Goal: Task Accomplishment & Management: Manage account settings

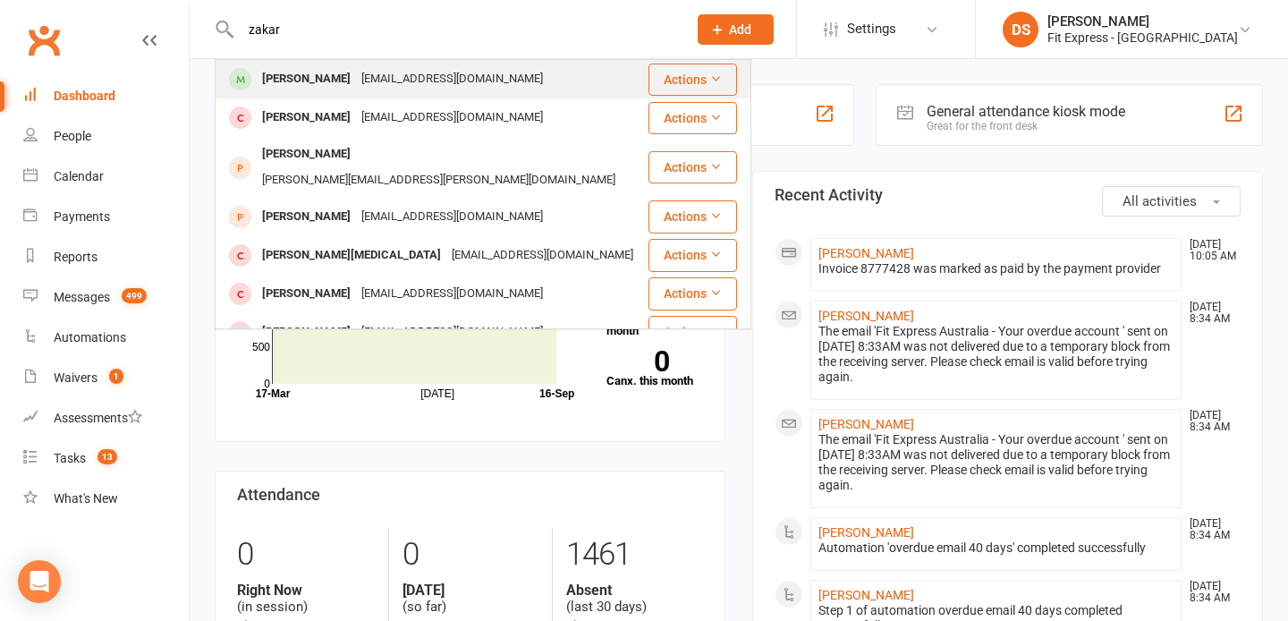
type input "zakar"
click at [390, 80] on div "Zakaria.hashi@icloud.com" at bounding box center [452, 79] width 192 height 26
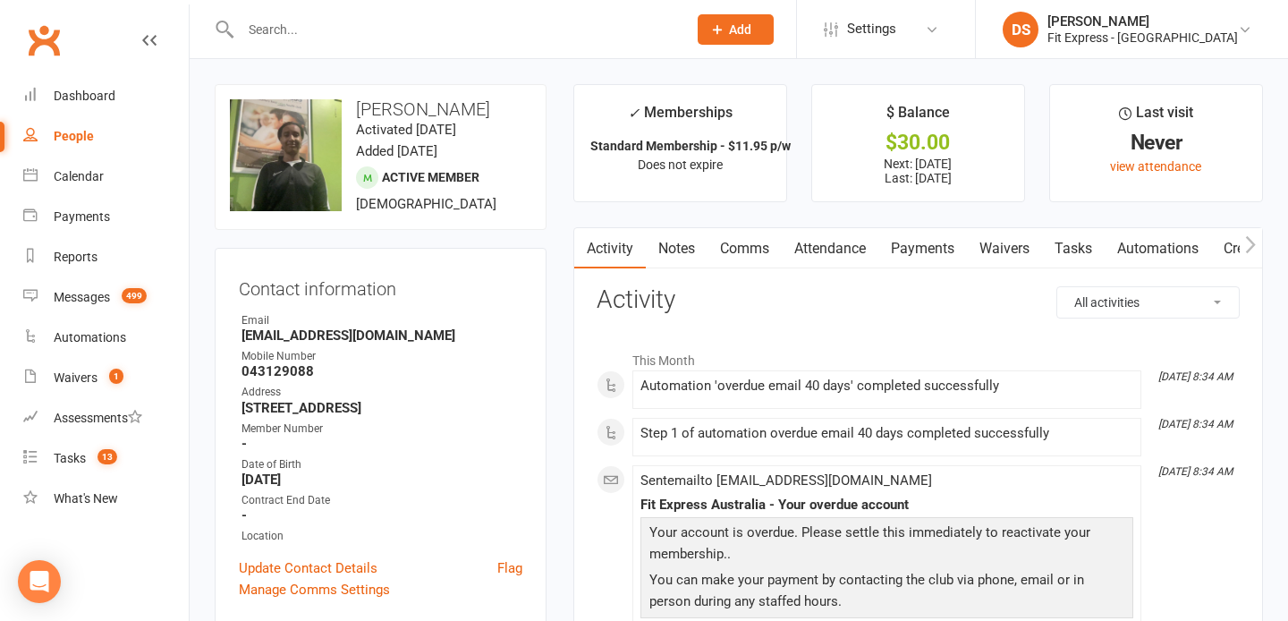
click at [928, 231] on link "Payments" at bounding box center [922, 248] width 89 height 41
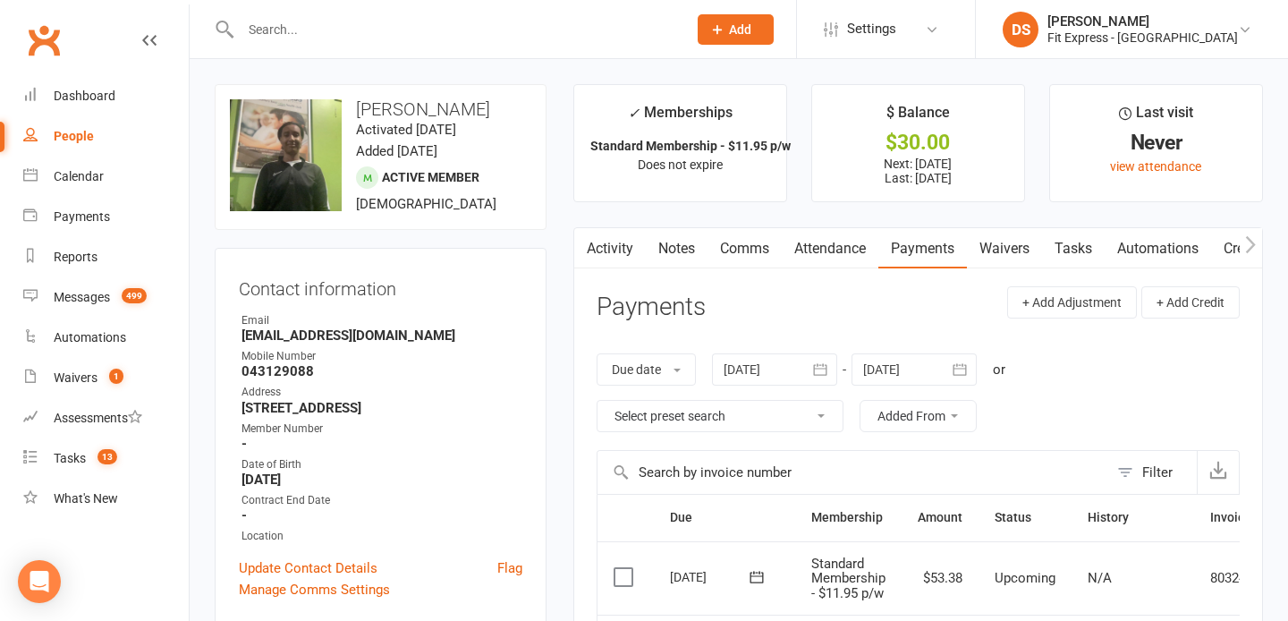
click at [663, 240] on link "Notes" at bounding box center [677, 248] width 62 height 41
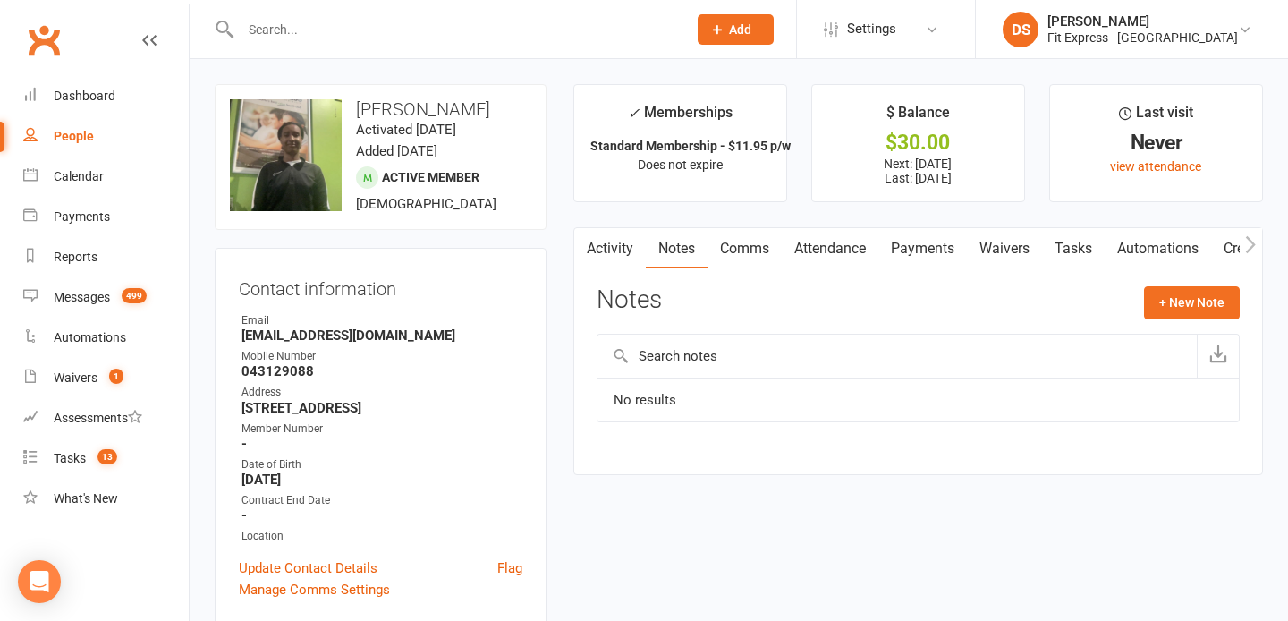
click at [925, 253] on link "Payments" at bounding box center [922, 248] width 89 height 41
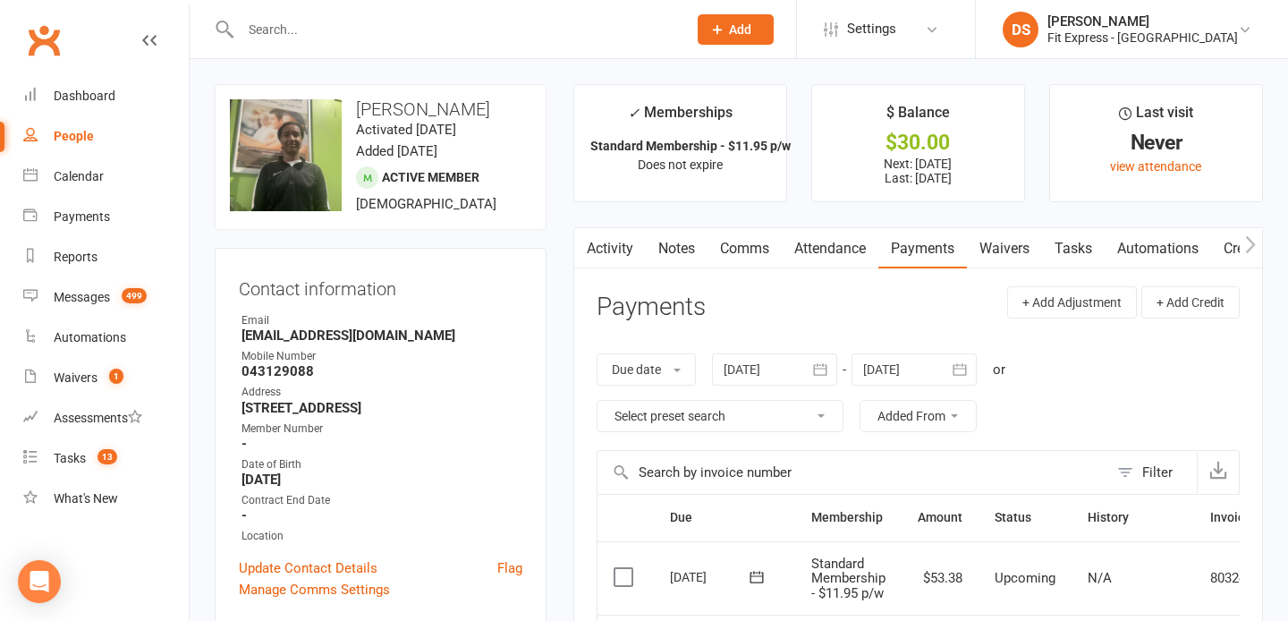
click at [757, 369] on div at bounding box center [774, 369] width 125 height 32
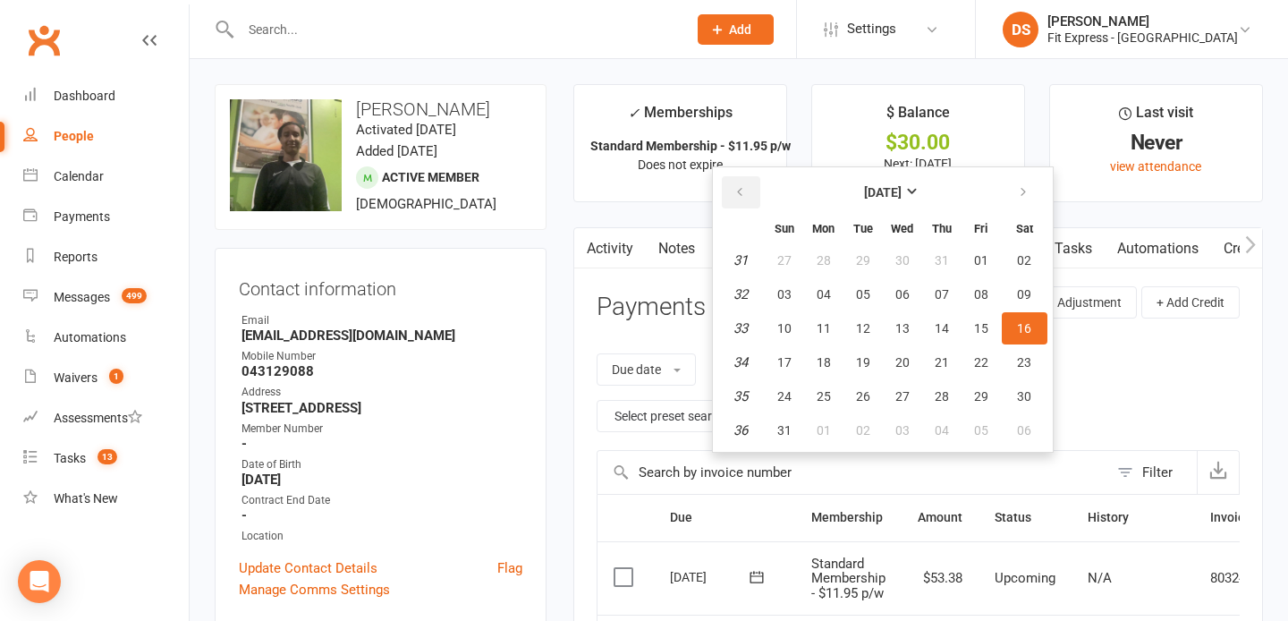
click at [744, 176] on button "button" at bounding box center [741, 192] width 38 height 32
click at [742, 188] on icon "button" at bounding box center [739, 192] width 13 height 14
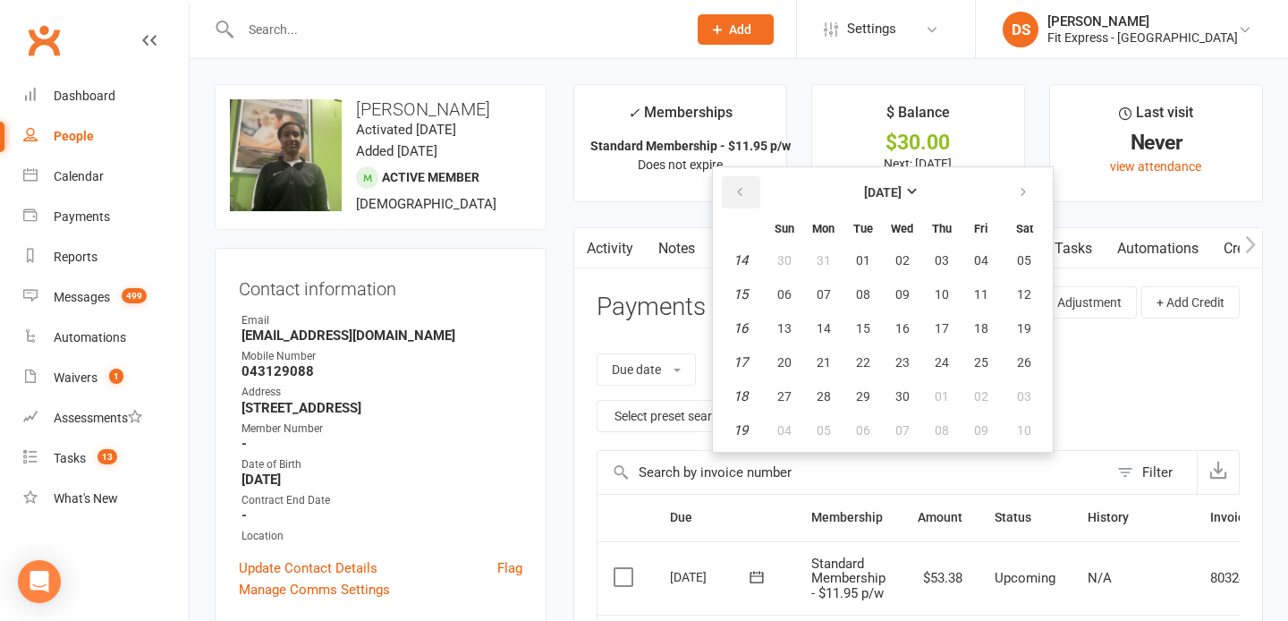
click at [742, 188] on icon "button" at bounding box center [739, 192] width 13 height 14
click at [903, 267] on button "01" at bounding box center [902, 260] width 38 height 32
type input "01 Jan 2025"
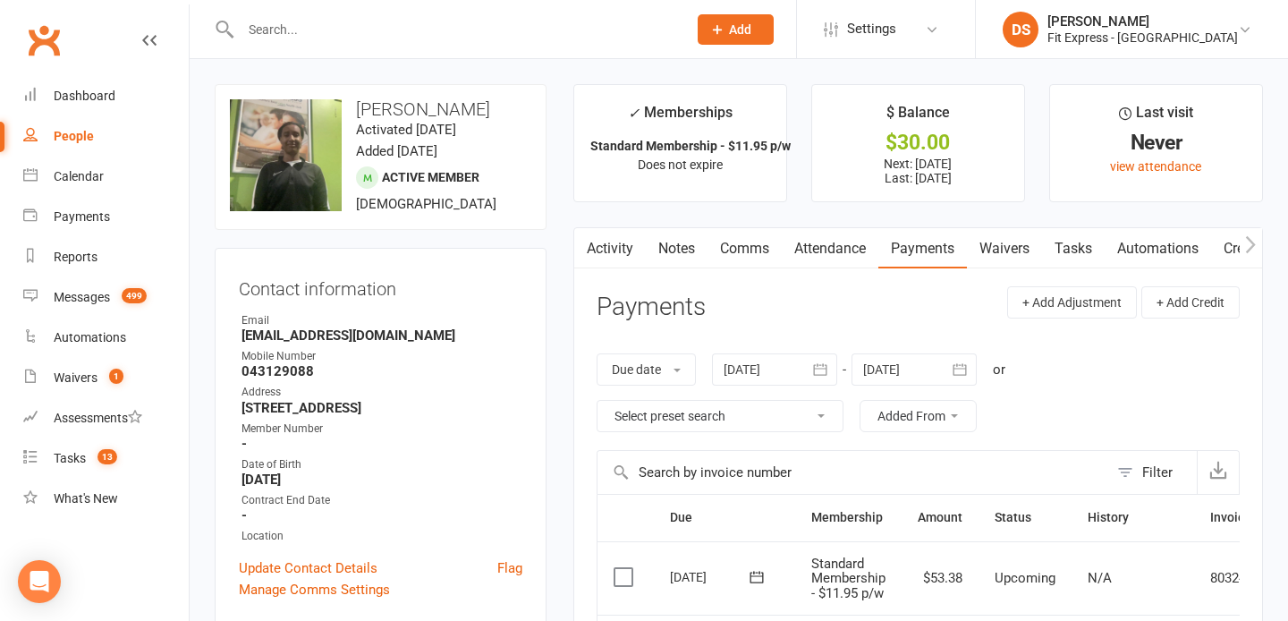
click at [33, 44] on link "Clubworx" at bounding box center [43, 40] width 45 height 45
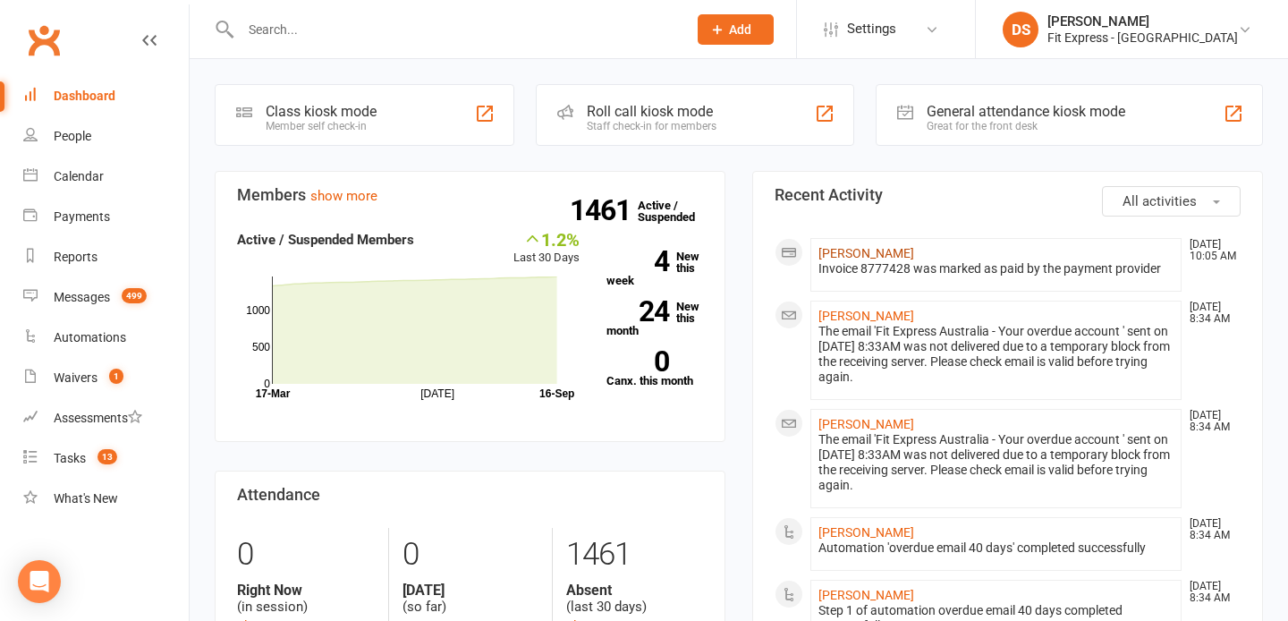
click at [899, 254] on link "Maritza Rojas Londono" at bounding box center [866, 253] width 96 height 14
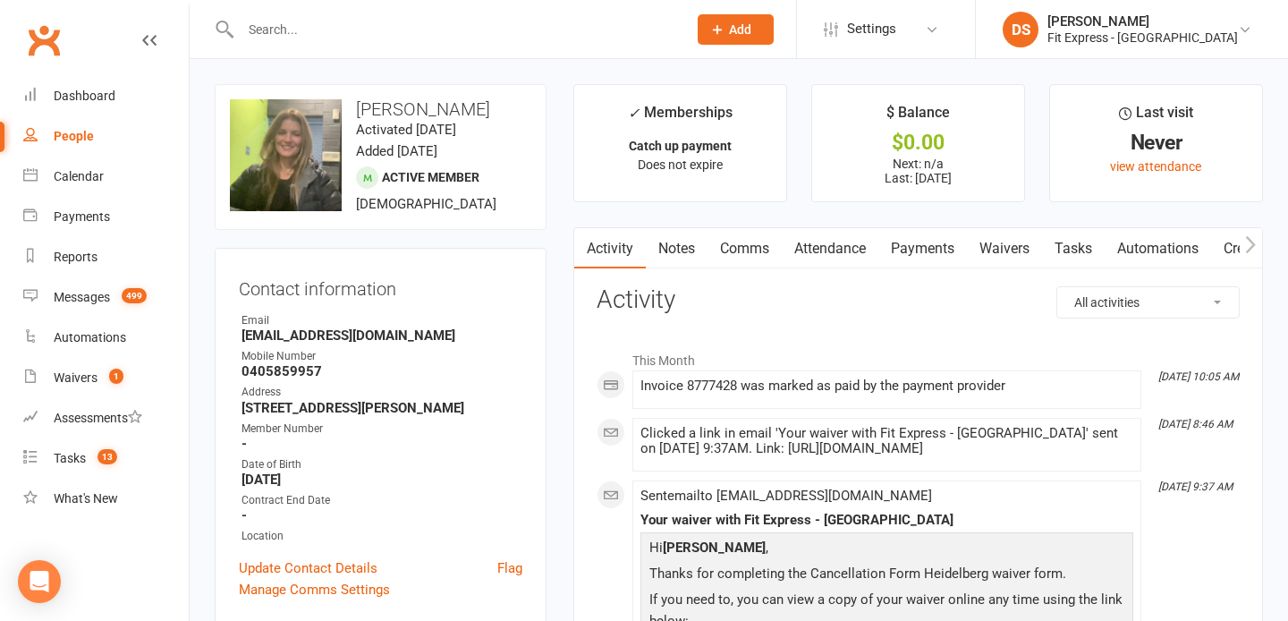
click at [672, 249] on link "Notes" at bounding box center [677, 248] width 62 height 41
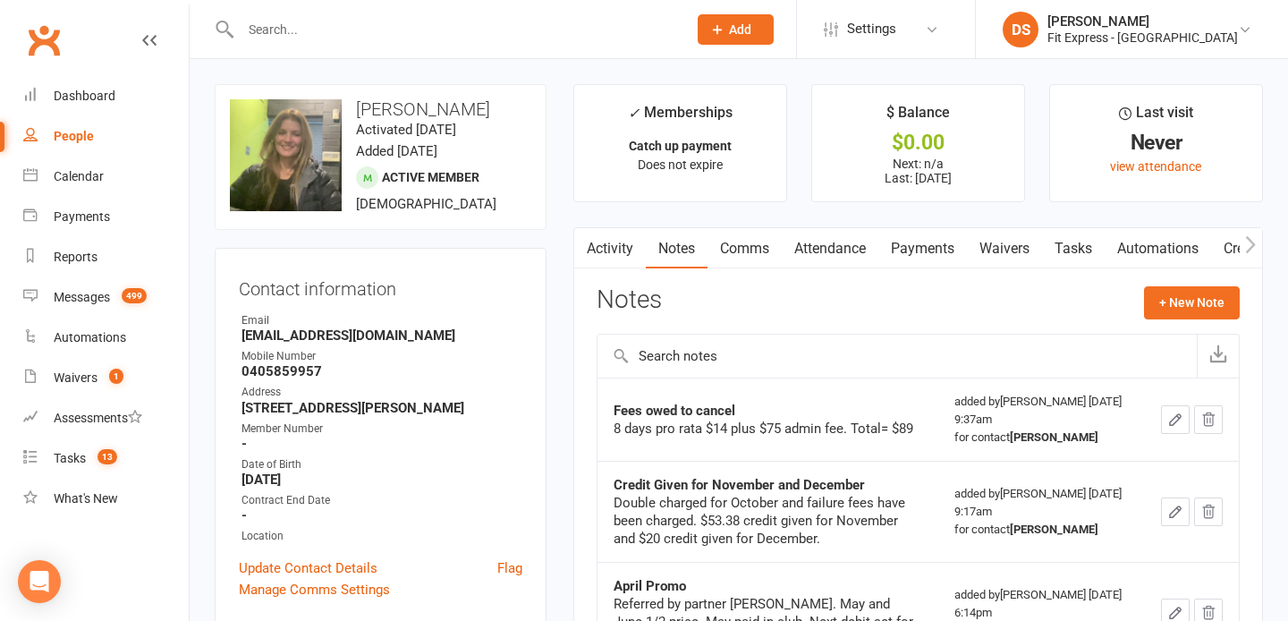
click at [630, 246] on link "Activity" at bounding box center [610, 248] width 72 height 41
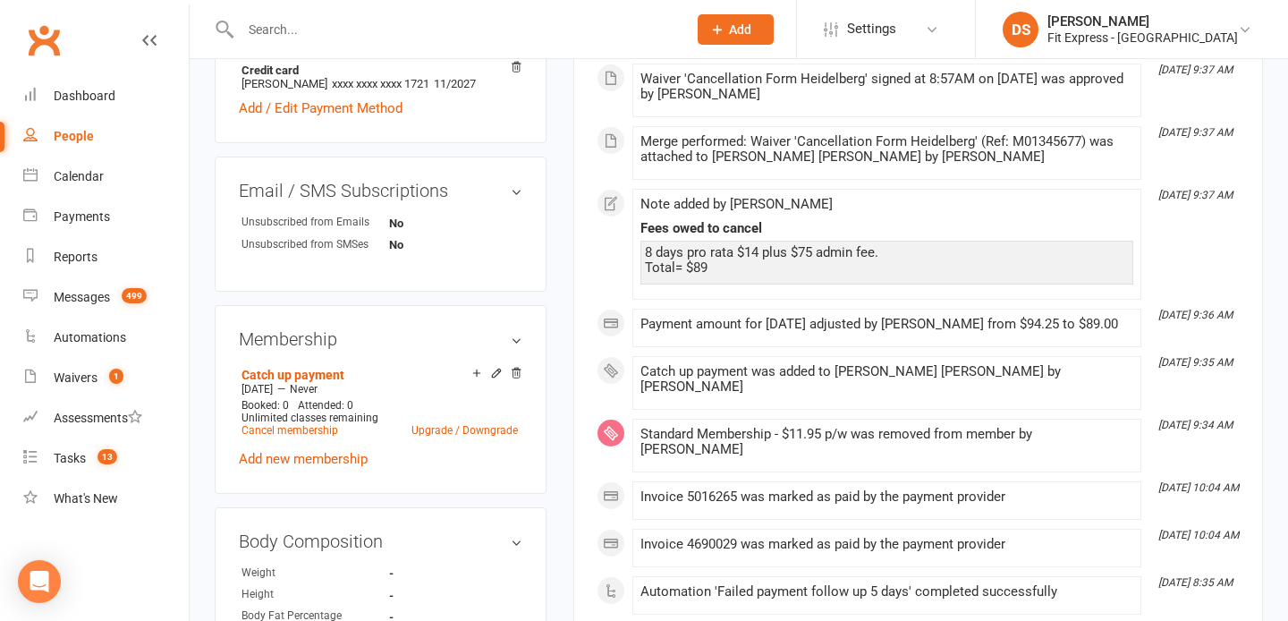
scroll to position [630, 0]
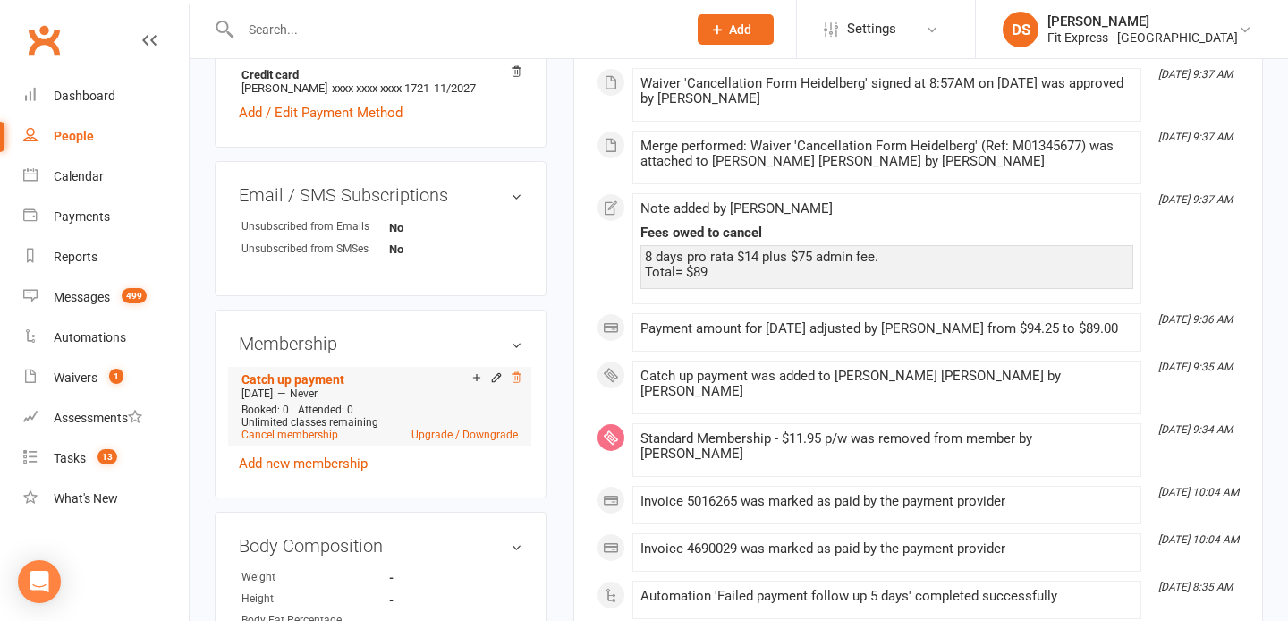
click at [517, 382] on icon at bounding box center [515, 377] width 9 height 10
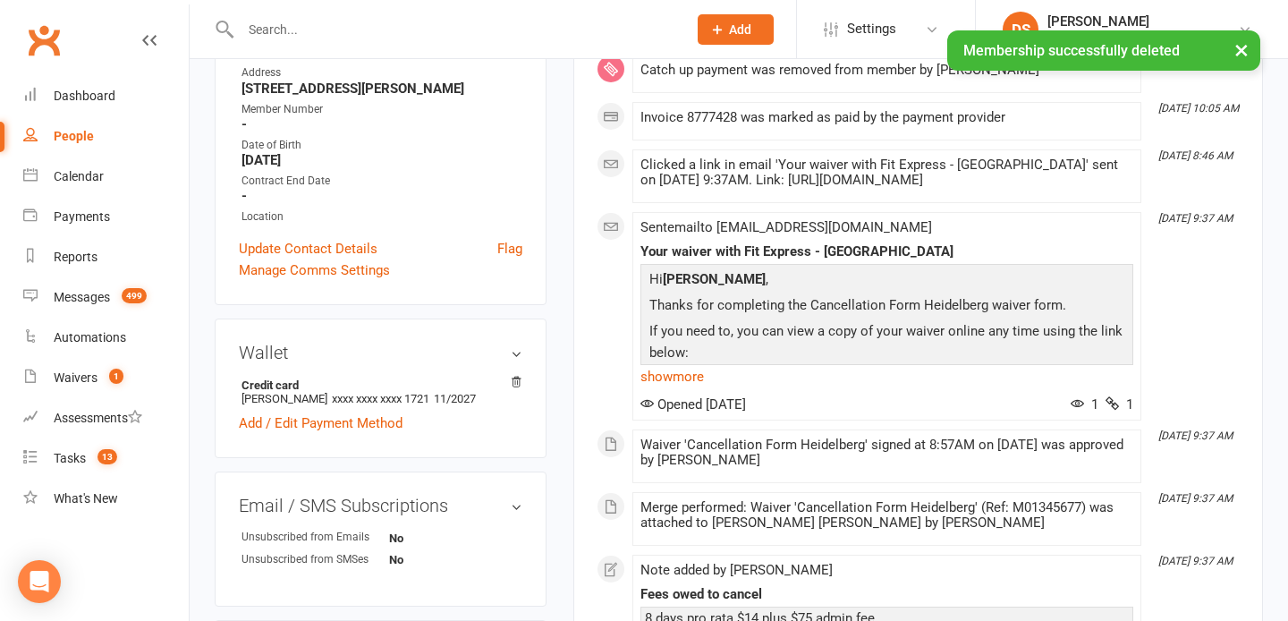
scroll to position [0, 0]
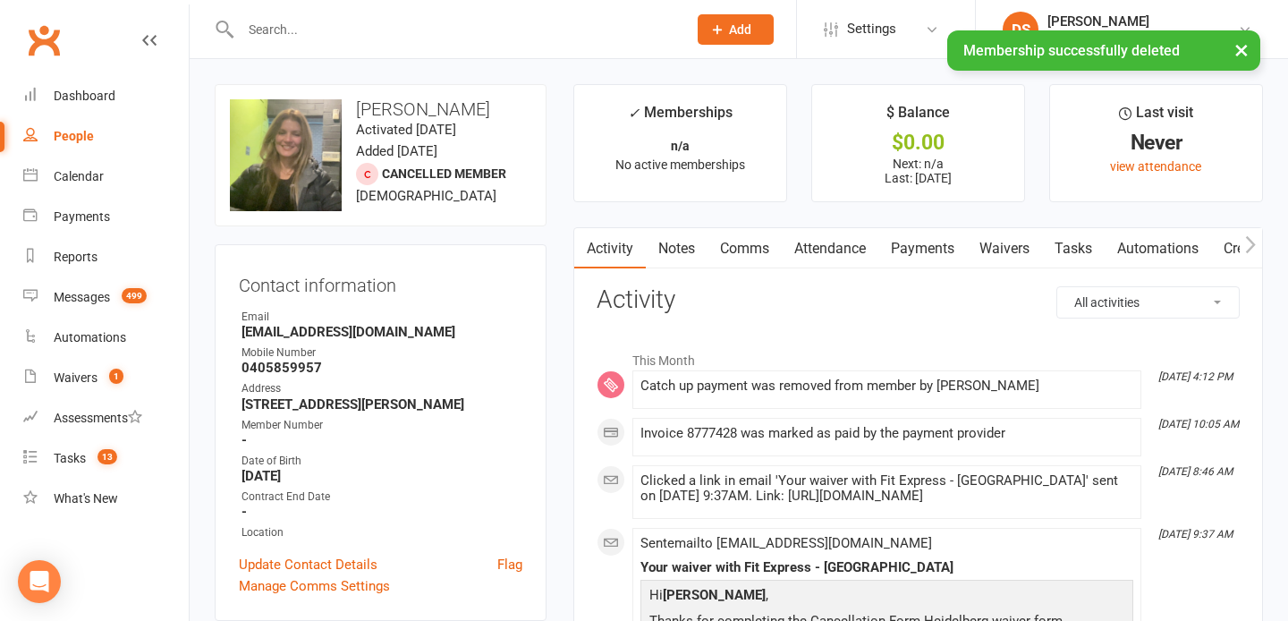
click at [45, 30] on div "× Membership successfully deleted" at bounding box center [632, 30] width 1264 height 0
click at [56, 87] on link "Dashboard" at bounding box center [105, 96] width 165 height 40
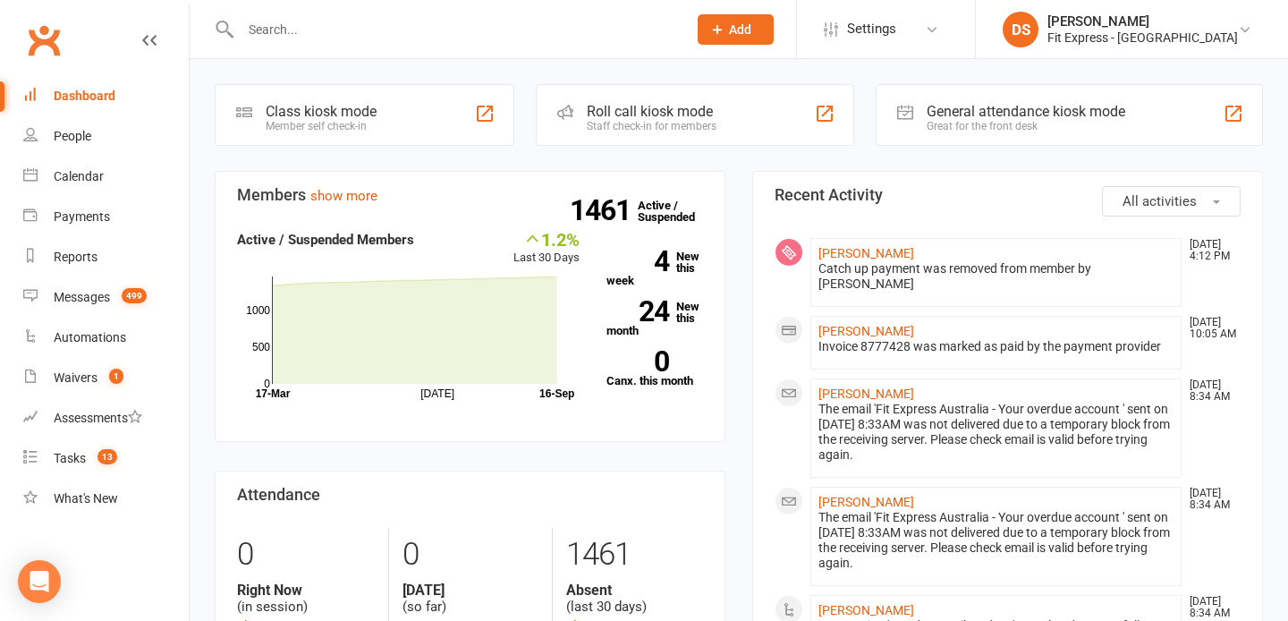
click at [574, 23] on input "text" at bounding box center [454, 29] width 439 height 25
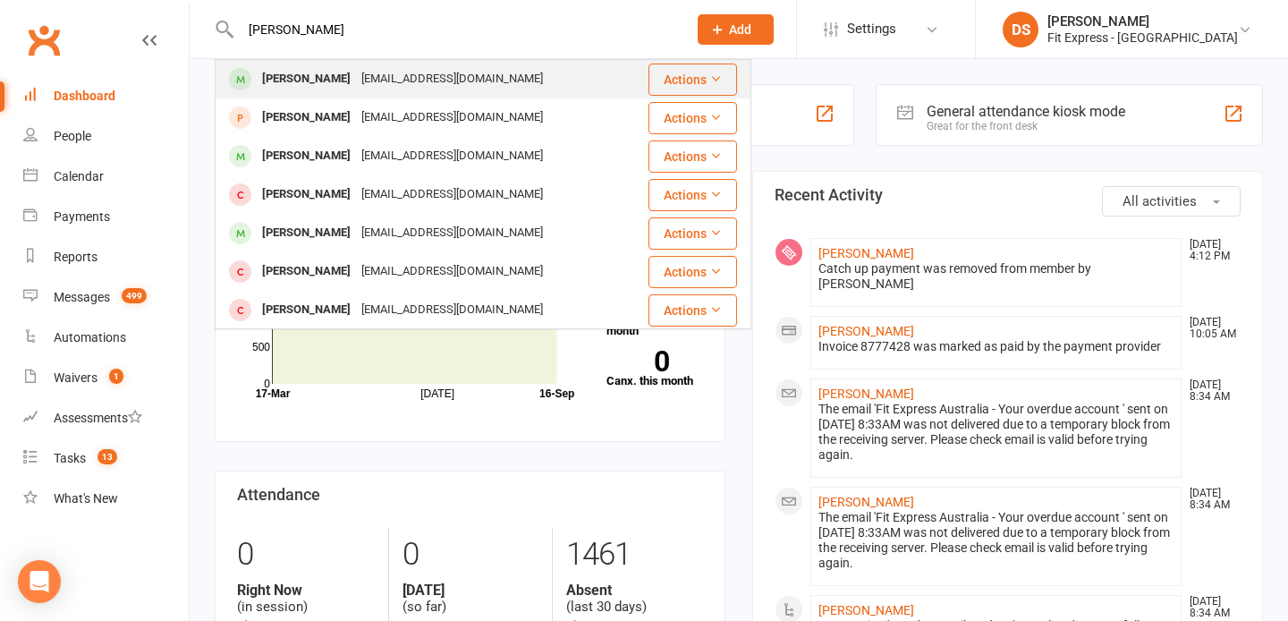
type input "riley mc"
click at [547, 83] on div "Riley McPadden riley20040209@gmail.com" at bounding box center [430, 79] width 429 height 37
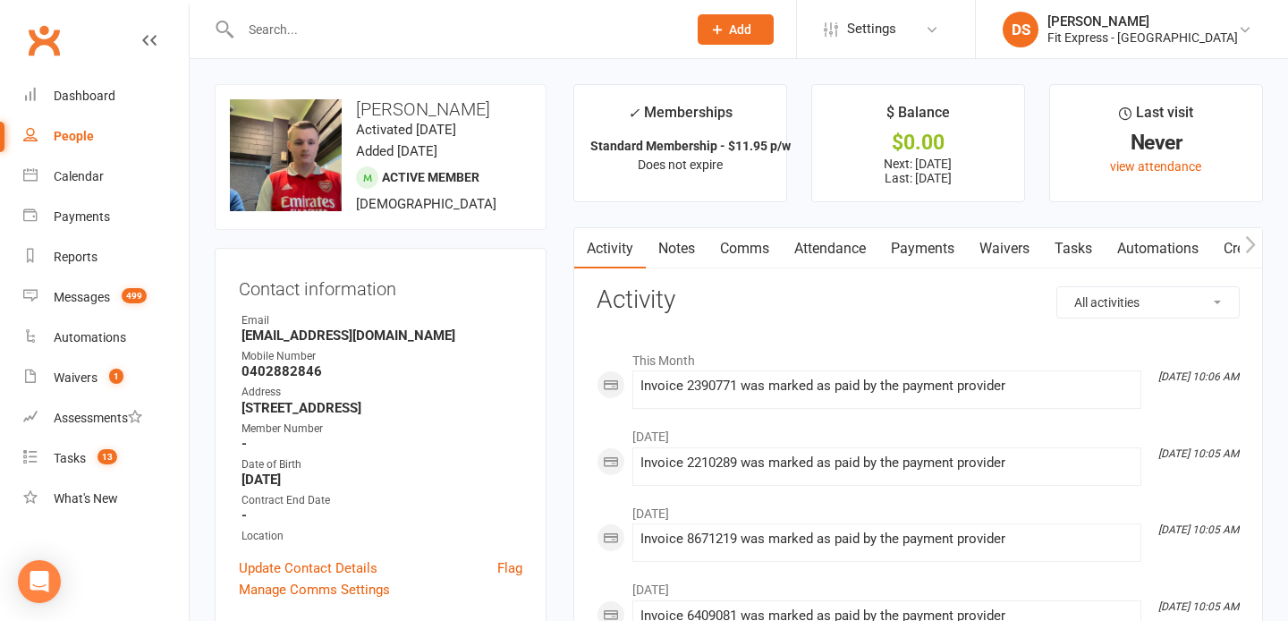
click at [51, 43] on link "Clubworx" at bounding box center [43, 40] width 45 height 45
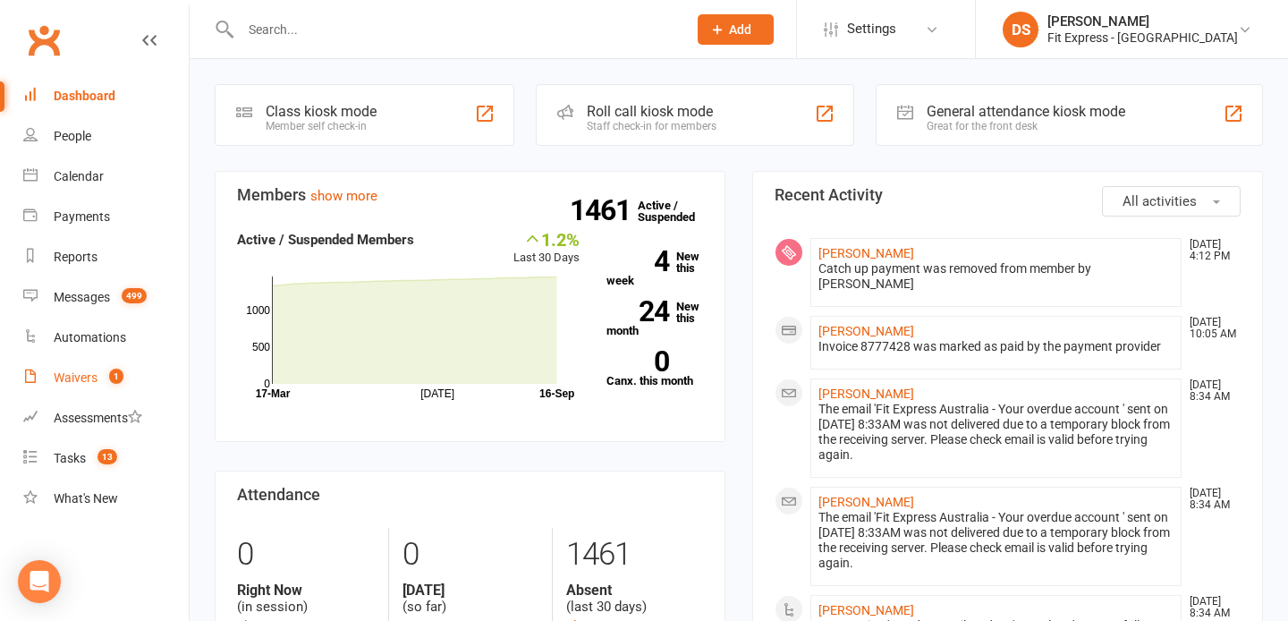
click at [84, 388] on link "Waivers 1" at bounding box center [105, 378] width 165 height 40
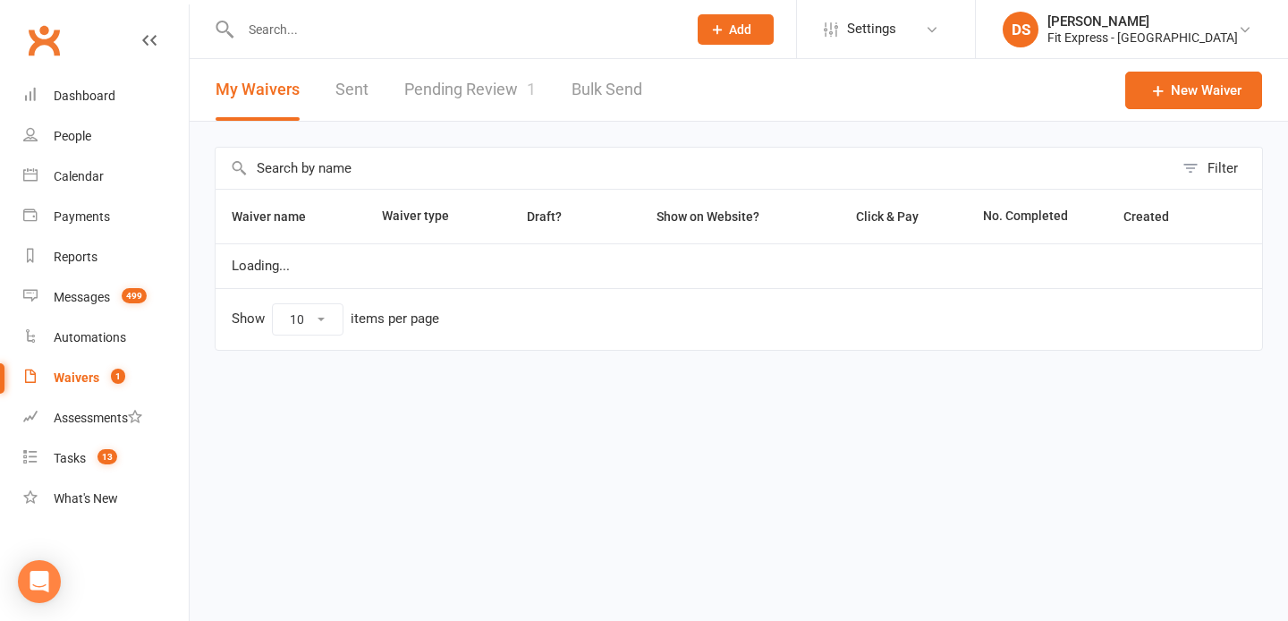
click at [469, 74] on link "Pending Review 1" at bounding box center [469, 90] width 131 height 62
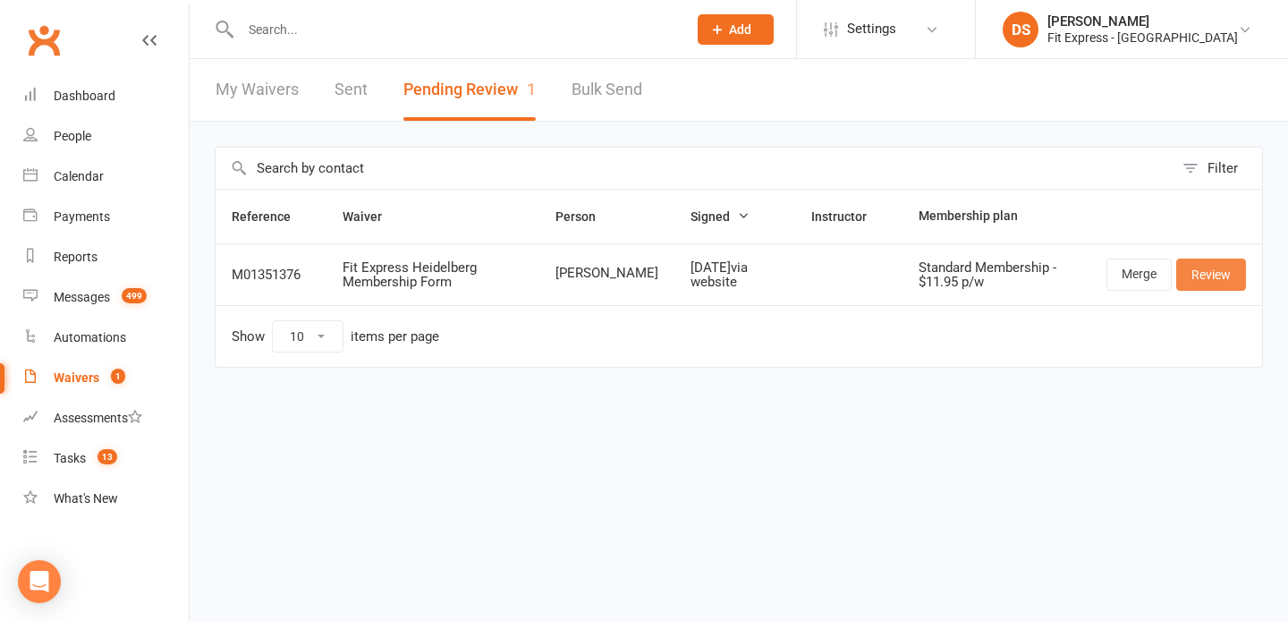
click at [1220, 263] on link "Review" at bounding box center [1211, 274] width 70 height 32
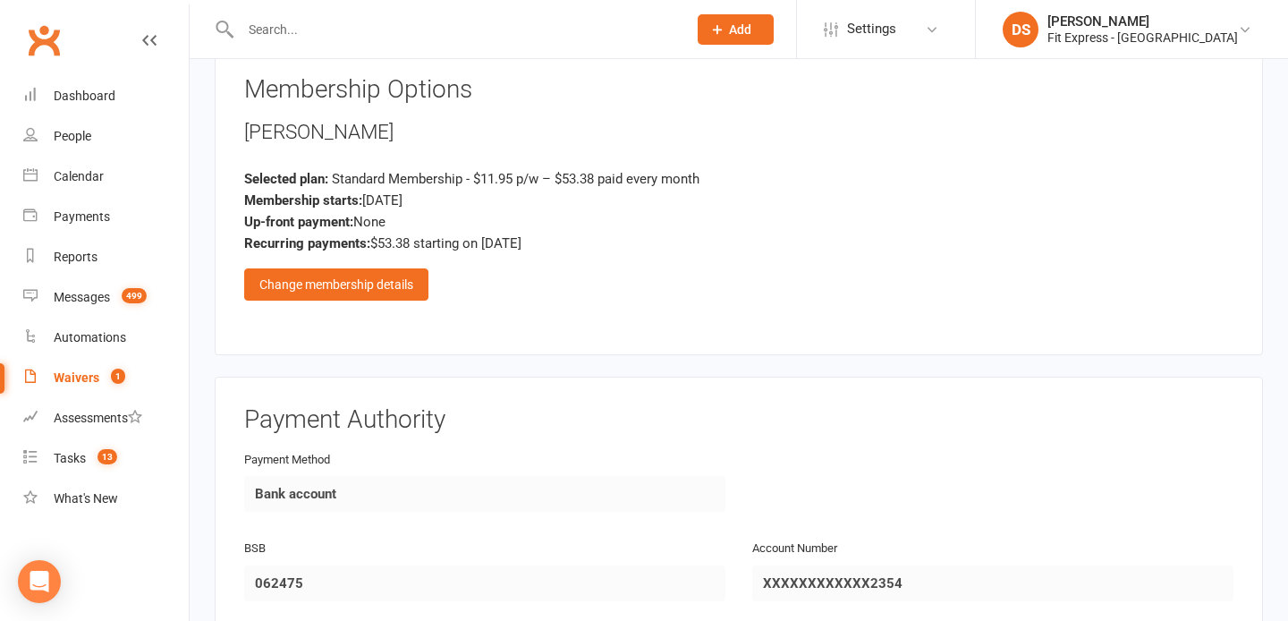
scroll to position [2105, 0]
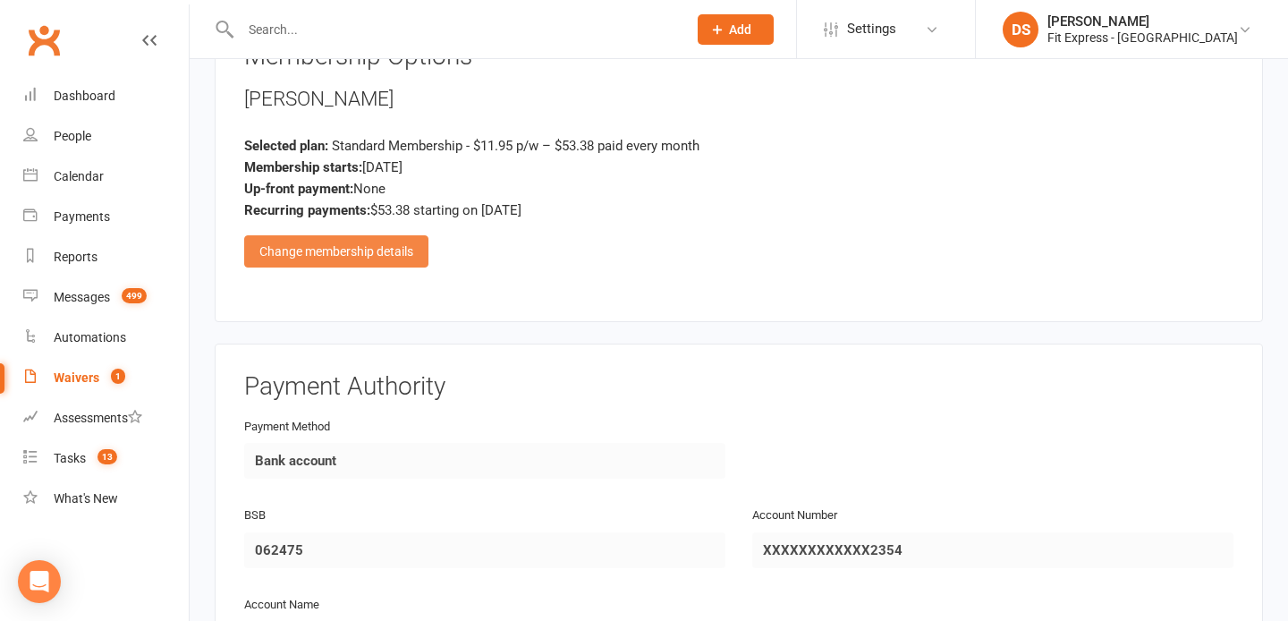
click at [399, 235] on div "Change membership details" at bounding box center [336, 251] width 184 height 32
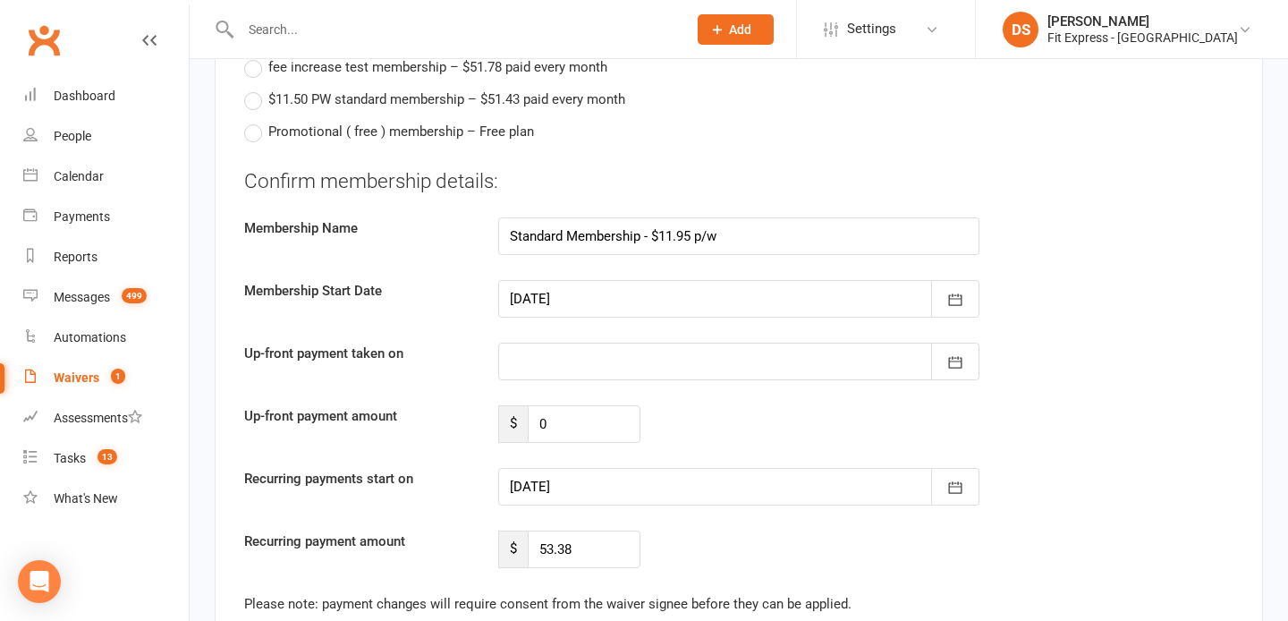
scroll to position [3430, 0]
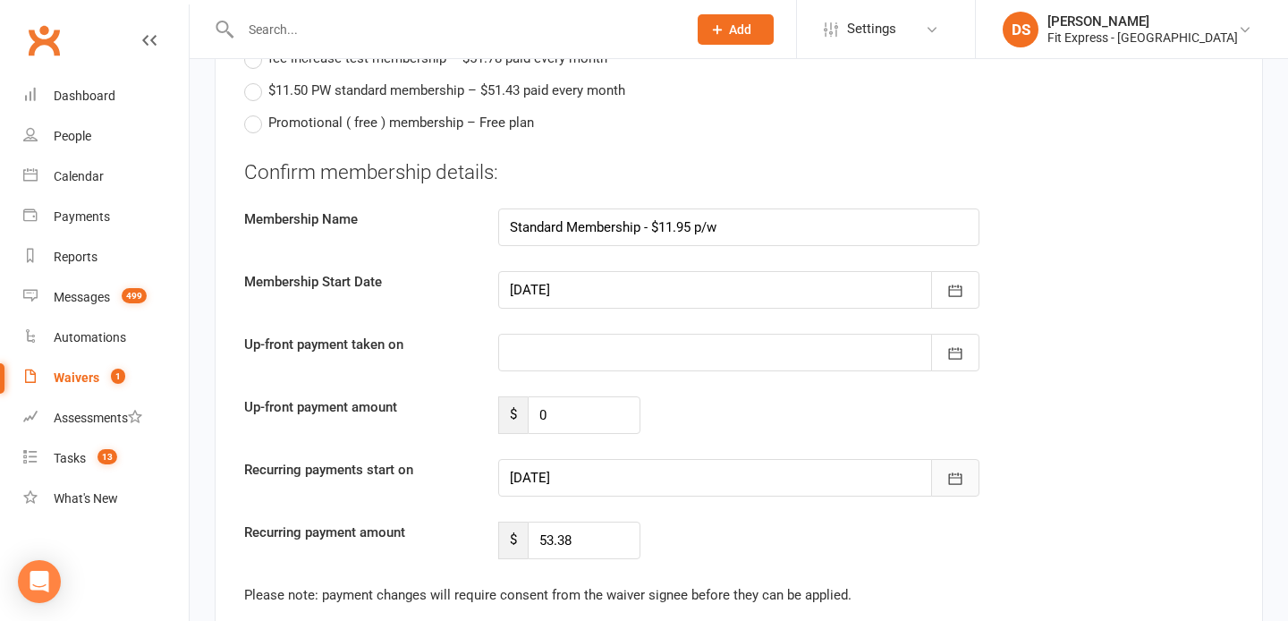
click at [932, 459] on button "button" at bounding box center [955, 478] width 48 height 38
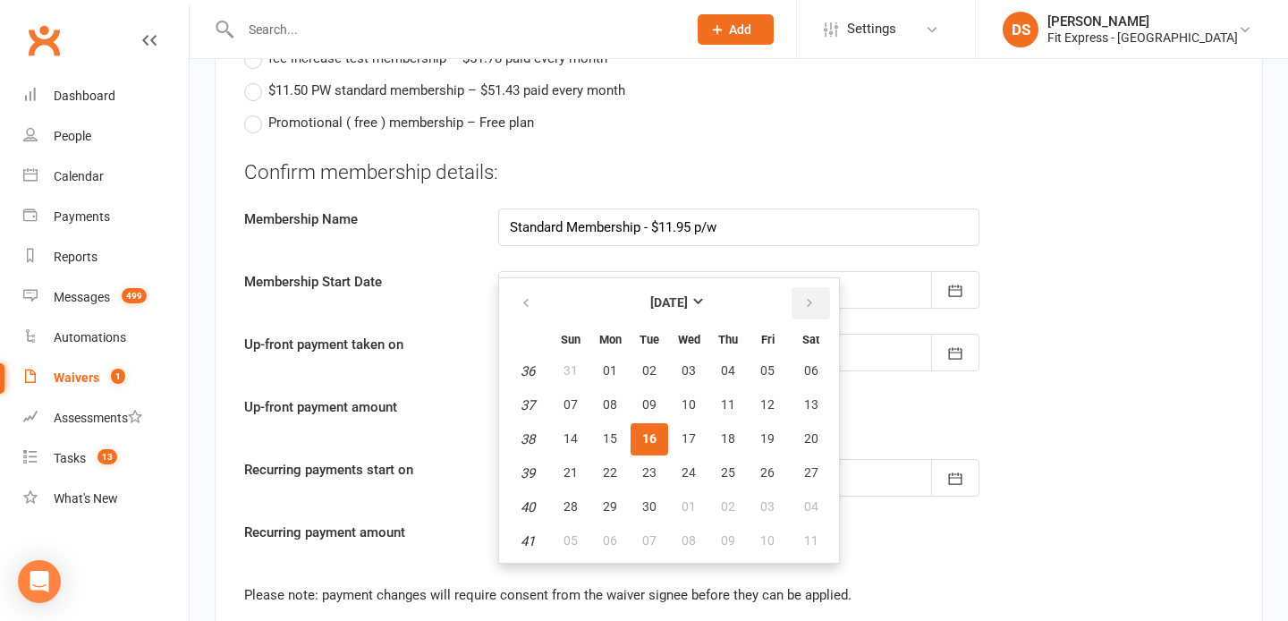
click at [807, 296] on icon "button" at bounding box center [809, 303] width 13 height 14
click at [691, 363] on span "01" at bounding box center [688, 370] width 14 height 14
type input "01 Oct 2025"
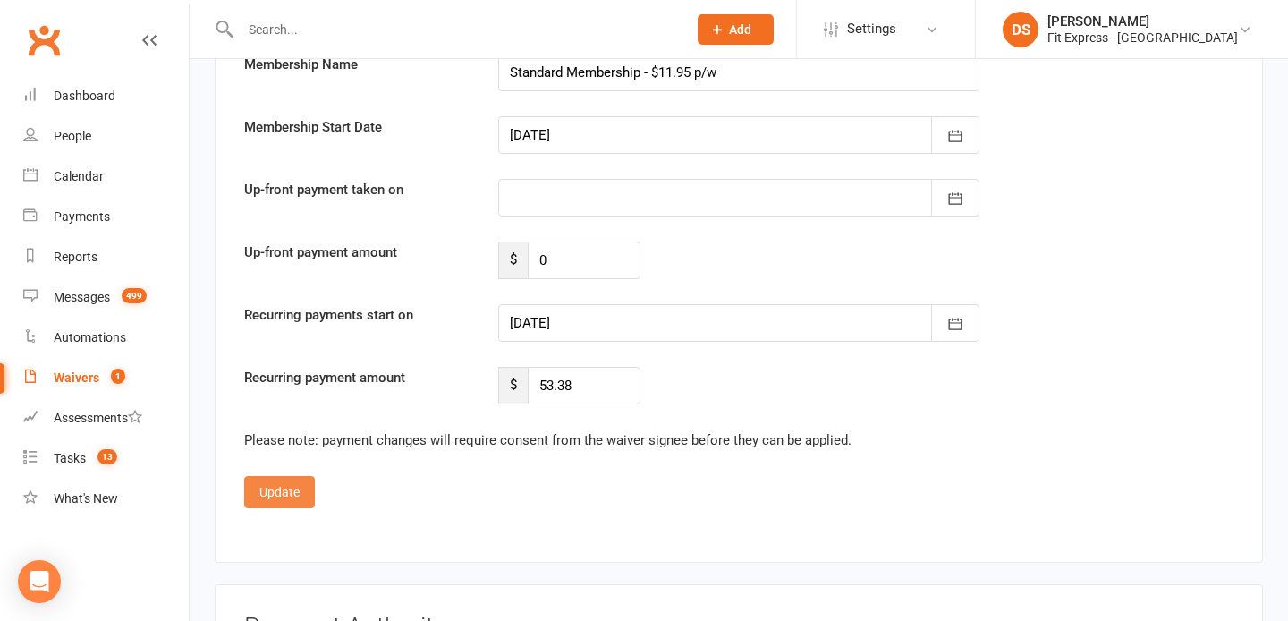
click at [266, 476] on button "Update" at bounding box center [279, 492] width 71 height 32
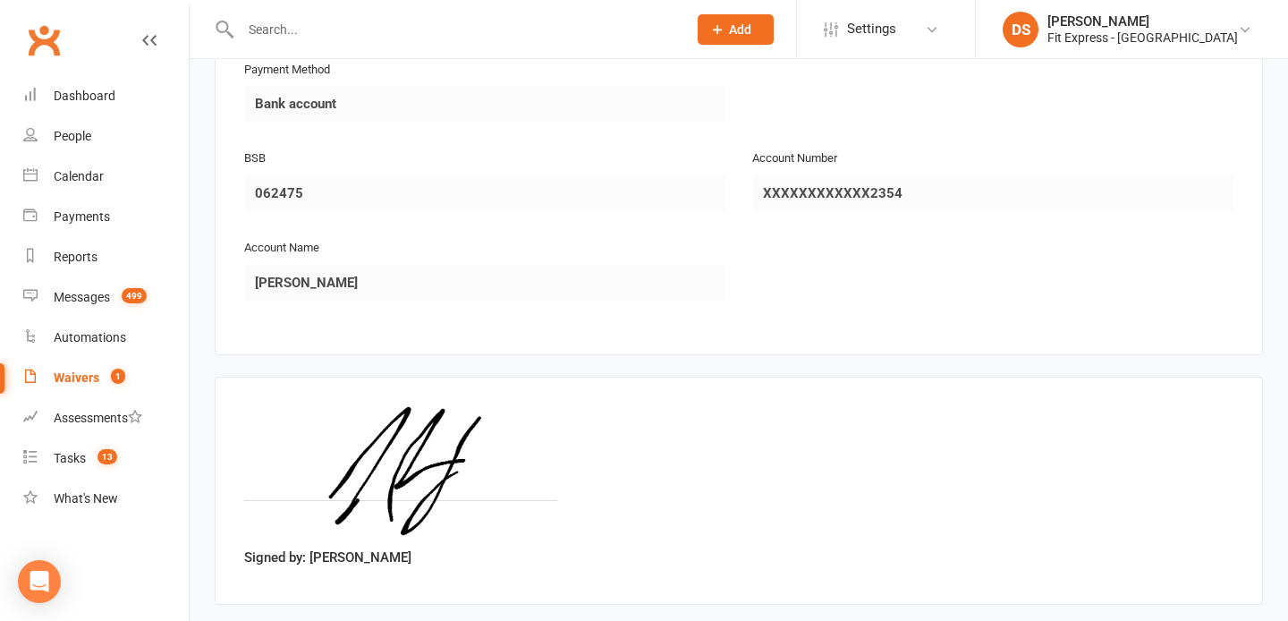
scroll to position [2529, 0]
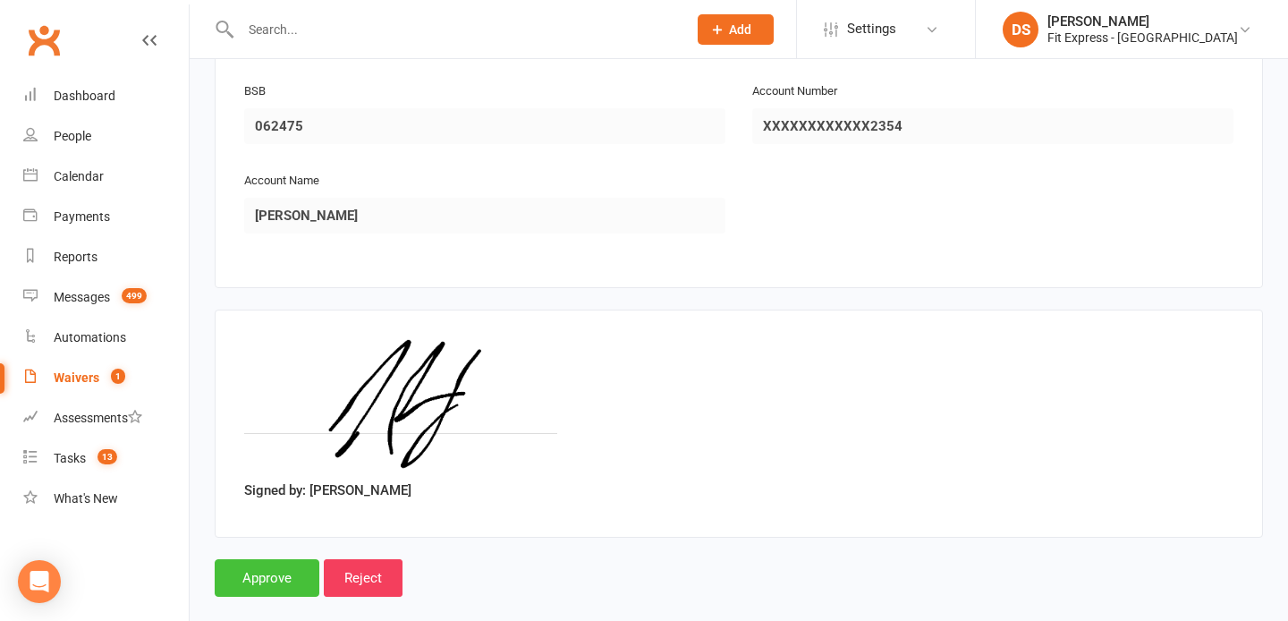
click at [270, 559] on input "Approve" at bounding box center [267, 578] width 105 height 38
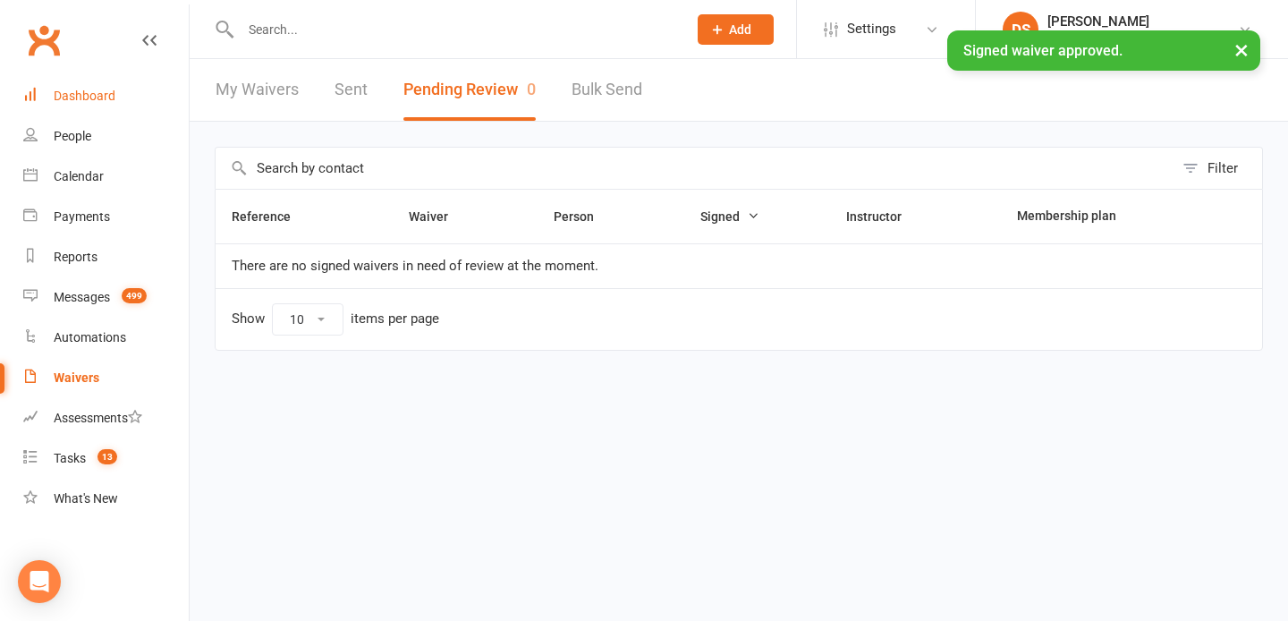
click at [89, 87] on link "Dashboard" at bounding box center [105, 96] width 165 height 40
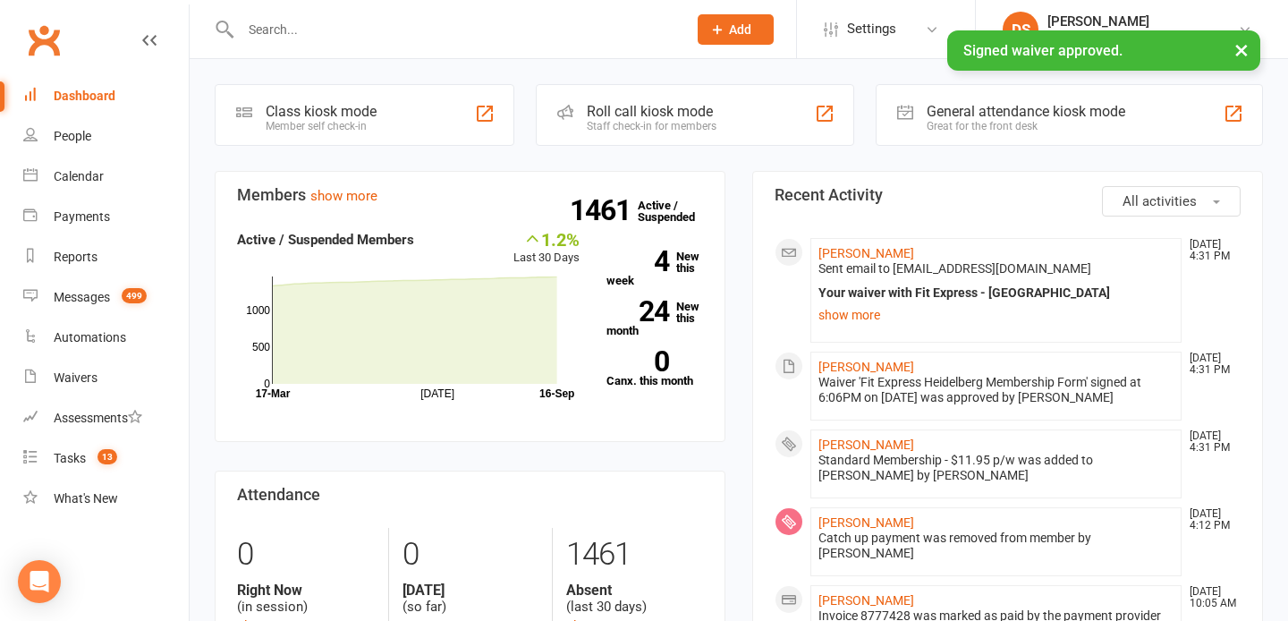
click at [871, 241] on li "iacopo La Rocca Sep 16, 4:31 PM Sent email to ia.co.po84@hotmail.it Your waiver…" at bounding box center [995, 290] width 371 height 105
click at [871, 258] on link "iacopo La Rocca" at bounding box center [866, 253] width 96 height 14
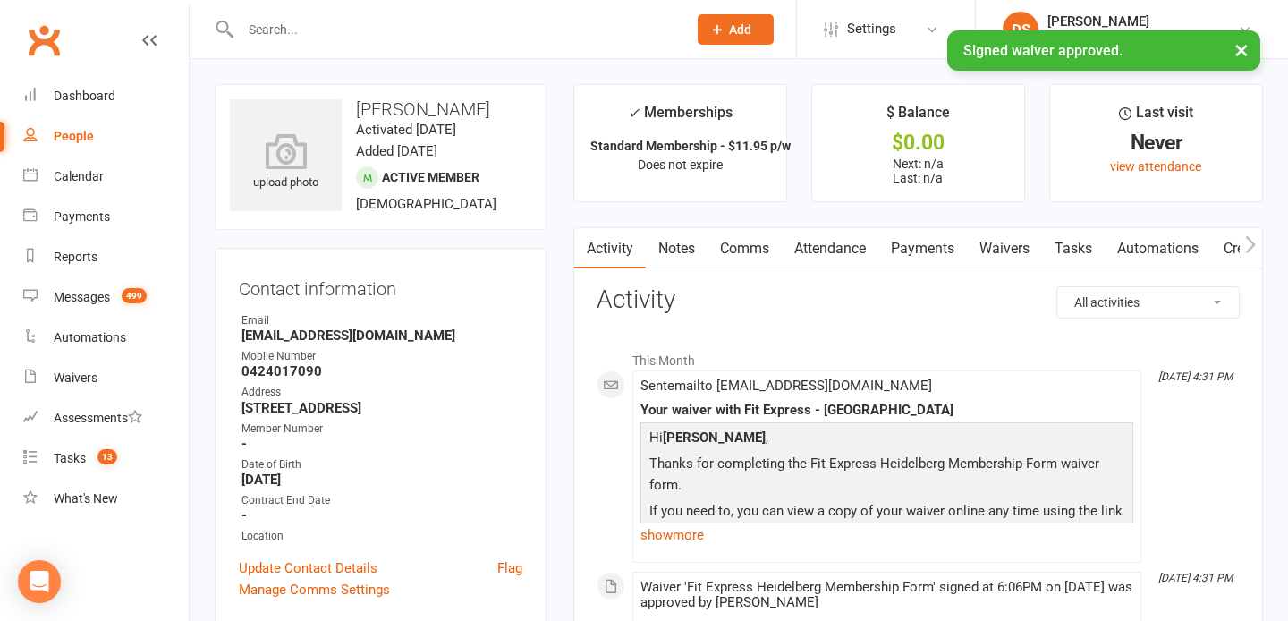
click at [912, 262] on link "Payments" at bounding box center [922, 248] width 89 height 41
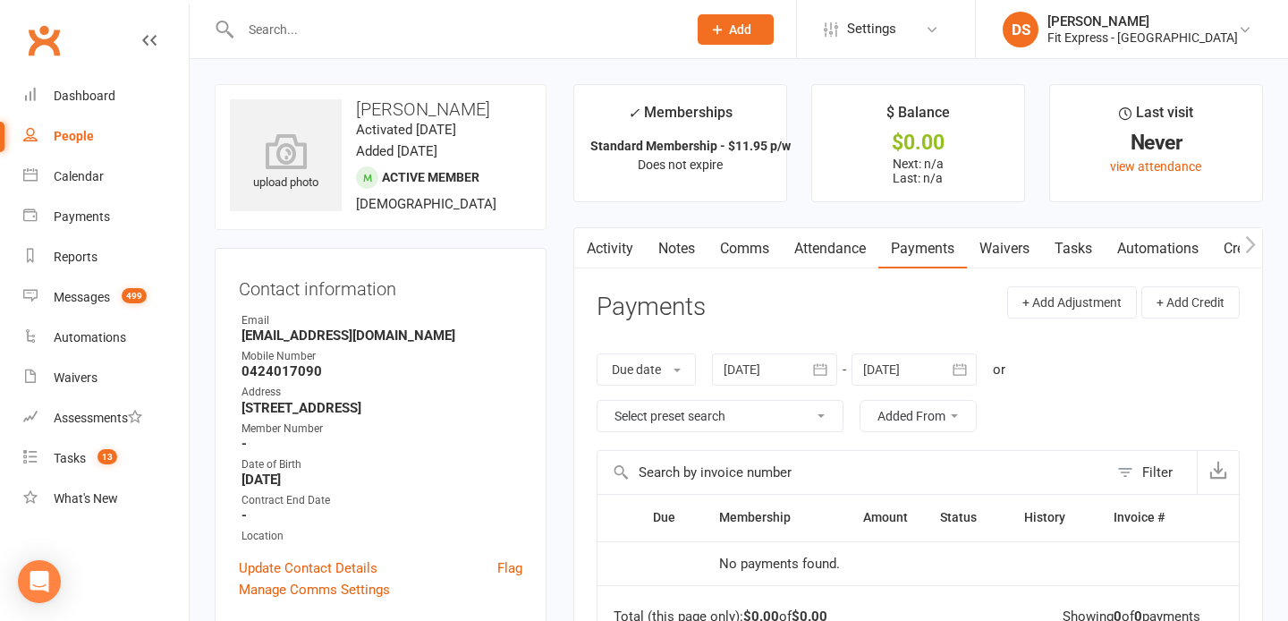
click at [913, 350] on div "Due date Due date Date paid Date failed Date settled 16 Aug 2025 August 2025 Su…" at bounding box center [917, 392] width 643 height 114
click at [919, 368] on div at bounding box center [913, 369] width 125 height 32
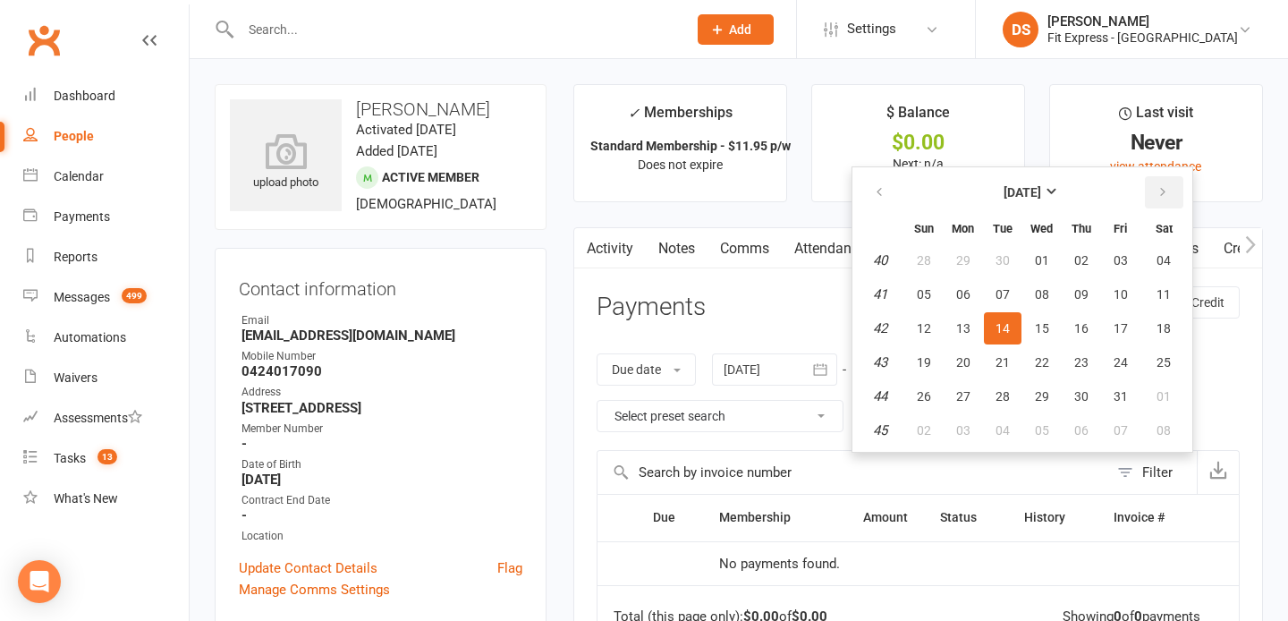
click at [1152, 189] on button "button" at bounding box center [1164, 192] width 38 height 32
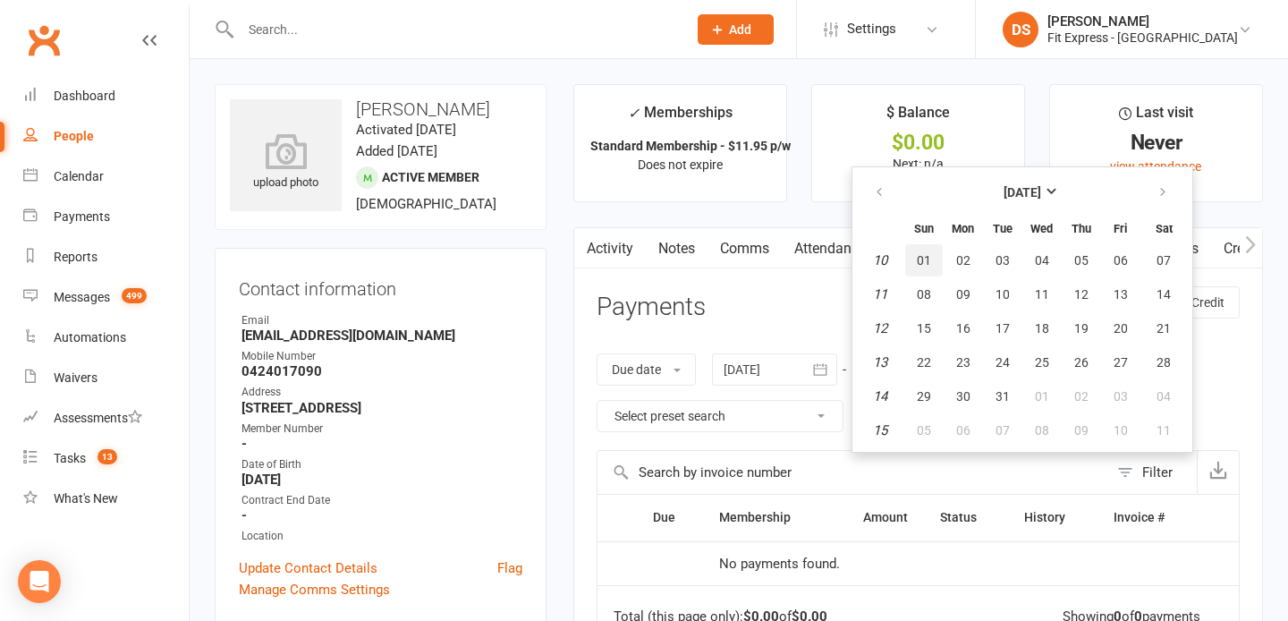
click at [924, 264] on span "01" at bounding box center [924, 260] width 14 height 14
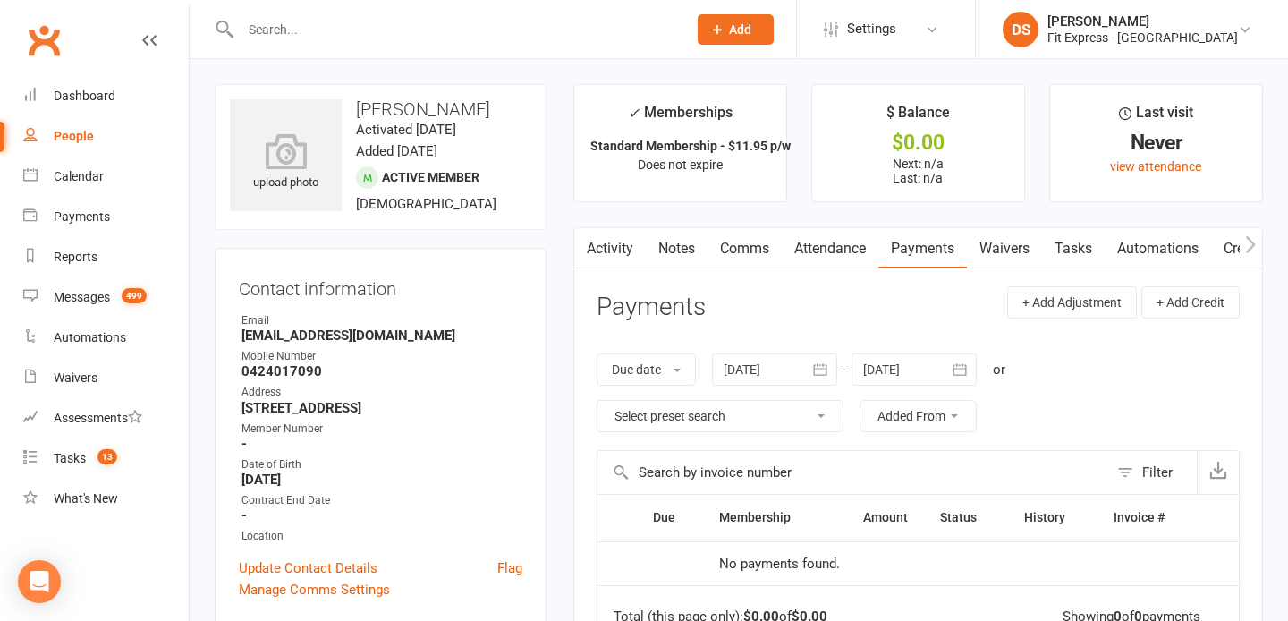
click at [890, 365] on div at bounding box center [913, 369] width 125 height 32
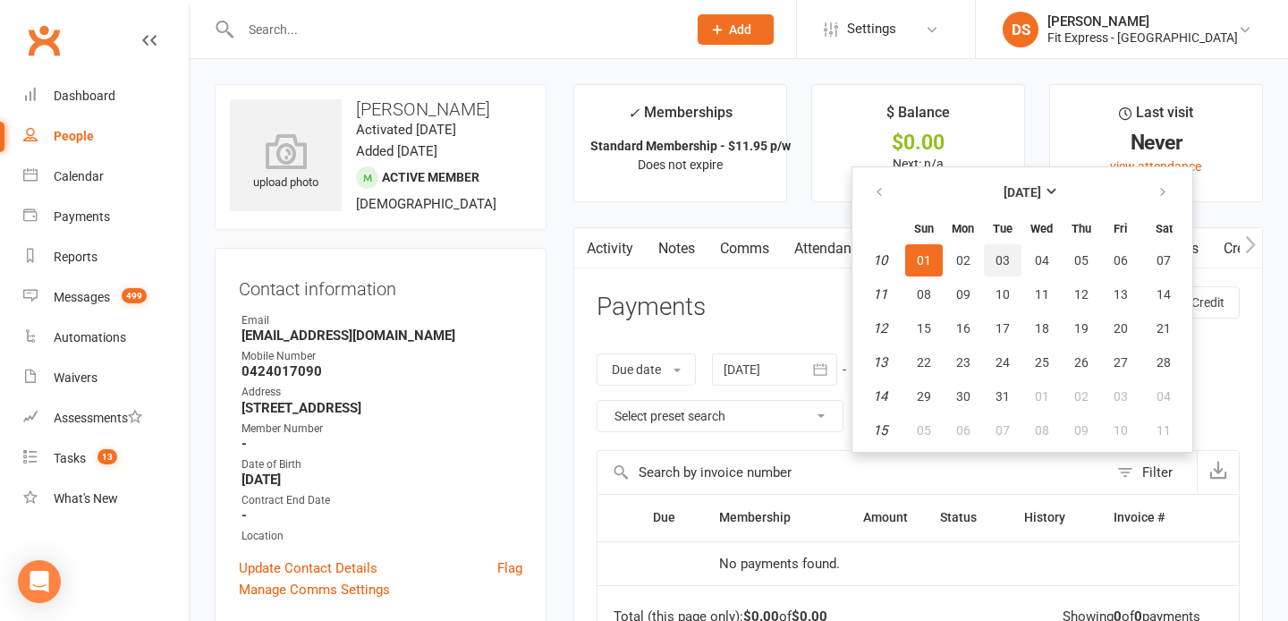
click at [995, 249] on button "03" at bounding box center [1003, 260] width 38 height 32
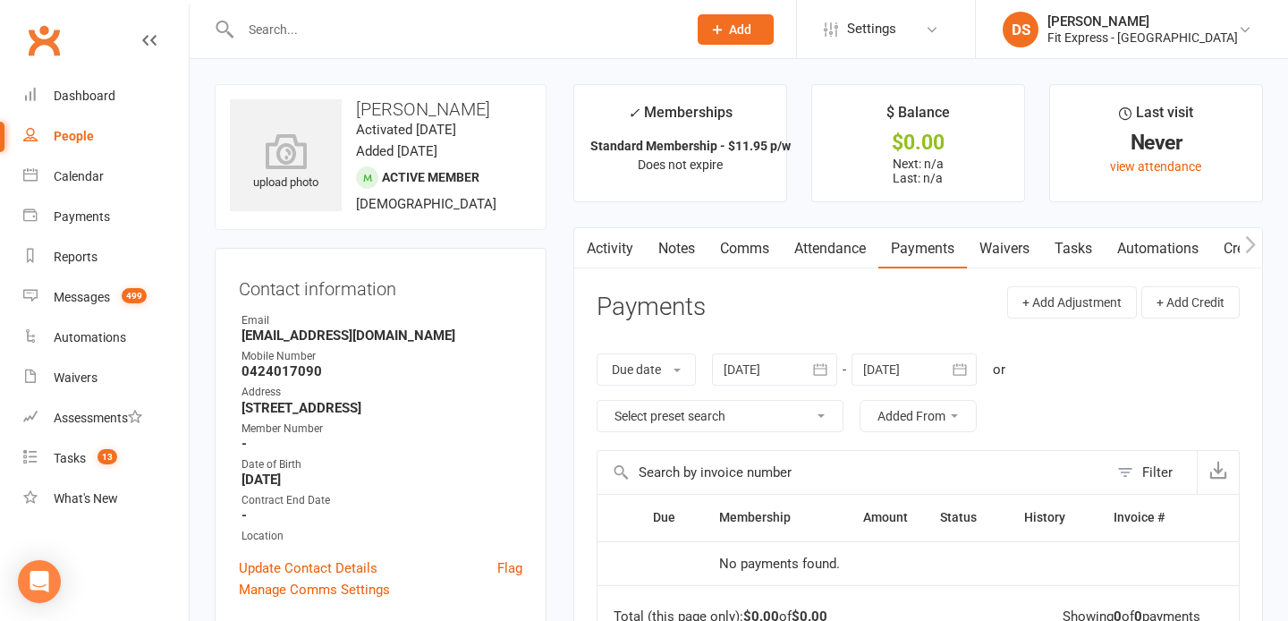
click at [886, 353] on div at bounding box center [913, 369] width 125 height 32
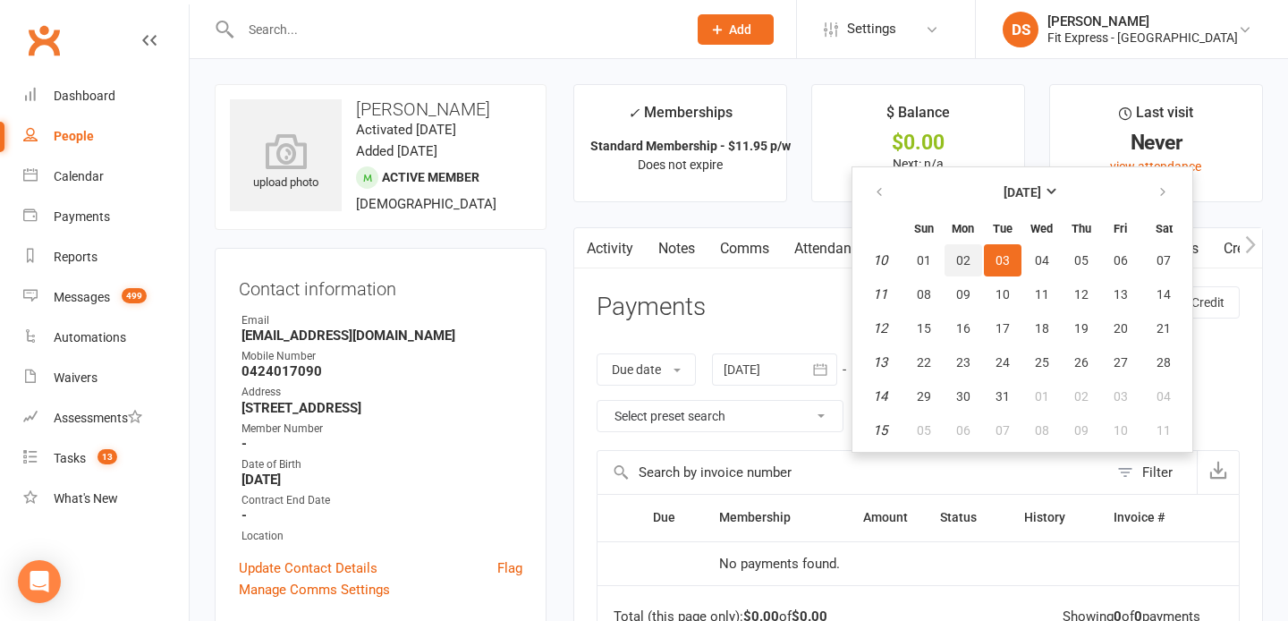
click at [956, 258] on button "02" at bounding box center [963, 260] width 38 height 32
type input "02 Mar 2026"
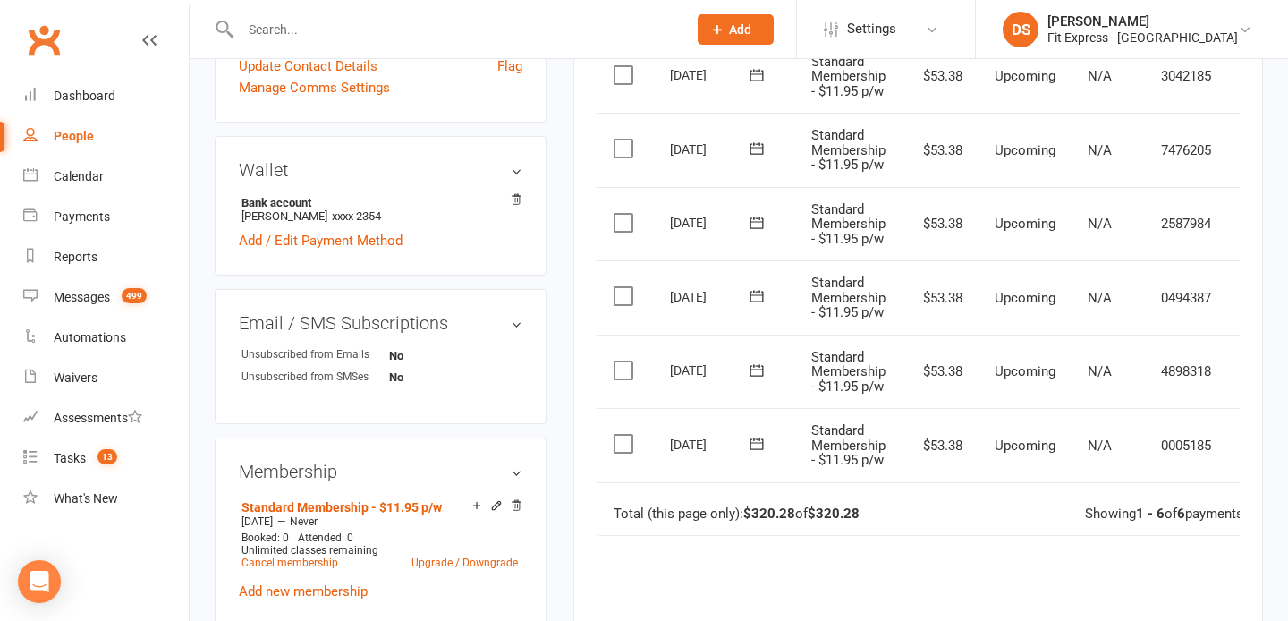
scroll to position [0, 44]
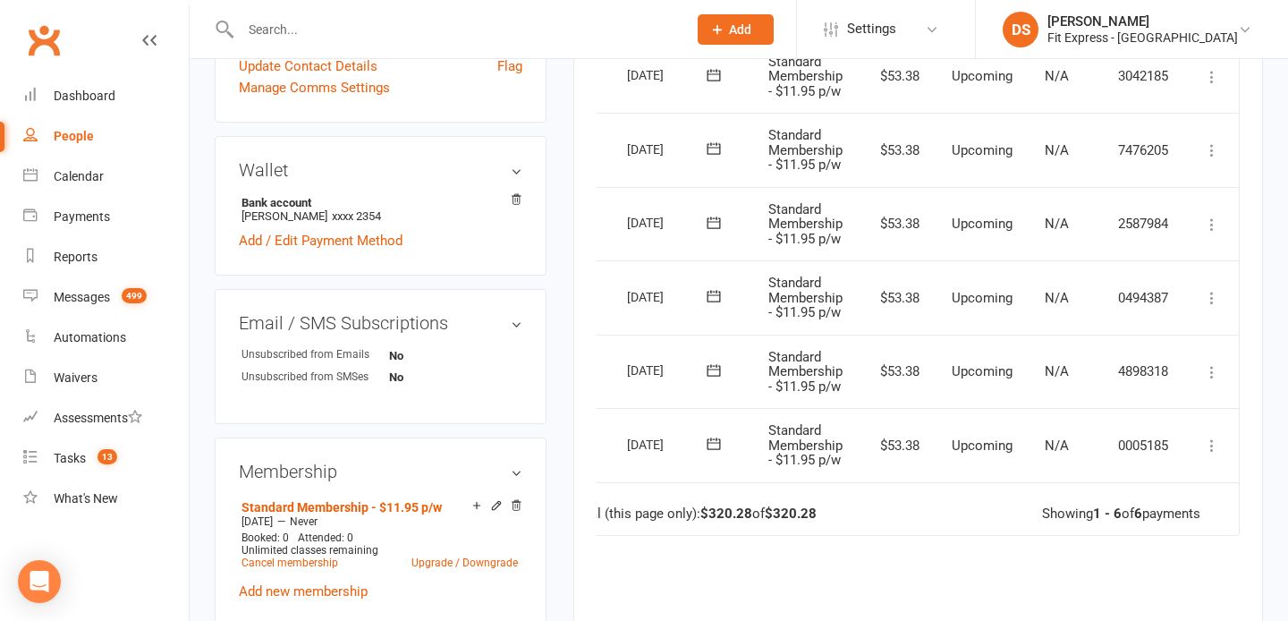
click at [1215, 446] on icon at bounding box center [1212, 445] width 18 height 18
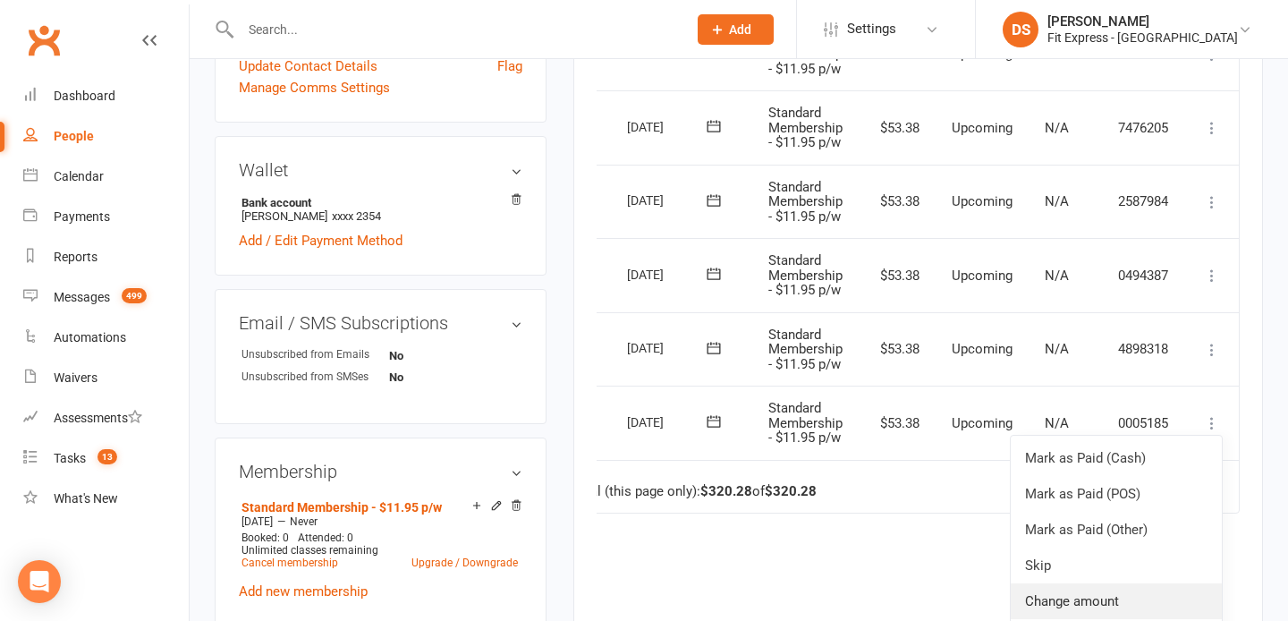
click at [1098, 595] on link "Change amount" at bounding box center [1115, 601] width 211 height 36
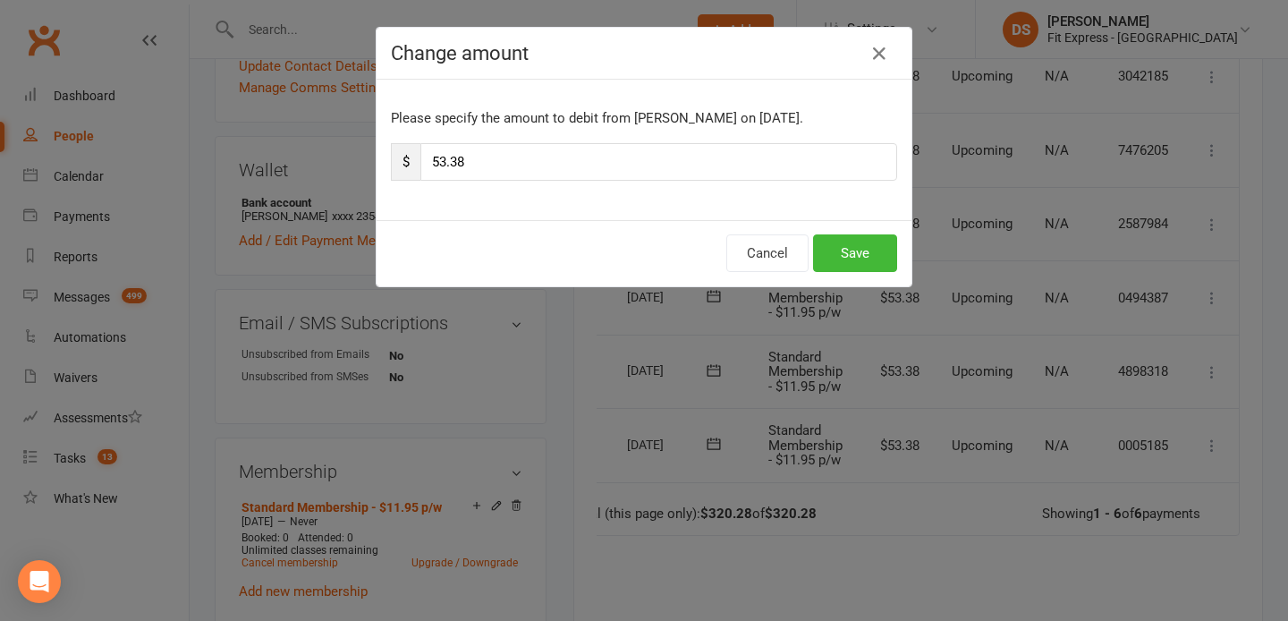
scroll to position [0, 44]
drag, startPoint x: 486, startPoint y: 162, endPoint x: 402, endPoint y: 163, distance: 83.2
click at [402, 163] on div "$ 53.38" at bounding box center [644, 162] width 506 height 38
type input "26.69"
click at [838, 258] on button "Save" at bounding box center [855, 253] width 84 height 38
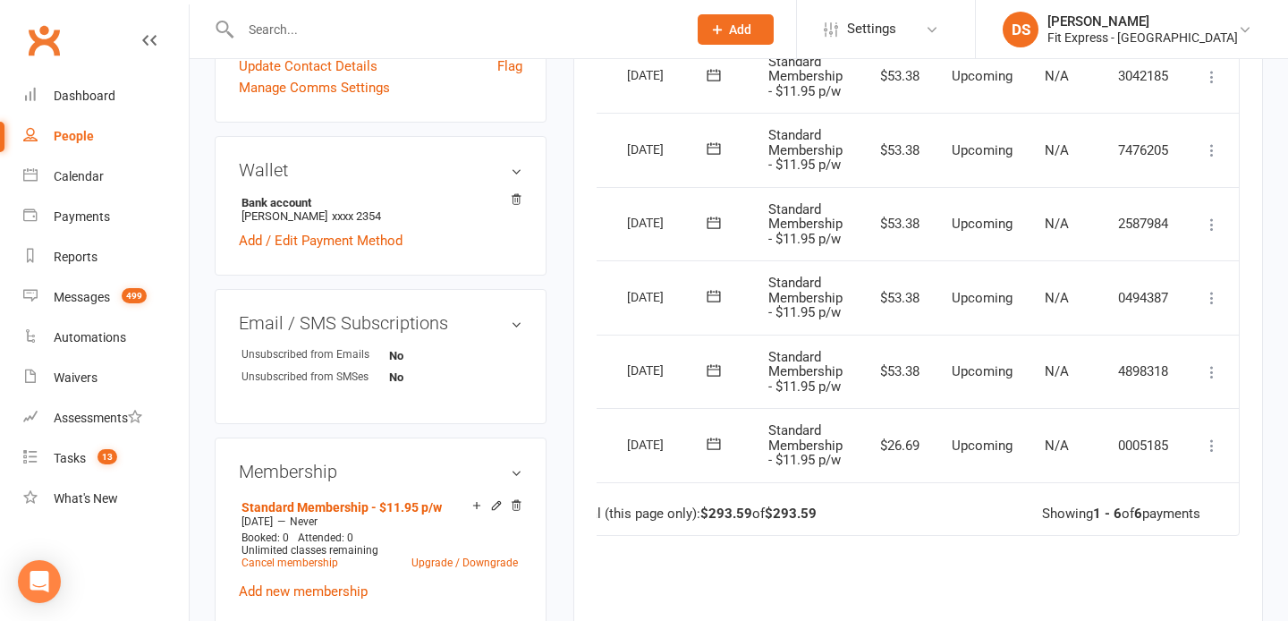
click at [1217, 371] on icon at bounding box center [1212, 372] width 18 height 18
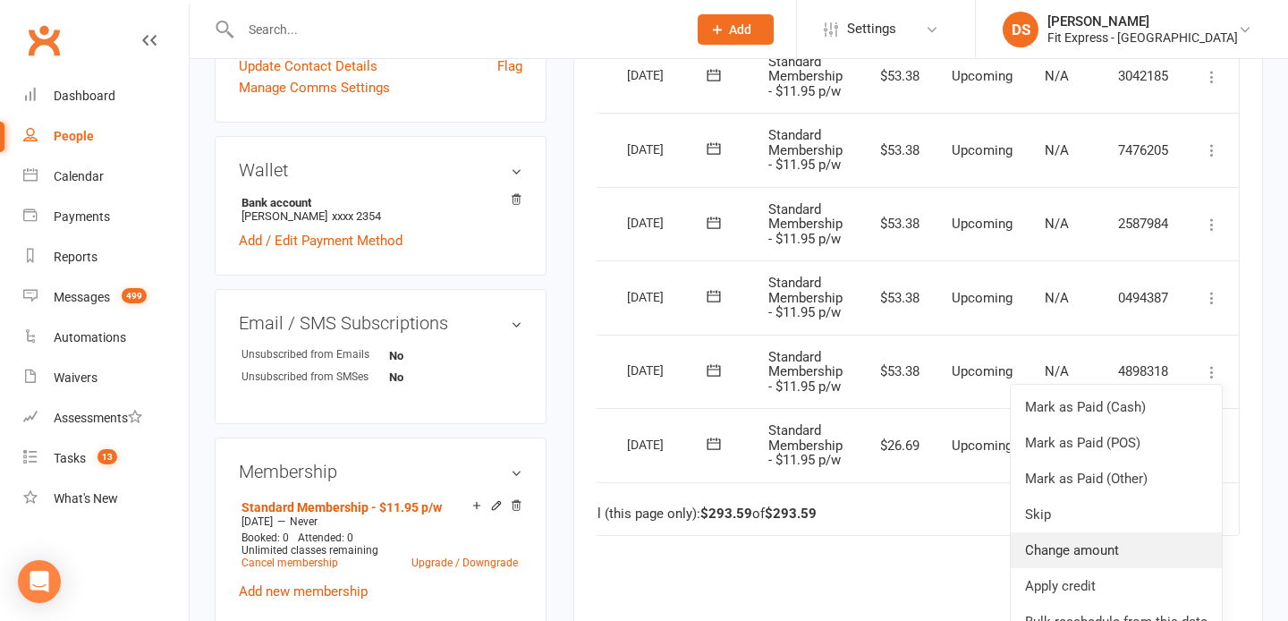
click at [1085, 539] on link "Change amount" at bounding box center [1115, 550] width 211 height 36
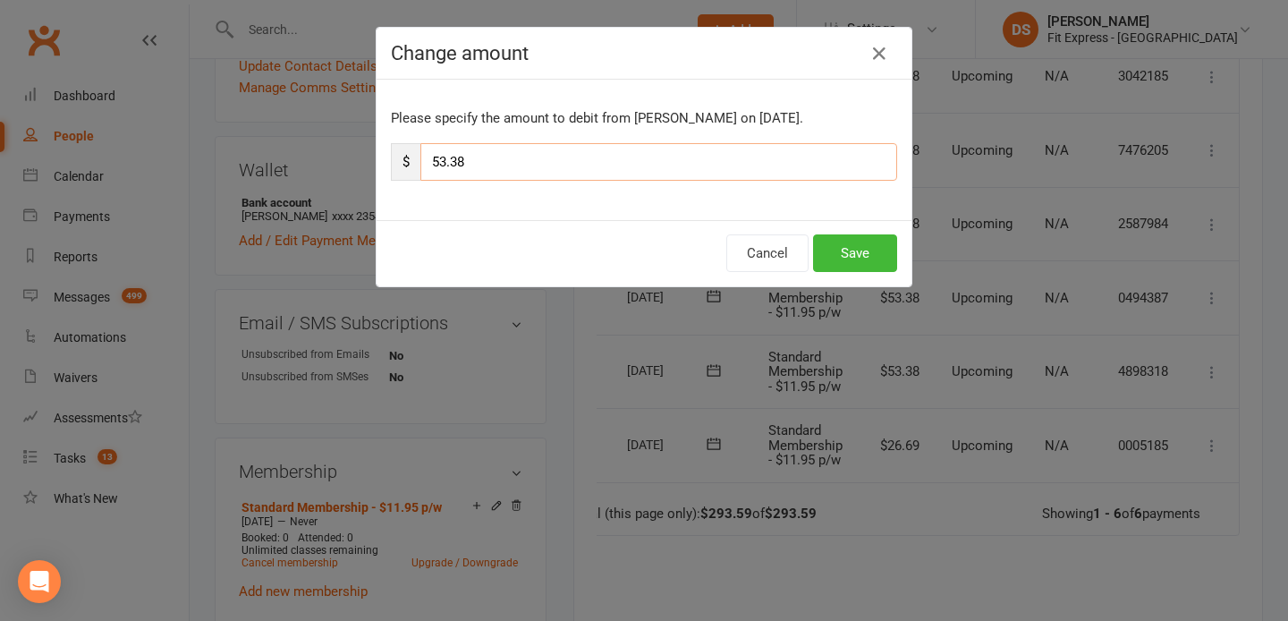
drag, startPoint x: 496, startPoint y: 164, endPoint x: 423, endPoint y: 165, distance: 73.3
click at [423, 165] on input "53.38" at bounding box center [658, 162] width 477 height 38
type input "26.69"
click at [850, 241] on button "Save" at bounding box center [855, 253] width 84 height 38
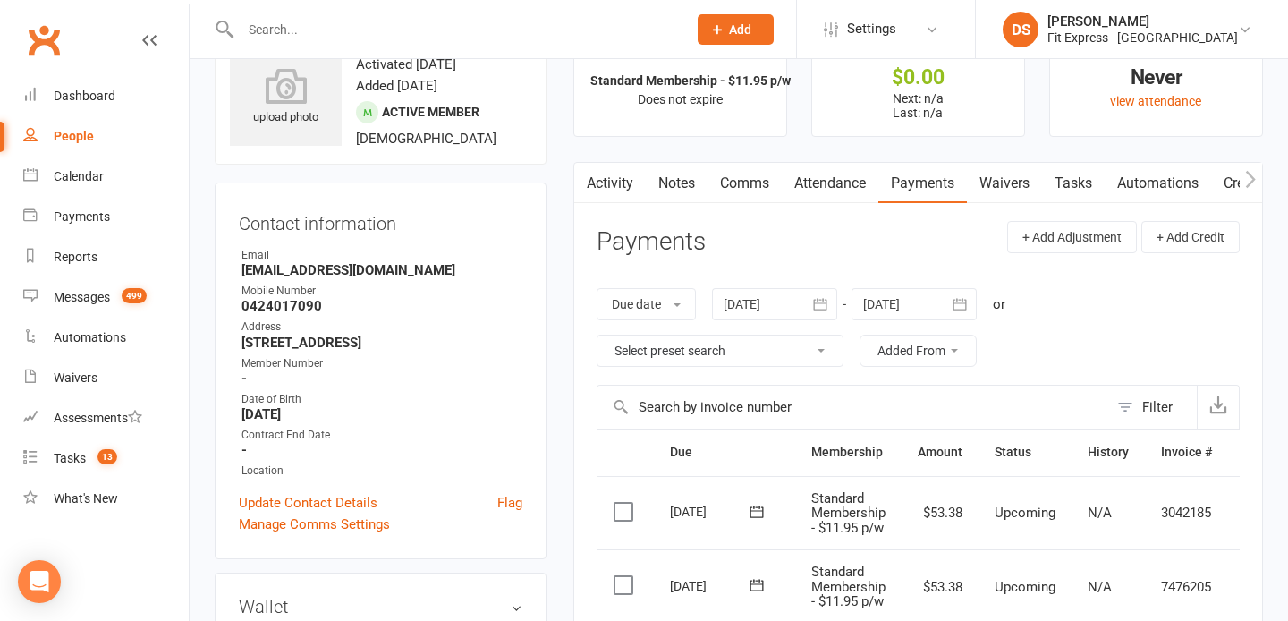
scroll to position [0, 0]
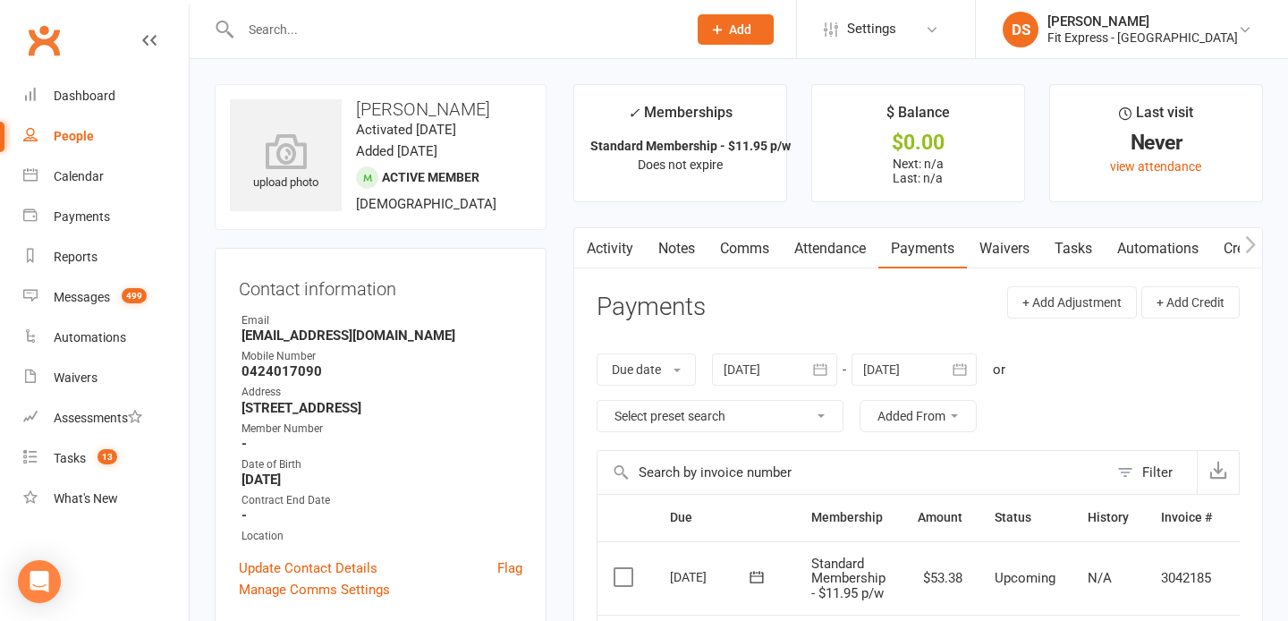
click at [342, 21] on input "text" at bounding box center [454, 29] width 439 height 25
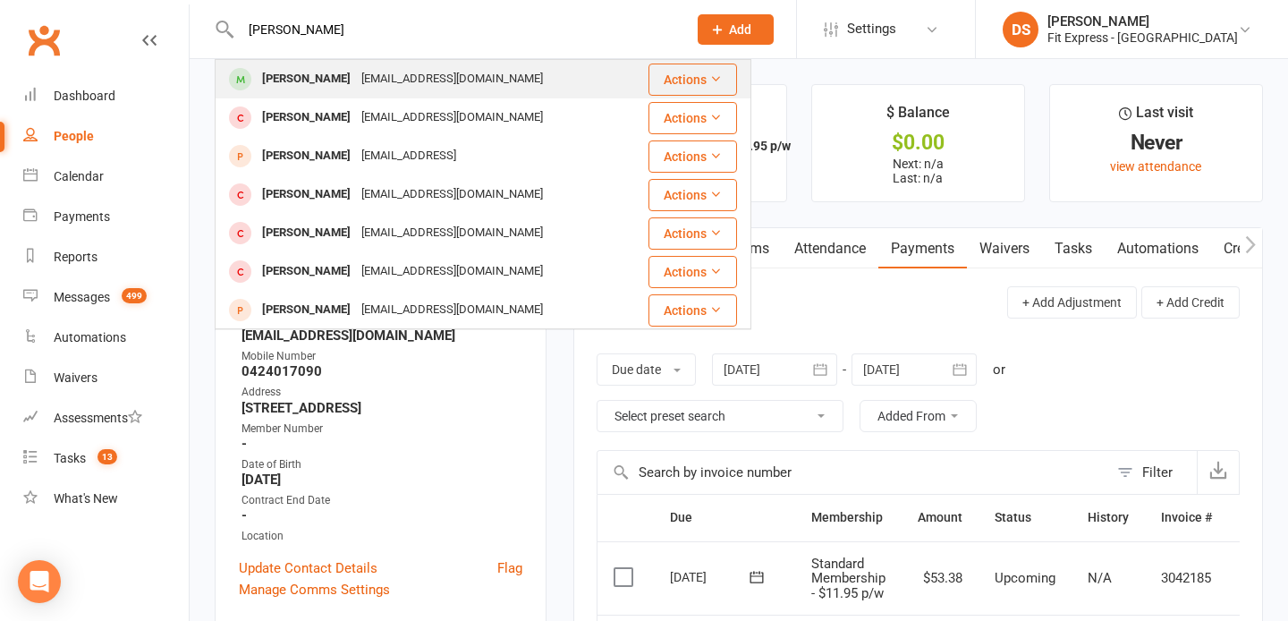
type input "renae tran"
click at [317, 80] on div "Renee Tran" at bounding box center [306, 79] width 99 height 26
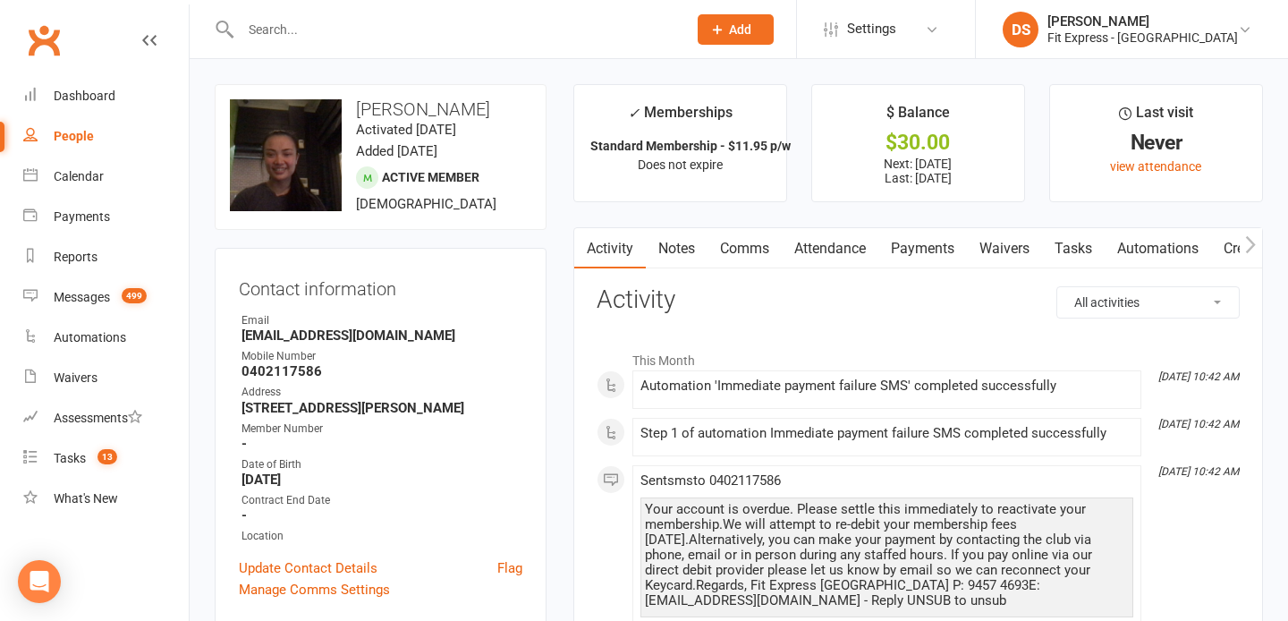
click at [1010, 239] on link "Waivers" at bounding box center [1004, 248] width 75 height 41
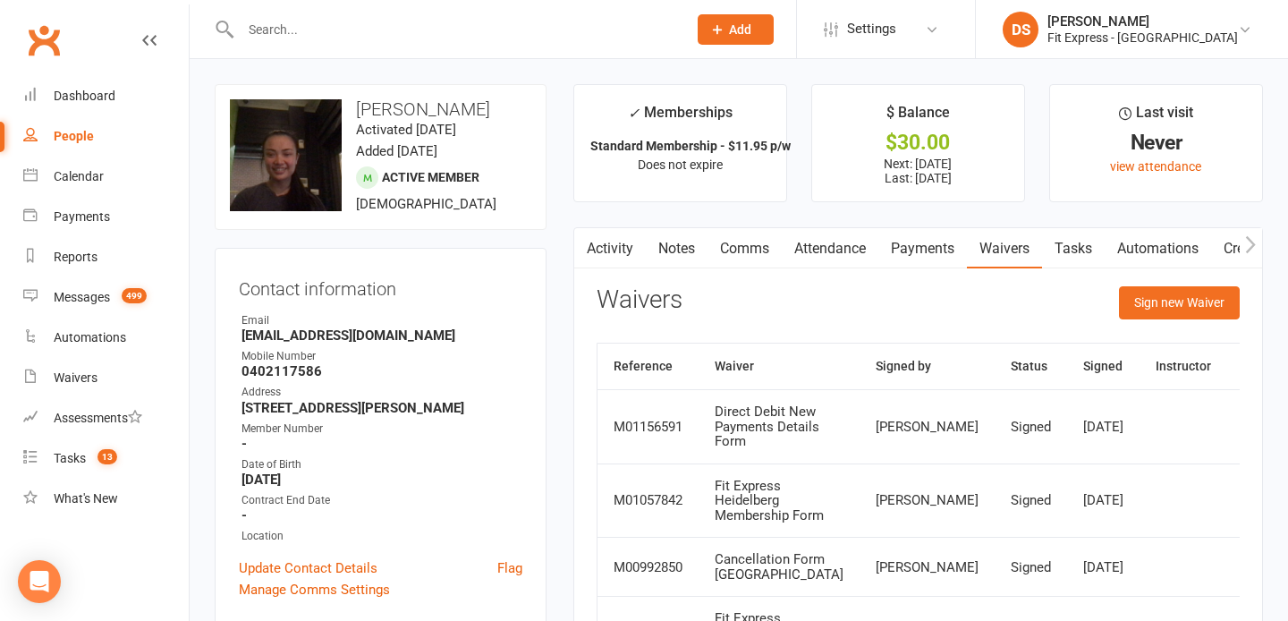
click at [925, 246] on link "Payments" at bounding box center [922, 248] width 89 height 41
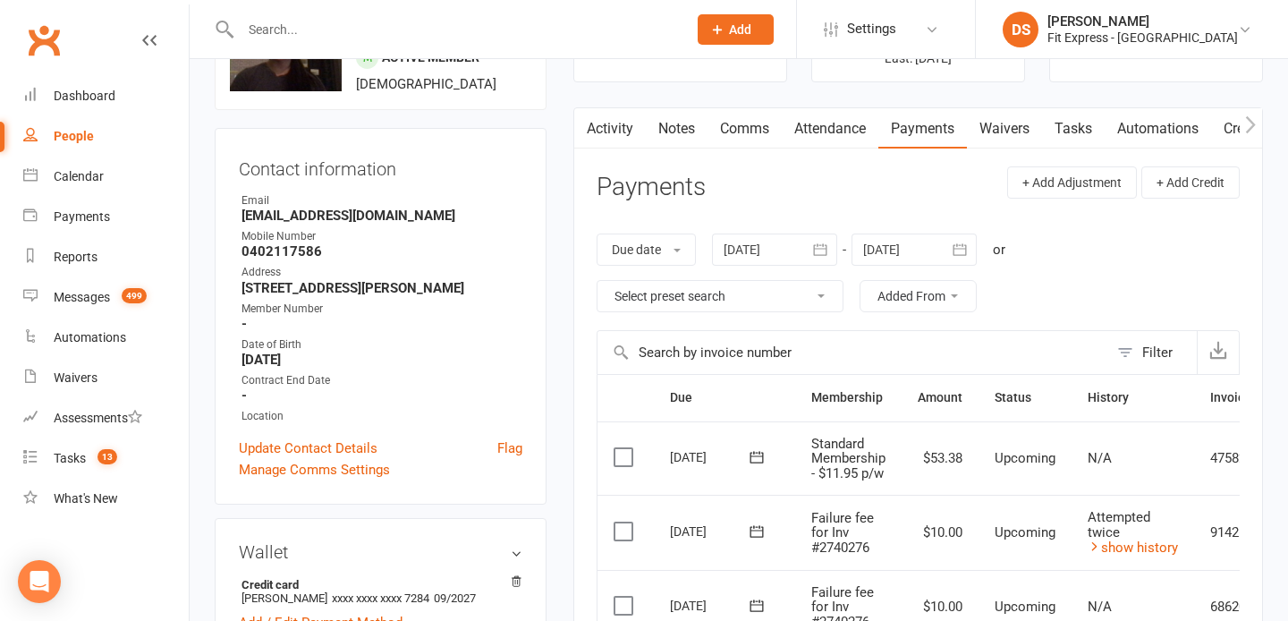
scroll to position [80, 0]
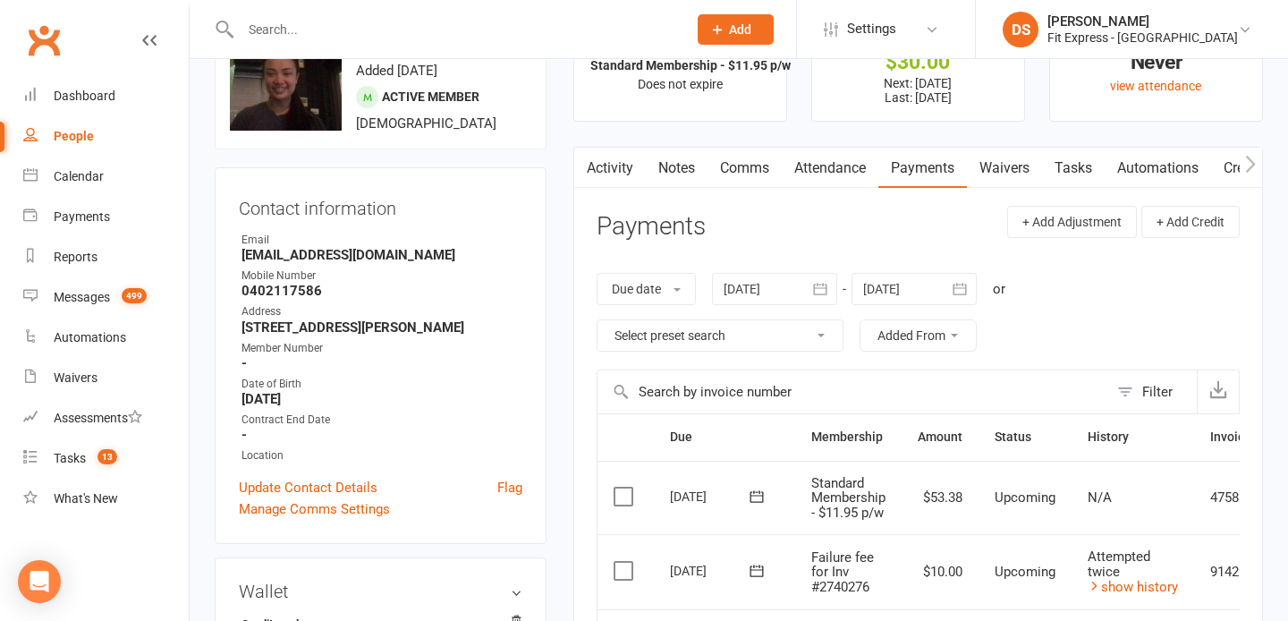
click at [766, 302] on div at bounding box center [774, 289] width 125 height 32
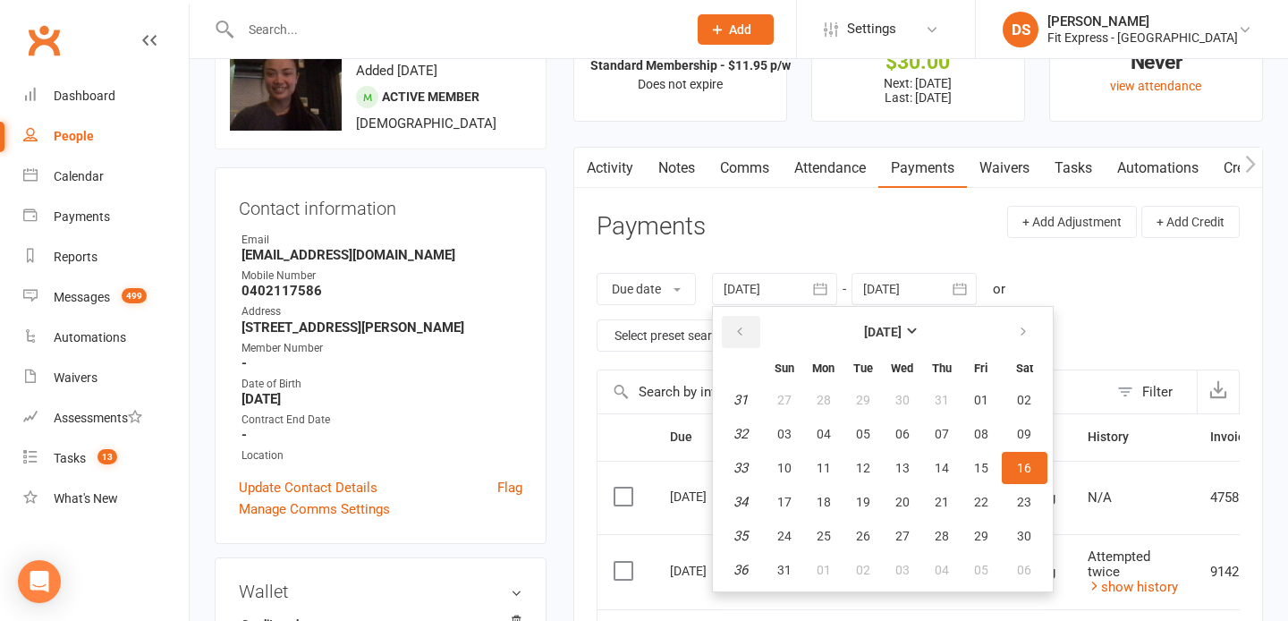
click at [753, 323] on button "button" at bounding box center [741, 332] width 38 height 32
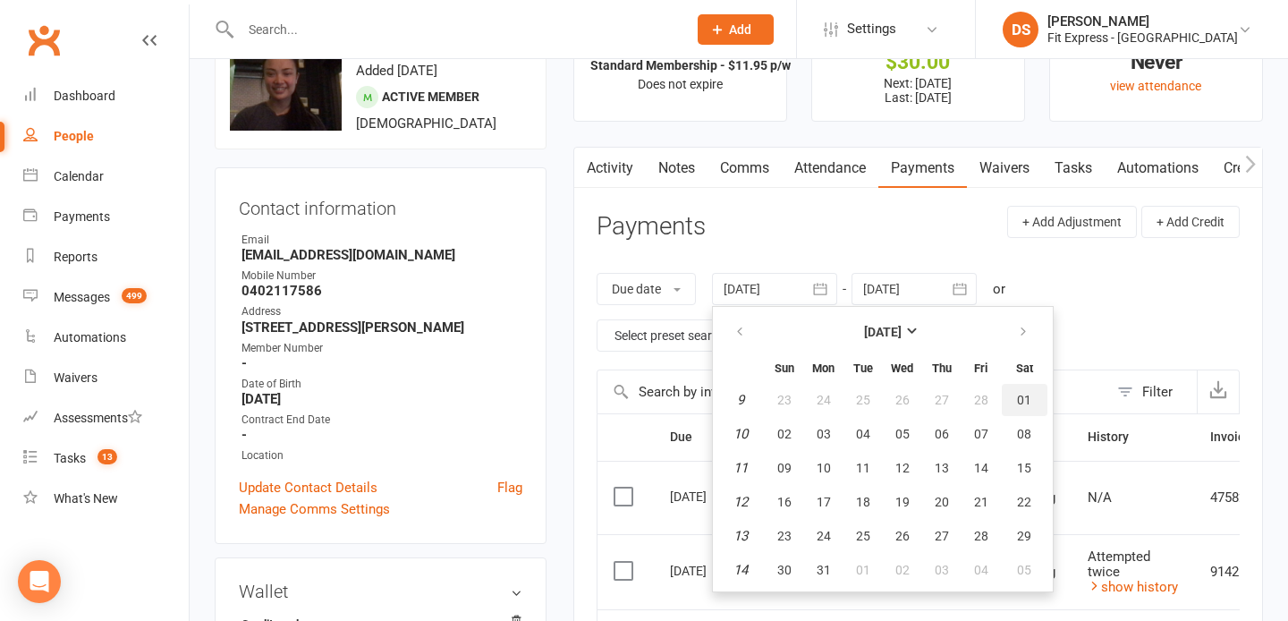
click at [1013, 393] on button "01" at bounding box center [1025, 400] width 46 height 32
type input "01 Mar 2025"
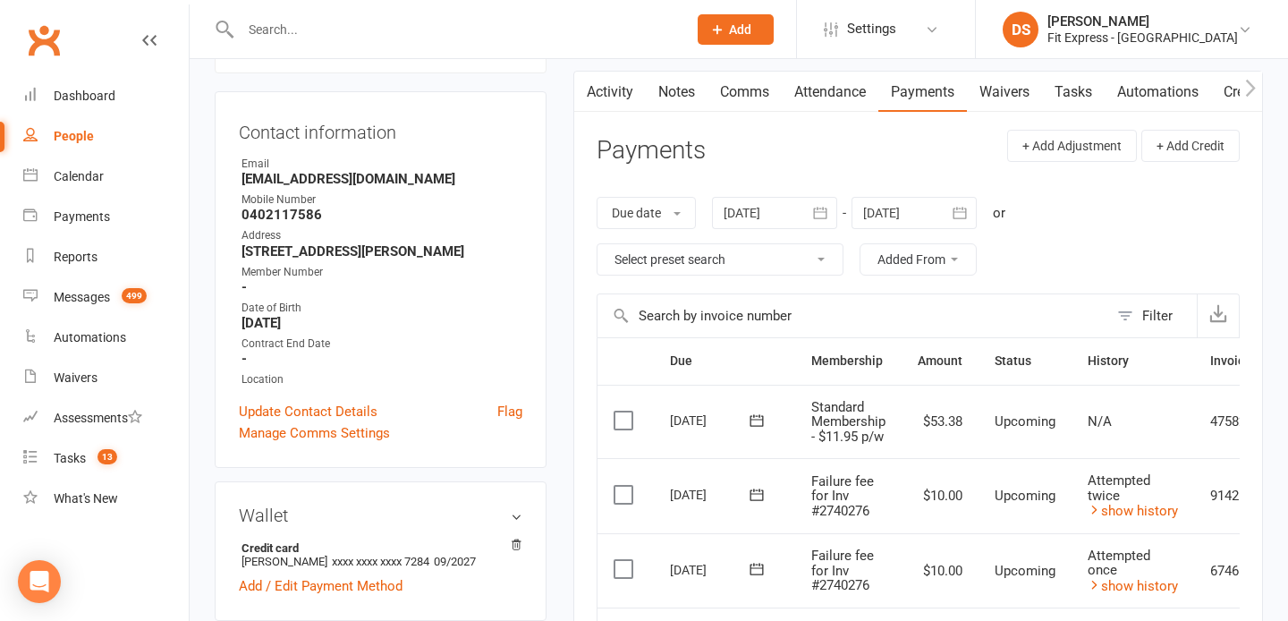
scroll to position [0, 0]
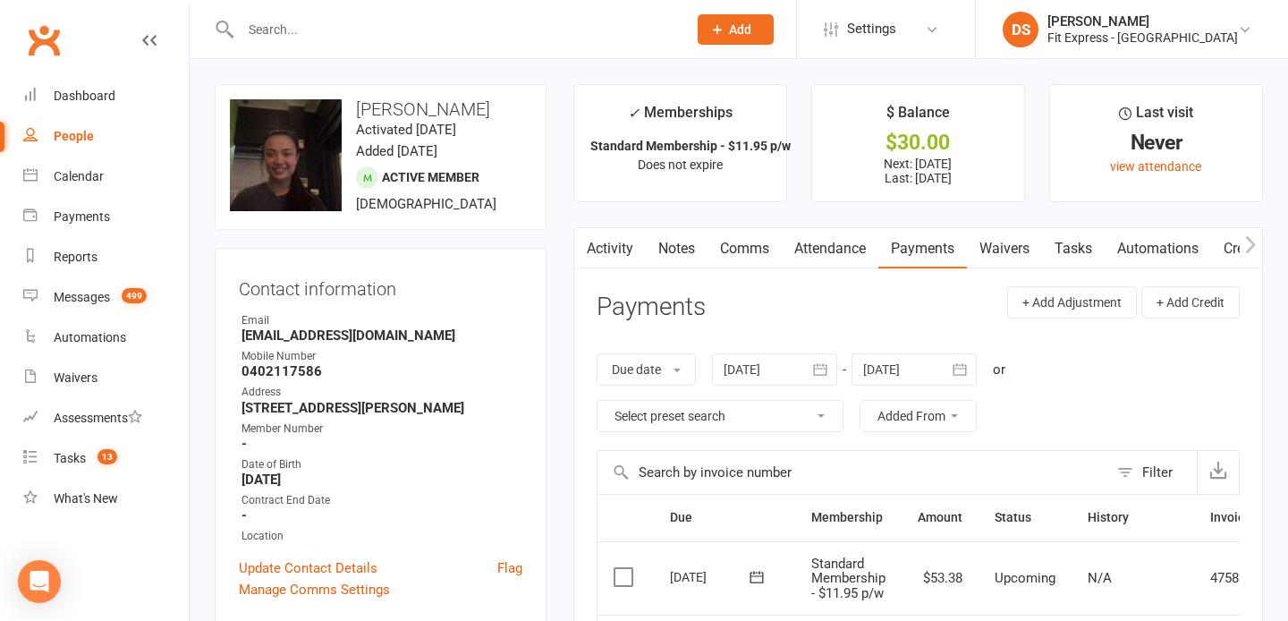
click at [414, 26] on input "text" at bounding box center [454, 29] width 439 height 25
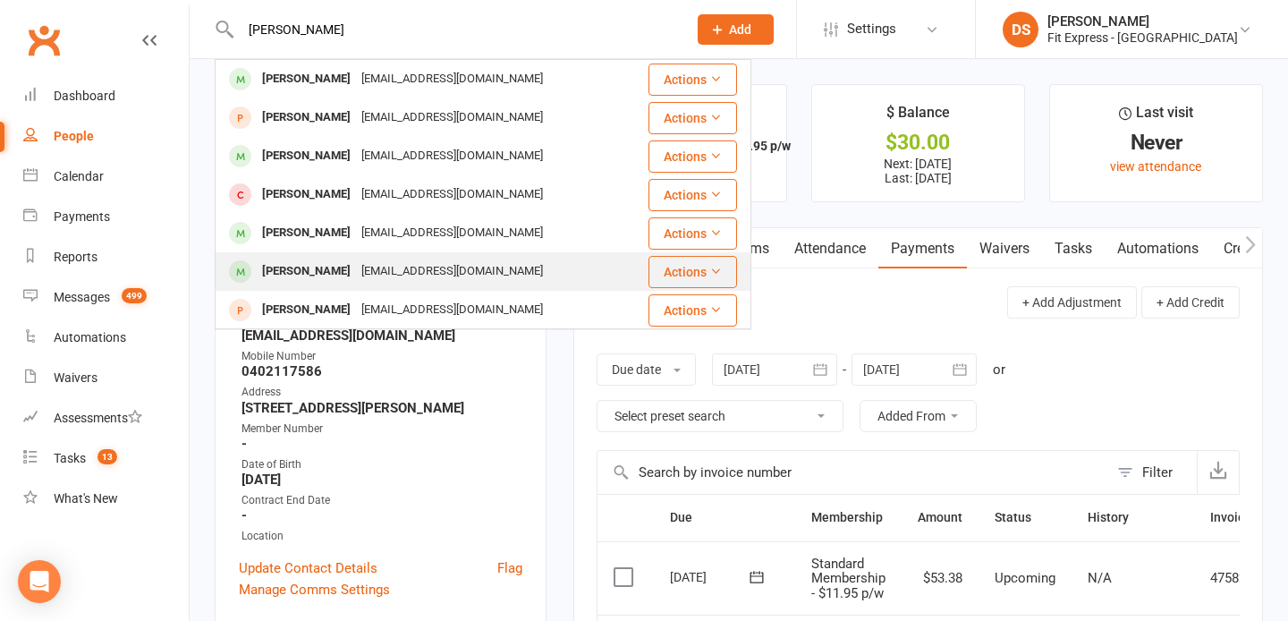
type input "lyons"
click at [359, 267] on div "dlyons2@optusnet.com.au" at bounding box center [452, 271] width 192 height 26
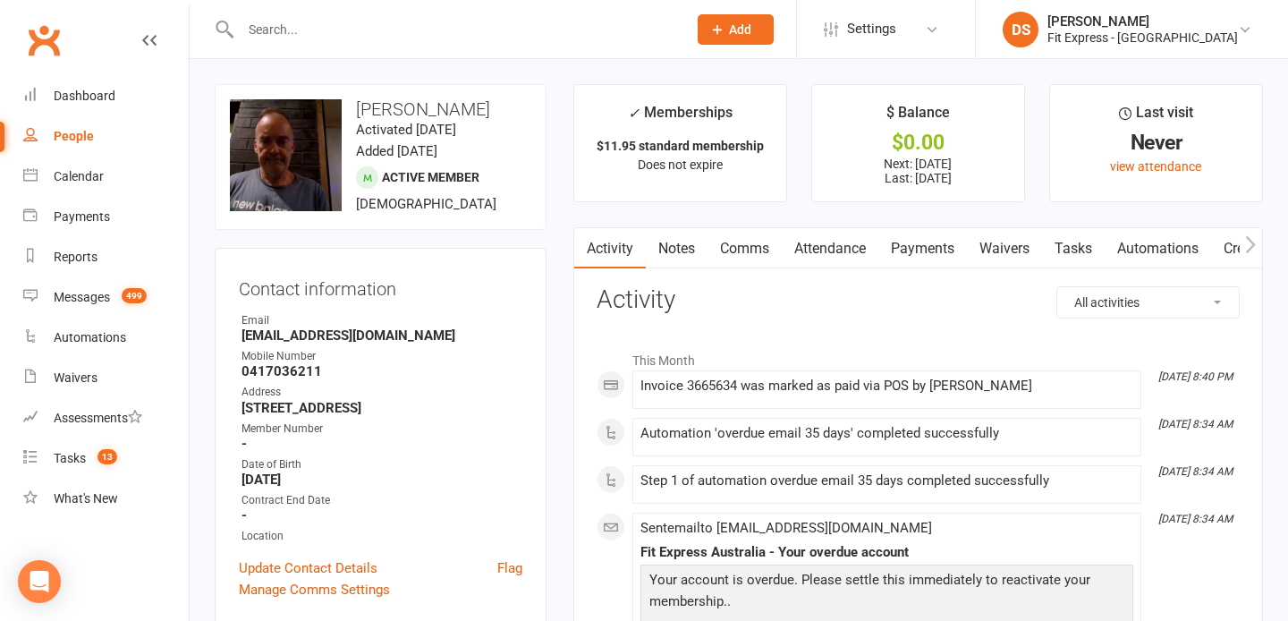
click at [919, 242] on link "Payments" at bounding box center [922, 248] width 89 height 41
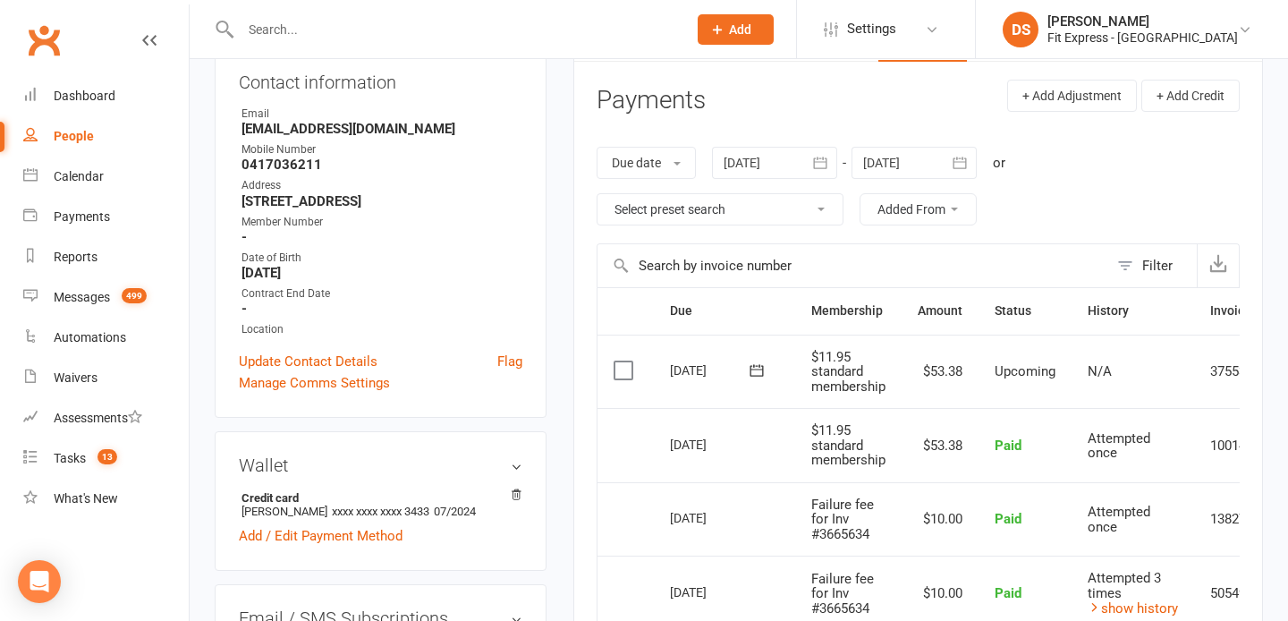
scroll to position [205, 0]
click at [762, 162] on div at bounding box center [774, 164] width 125 height 32
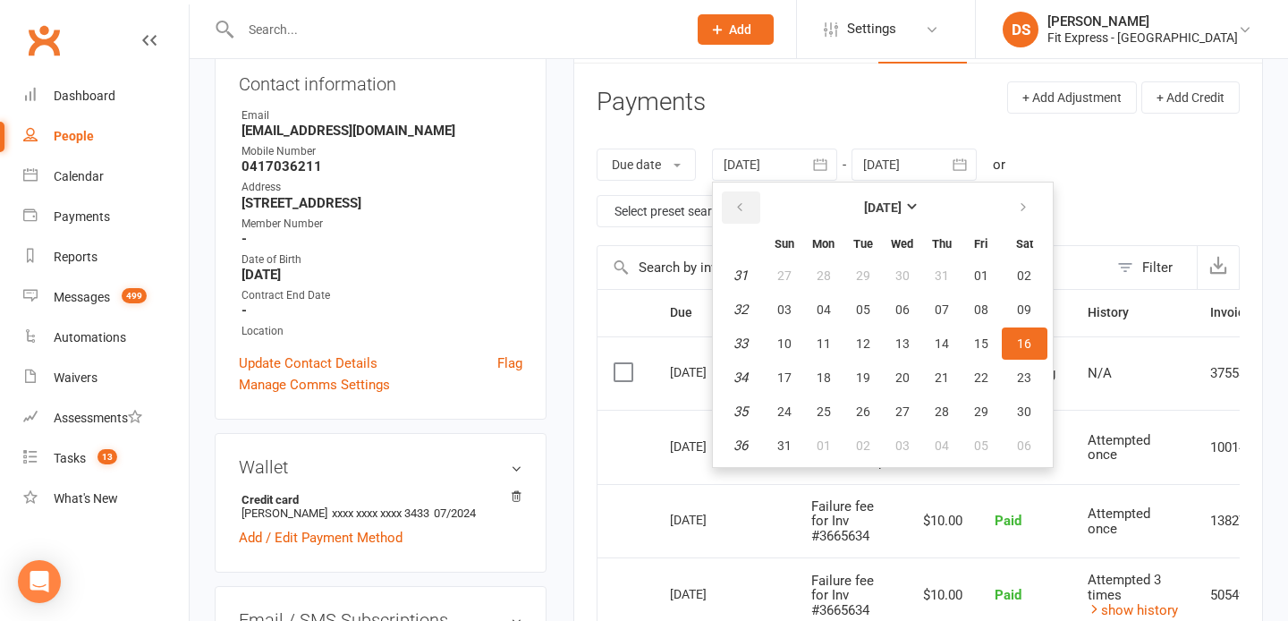
click at [741, 206] on icon "button" at bounding box center [739, 207] width 13 height 14
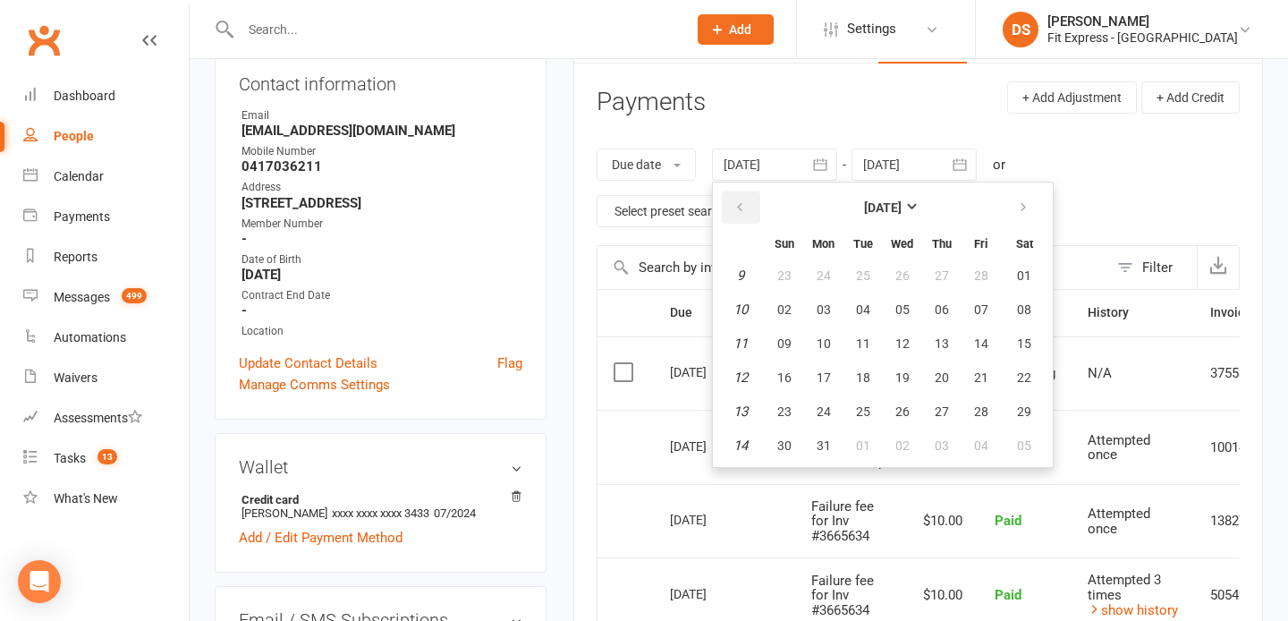
click at [741, 206] on icon "button" at bounding box center [739, 207] width 13 height 14
click at [906, 275] on span "01" at bounding box center [902, 275] width 14 height 14
type input "01 Jan 2025"
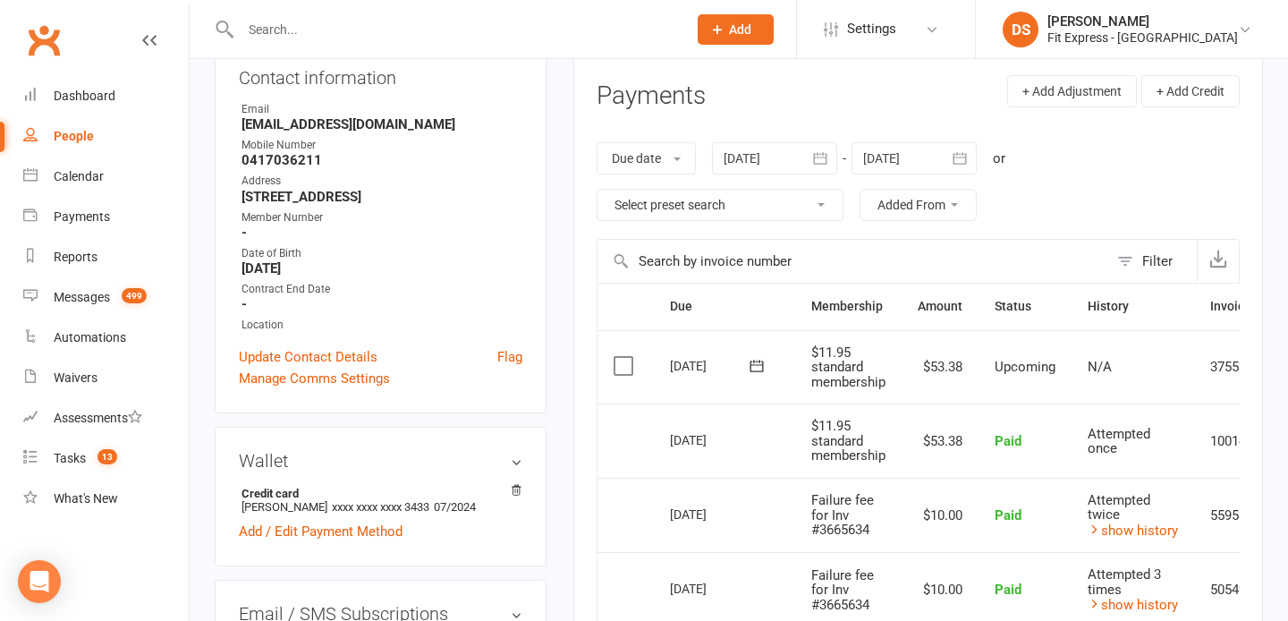
scroll to position [189, 0]
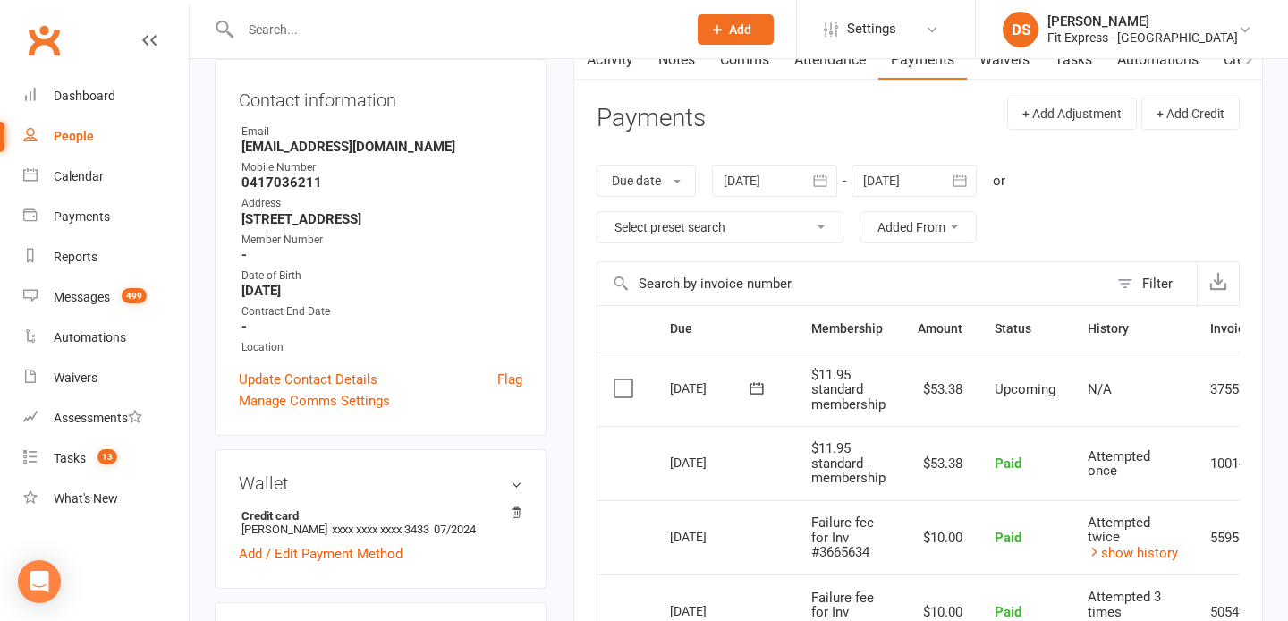
click at [601, 69] on link "Activity" at bounding box center [610, 59] width 72 height 41
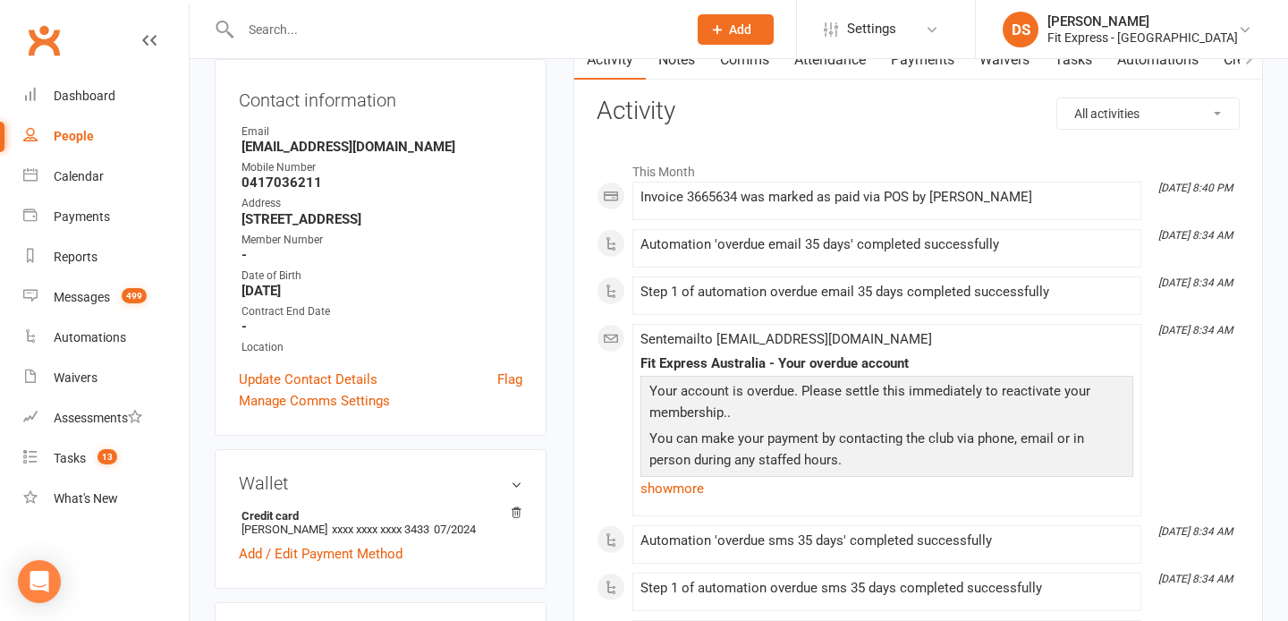
click at [674, 51] on div at bounding box center [445, 29] width 460 height 58
click at [674, 56] on div at bounding box center [445, 29] width 460 height 58
click at [683, 63] on link "Notes" at bounding box center [677, 59] width 62 height 41
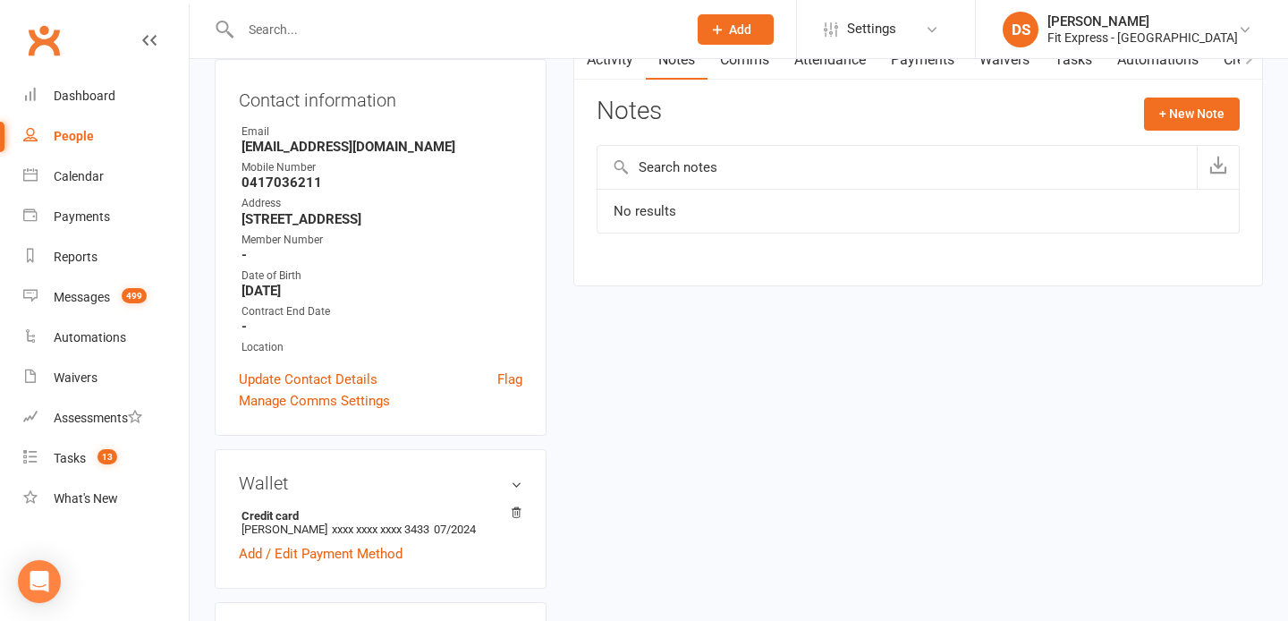
click at [617, 65] on link "Activity" at bounding box center [610, 59] width 72 height 41
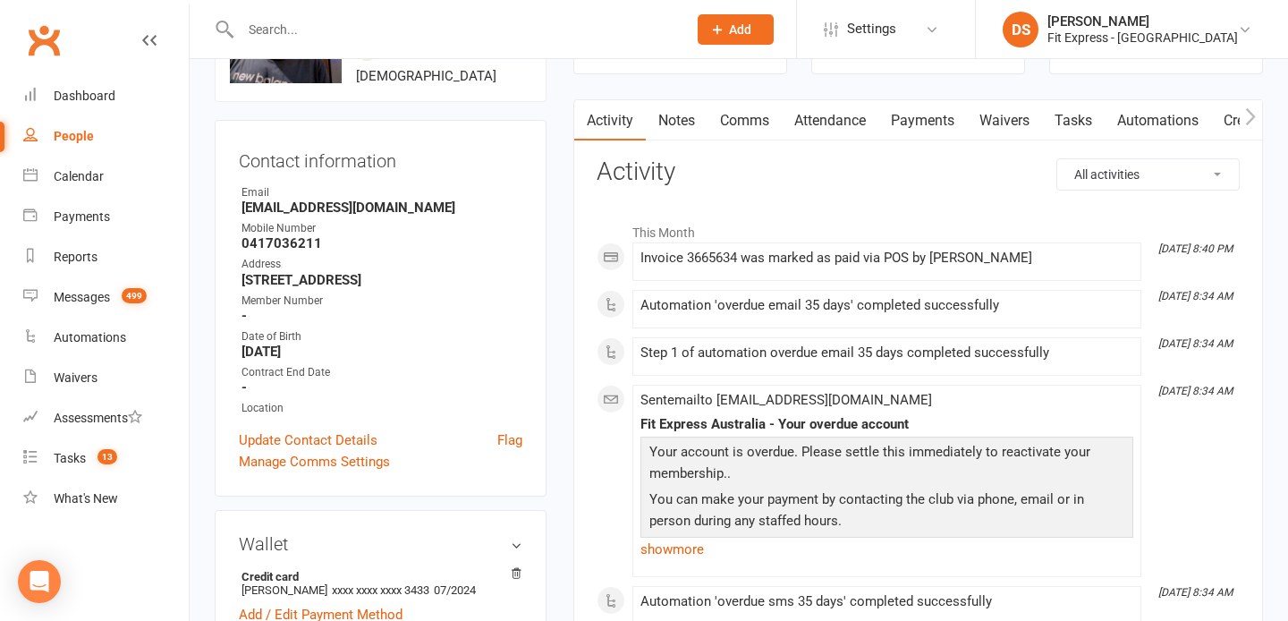
scroll to position [133, 0]
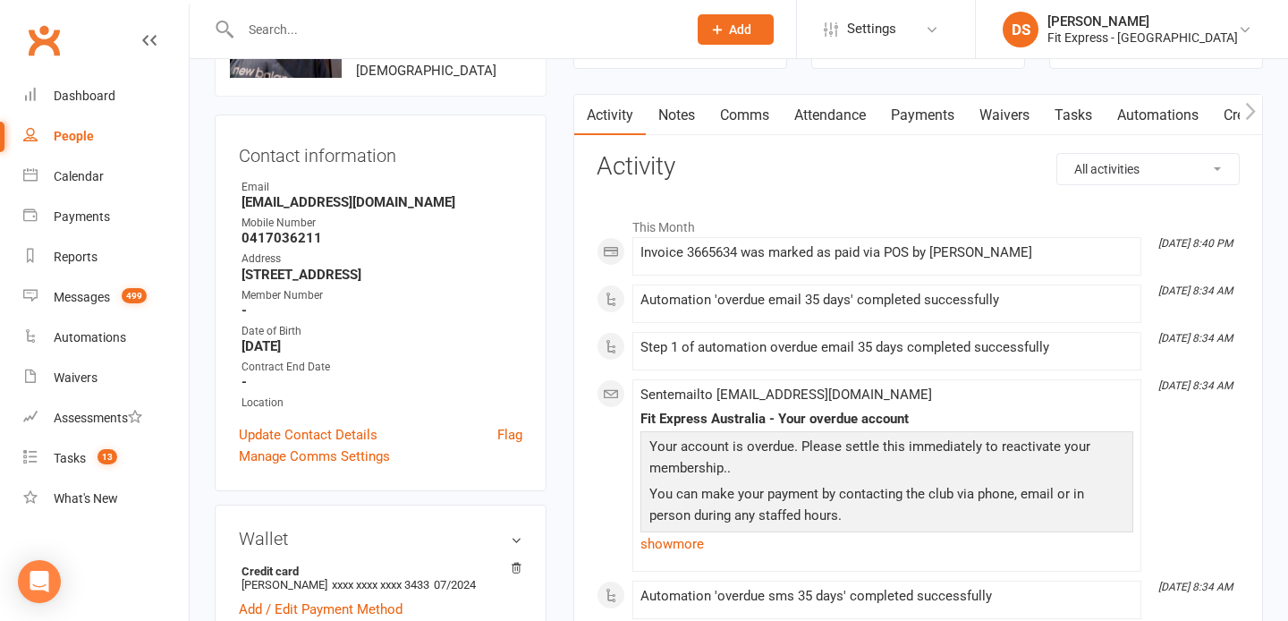
click at [945, 111] on link "Payments" at bounding box center [922, 115] width 89 height 41
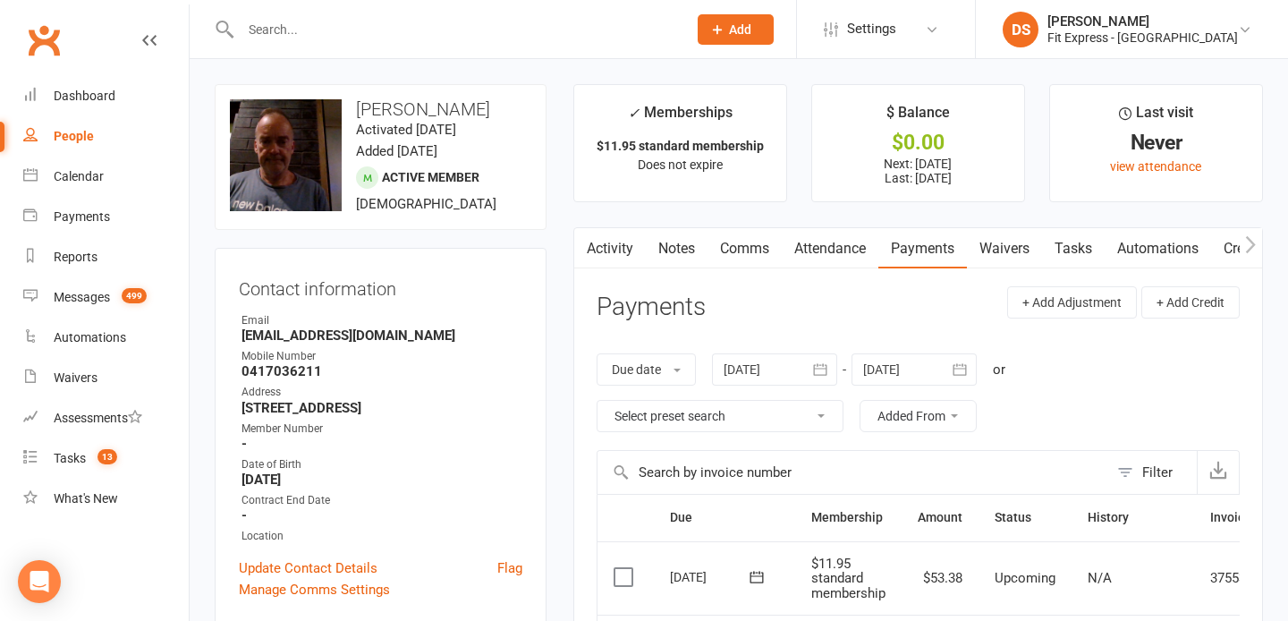
click at [632, 257] on link "Activity" at bounding box center [610, 248] width 72 height 41
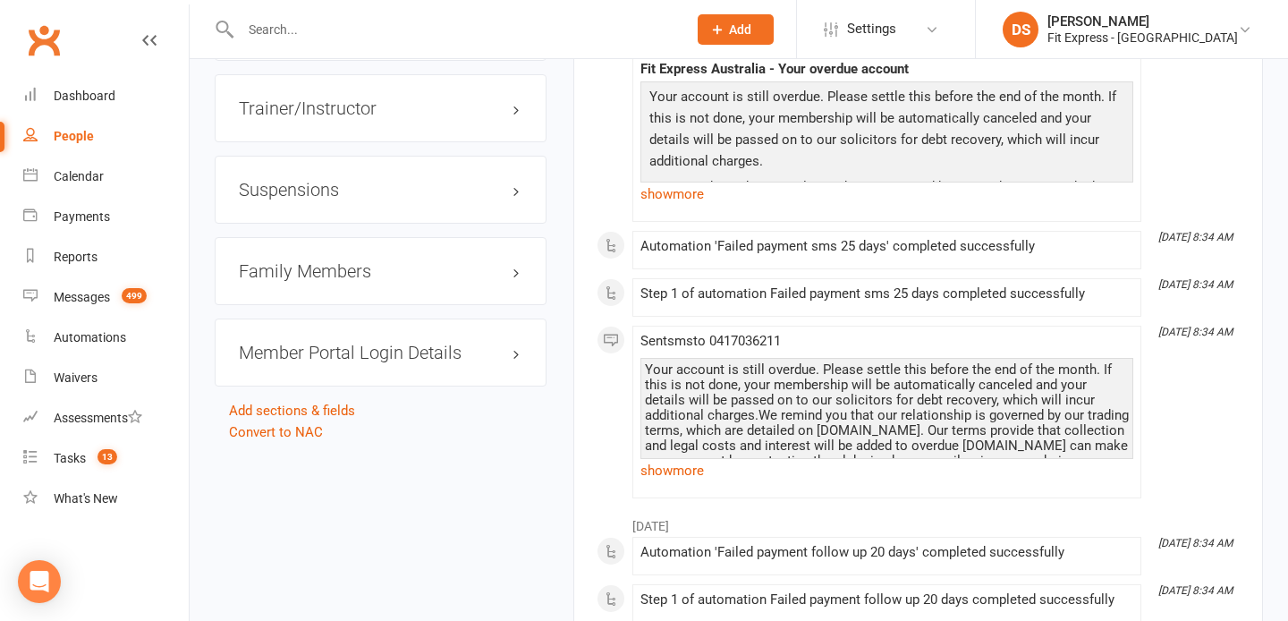
scroll to position [1472, 0]
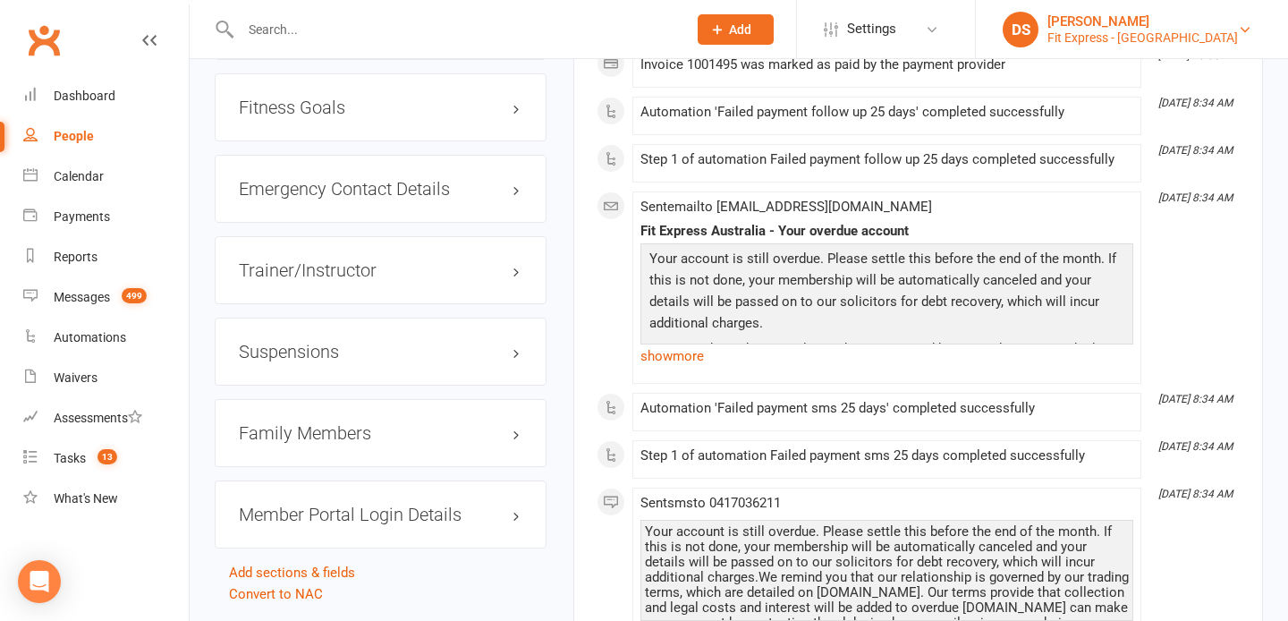
click at [1138, 35] on div "Fit Express - [GEOGRAPHIC_DATA]" at bounding box center [1142, 38] width 190 height 16
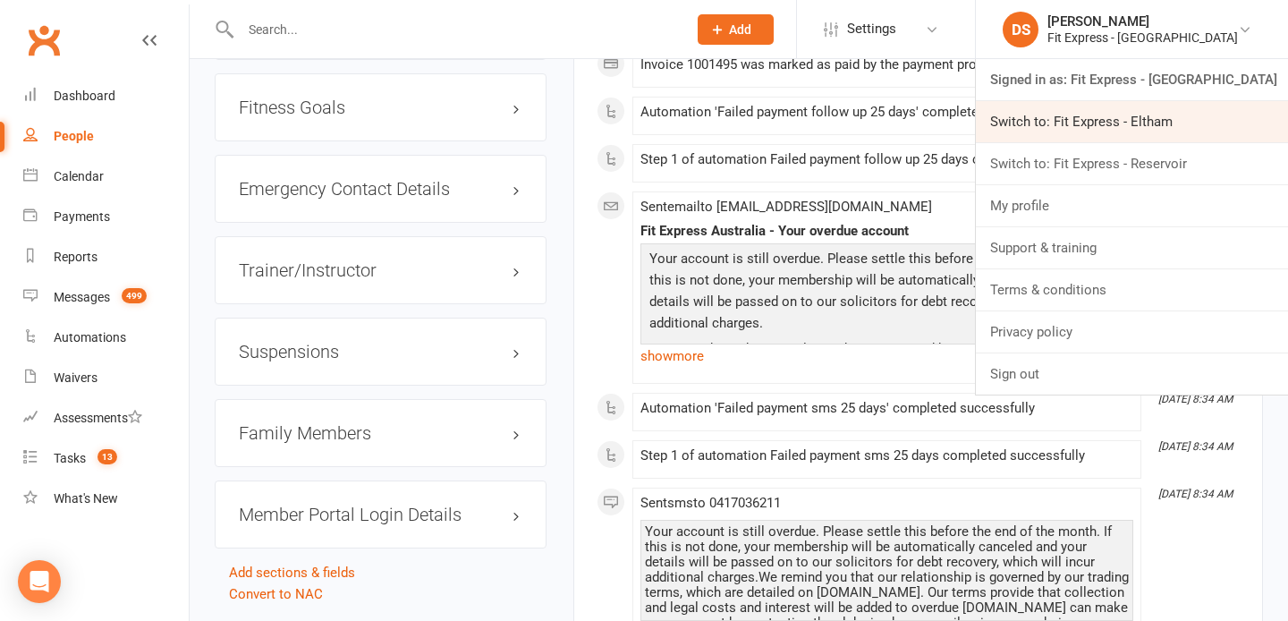
click at [1121, 128] on link "Switch to: Fit Express - Eltham" at bounding box center [1132, 121] width 312 height 41
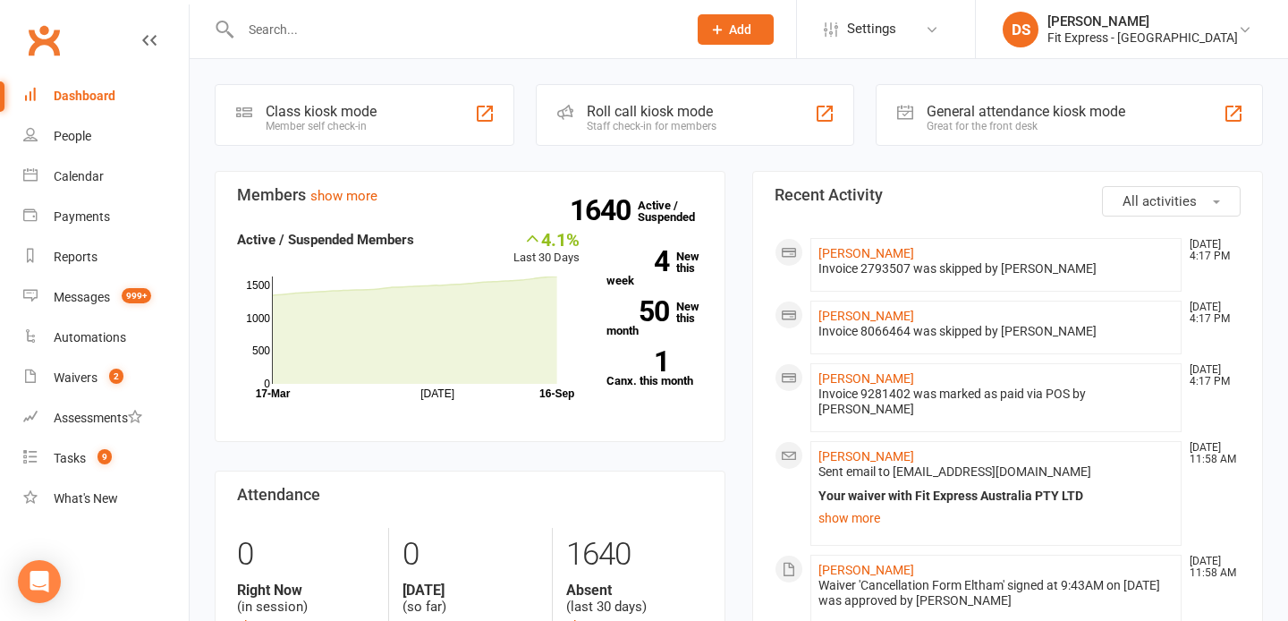
click at [406, 30] on input "text" at bounding box center [454, 29] width 439 height 25
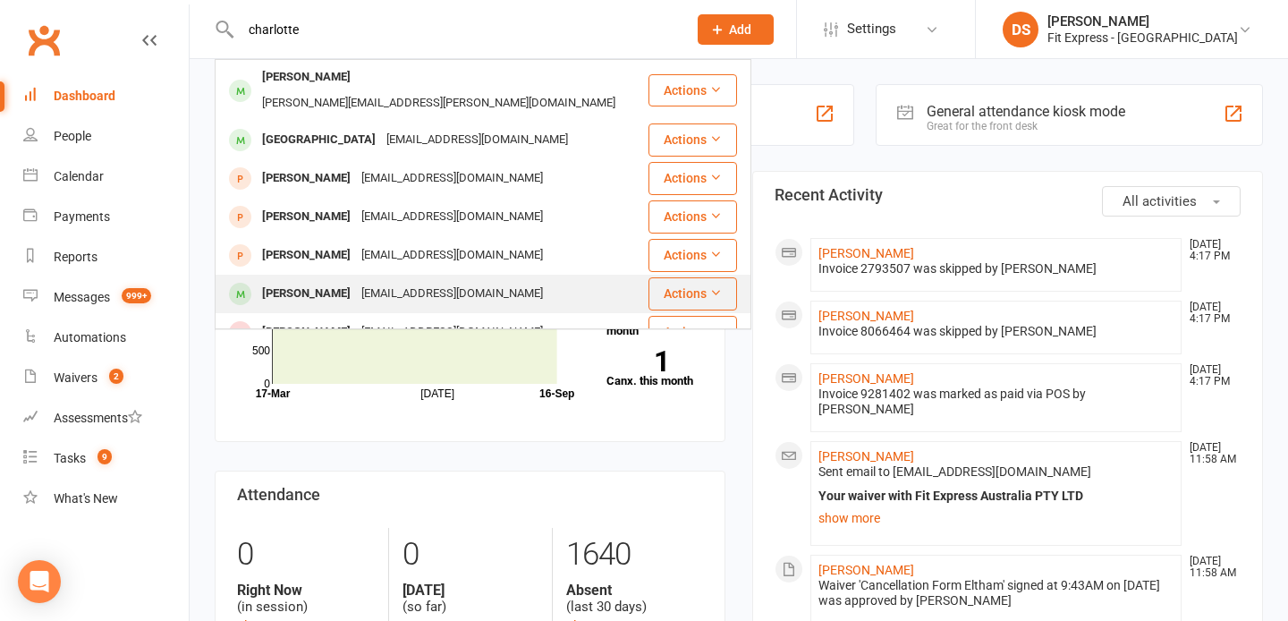
type input "charlotte"
click at [348, 281] on div "Charlotte Aggett" at bounding box center [306, 294] width 99 height 26
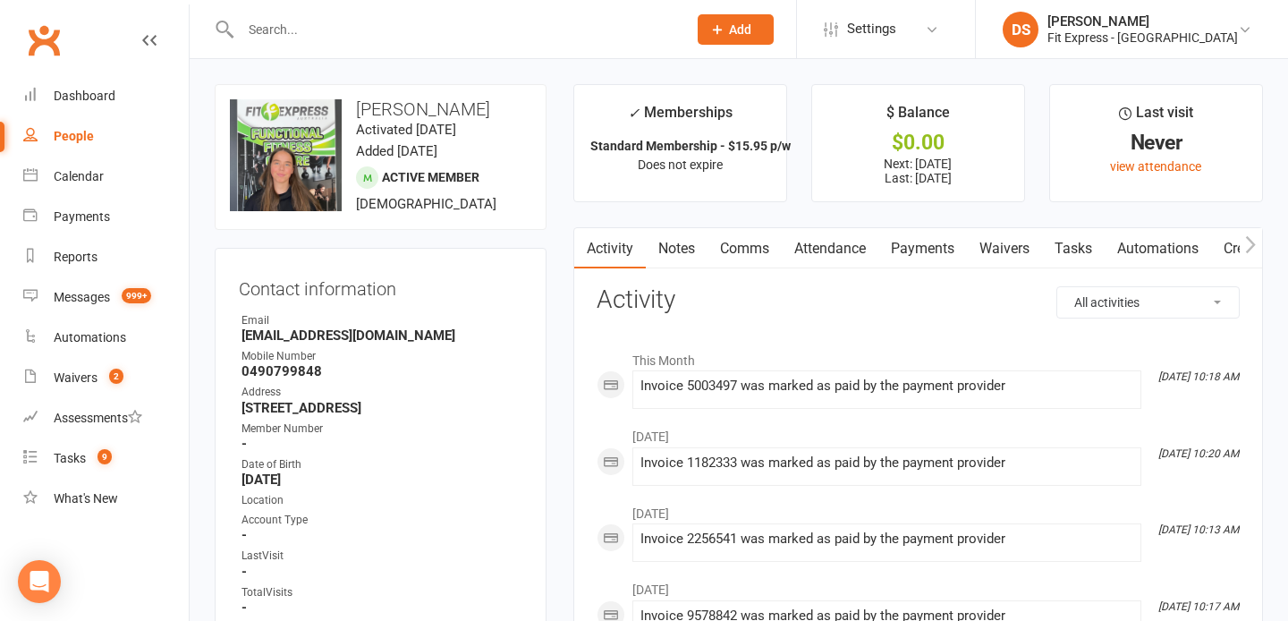
click at [664, 246] on link "Notes" at bounding box center [677, 248] width 62 height 41
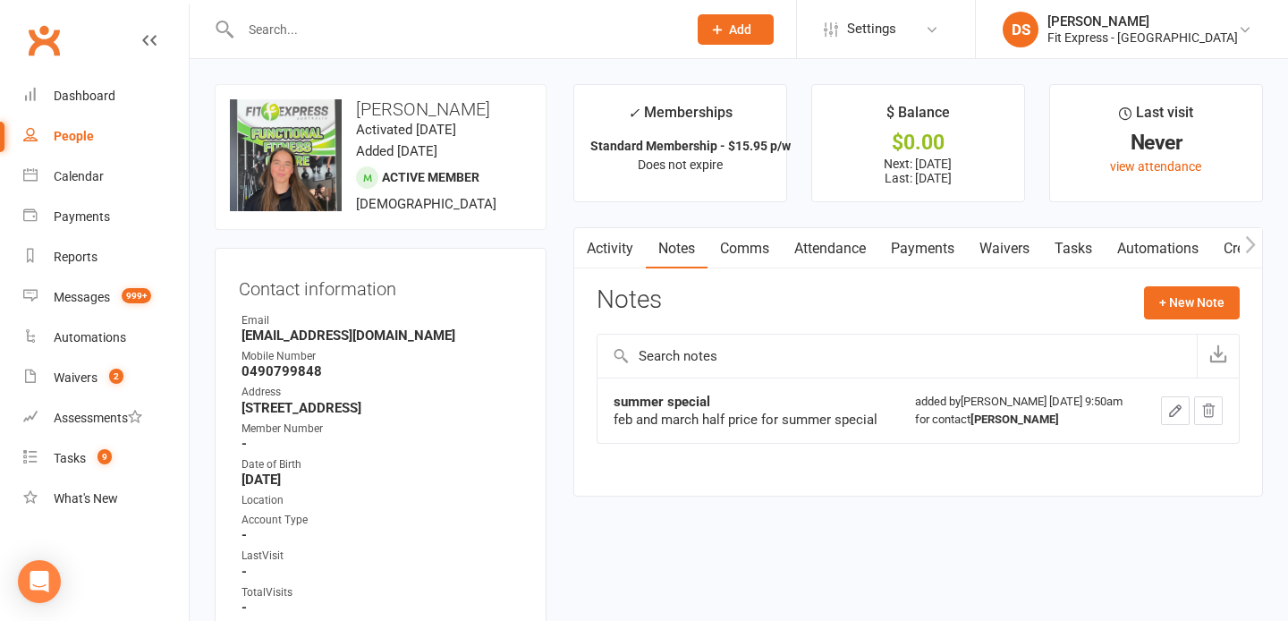
click at [913, 245] on link "Payments" at bounding box center [922, 248] width 89 height 41
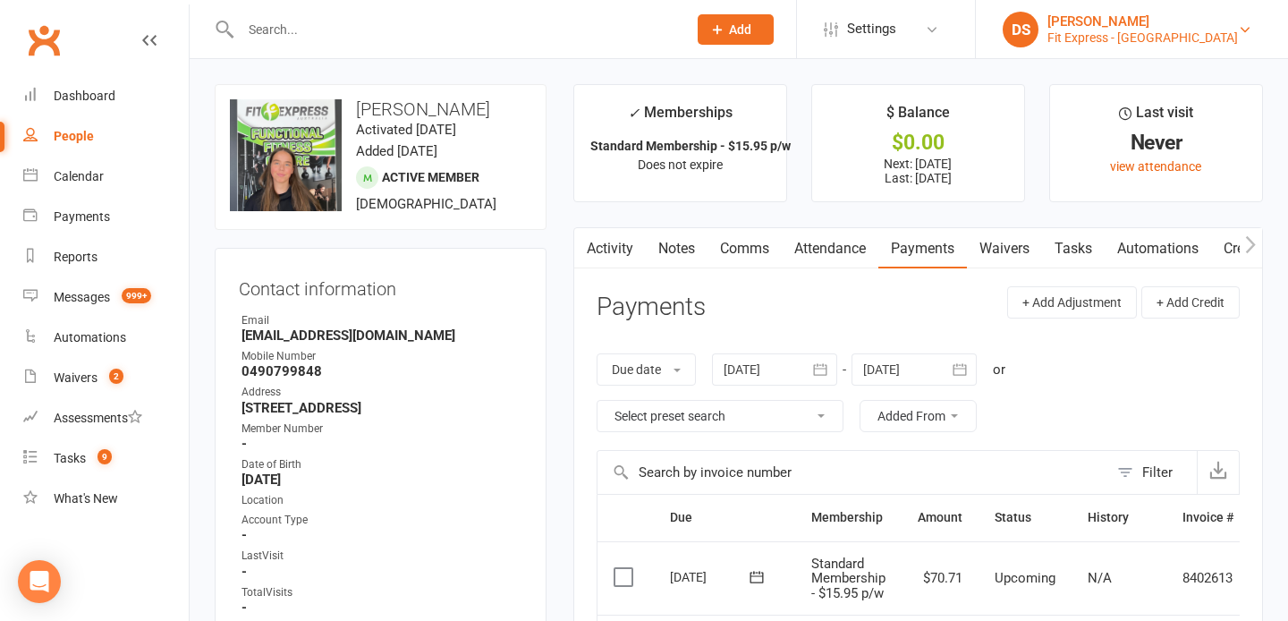
click at [1120, 23] on div "[PERSON_NAME]" at bounding box center [1142, 21] width 190 height 16
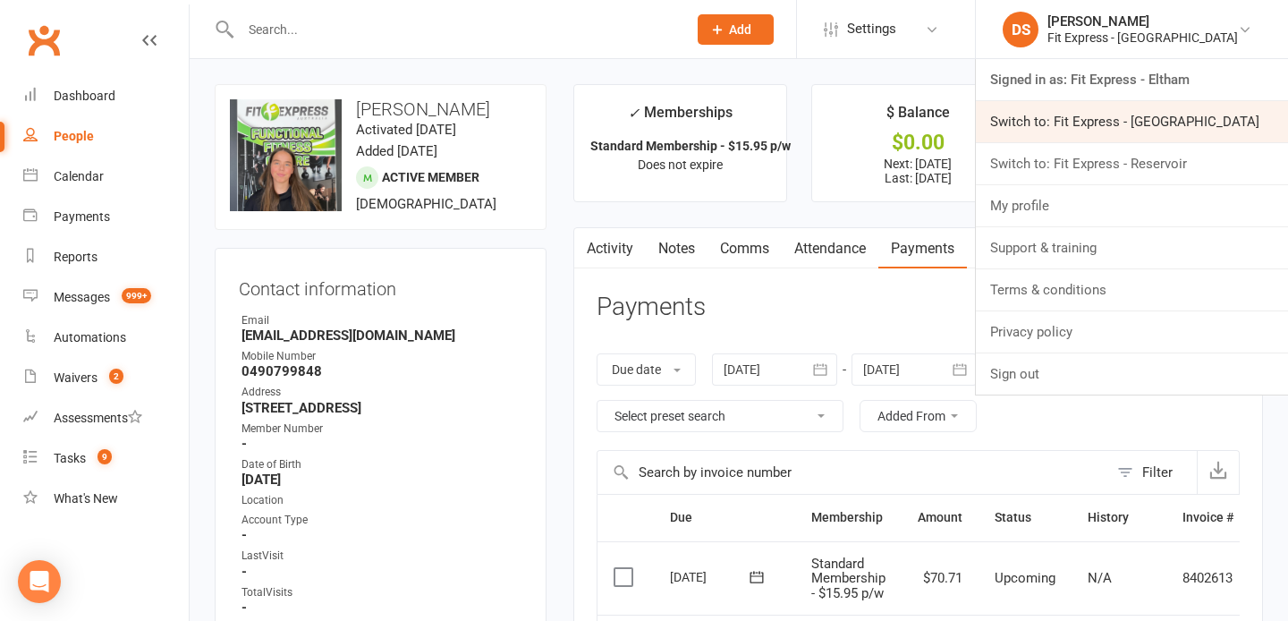
click at [1146, 114] on link "Switch to: Fit Express - Heidelberg" at bounding box center [1132, 121] width 312 height 41
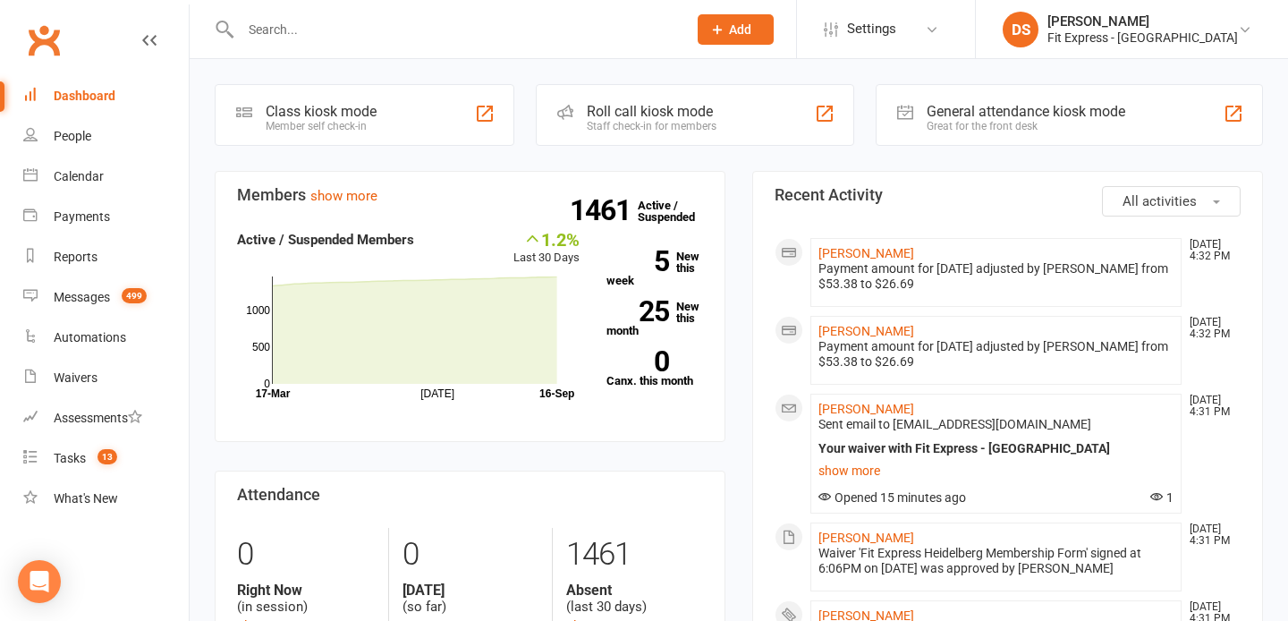
click at [556, 45] on div at bounding box center [445, 29] width 460 height 58
click at [557, 40] on input "text" at bounding box center [454, 29] width 439 height 25
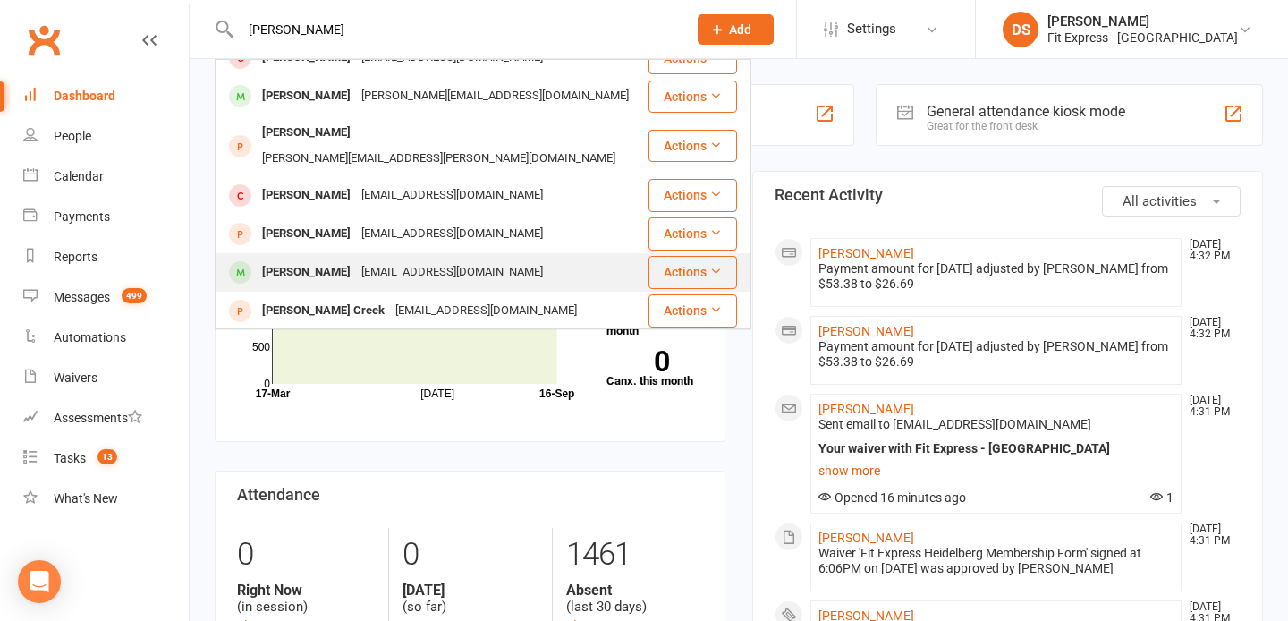
scroll to position [263, 0]
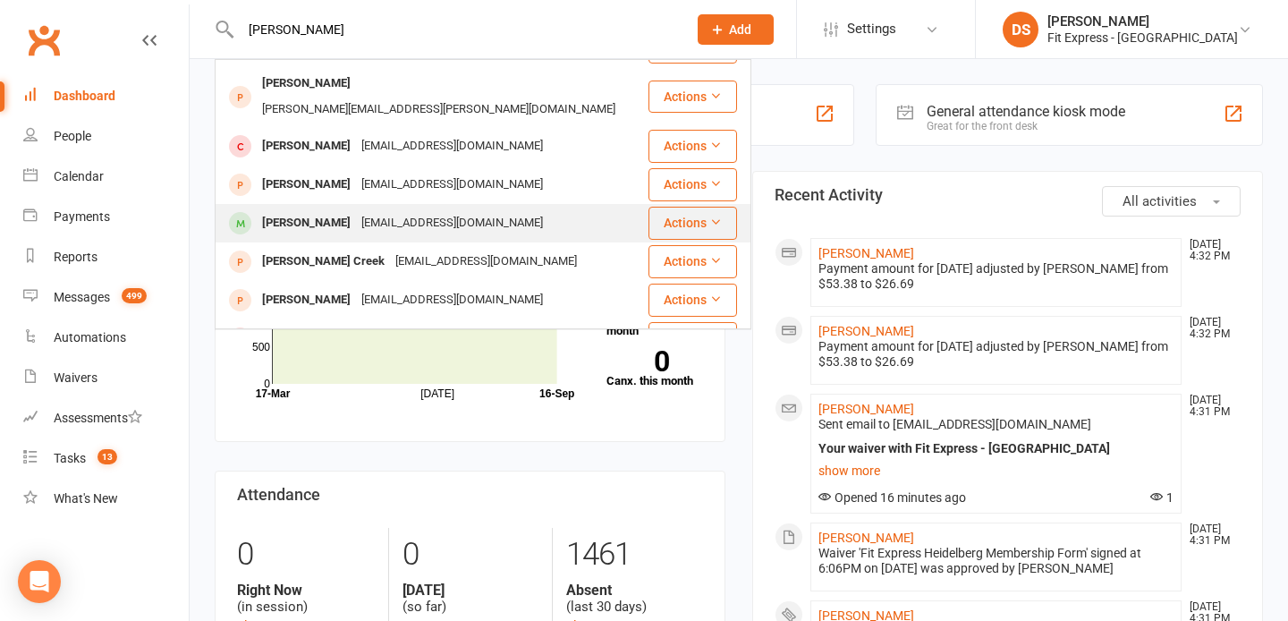
type input "thomas hendy"
click at [441, 210] on div "[EMAIL_ADDRESS][DOMAIN_NAME]" at bounding box center [452, 223] width 192 height 26
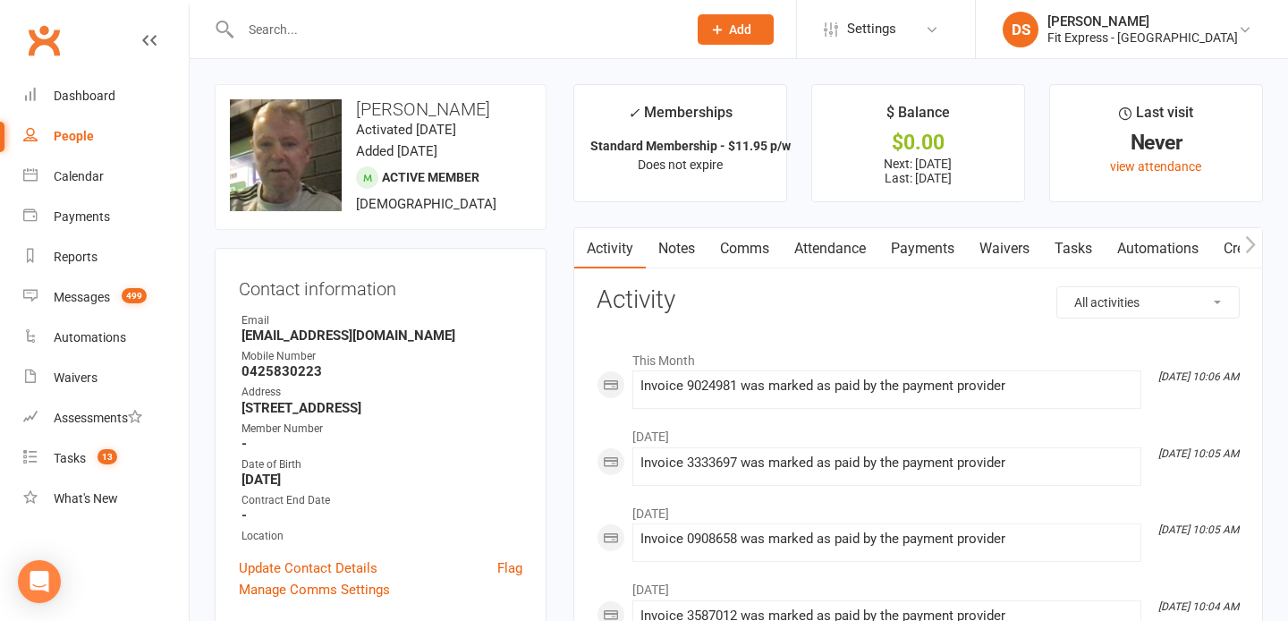
click at [909, 239] on link "Payments" at bounding box center [922, 248] width 89 height 41
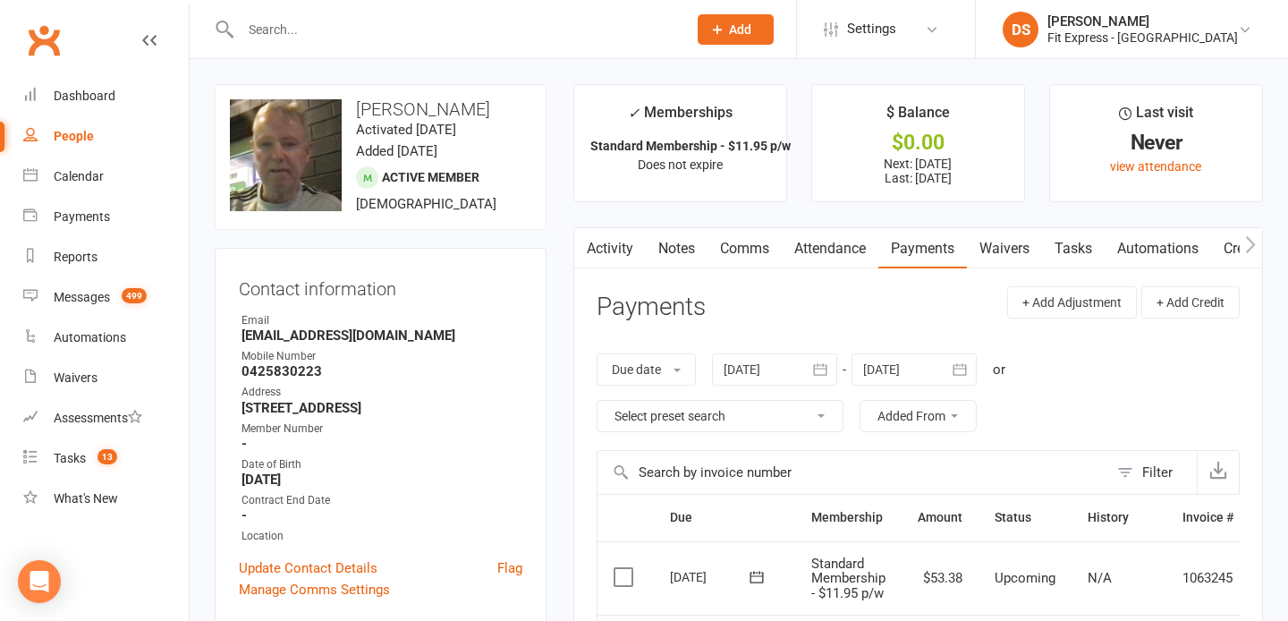
click at [761, 369] on div at bounding box center [774, 369] width 125 height 32
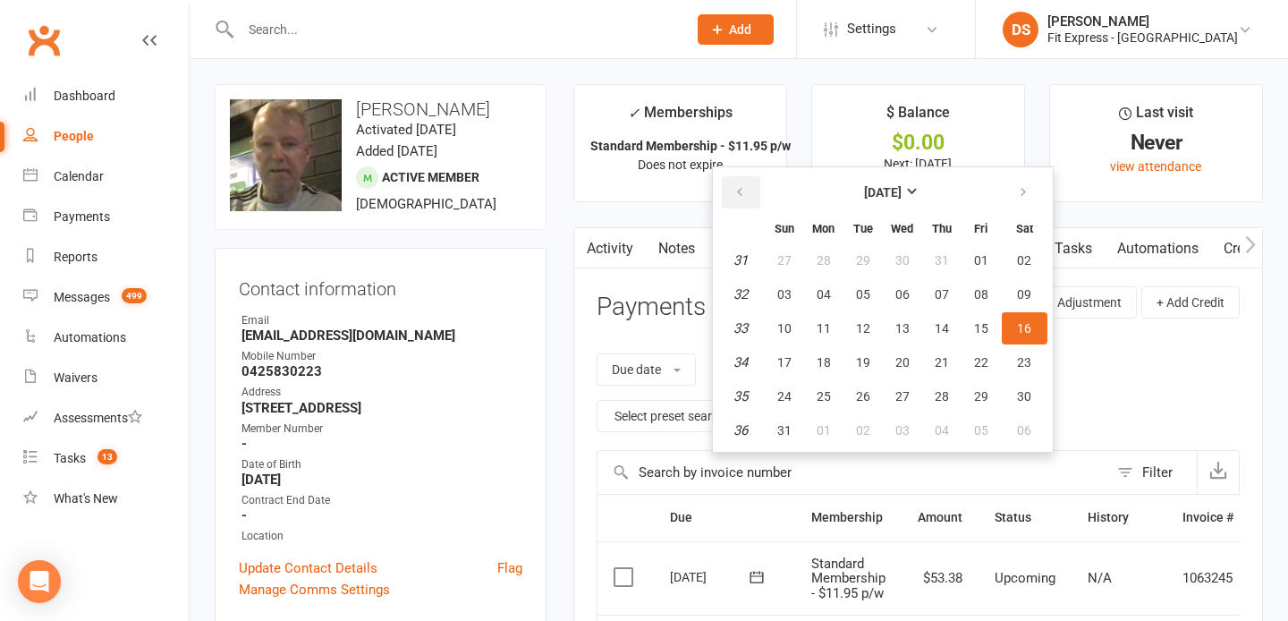
click at [749, 188] on button "button" at bounding box center [741, 192] width 38 height 32
click at [859, 253] on span "01" at bounding box center [863, 260] width 14 height 14
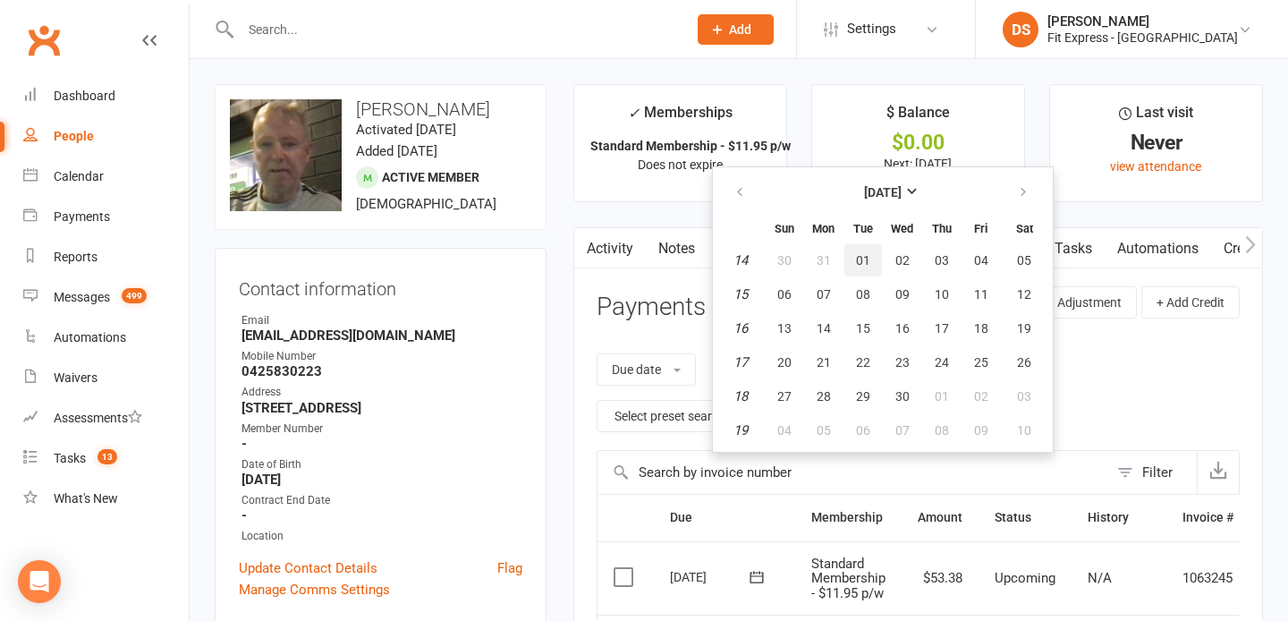
type input "01 Apr 2025"
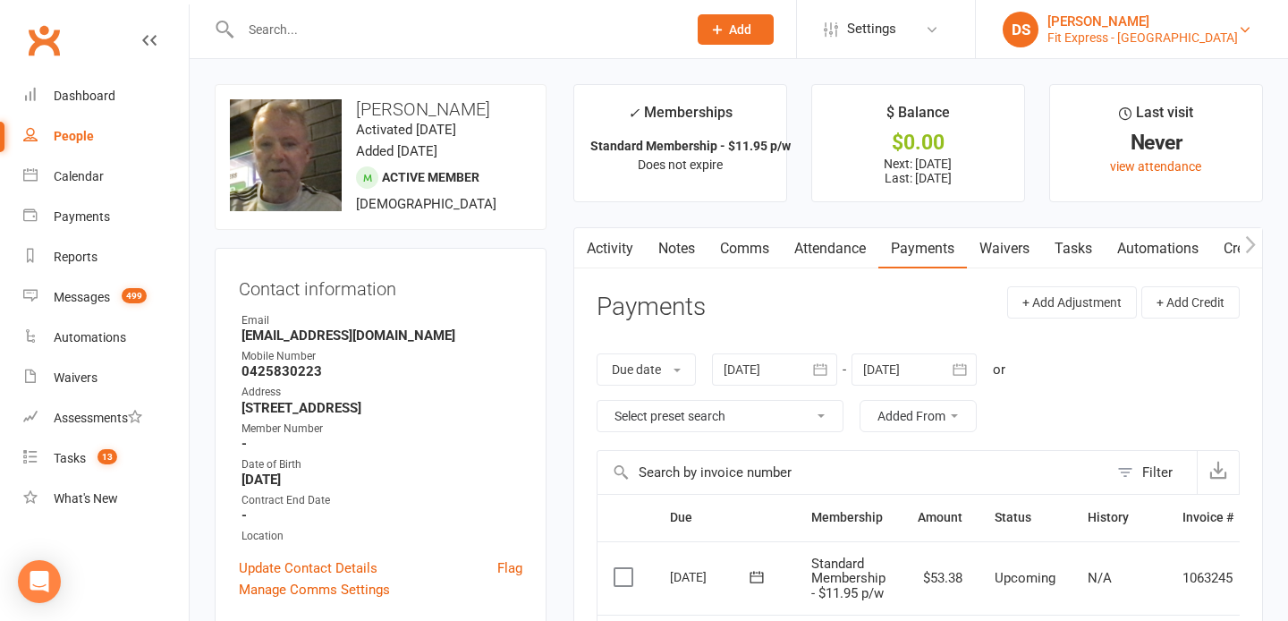
click at [1152, 13] on div "[PERSON_NAME]" at bounding box center [1142, 21] width 190 height 16
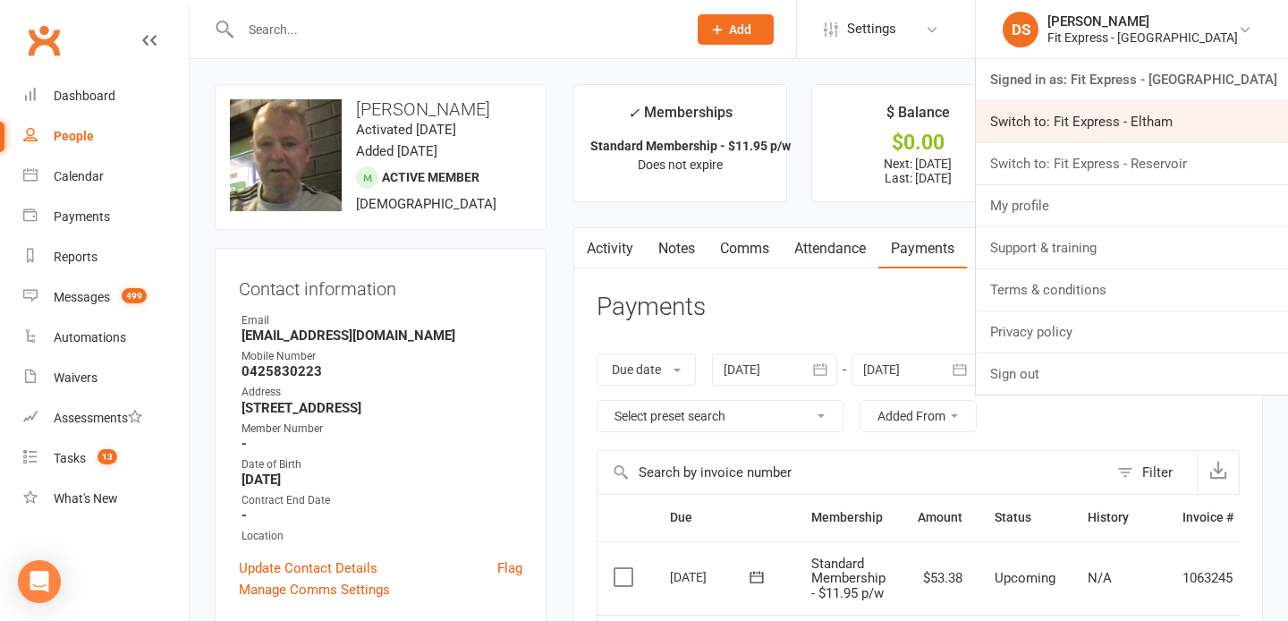
click at [1150, 127] on link "Switch to: Fit Express - Eltham" at bounding box center [1132, 121] width 312 height 41
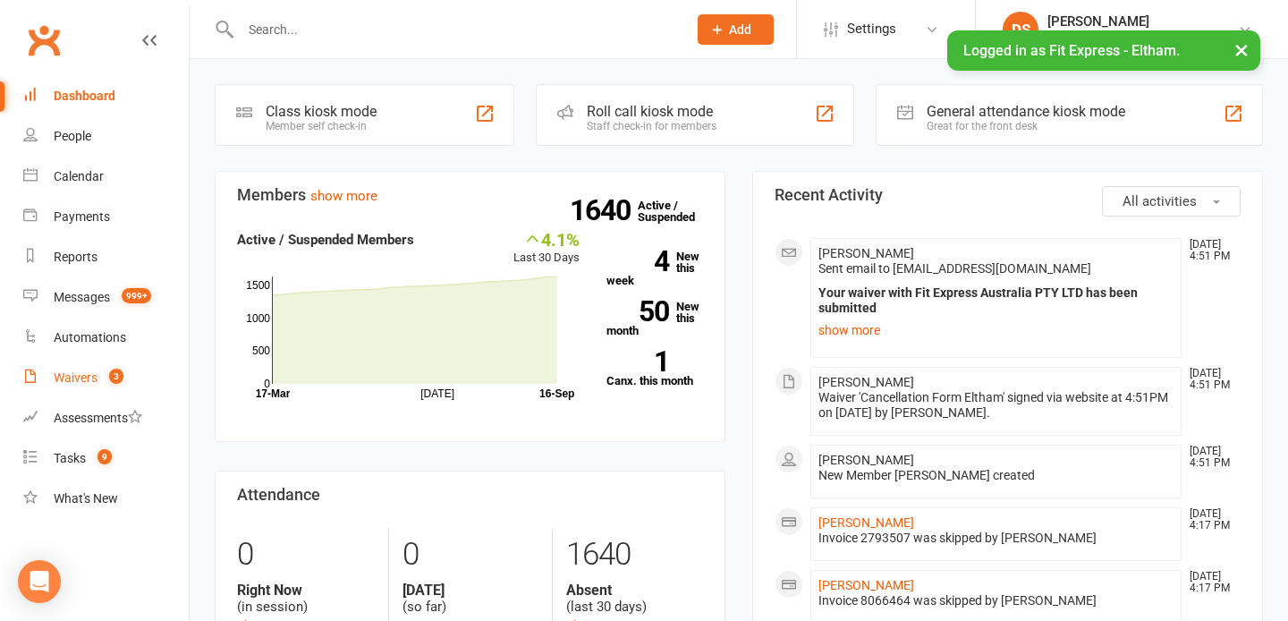
click at [86, 372] on div "Waivers" at bounding box center [76, 377] width 44 height 14
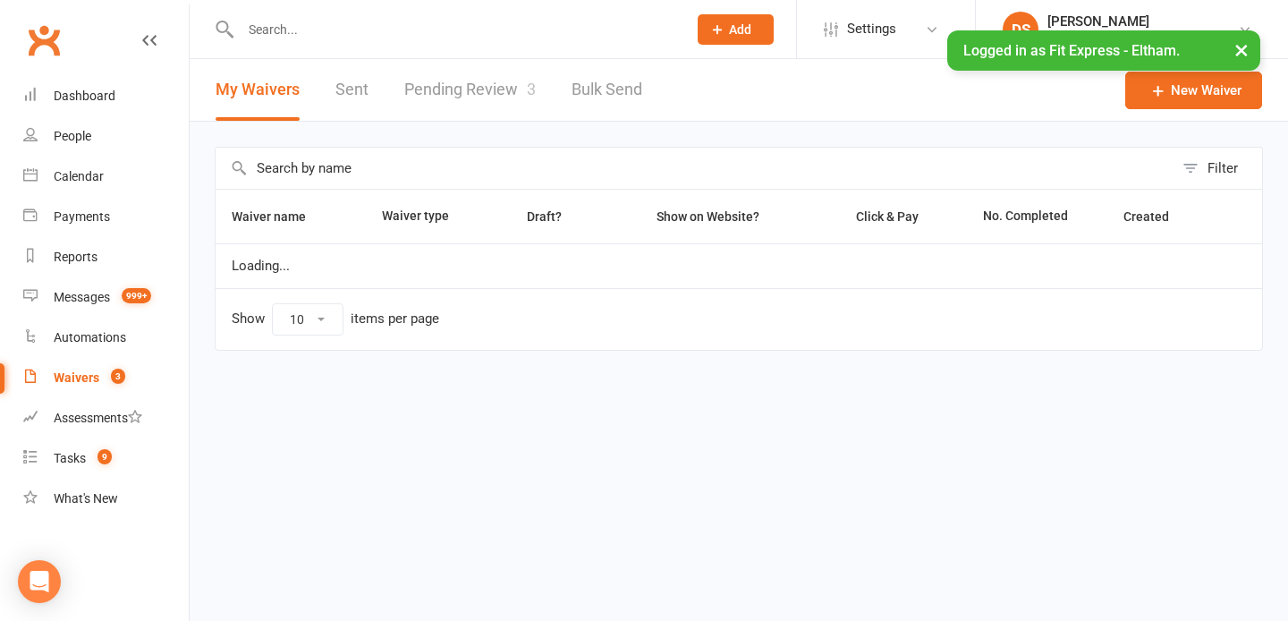
click at [486, 81] on link "Pending Review 3" at bounding box center [469, 90] width 131 height 62
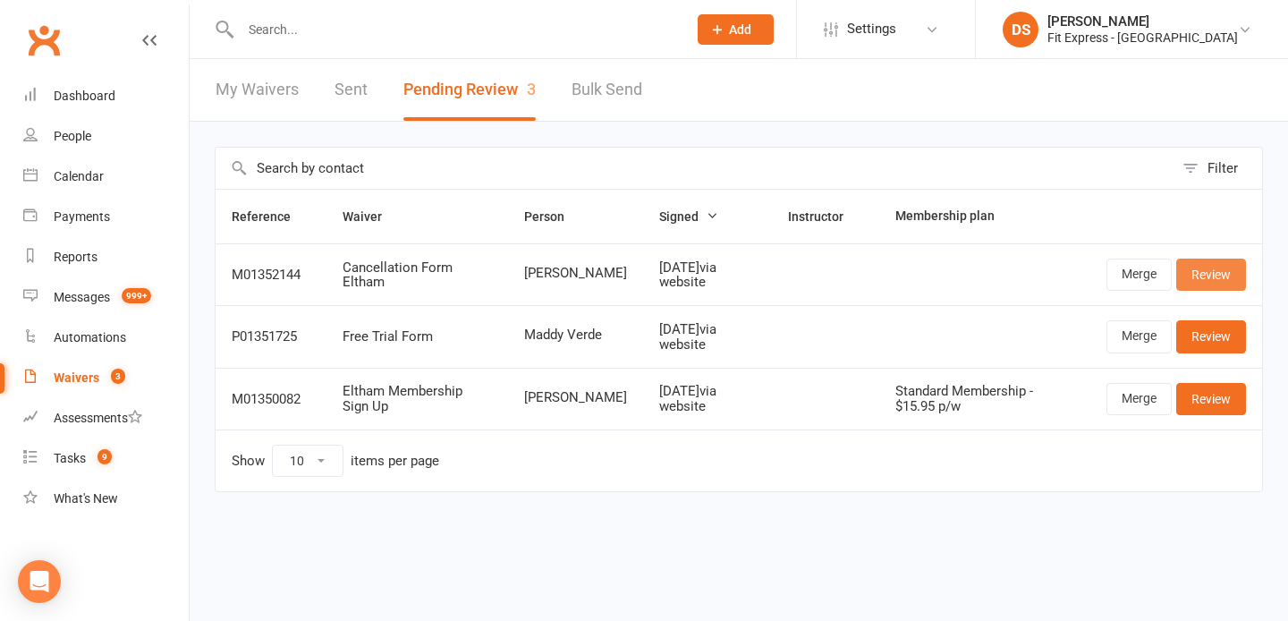
click at [1219, 282] on link "Review" at bounding box center [1211, 274] width 70 height 32
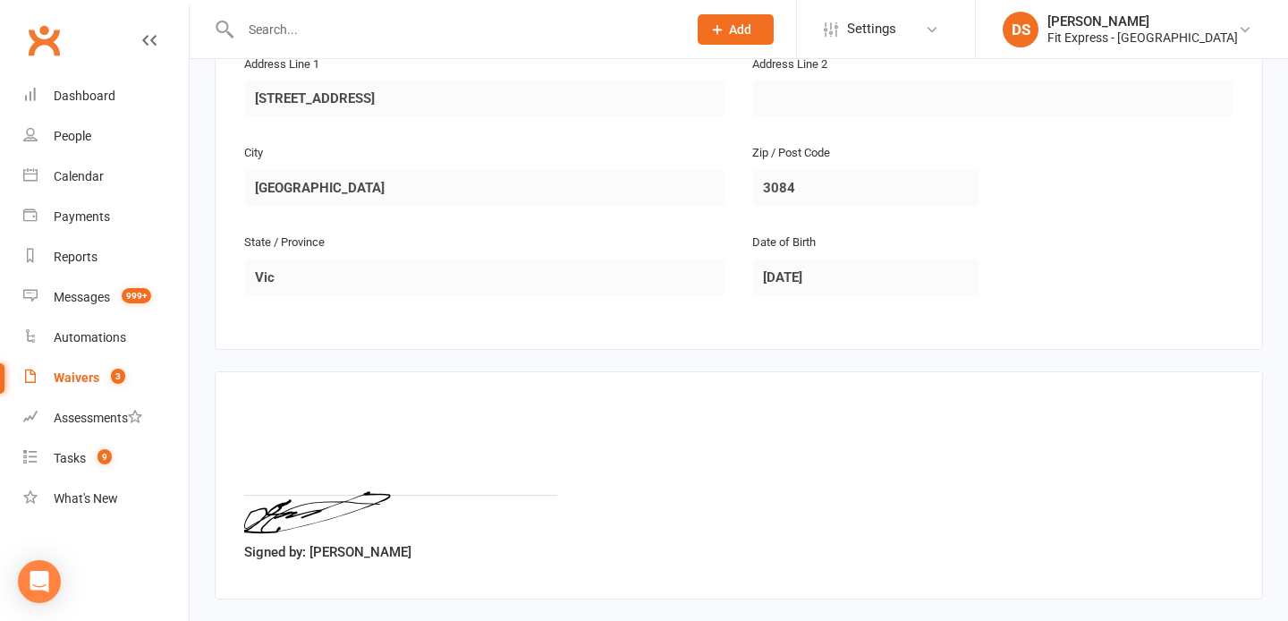
scroll to position [574, 0]
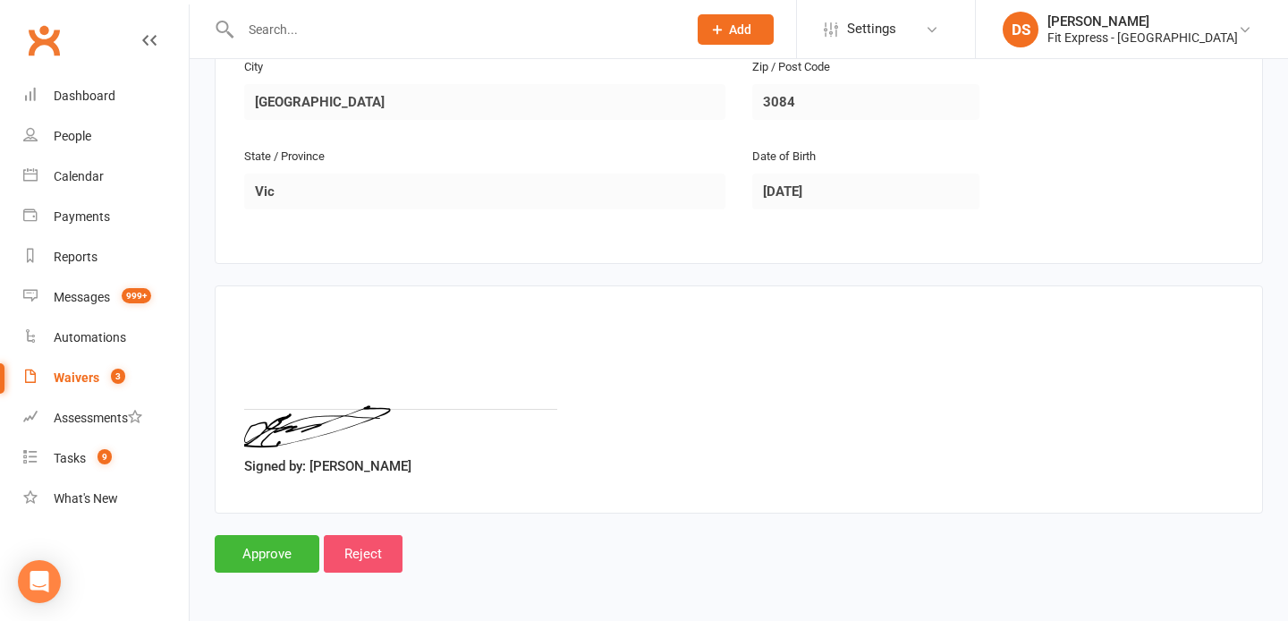
click at [375, 545] on input "Reject" at bounding box center [363, 554] width 79 height 38
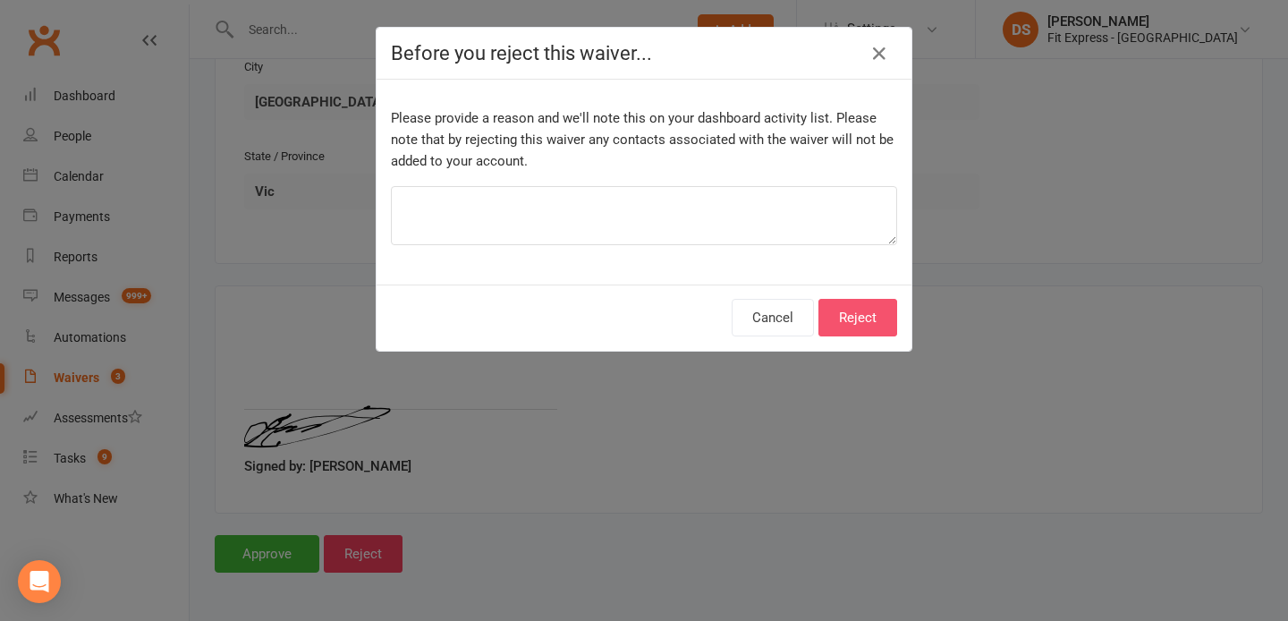
click at [871, 315] on button "Reject" at bounding box center [857, 318] width 79 height 38
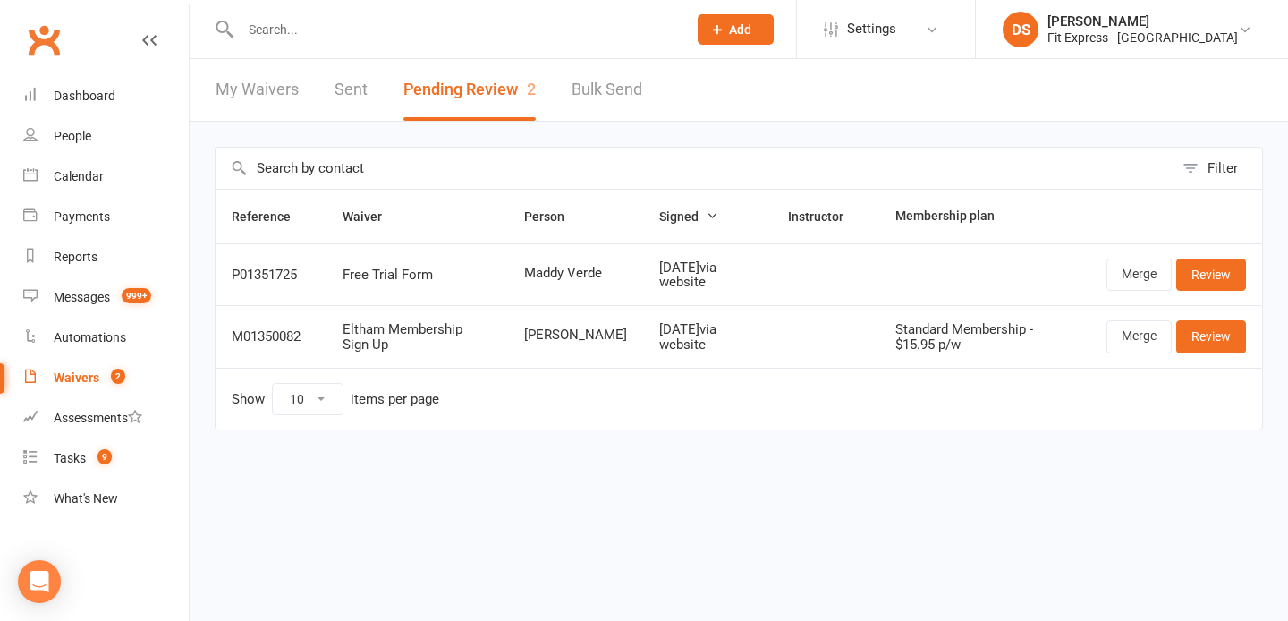
click at [395, 23] on input "text" at bounding box center [454, 29] width 439 height 25
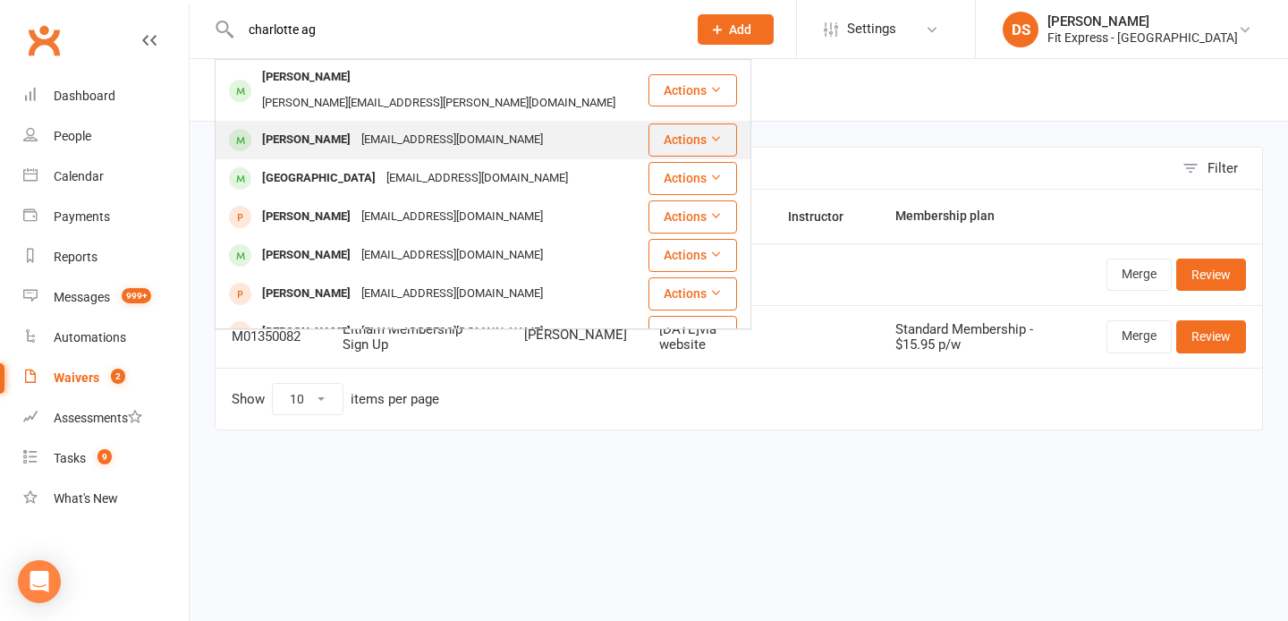
type input "charlotte ag"
click at [357, 127] on div "[EMAIL_ADDRESS][DOMAIN_NAME]" at bounding box center [452, 140] width 192 height 26
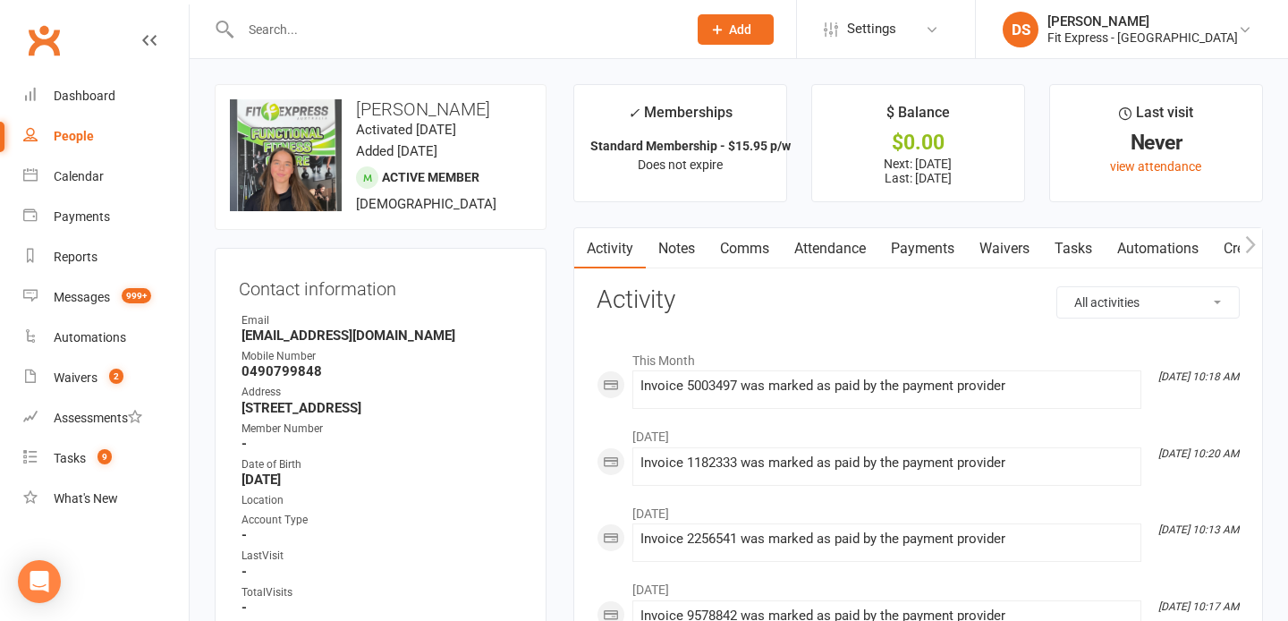
click at [937, 245] on link "Payments" at bounding box center [922, 248] width 89 height 41
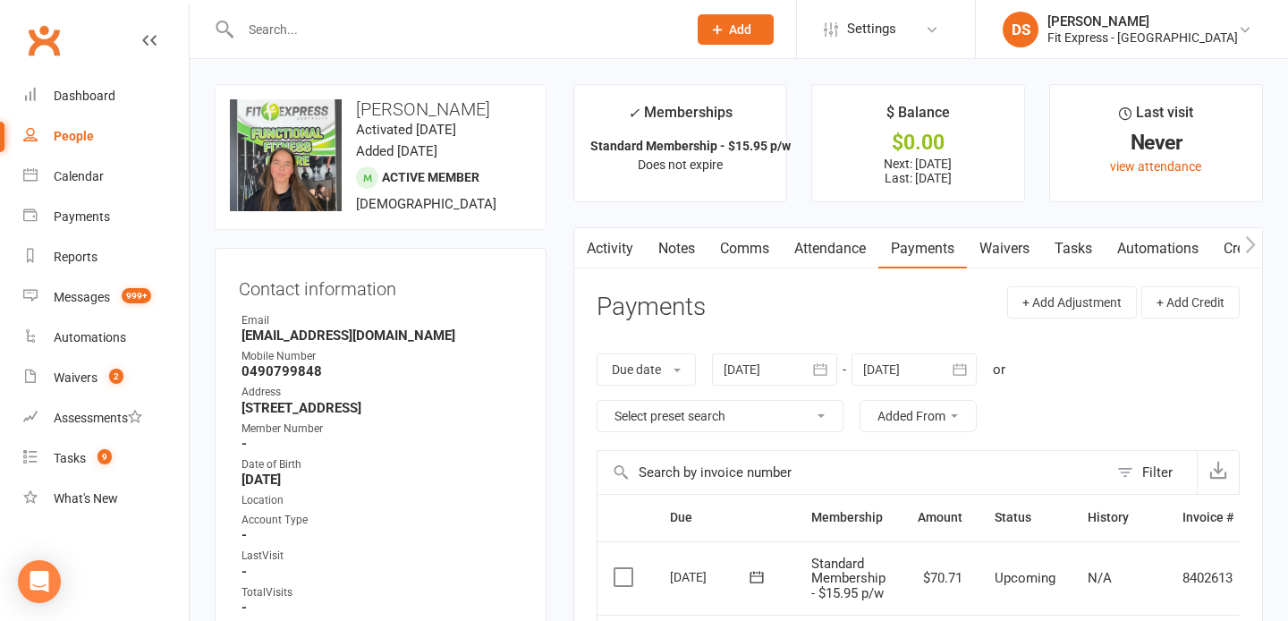
click at [676, 211] on main "✓ Memberships Standard Membership - $15.95 p/w Does not expire $ Balance $0.00 …" at bounding box center [918, 551] width 716 height 934
click at [672, 246] on link "Notes" at bounding box center [677, 248] width 62 height 41
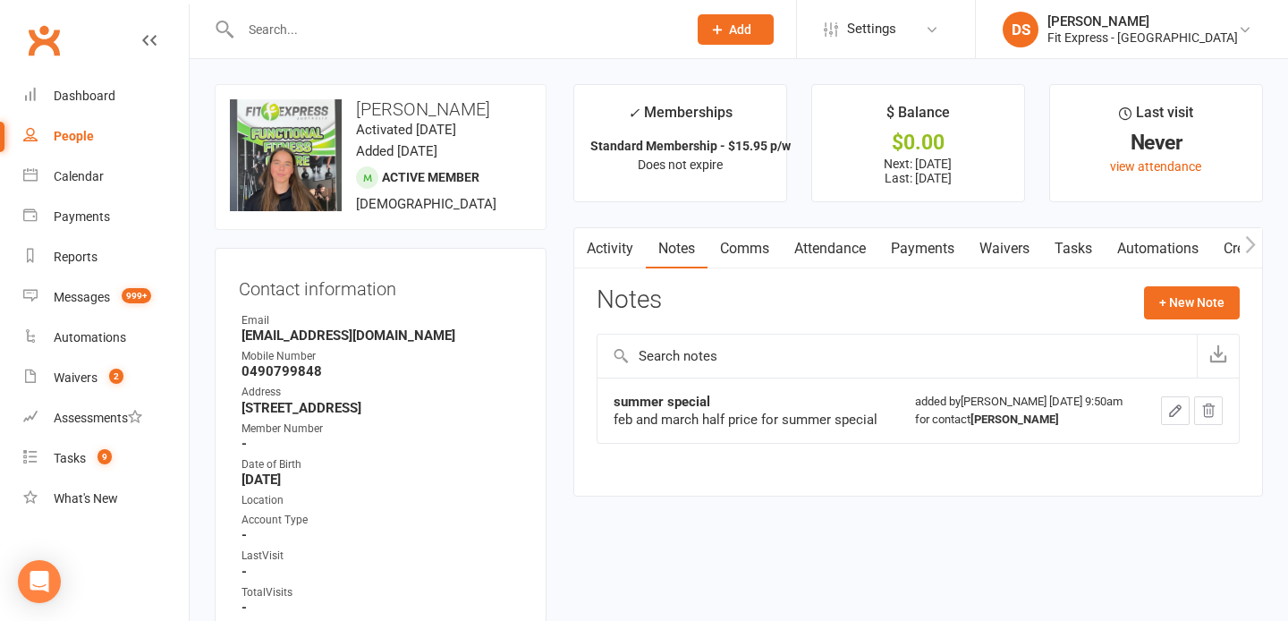
click at [588, 256] on button "button" at bounding box center [585, 248] width 22 height 40
click at [610, 256] on link "Activity" at bounding box center [610, 248] width 72 height 41
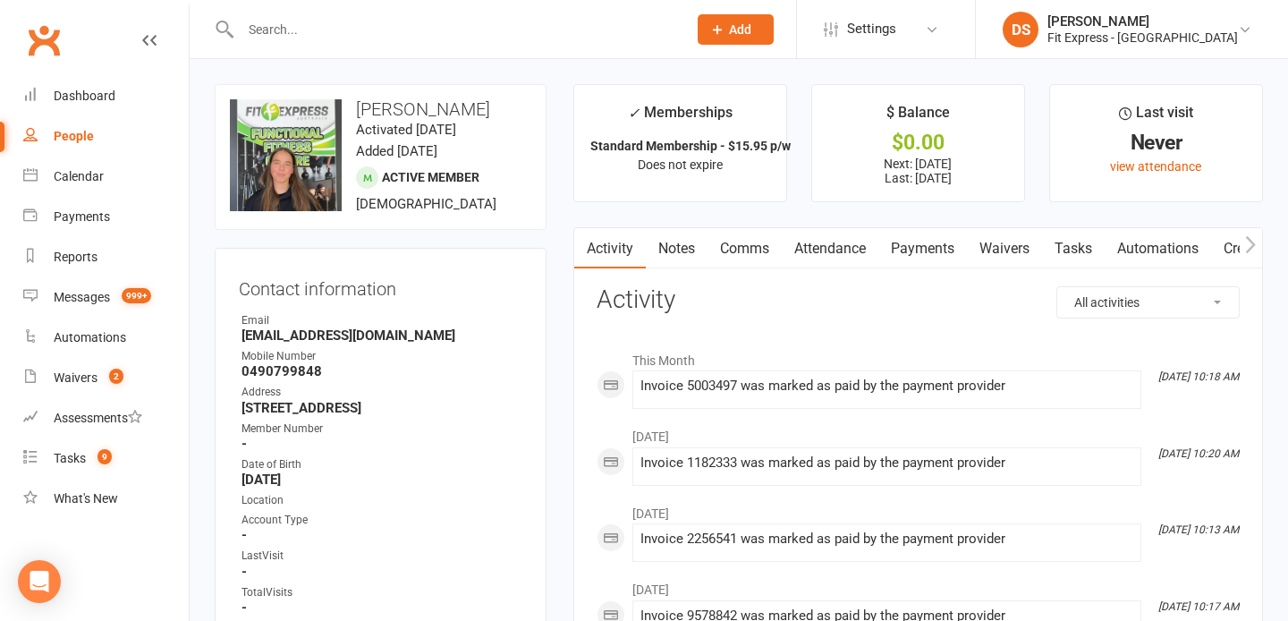
click at [680, 241] on link "Notes" at bounding box center [677, 248] width 62 height 41
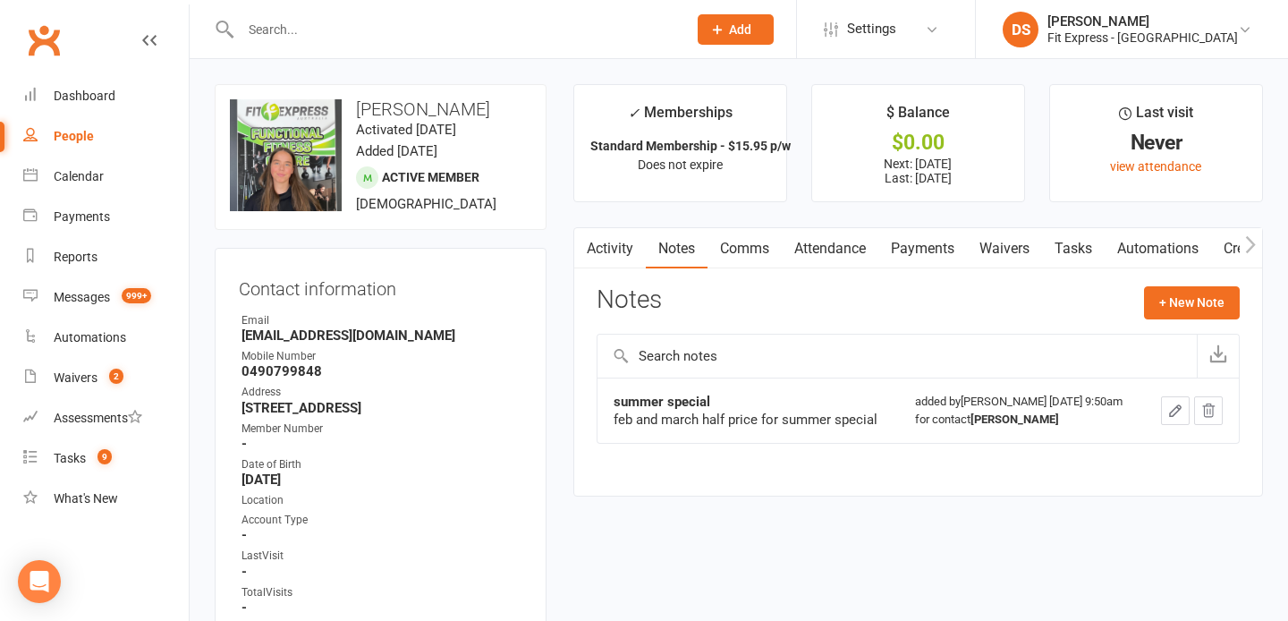
click at [908, 237] on link "Payments" at bounding box center [922, 248] width 89 height 41
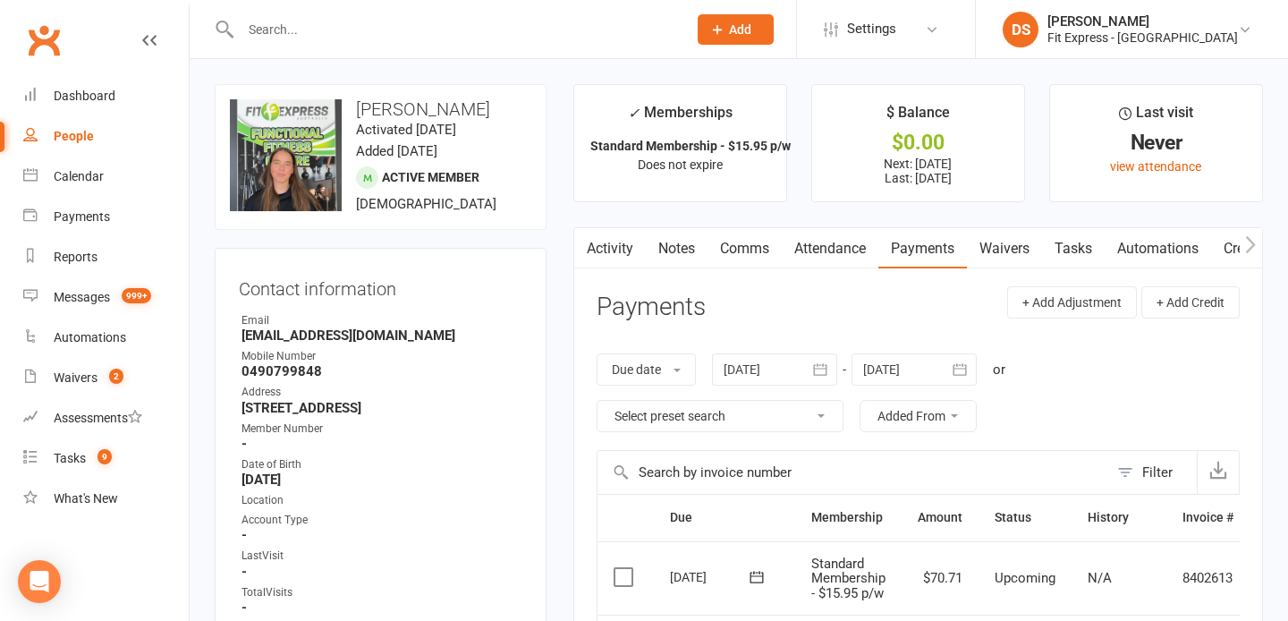
click at [37, 33] on link "Clubworx" at bounding box center [43, 40] width 45 height 45
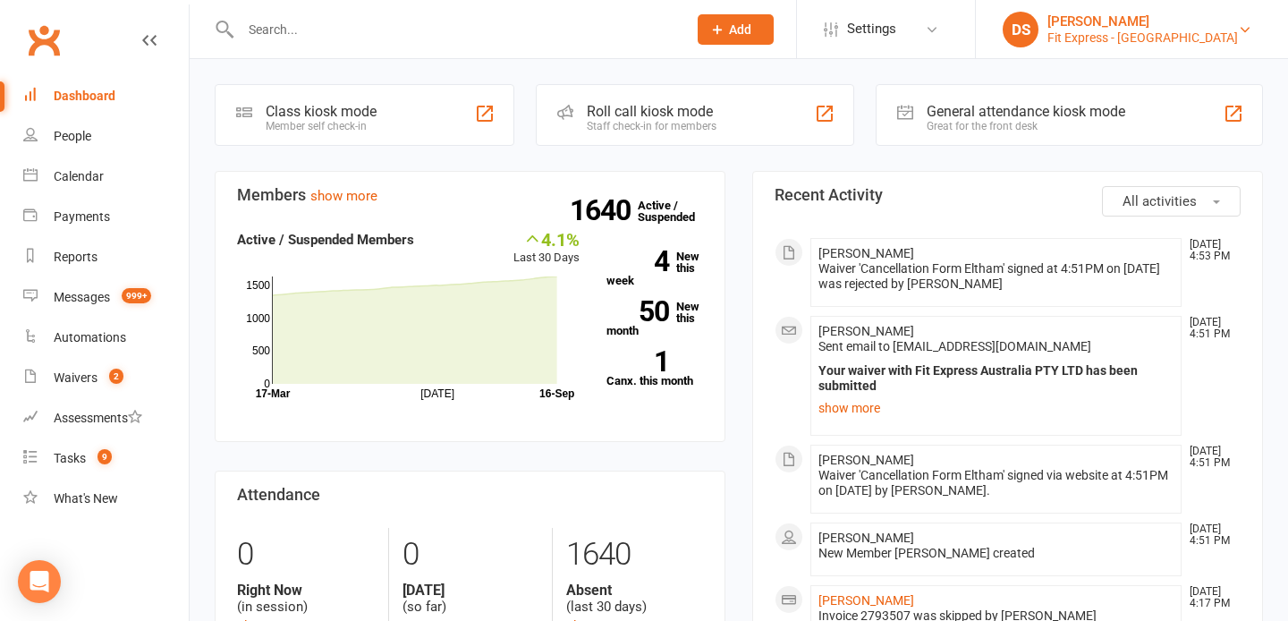
click at [1153, 20] on div "[PERSON_NAME]" at bounding box center [1142, 21] width 190 height 16
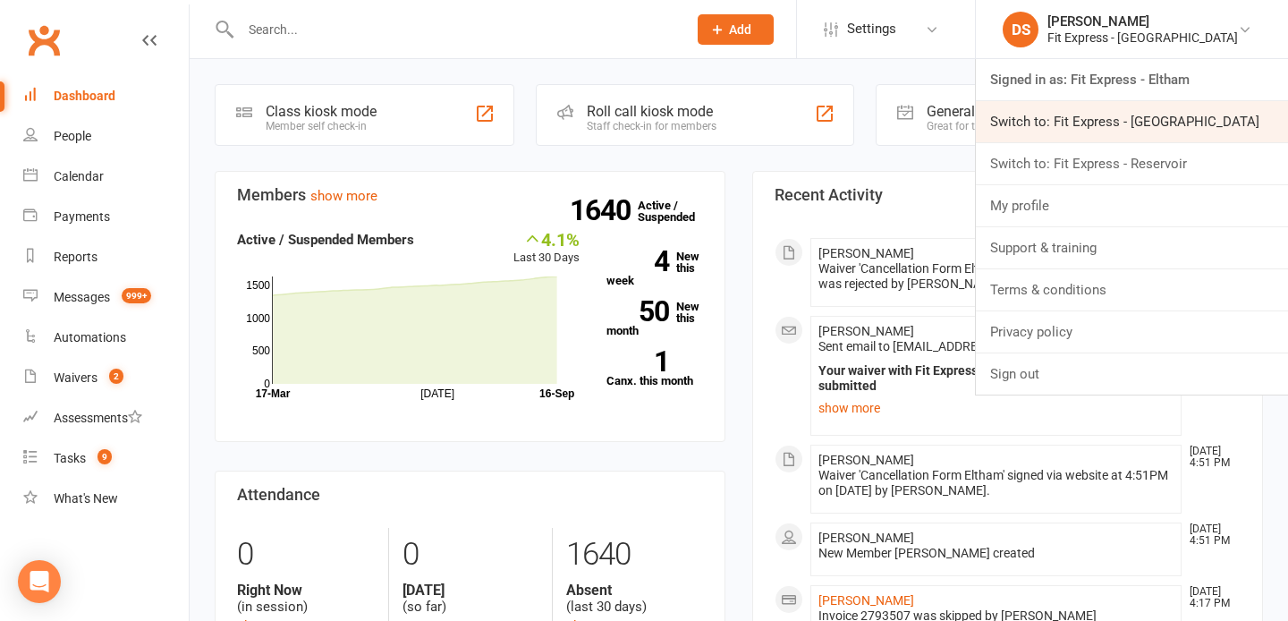
click at [1156, 119] on link "Switch to: Fit Express - [GEOGRAPHIC_DATA]" at bounding box center [1132, 121] width 312 height 41
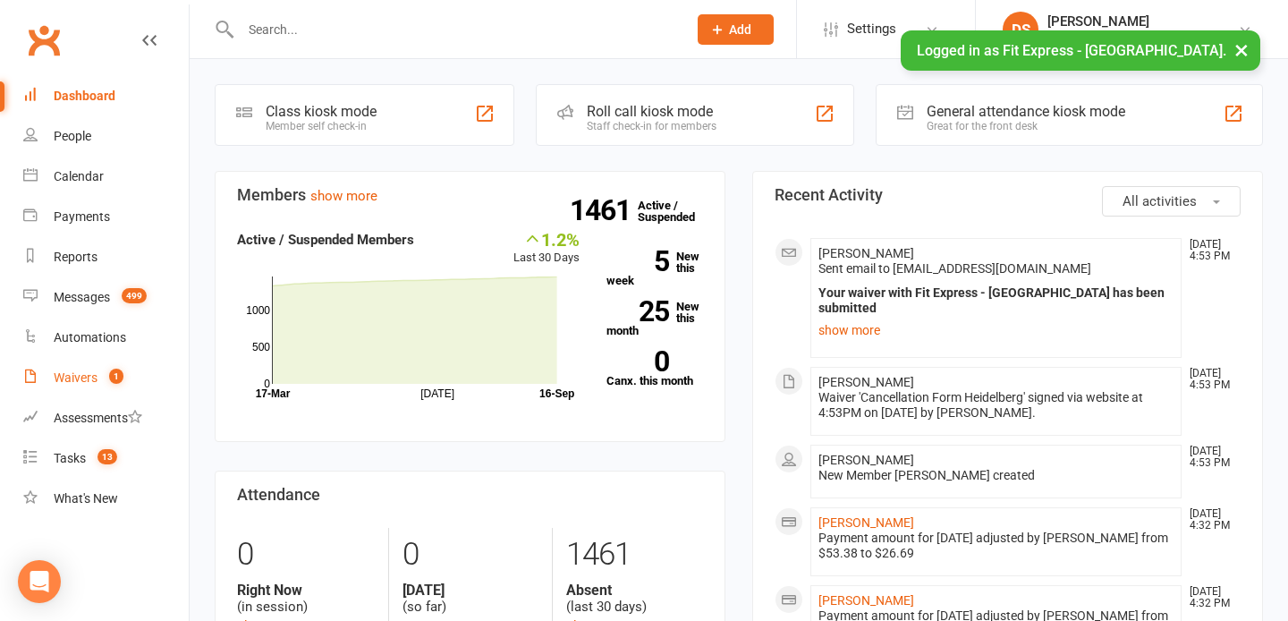
click at [63, 370] on div "Waivers" at bounding box center [76, 377] width 44 height 14
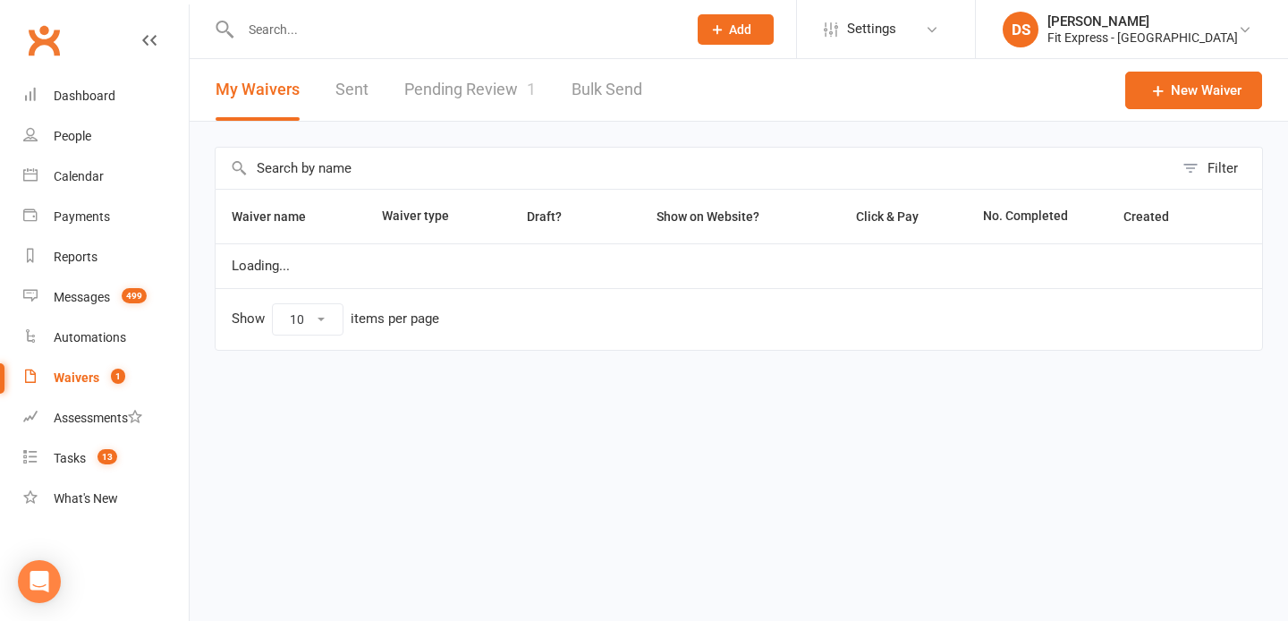
click at [451, 108] on link "Pending Review 1" at bounding box center [469, 90] width 131 height 62
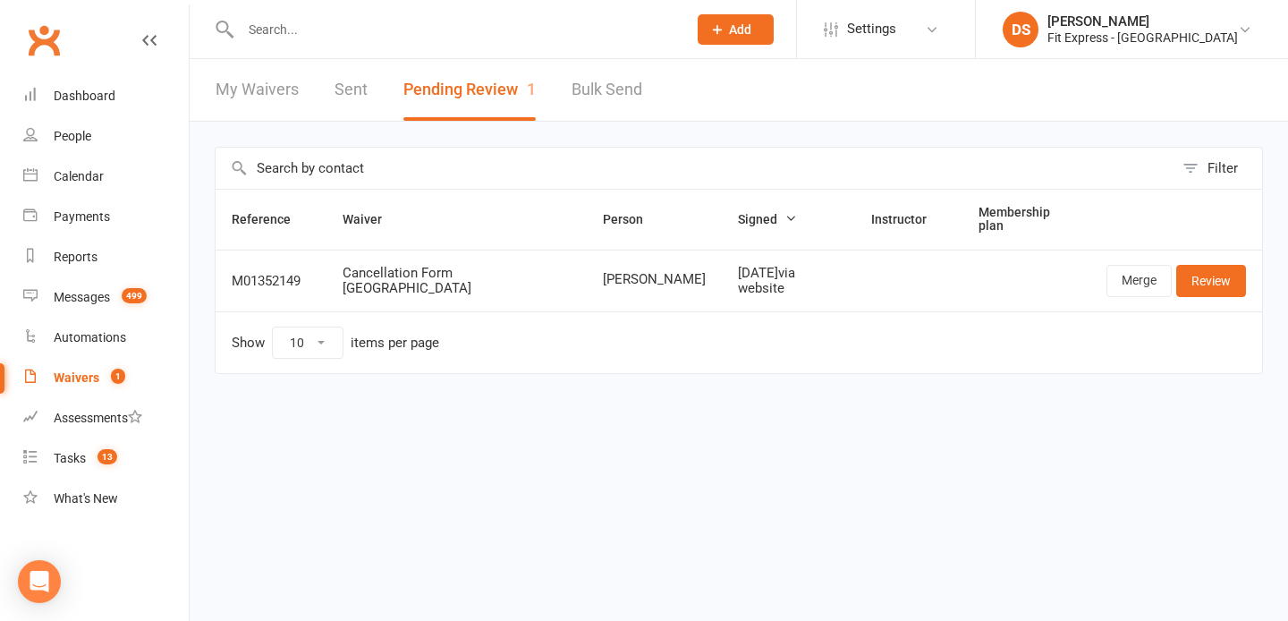
click at [645, 24] on input "text" at bounding box center [454, 29] width 439 height 25
click at [40, 37] on link "Clubworx" at bounding box center [43, 40] width 45 height 45
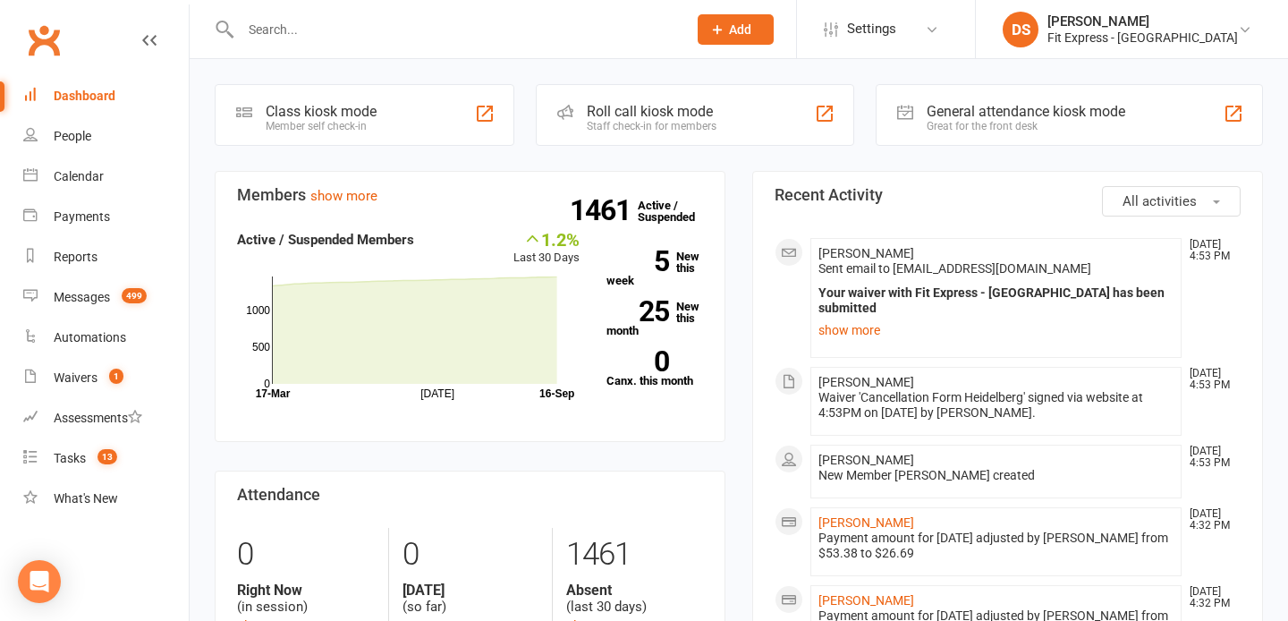
click at [494, 26] on input "text" at bounding box center [454, 29] width 439 height 25
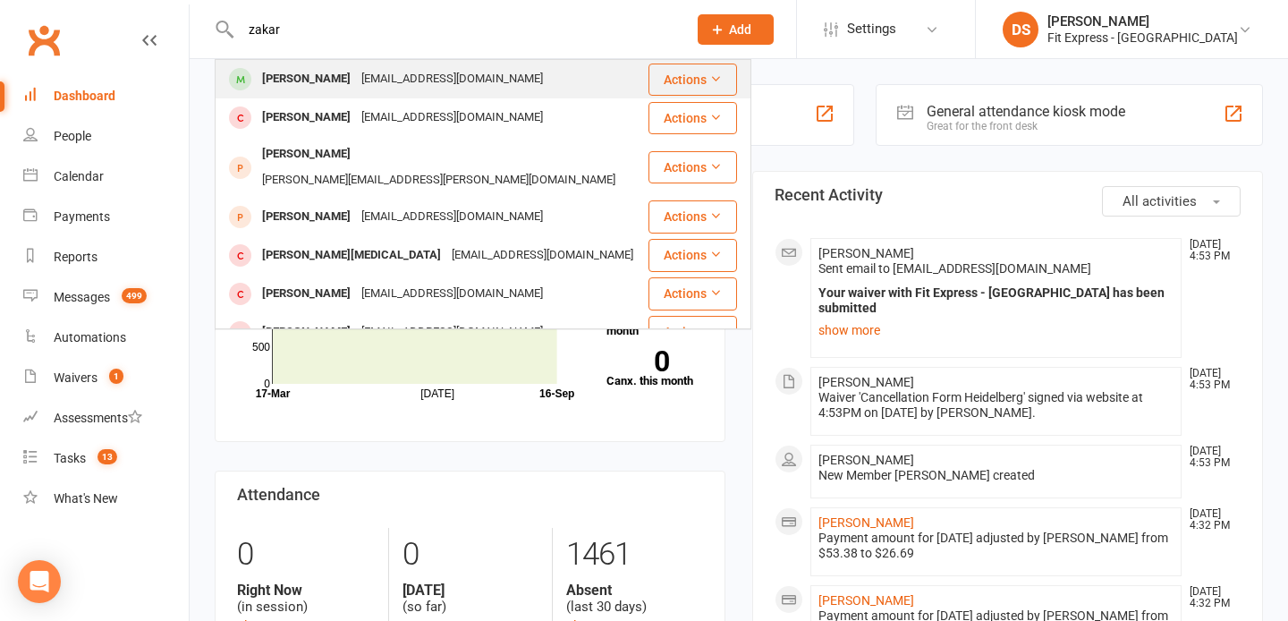
type input "zakar"
click at [477, 67] on div "Zakaria.hashi@icloud.com" at bounding box center [452, 79] width 192 height 26
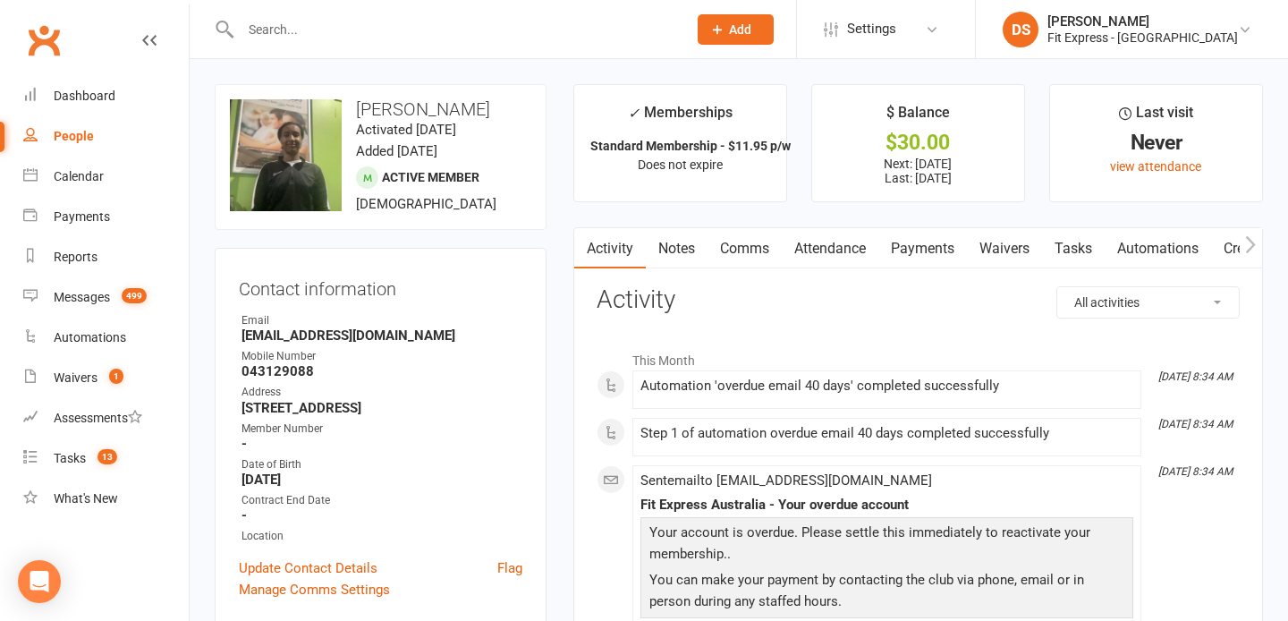
click at [907, 241] on link "Payments" at bounding box center [922, 248] width 89 height 41
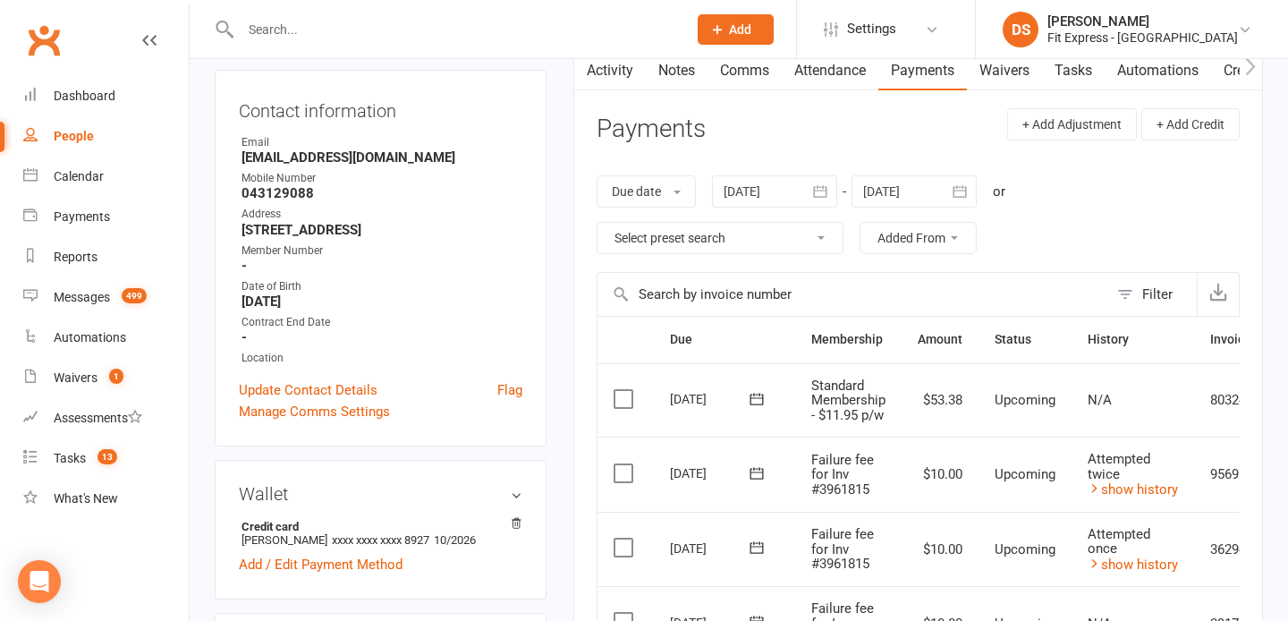
scroll to position [132, 0]
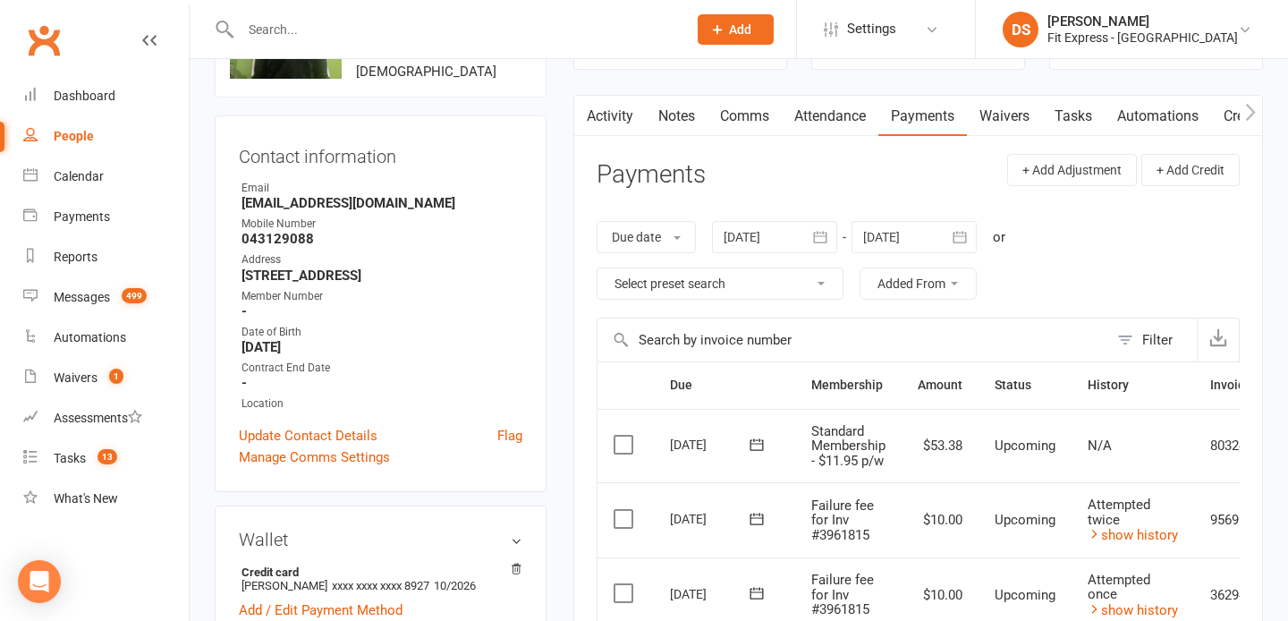
click at [790, 239] on div at bounding box center [774, 237] width 125 height 32
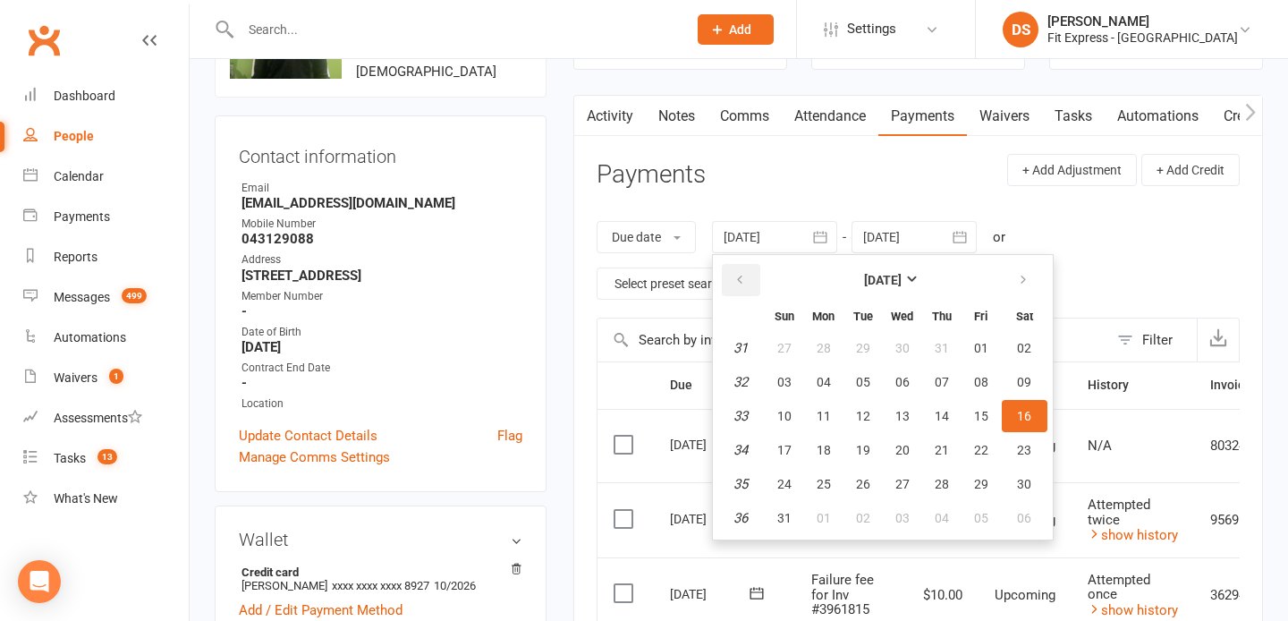
click at [731, 277] on button "button" at bounding box center [741, 280] width 38 height 32
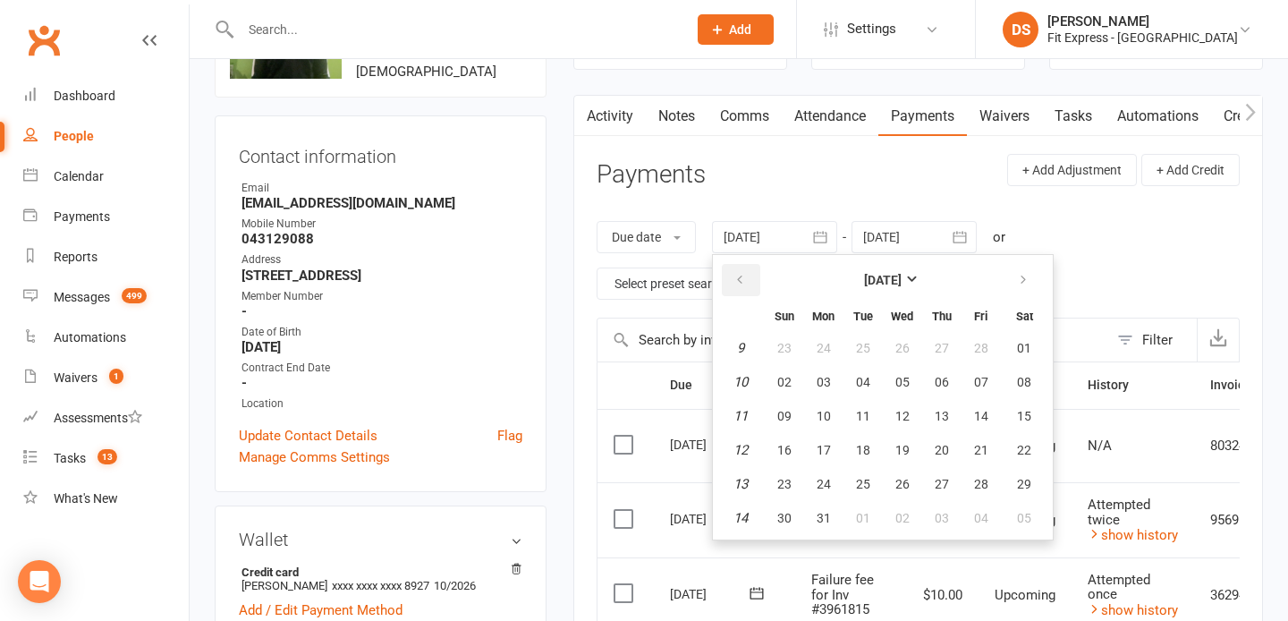
click at [731, 277] on button "button" at bounding box center [741, 280] width 38 height 32
click at [1015, 350] on button "01" at bounding box center [1025, 348] width 46 height 32
type input "01 Feb 2025"
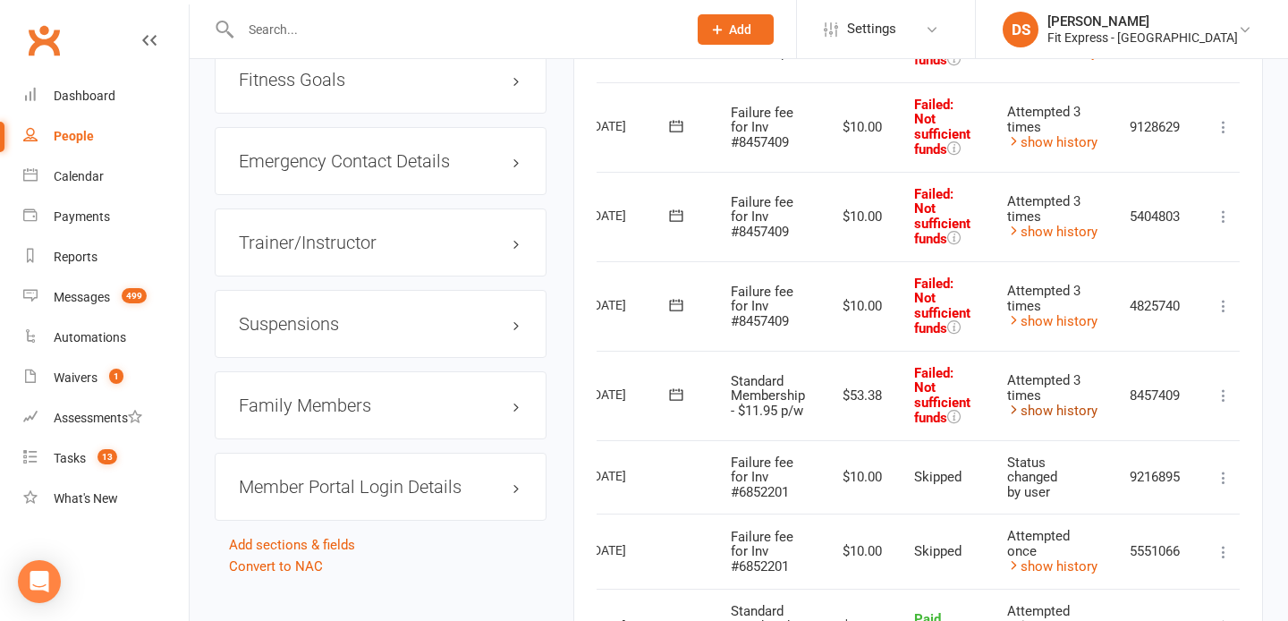
scroll to position [0, 96]
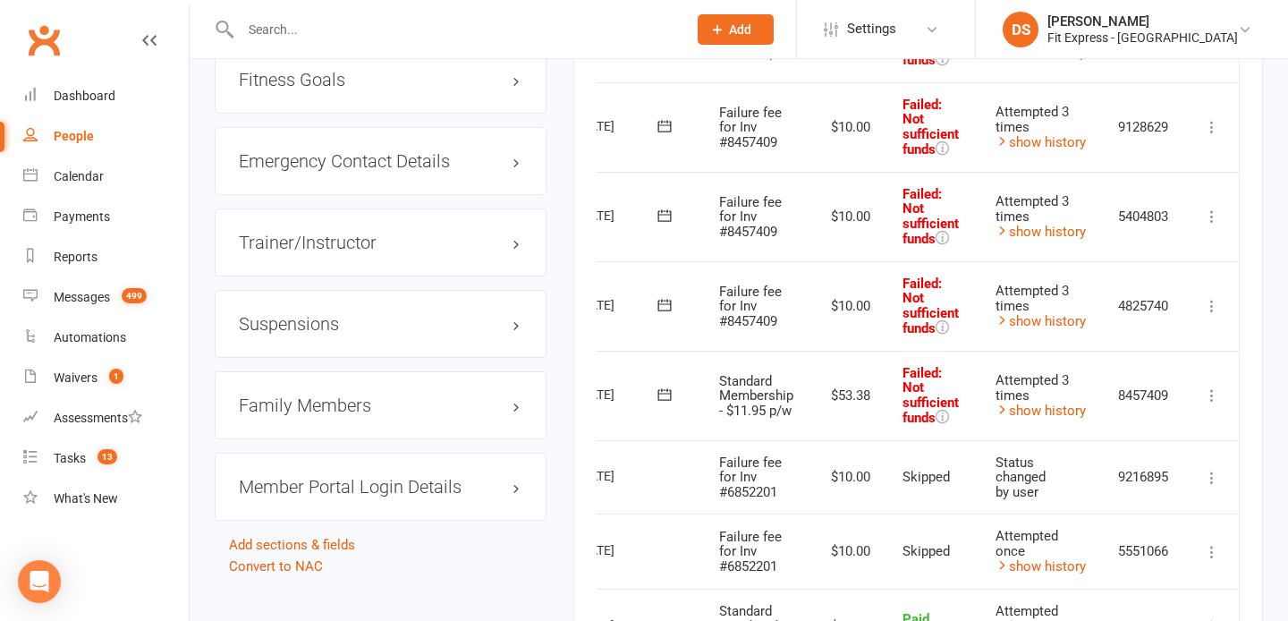
click at [1217, 386] on icon at bounding box center [1212, 395] width 18 height 18
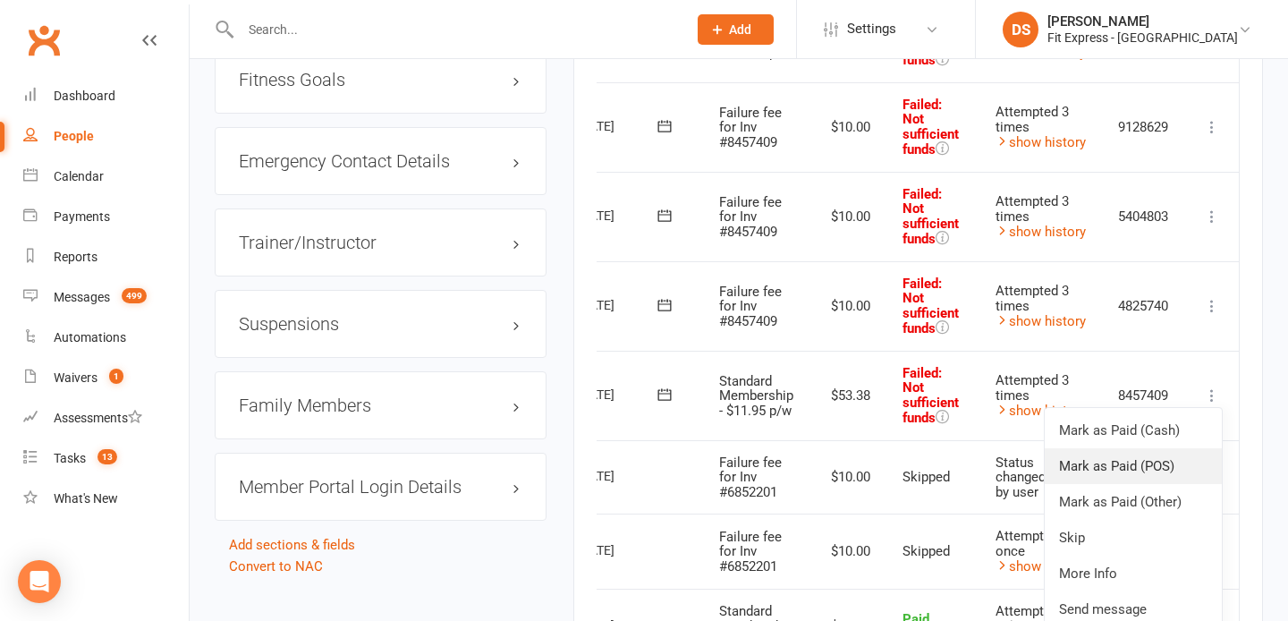
click at [1154, 466] on link "Mark as Paid (POS)" at bounding box center [1132, 466] width 177 height 36
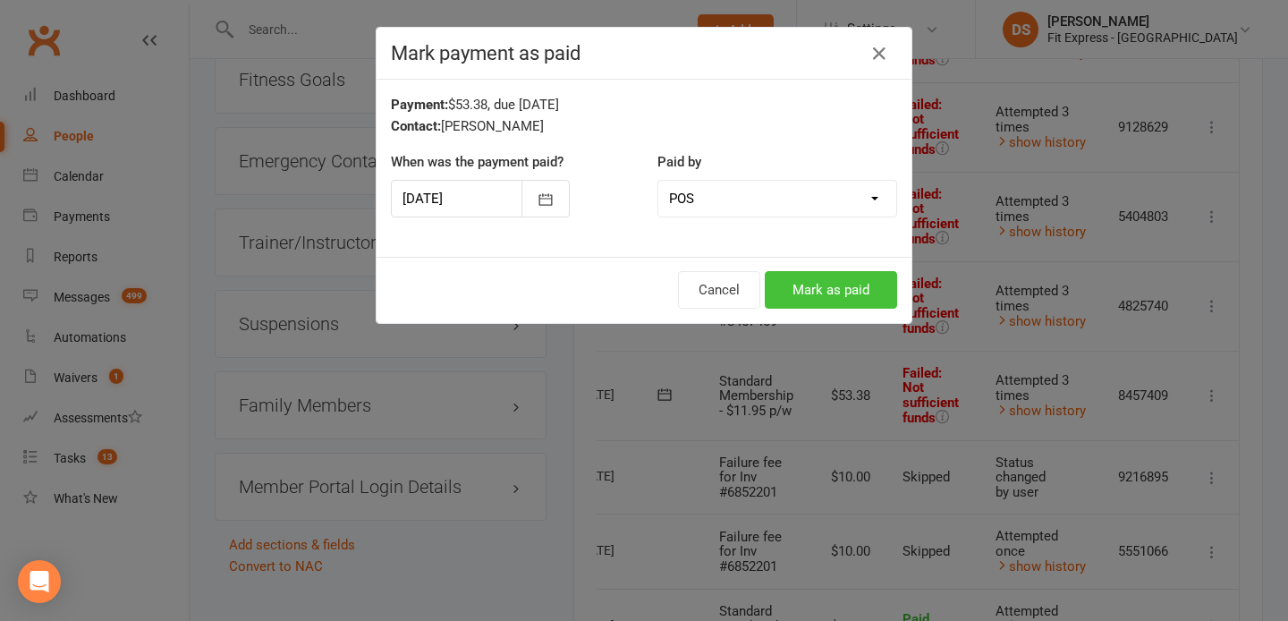
click at [848, 275] on button "Mark as paid" at bounding box center [831, 290] width 132 height 38
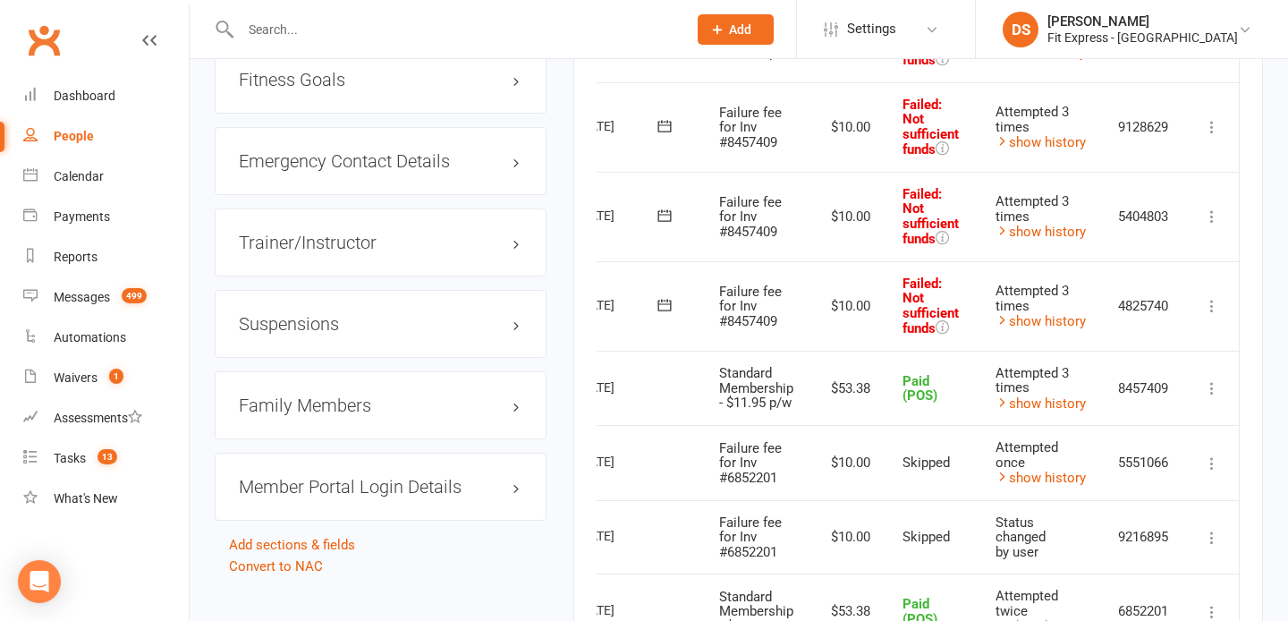
click at [1207, 297] on icon at bounding box center [1212, 306] width 18 height 18
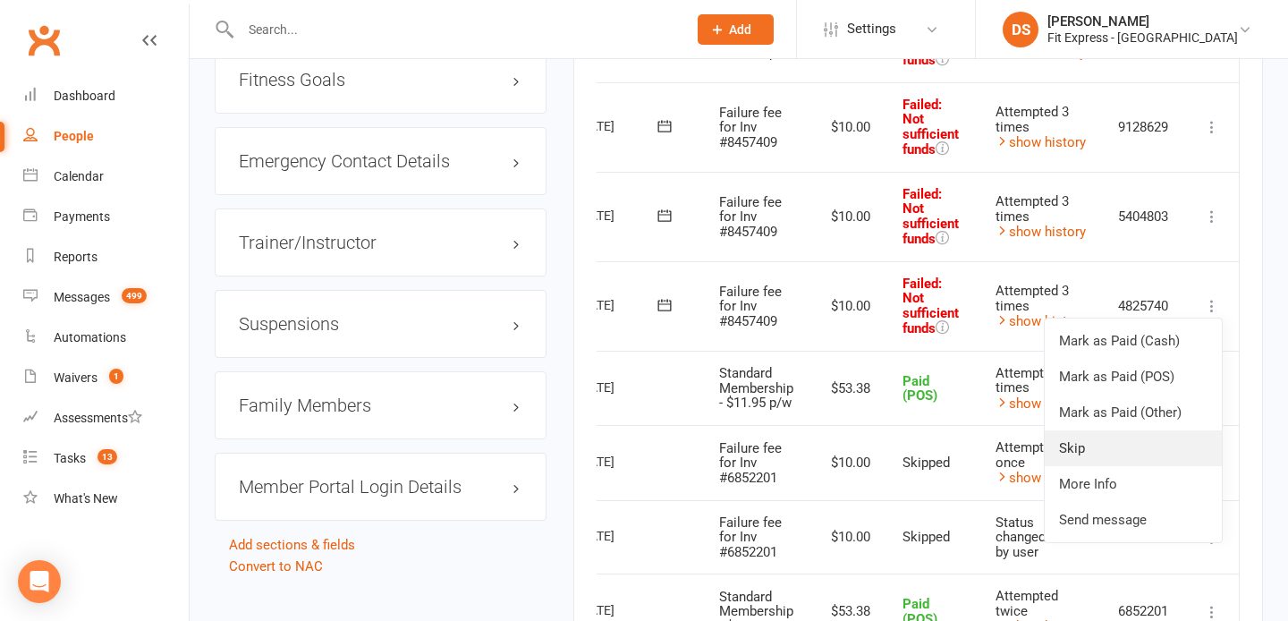
click at [1108, 439] on link "Skip" at bounding box center [1132, 448] width 177 height 36
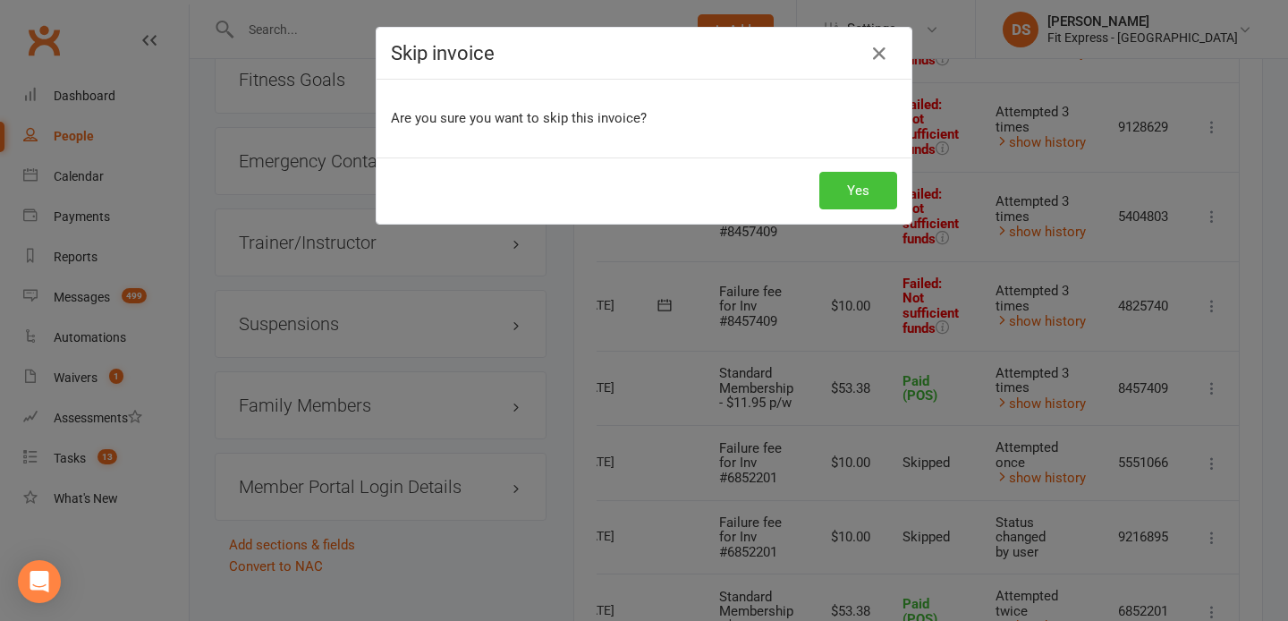
click at [858, 177] on button "Yes" at bounding box center [858, 191] width 78 height 38
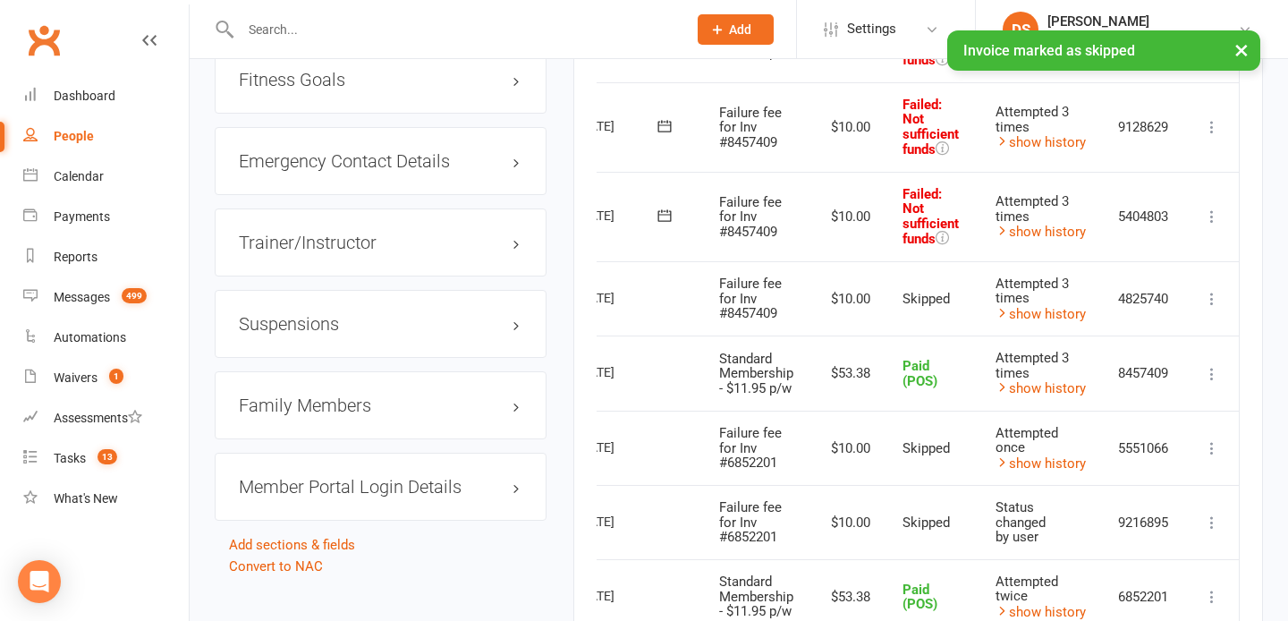
scroll to position [1446, 0]
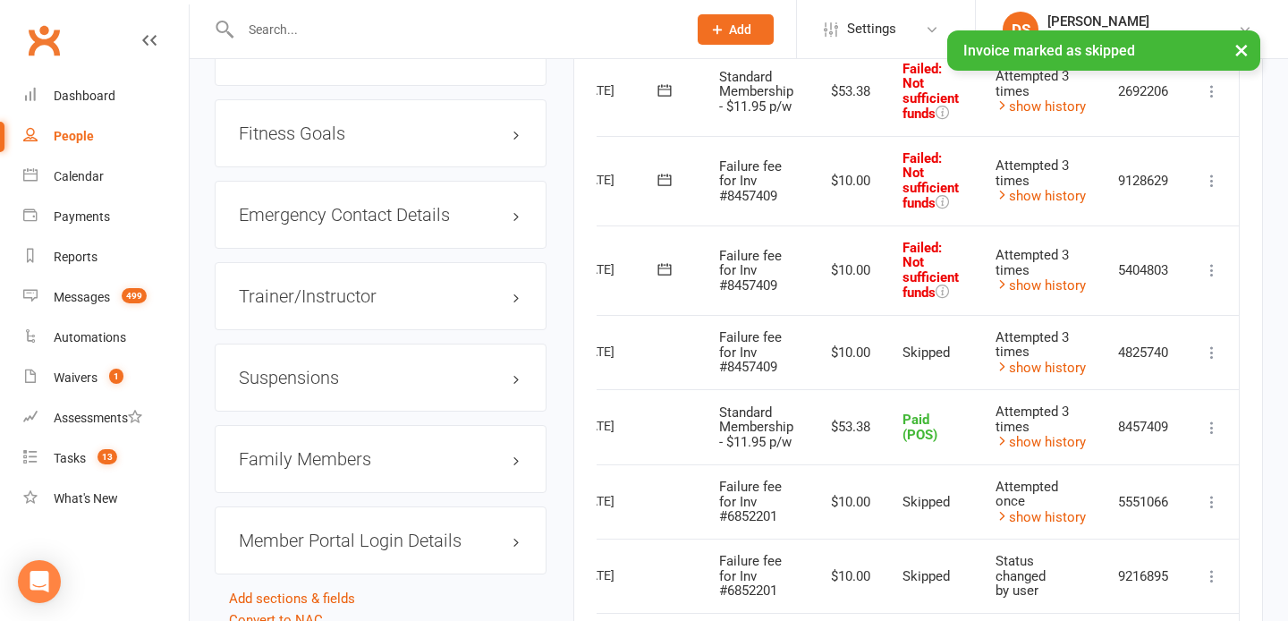
click at [1216, 268] on icon at bounding box center [1212, 270] width 18 height 18
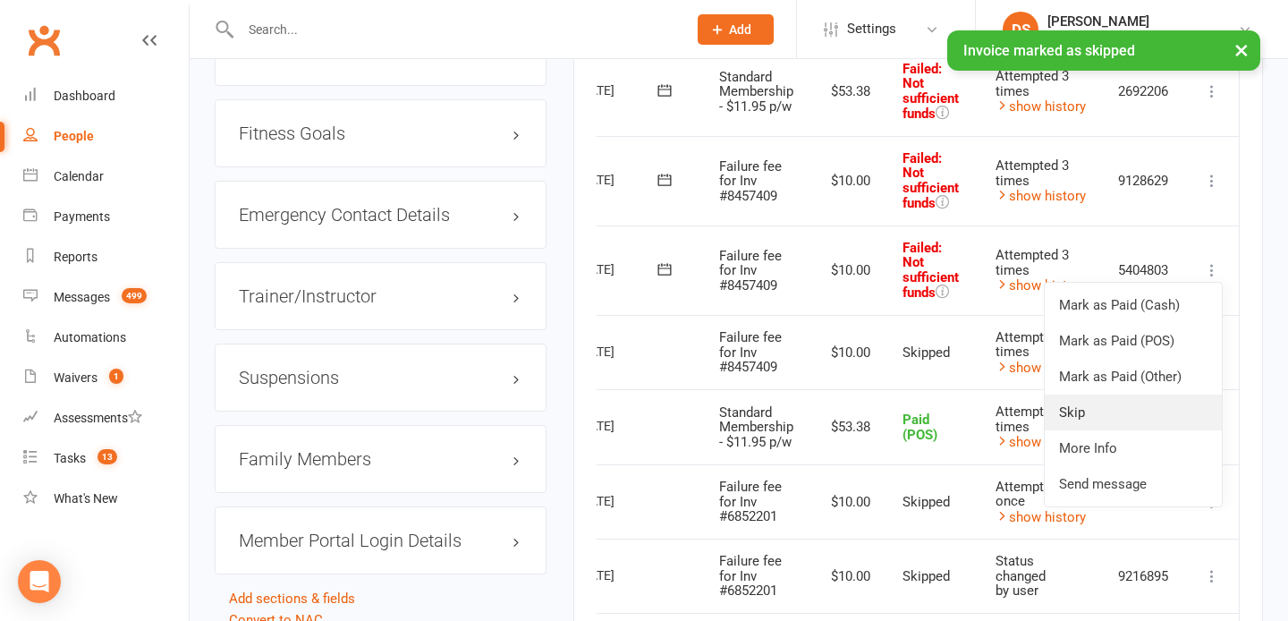
click at [1105, 405] on link "Skip" at bounding box center [1132, 412] width 177 height 36
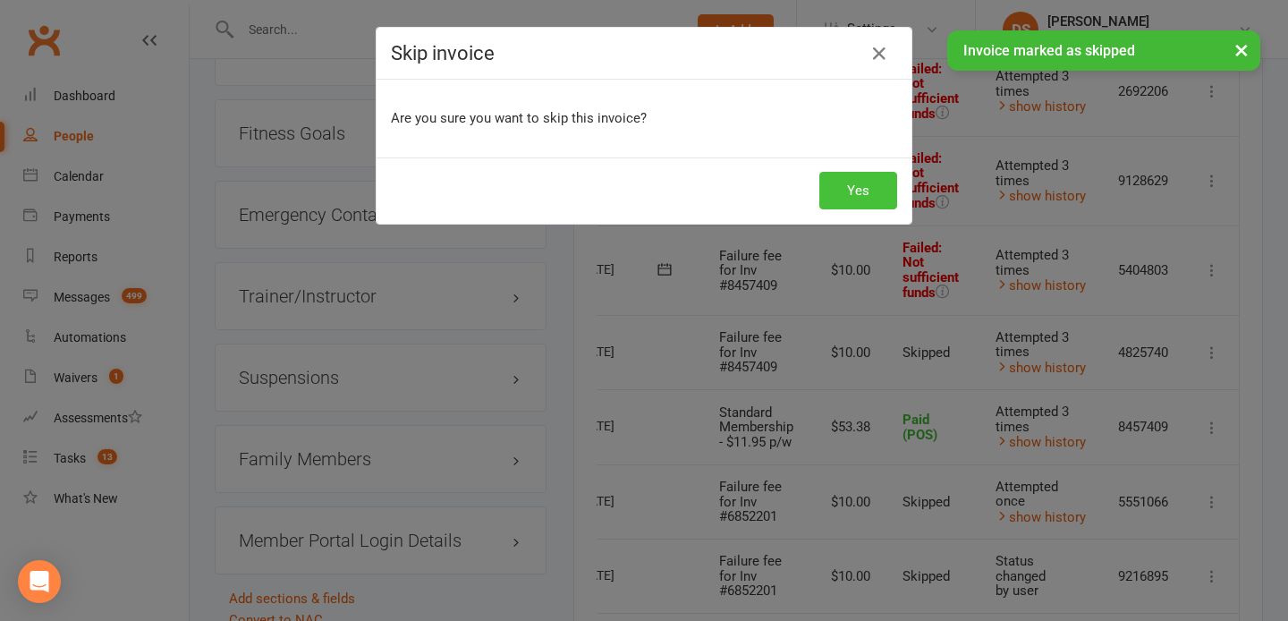
click at [859, 179] on button "Yes" at bounding box center [858, 191] width 78 height 38
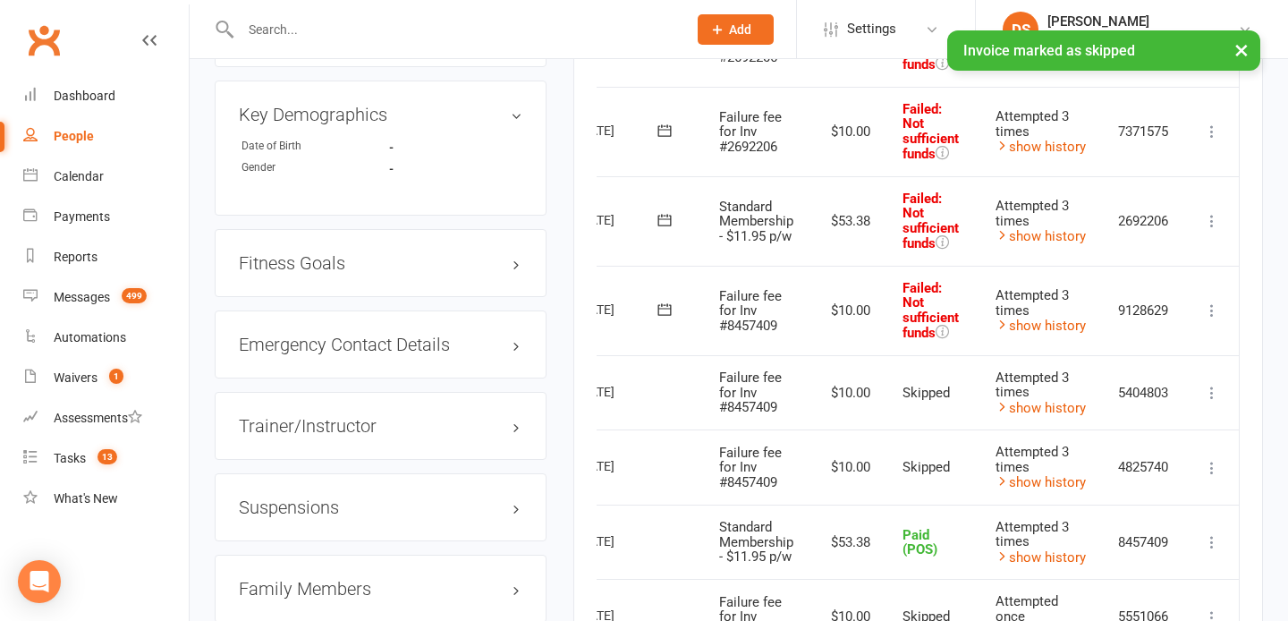
scroll to position [1272, 0]
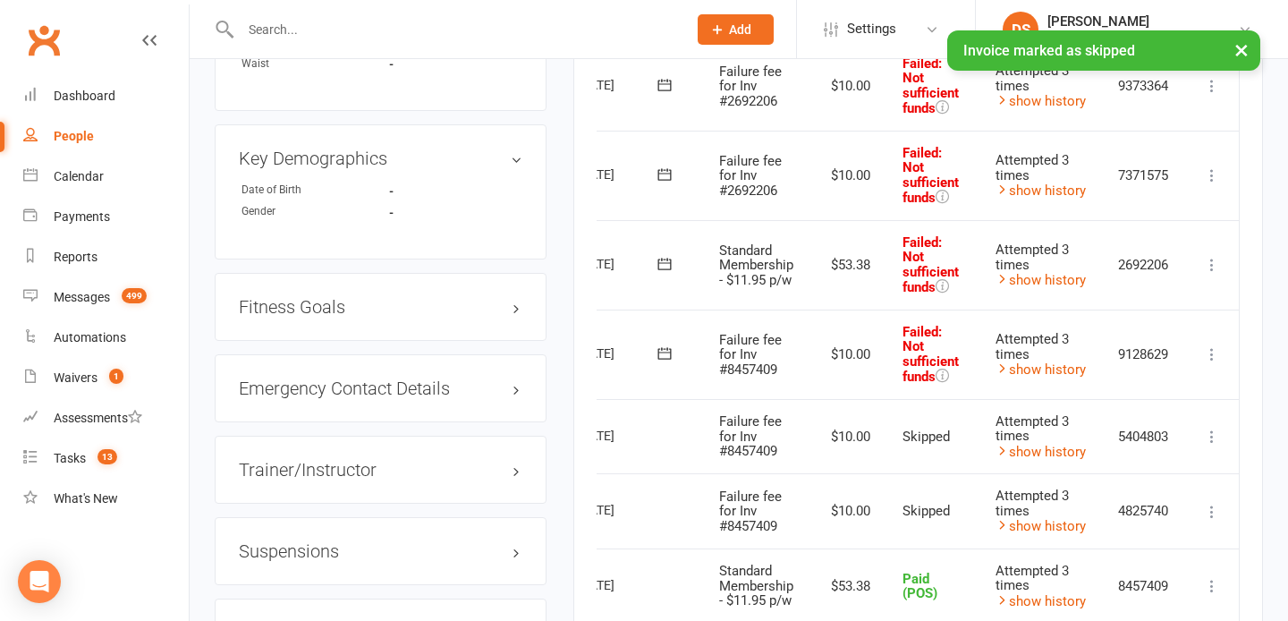
click at [1216, 346] on icon at bounding box center [1212, 354] width 18 height 18
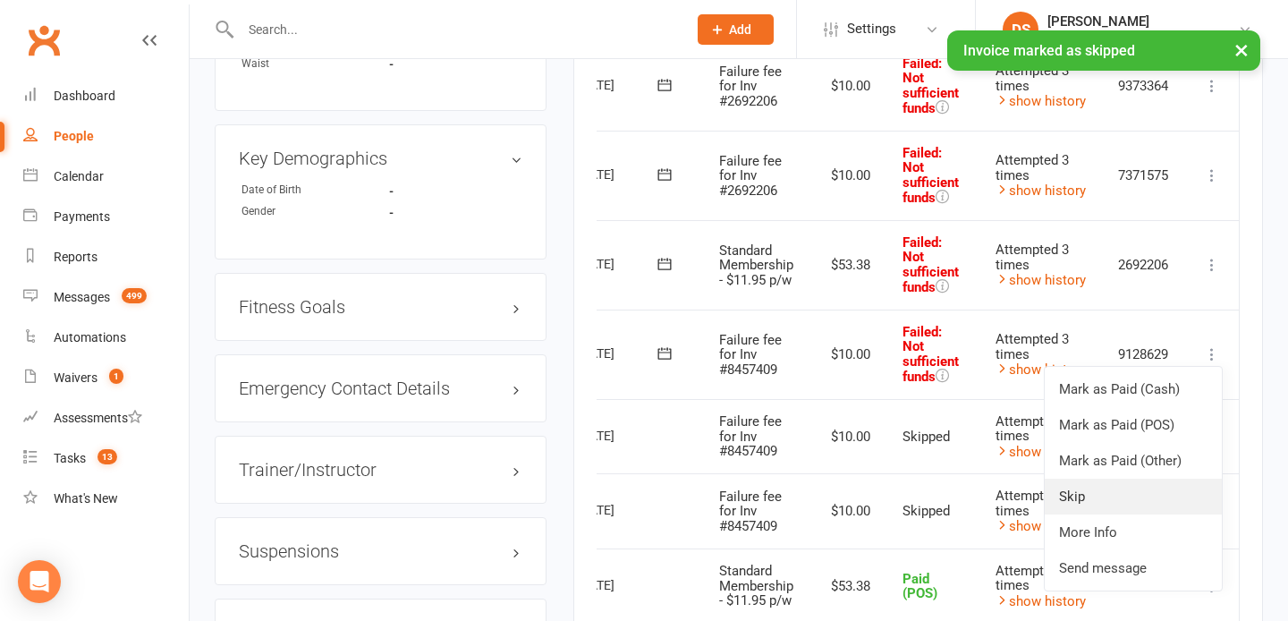
click at [1085, 479] on link "Skip" at bounding box center [1132, 496] width 177 height 36
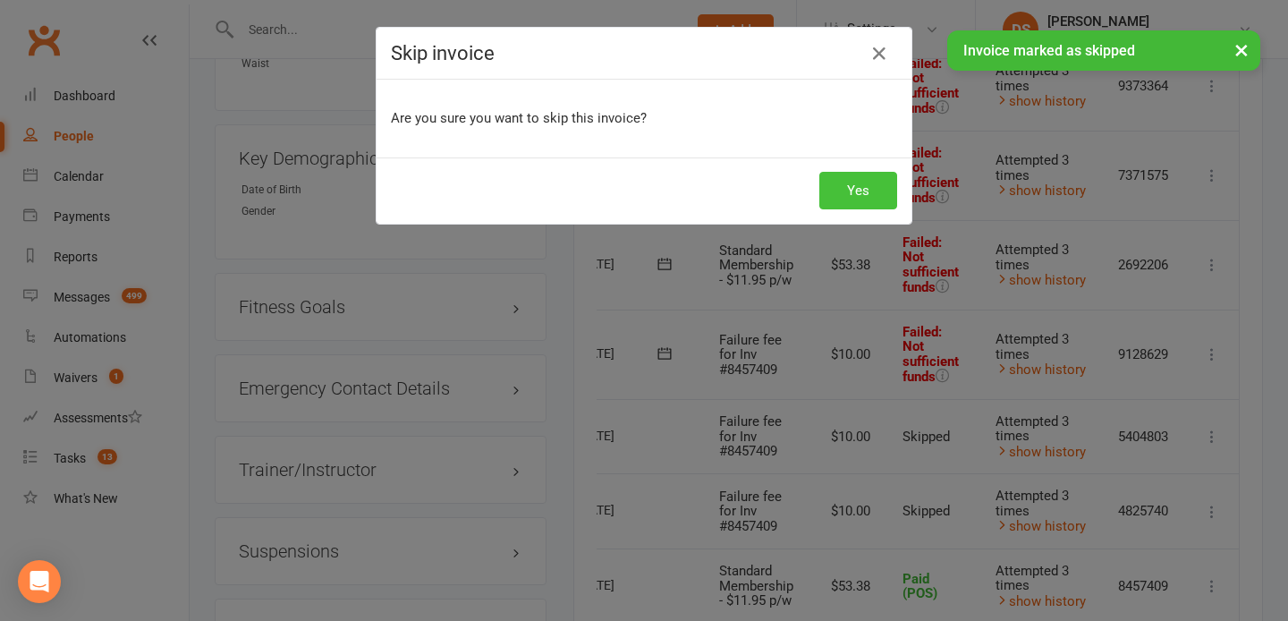
click at [850, 182] on button "Yes" at bounding box center [858, 191] width 78 height 38
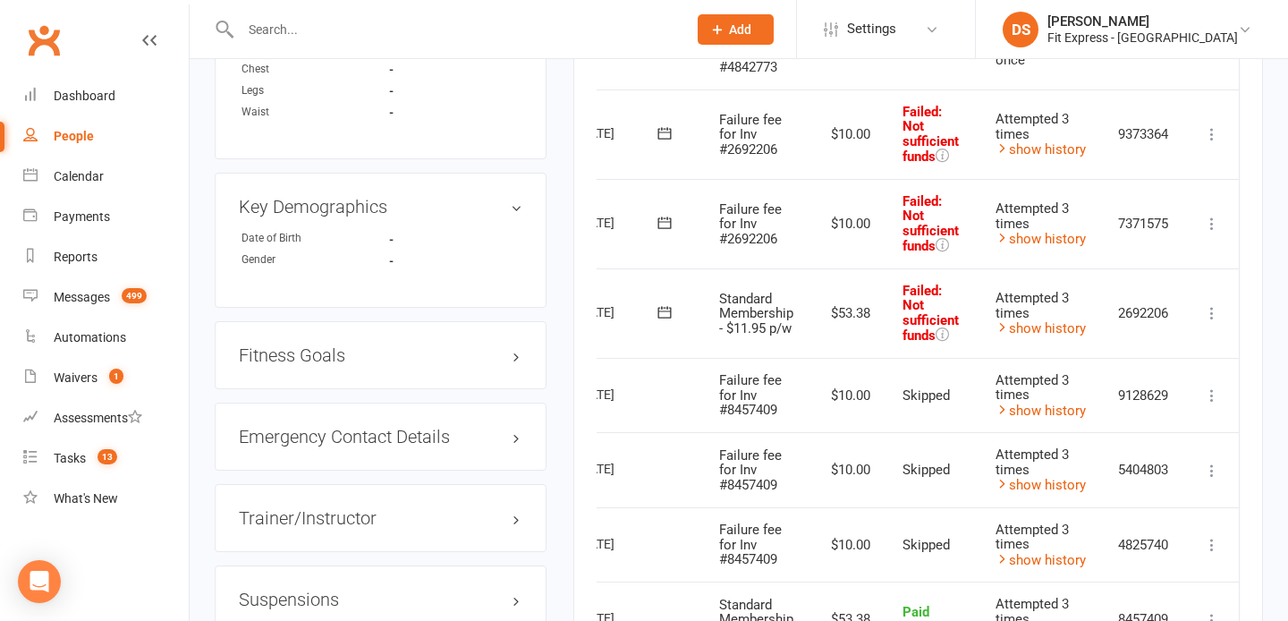
scroll to position [1203, 0]
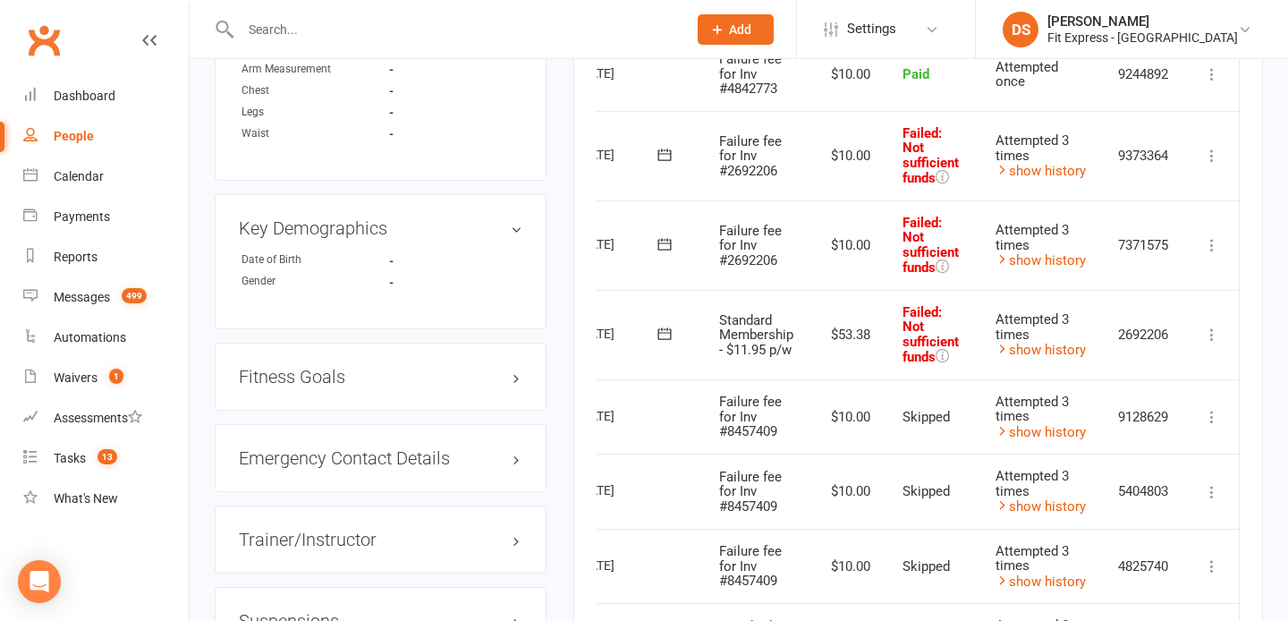
click at [1208, 334] on icon at bounding box center [1212, 334] width 18 height 18
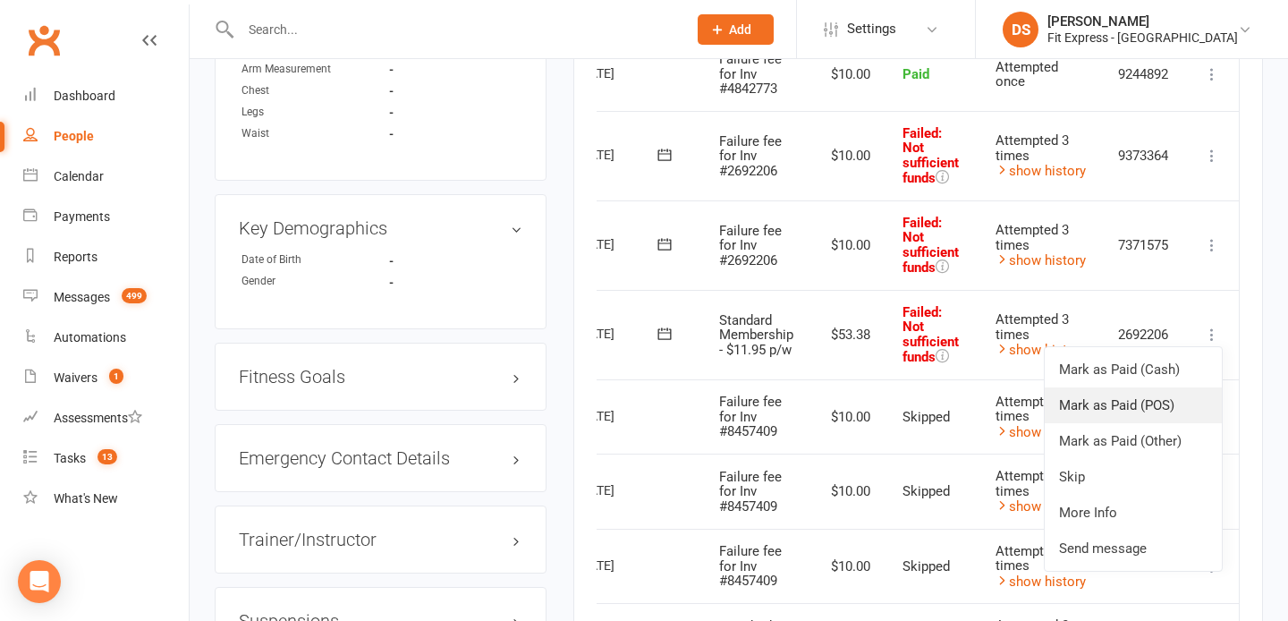
click at [1182, 402] on link "Mark as Paid (POS)" at bounding box center [1132, 405] width 177 height 36
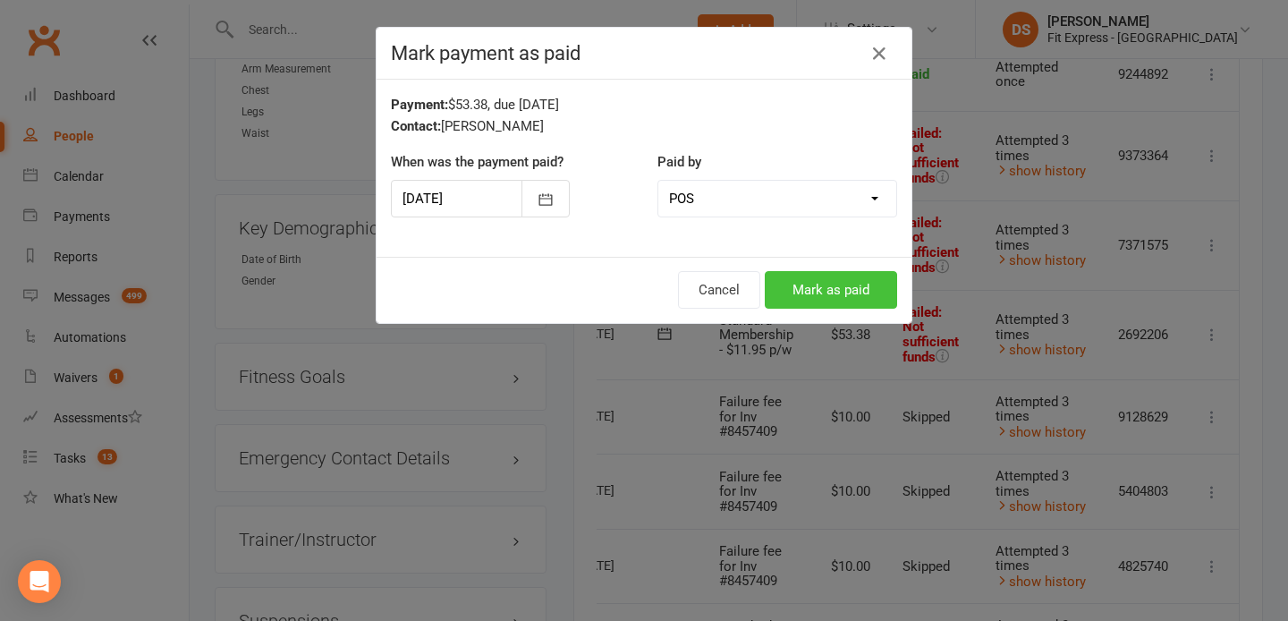
click at [854, 284] on button "Mark as paid" at bounding box center [831, 290] width 132 height 38
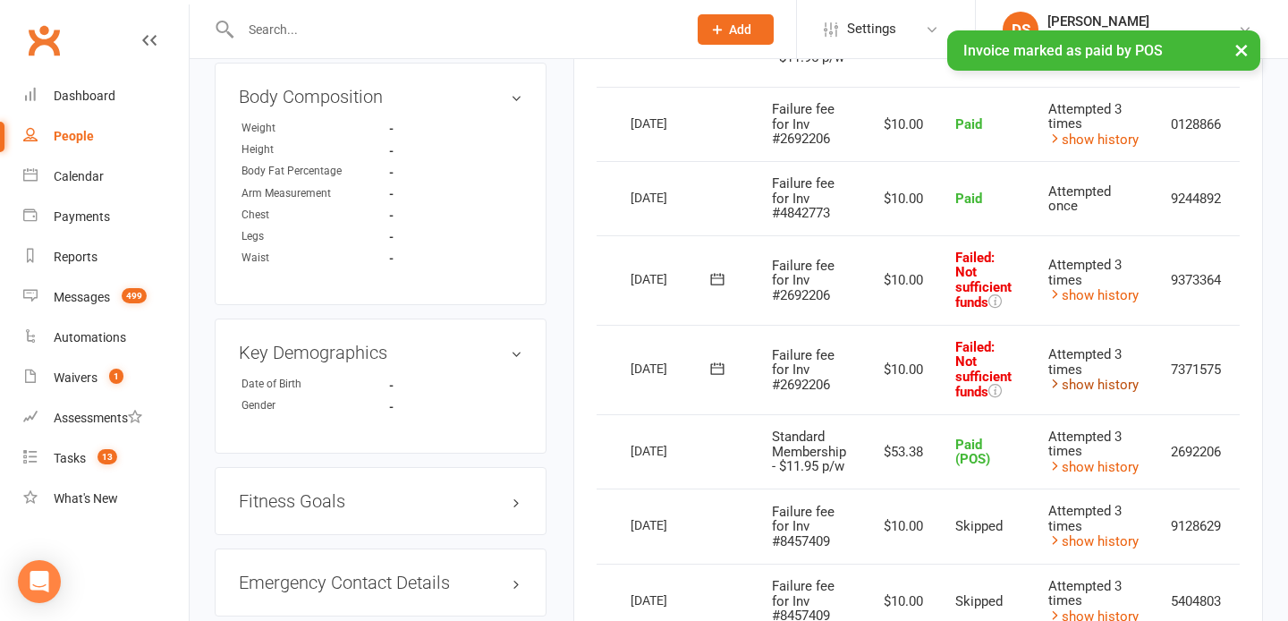
scroll to position [0, 96]
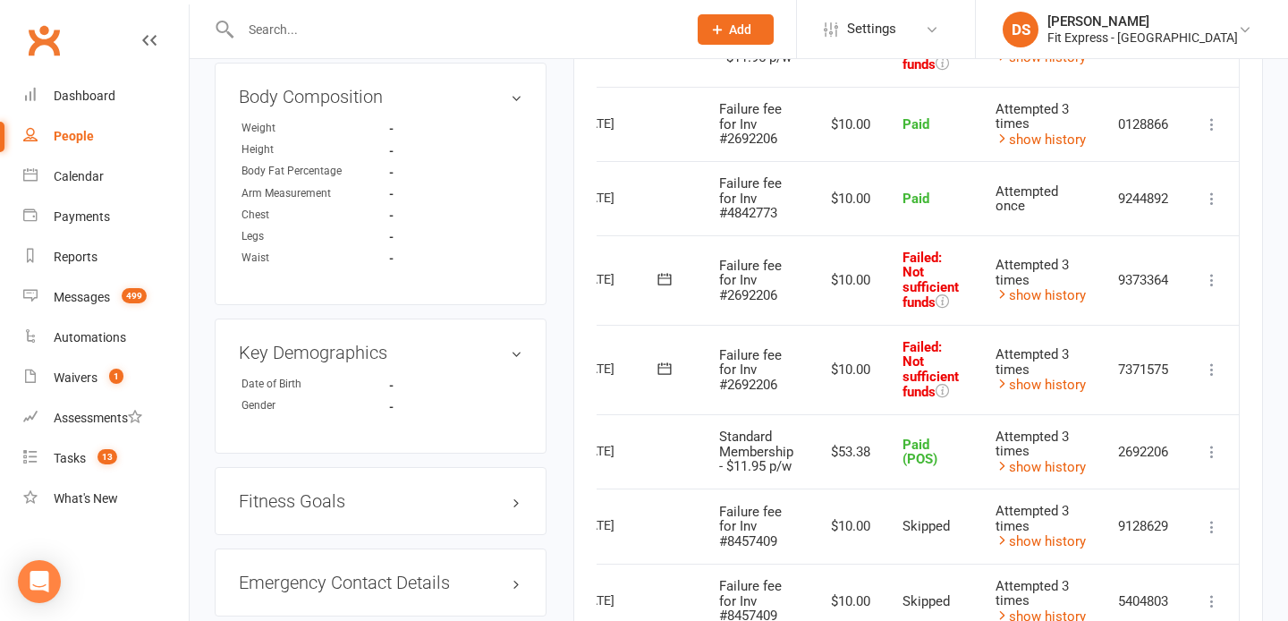
click at [1203, 360] on icon at bounding box center [1212, 369] width 18 height 18
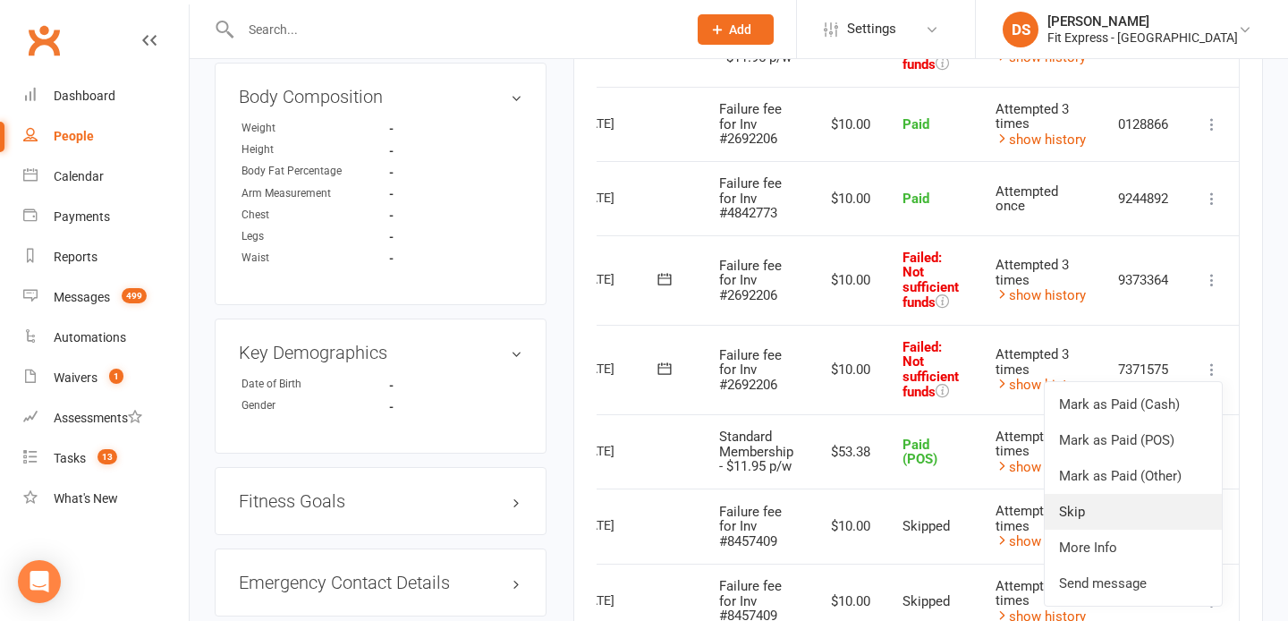
click at [1113, 507] on link "Skip" at bounding box center [1132, 512] width 177 height 36
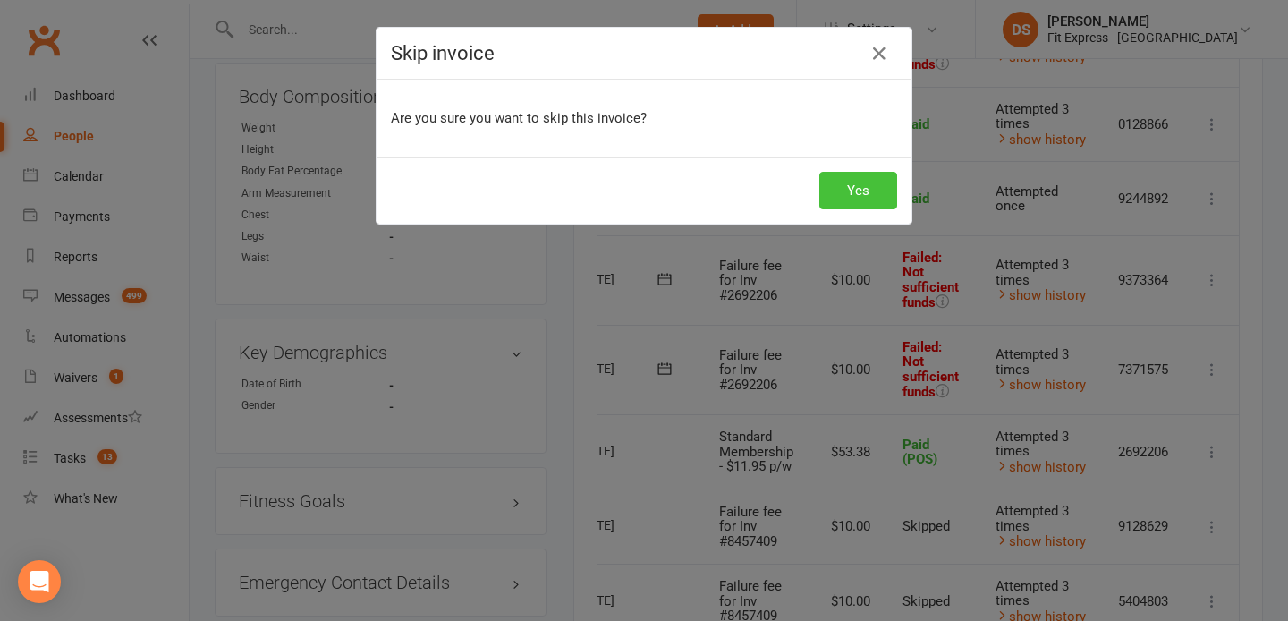
click at [865, 185] on button "Yes" at bounding box center [858, 191] width 78 height 38
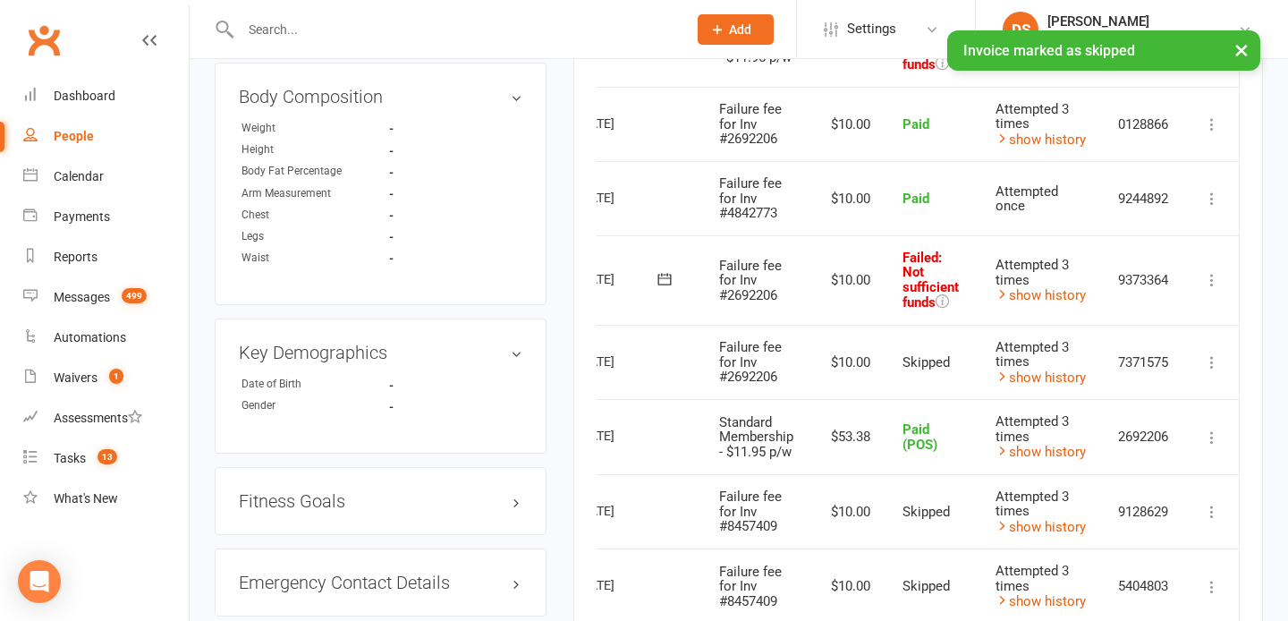
click at [1213, 284] on icon at bounding box center [1212, 280] width 18 height 18
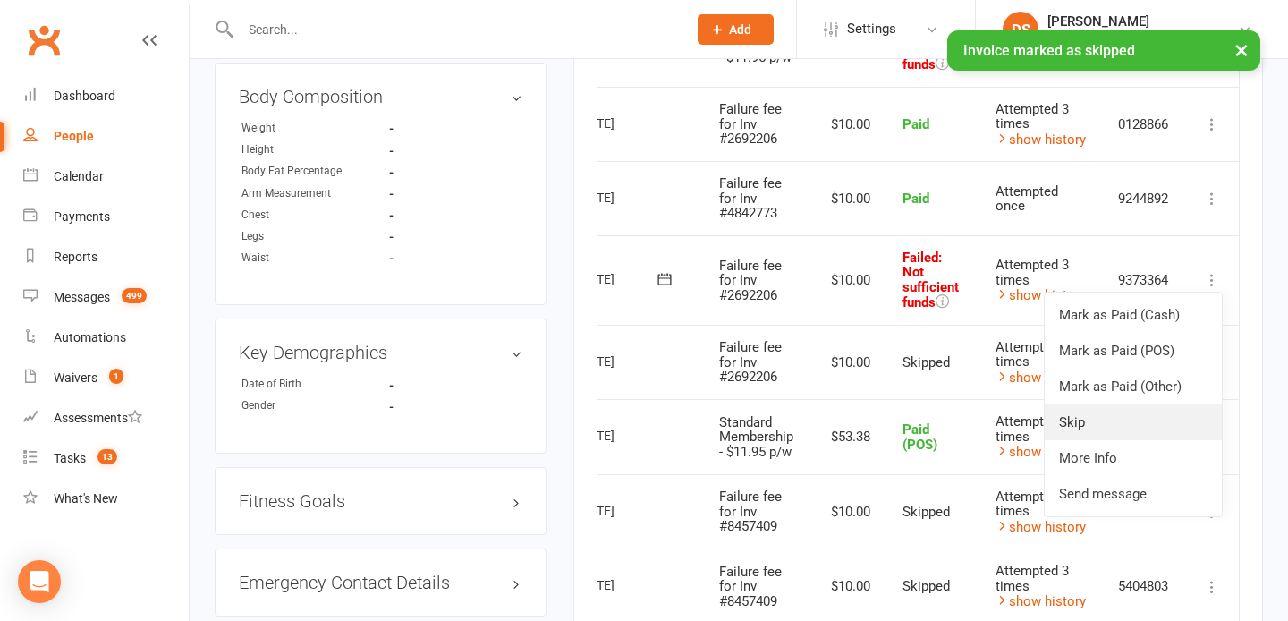
click at [1107, 415] on link "Skip" at bounding box center [1132, 422] width 177 height 36
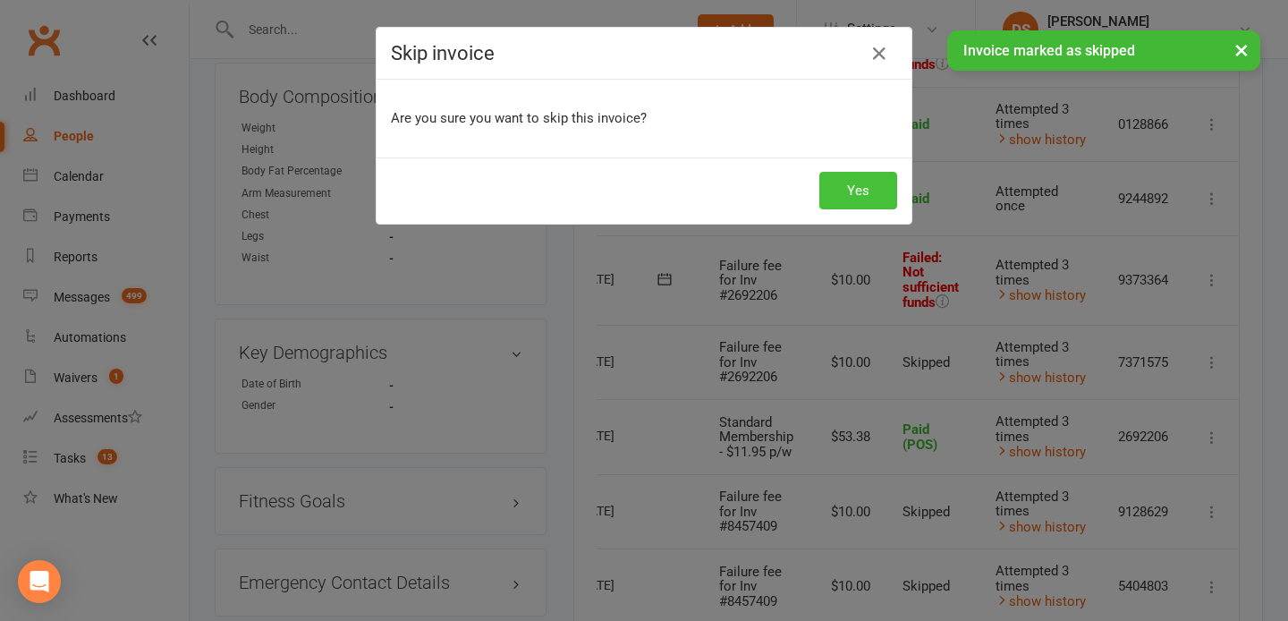
click at [874, 192] on button "Yes" at bounding box center [858, 191] width 78 height 38
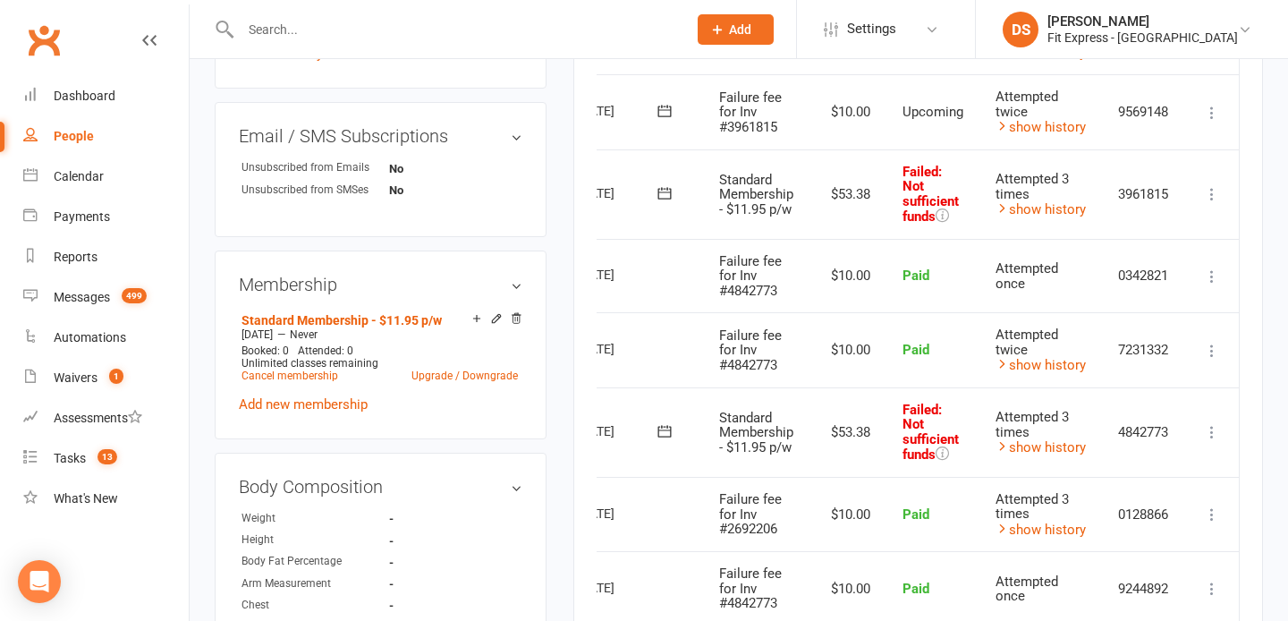
click at [1213, 430] on icon at bounding box center [1212, 432] width 18 height 18
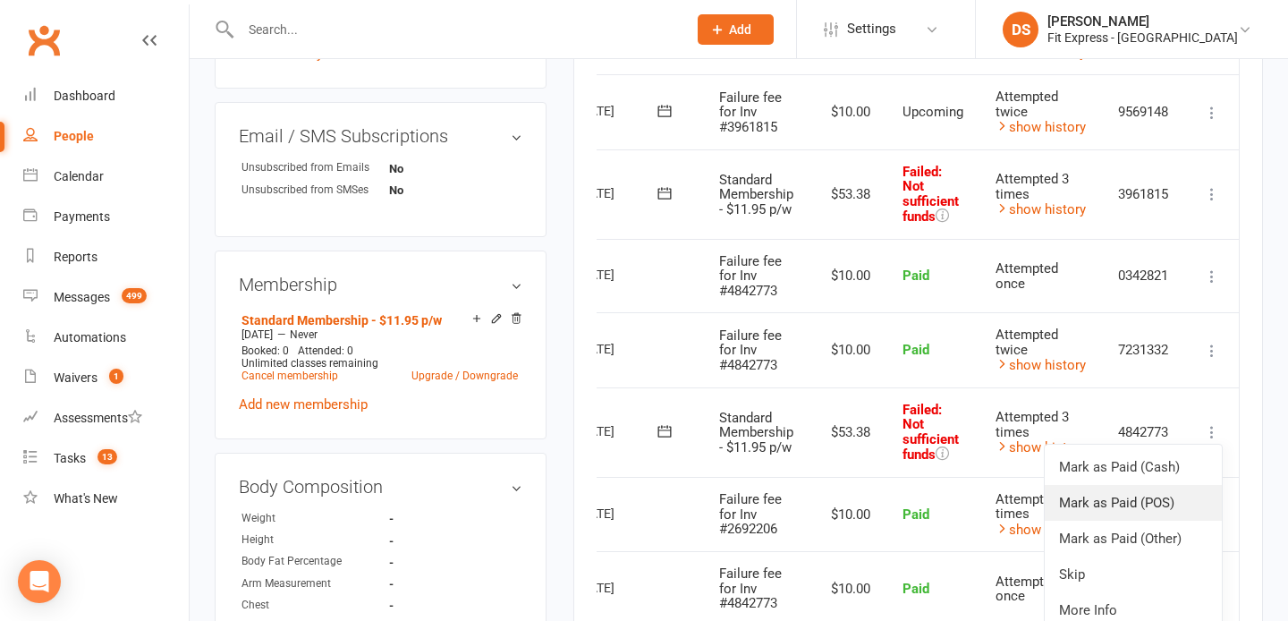
click at [1167, 496] on link "Mark as Paid (POS)" at bounding box center [1132, 503] width 177 height 36
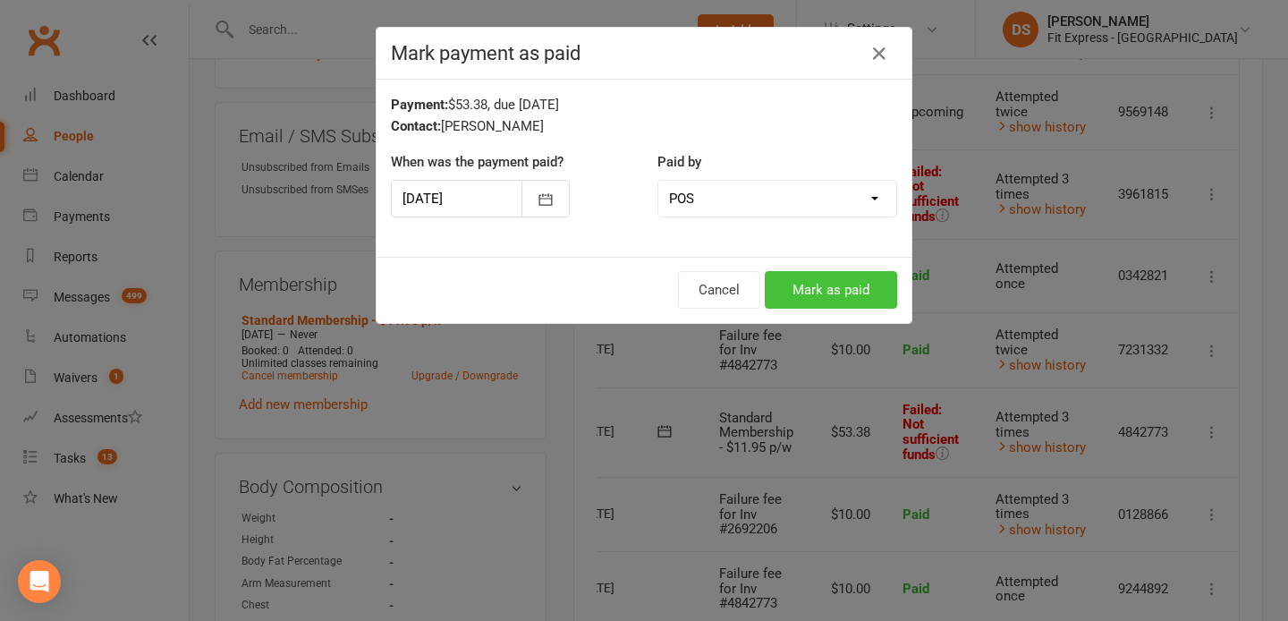
click at [854, 301] on button "Mark as paid" at bounding box center [831, 290] width 132 height 38
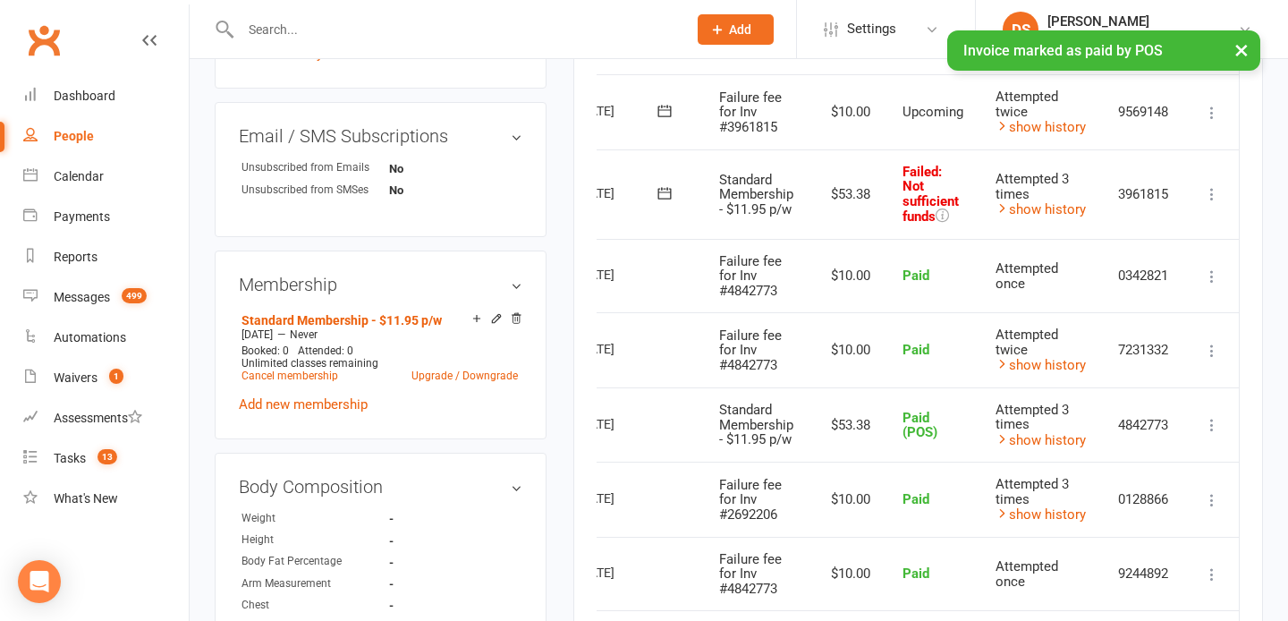
click at [1213, 195] on icon at bounding box center [1212, 194] width 18 height 18
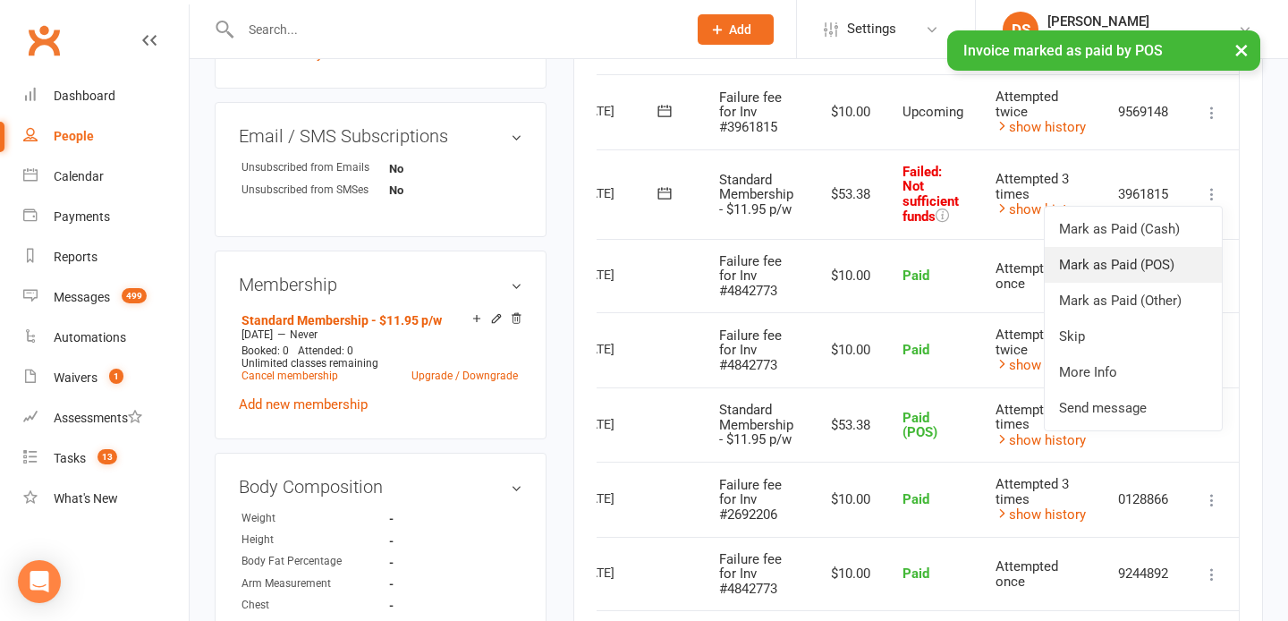
click at [1122, 268] on link "Mark as Paid (POS)" at bounding box center [1132, 265] width 177 height 36
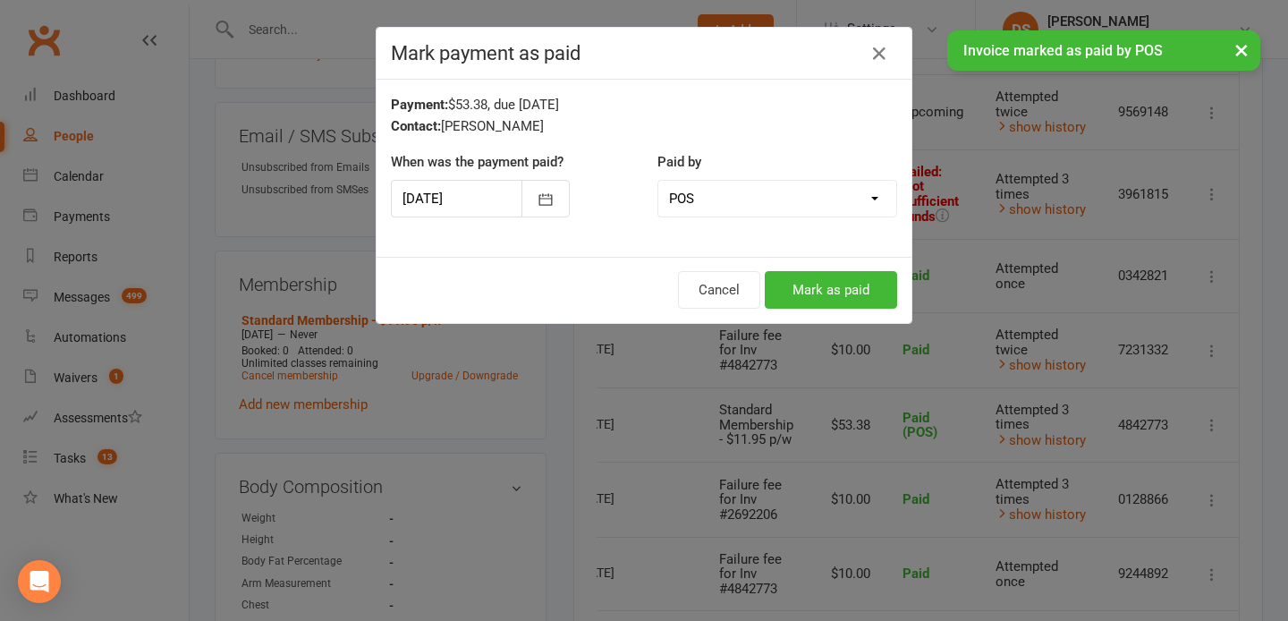
click at [865, 263] on div "Cancel Mark as paid" at bounding box center [643, 290] width 535 height 66
click at [863, 275] on button "Mark as paid" at bounding box center [831, 290] width 132 height 38
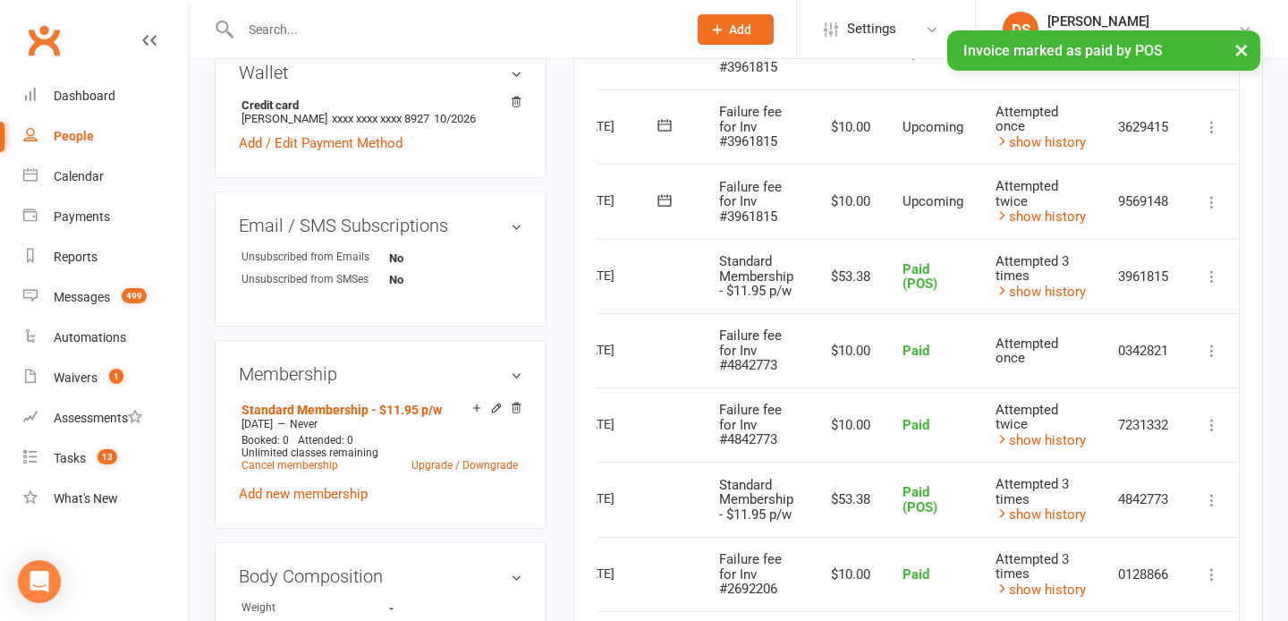
scroll to position [596, 0]
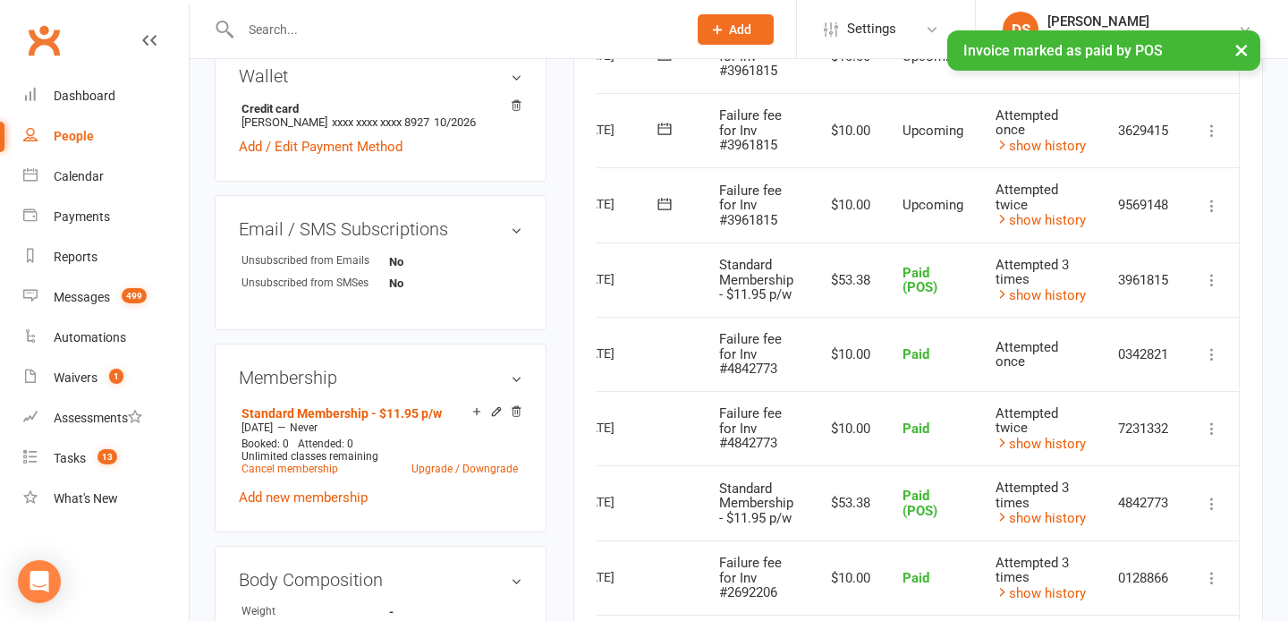
click at [1213, 206] on icon at bounding box center [1212, 206] width 18 height 18
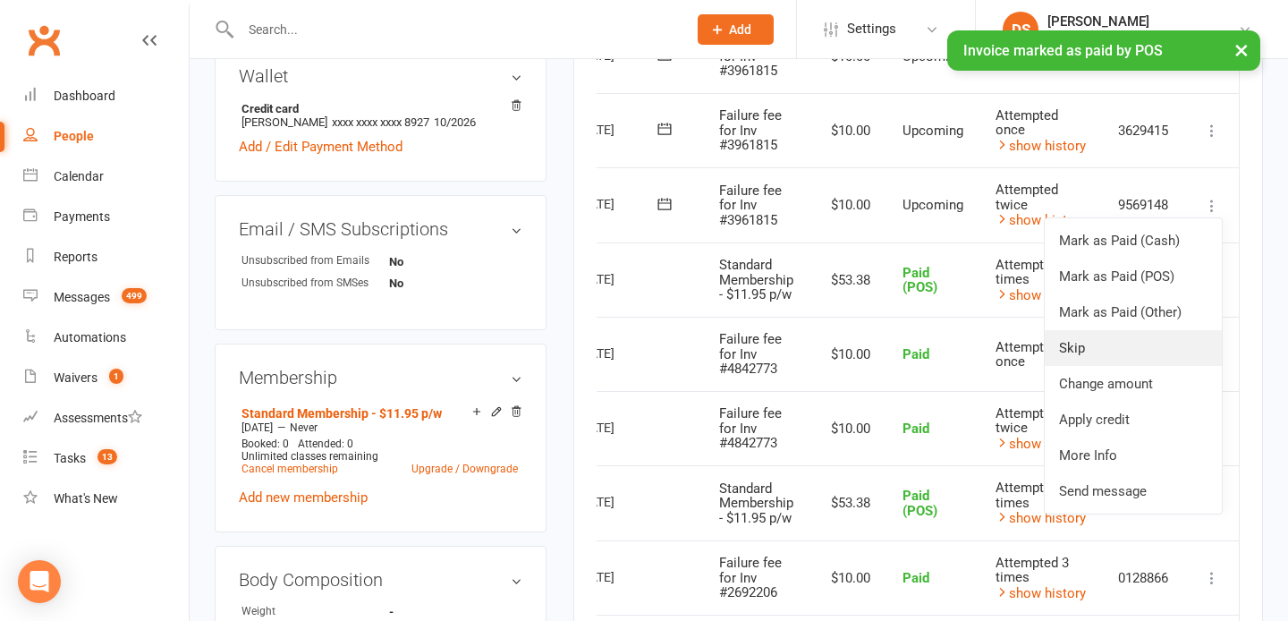
click at [1115, 349] on link "Skip" at bounding box center [1132, 348] width 177 height 36
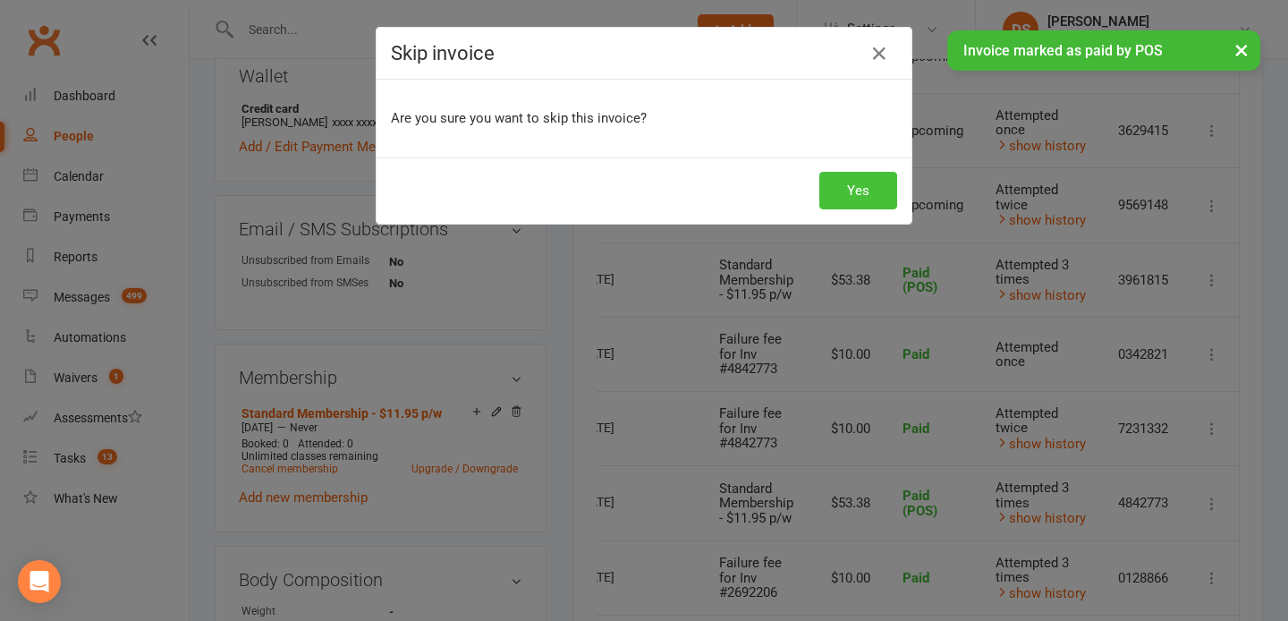
click at [847, 179] on button "Yes" at bounding box center [858, 191] width 78 height 38
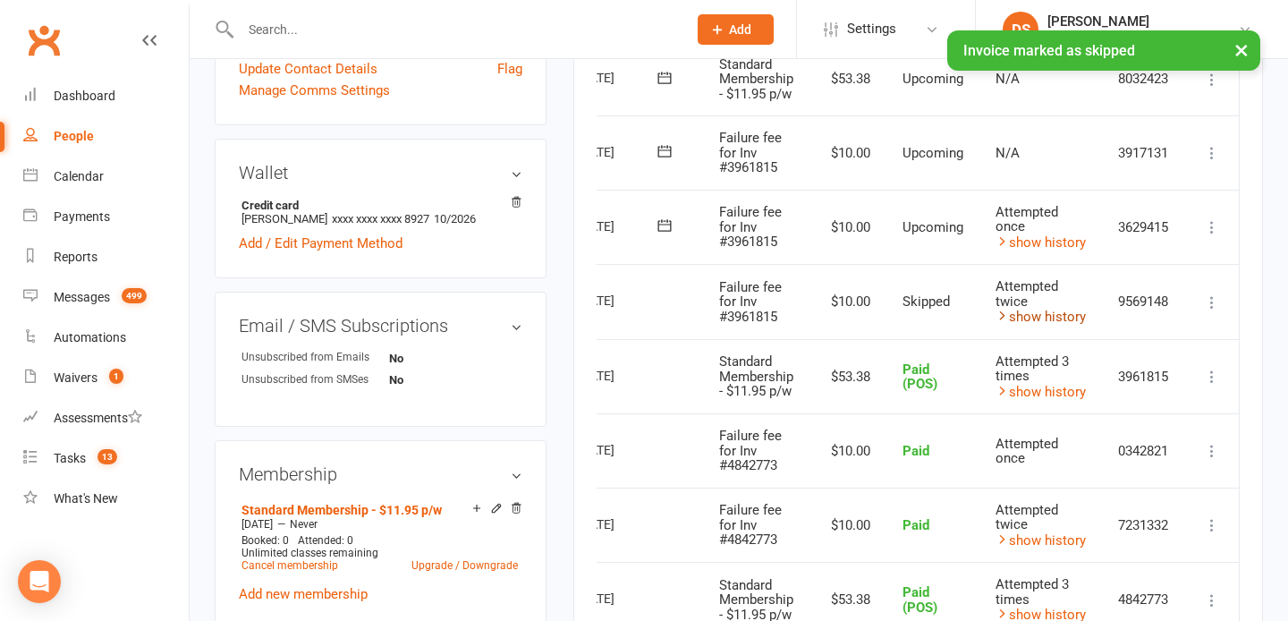
scroll to position [481, 0]
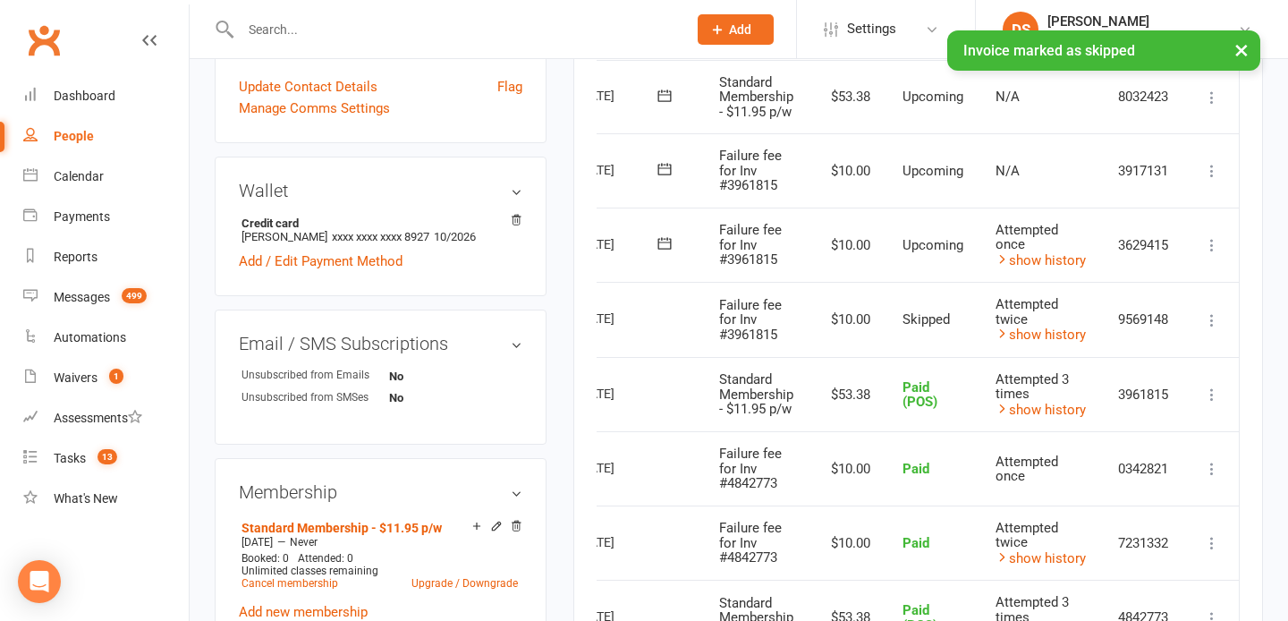
click at [1214, 243] on icon at bounding box center [1212, 245] width 18 height 18
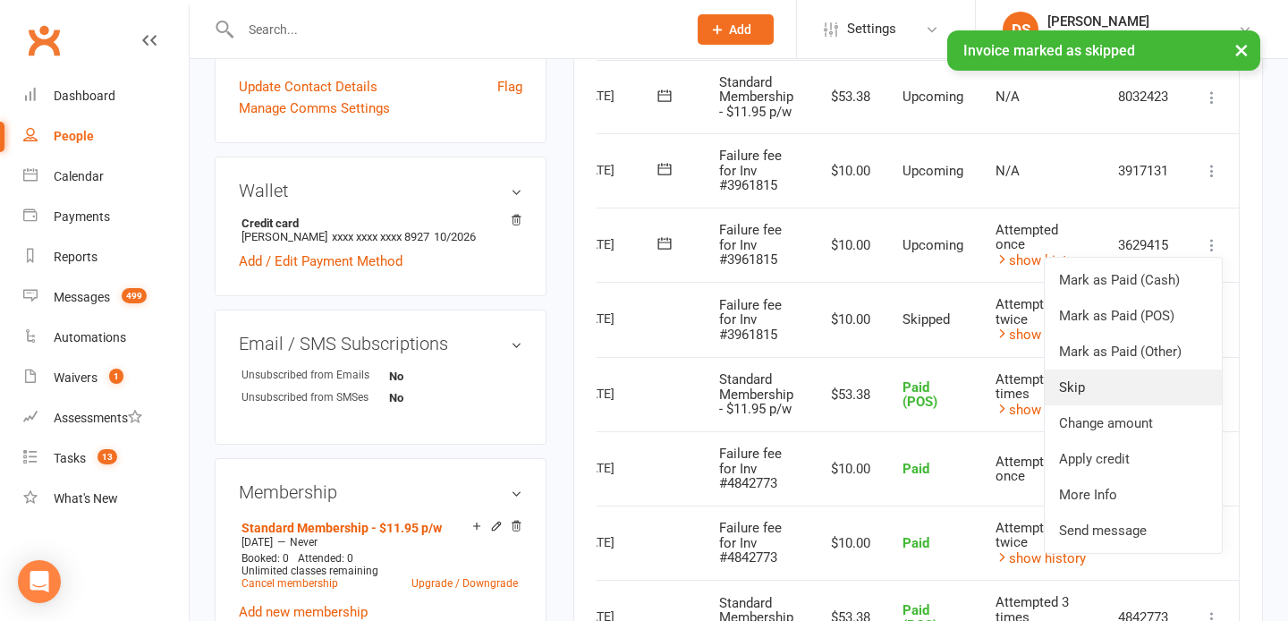
click at [1130, 377] on link "Skip" at bounding box center [1132, 387] width 177 height 36
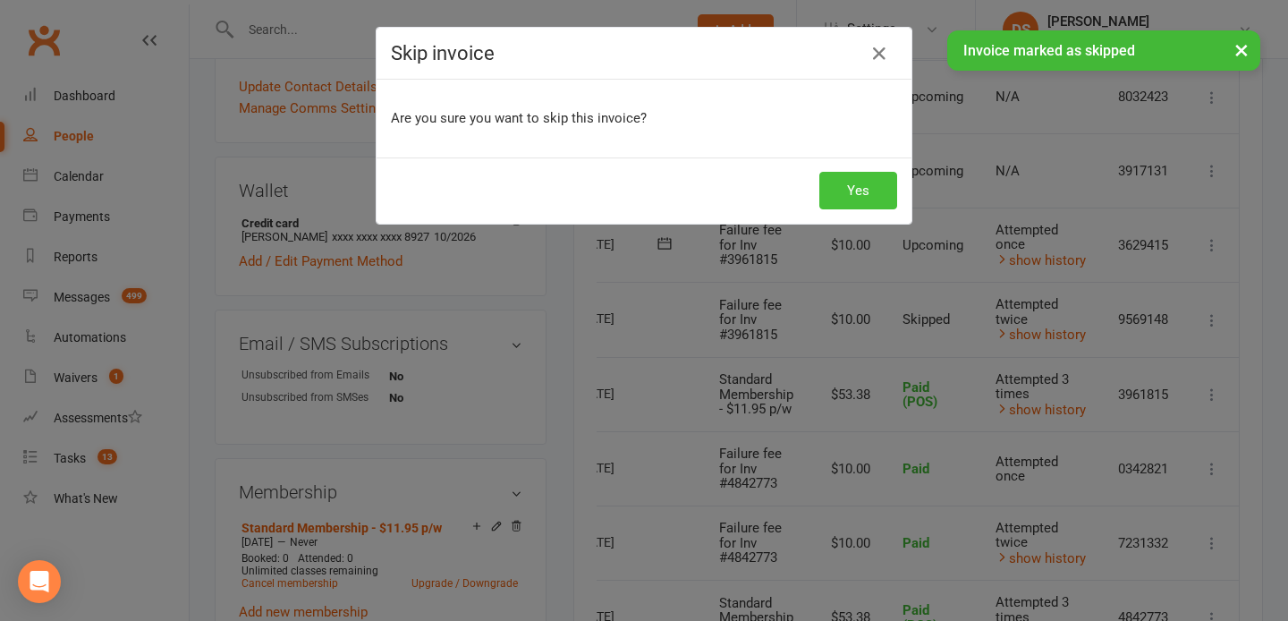
click at [833, 182] on button "Yes" at bounding box center [858, 191] width 78 height 38
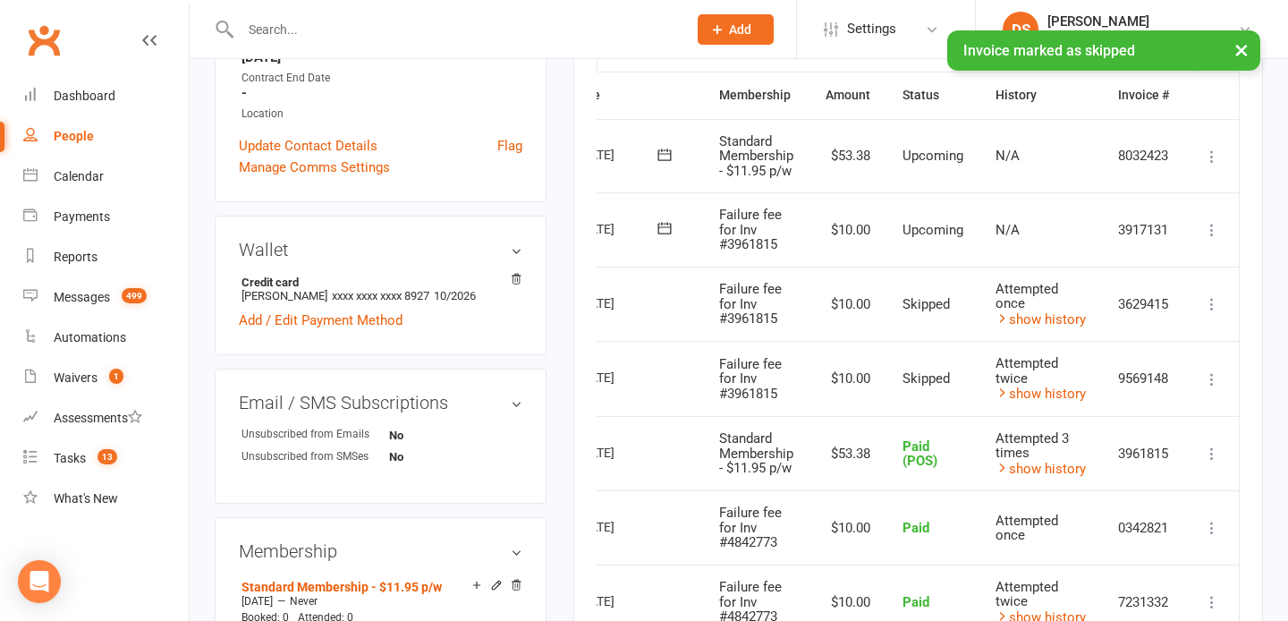
scroll to position [415, 0]
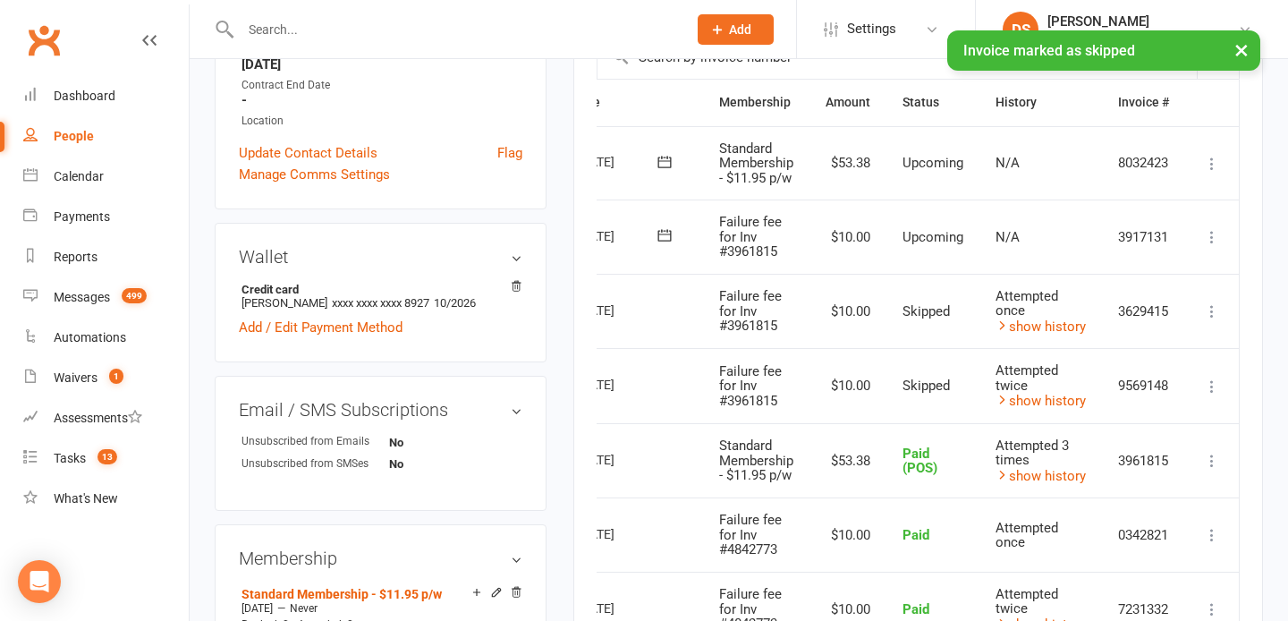
click at [1210, 236] on icon at bounding box center [1212, 237] width 18 height 18
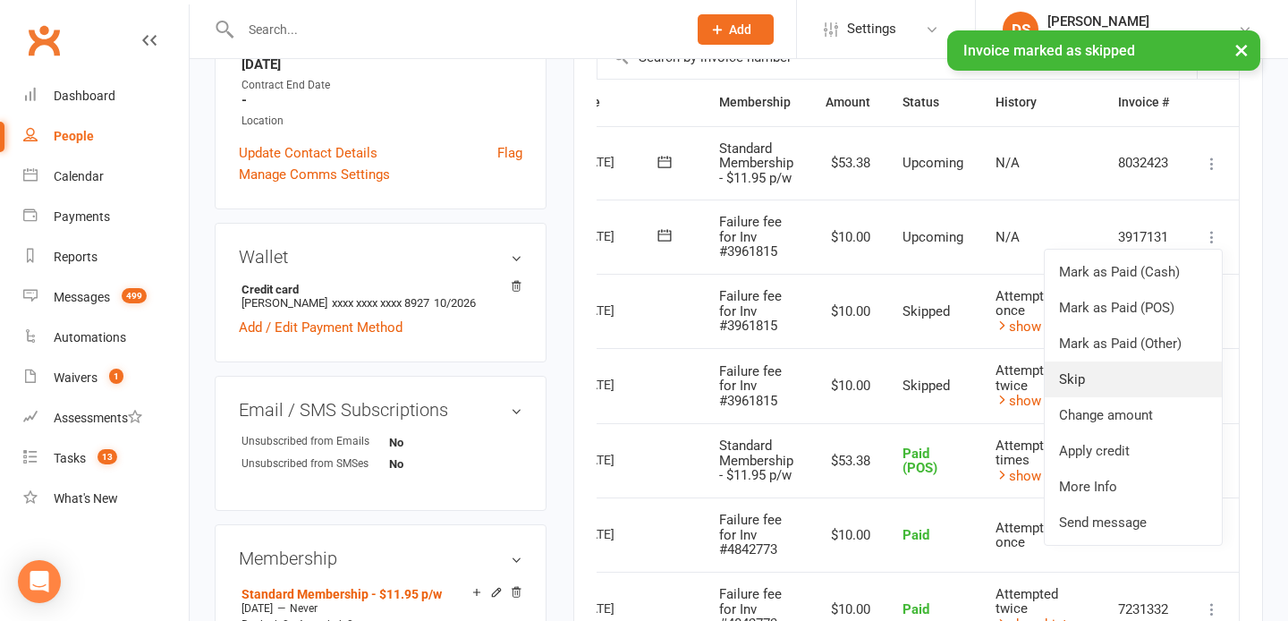
click at [1103, 383] on link "Skip" at bounding box center [1132, 379] width 177 height 36
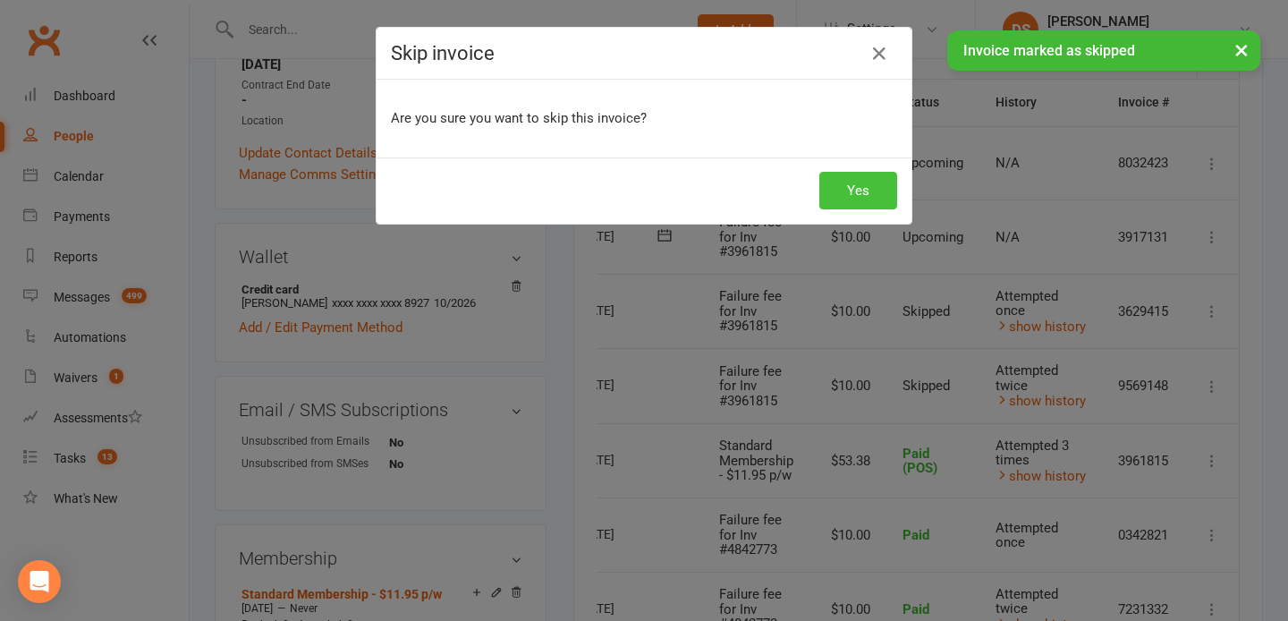
click at [868, 192] on button "Yes" at bounding box center [858, 191] width 78 height 38
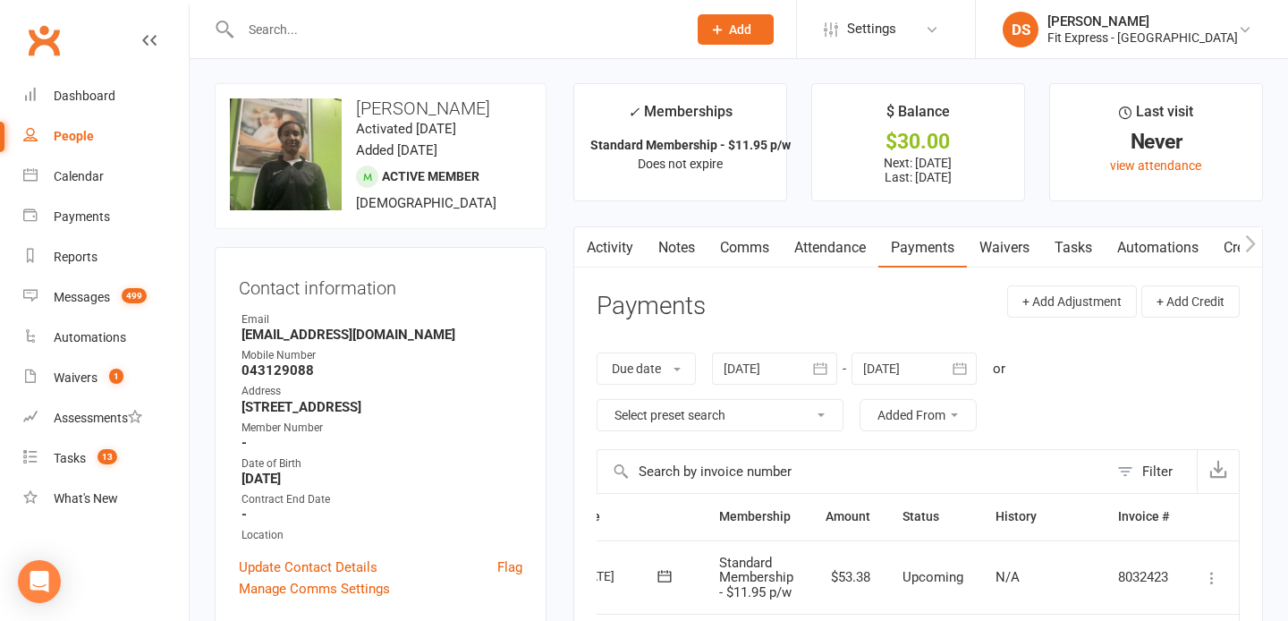
scroll to position [6, 0]
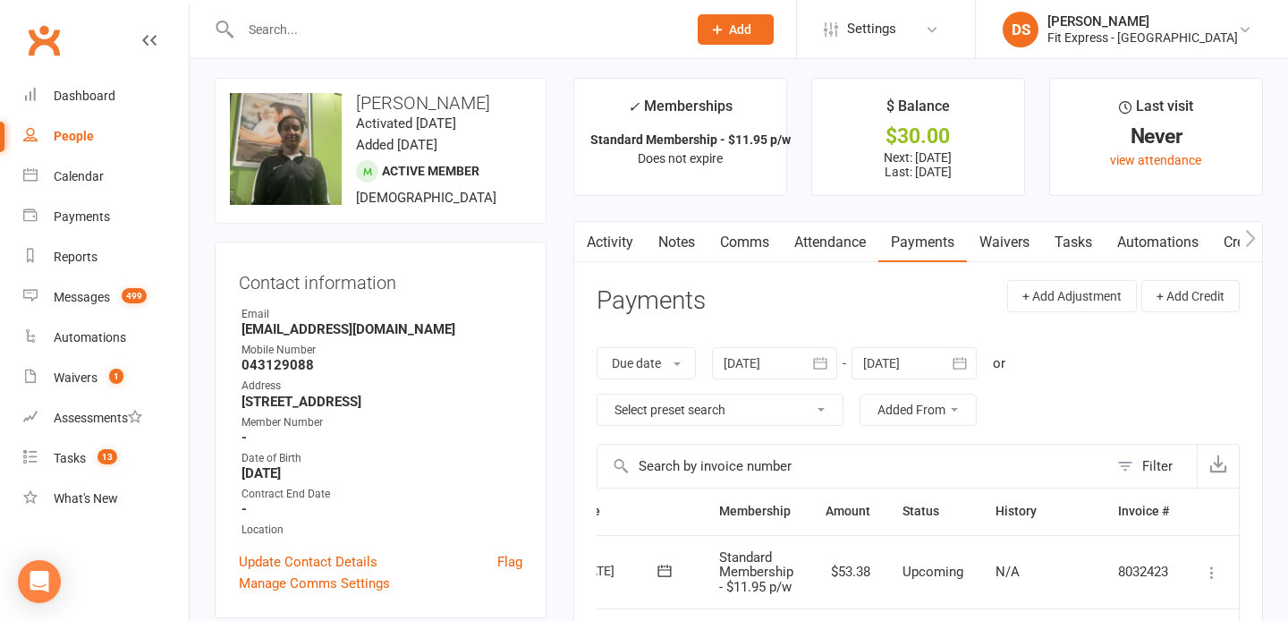
click at [25, 39] on link "Clubworx" at bounding box center [43, 40] width 45 height 45
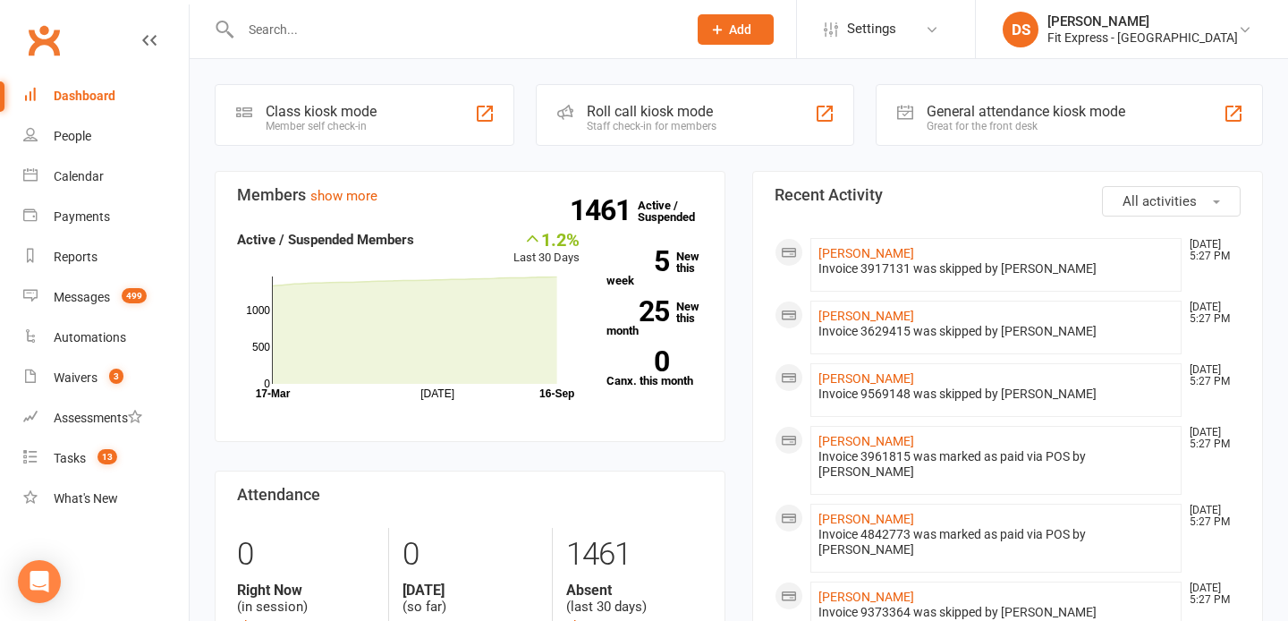
click at [33, 49] on link "Clubworx" at bounding box center [43, 40] width 45 height 45
click at [89, 380] on div "Waivers" at bounding box center [76, 377] width 44 height 14
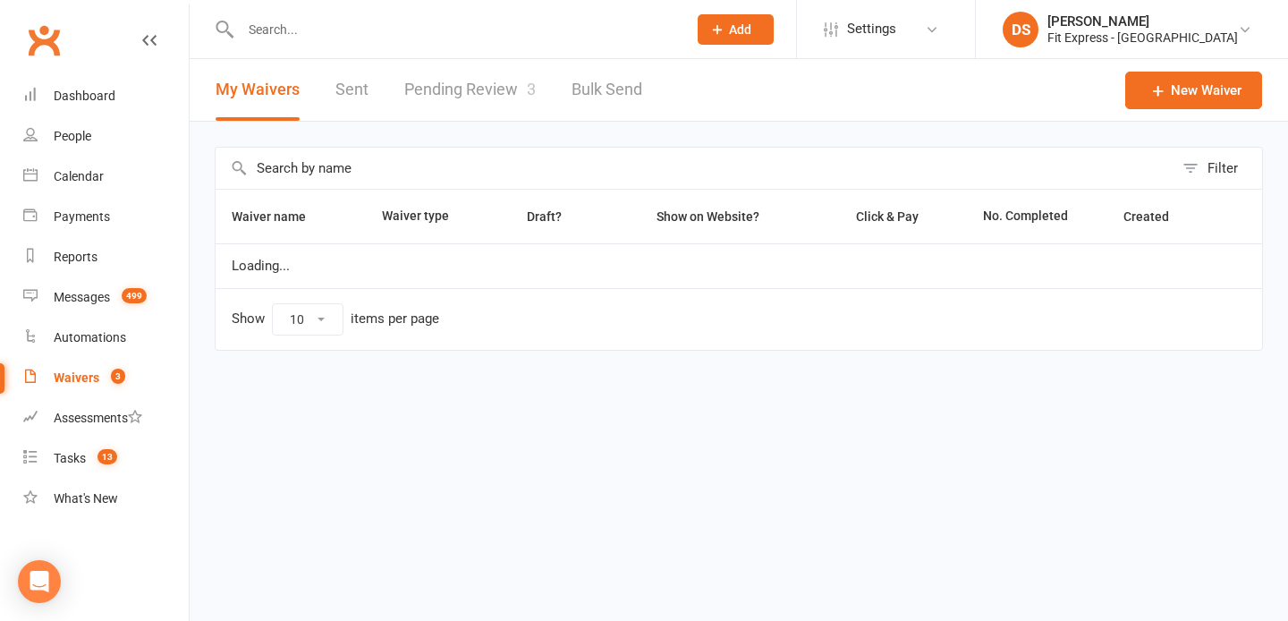
click at [501, 84] on link "Pending Review 3" at bounding box center [469, 90] width 131 height 62
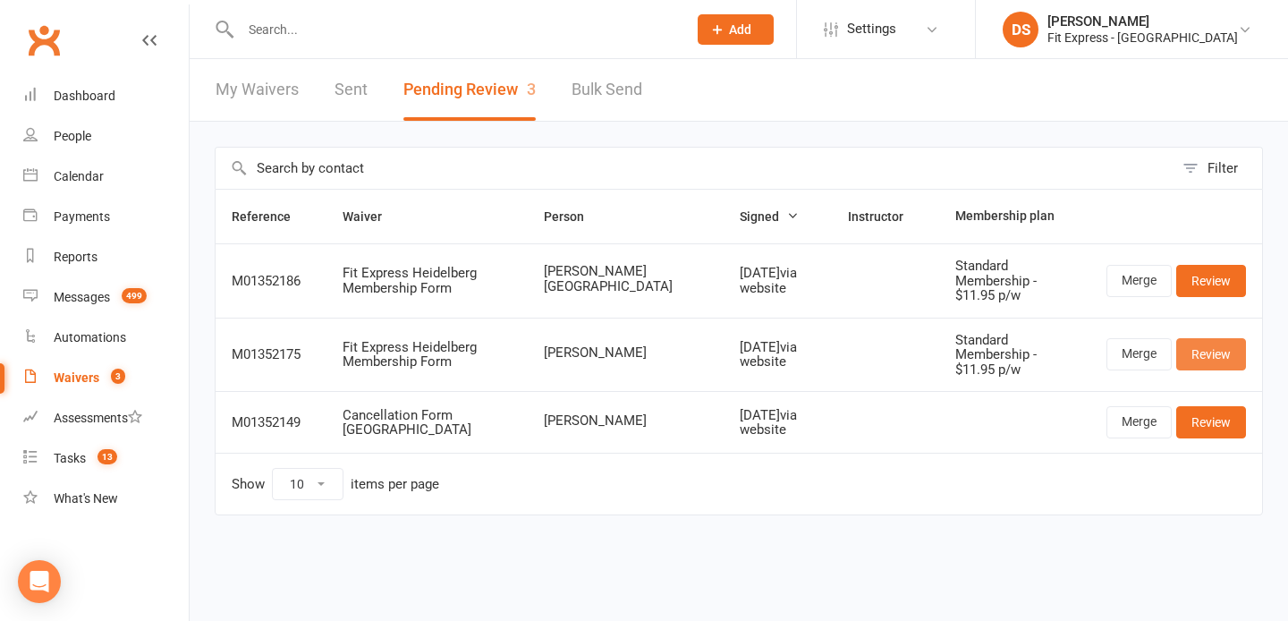
click at [1193, 338] on link "Review" at bounding box center [1211, 354] width 70 height 32
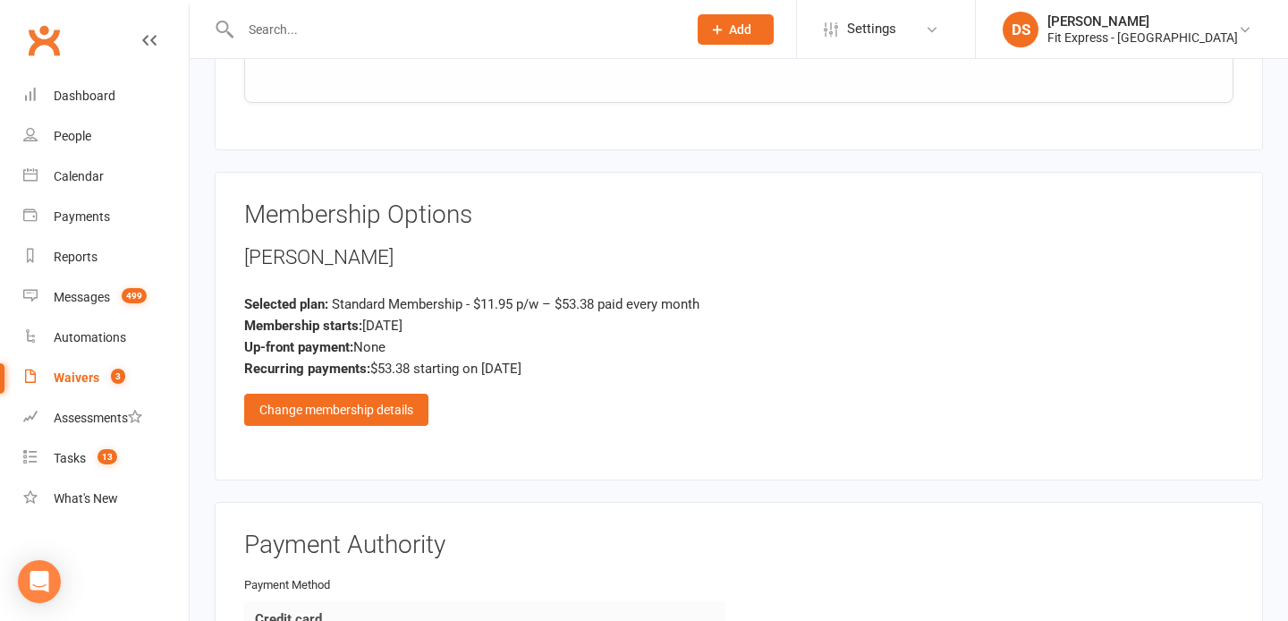
scroll to position [1948, 0]
click at [364, 392] on div "Change membership details" at bounding box center [336, 408] width 184 height 32
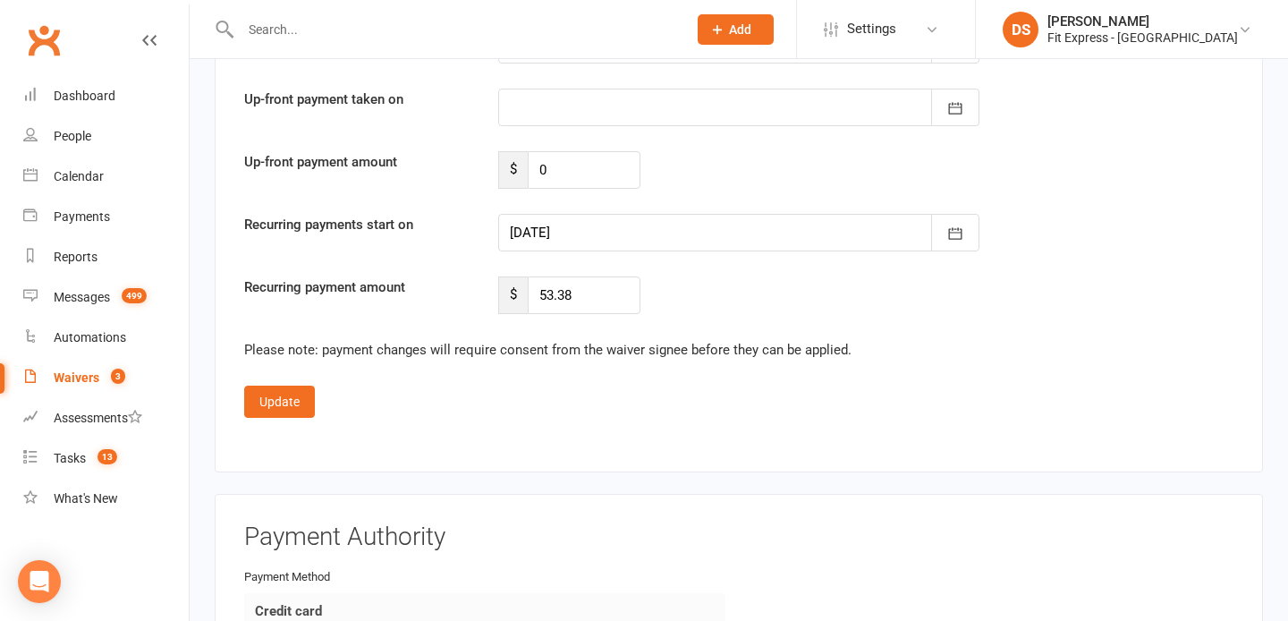
scroll to position [3599, 0]
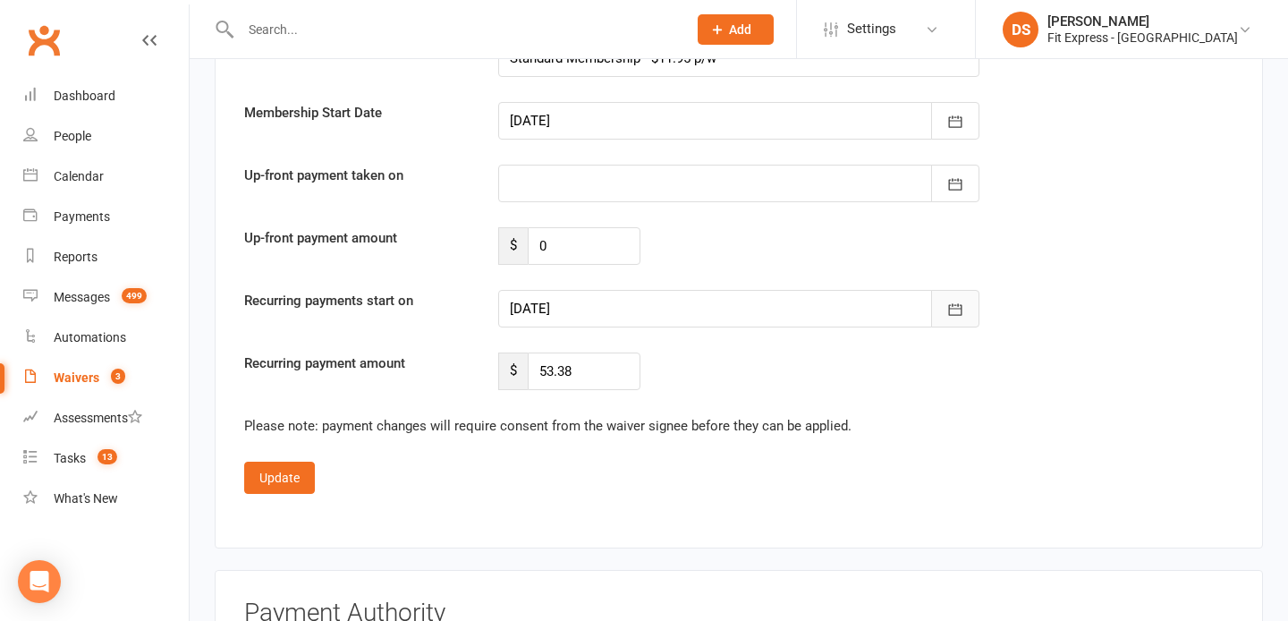
click at [948, 300] on icon "button" at bounding box center [955, 309] width 18 height 18
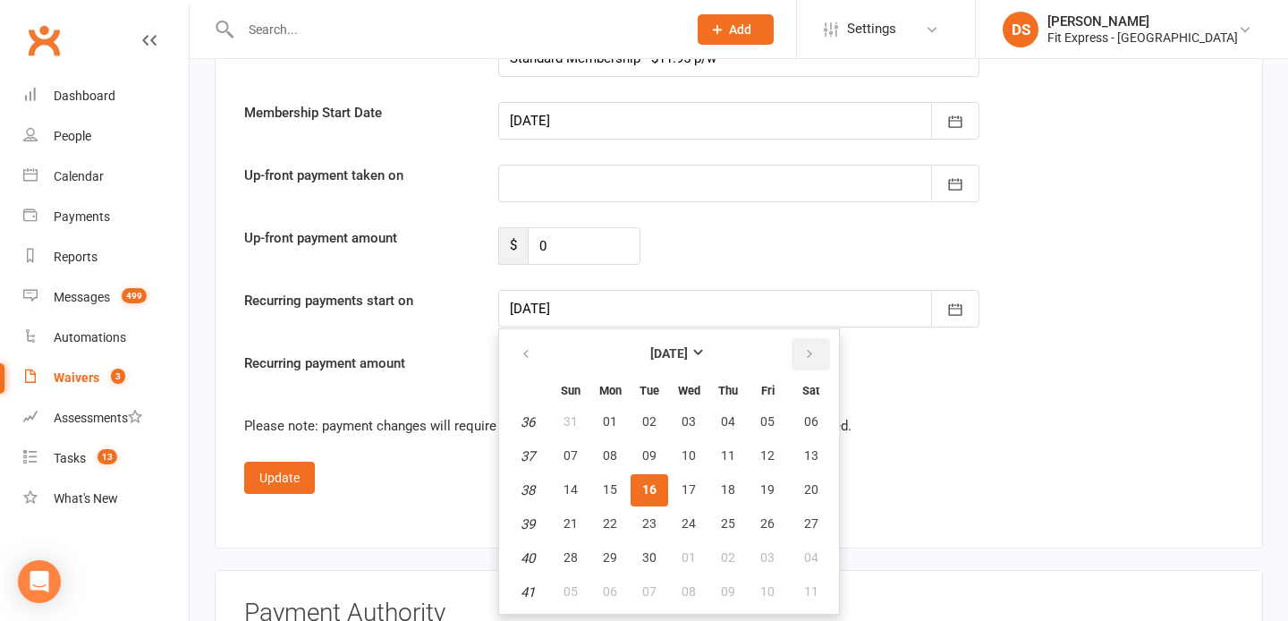
click at [807, 347] on icon "button" at bounding box center [809, 354] width 13 height 14
click at [685, 414] on span "01" at bounding box center [688, 421] width 14 height 14
type input "01 Oct 2025"
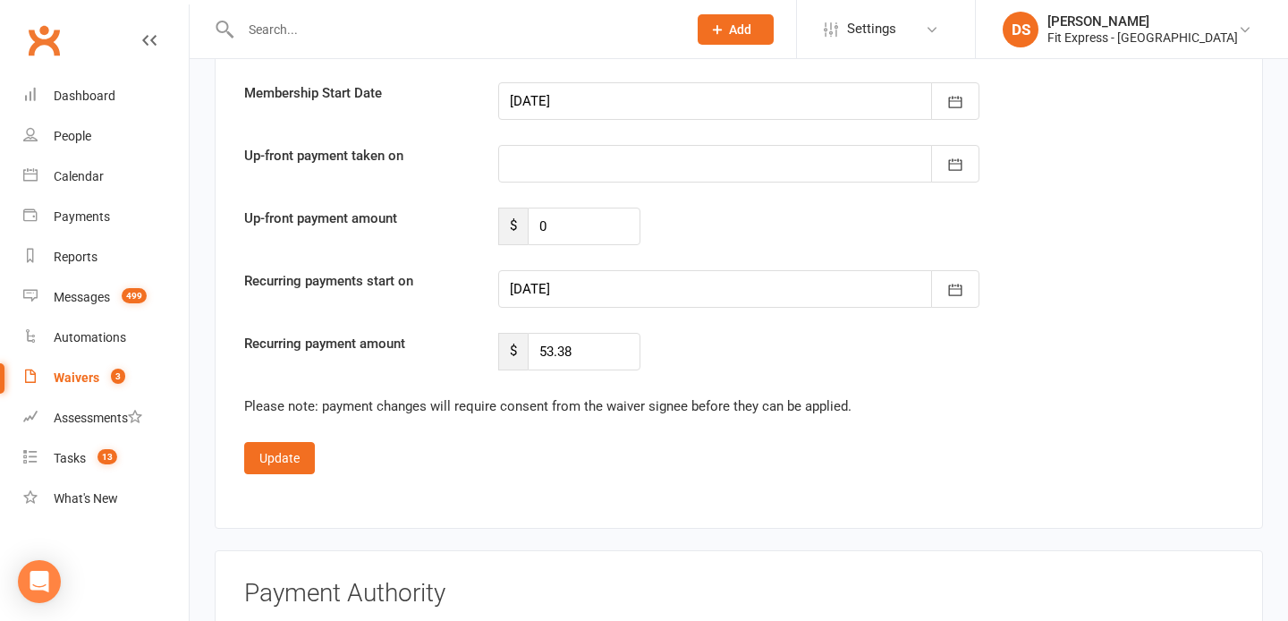
scroll to position [3625, 0]
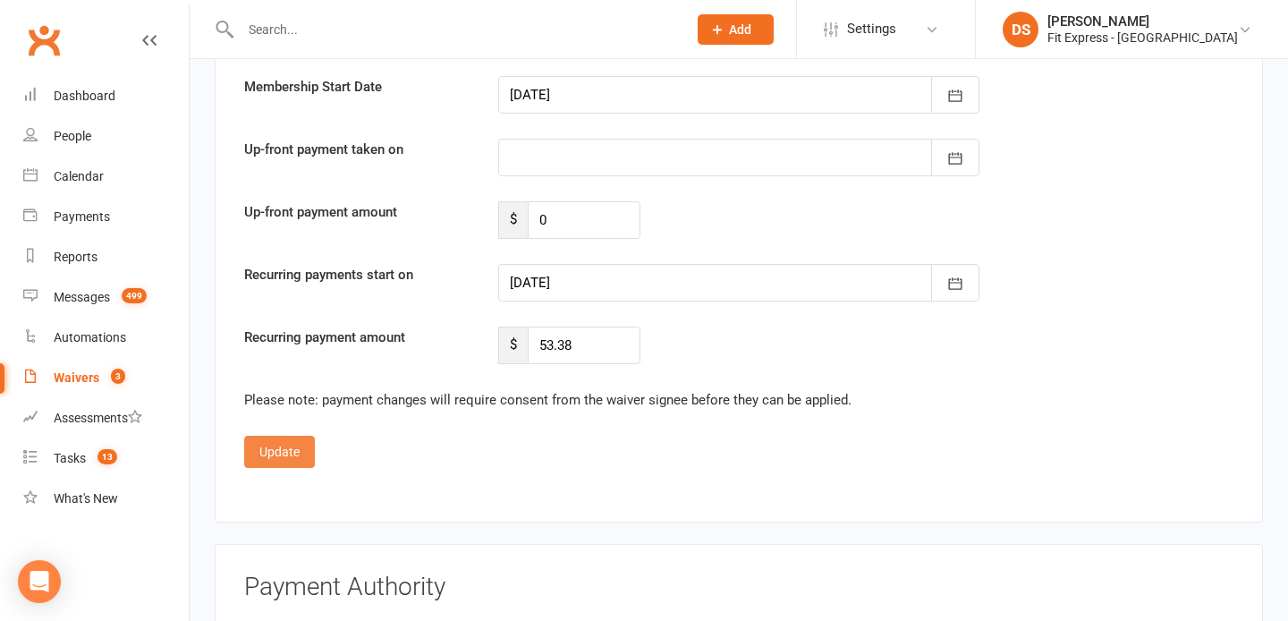
click at [262, 435] on button "Update" at bounding box center [279, 451] width 71 height 32
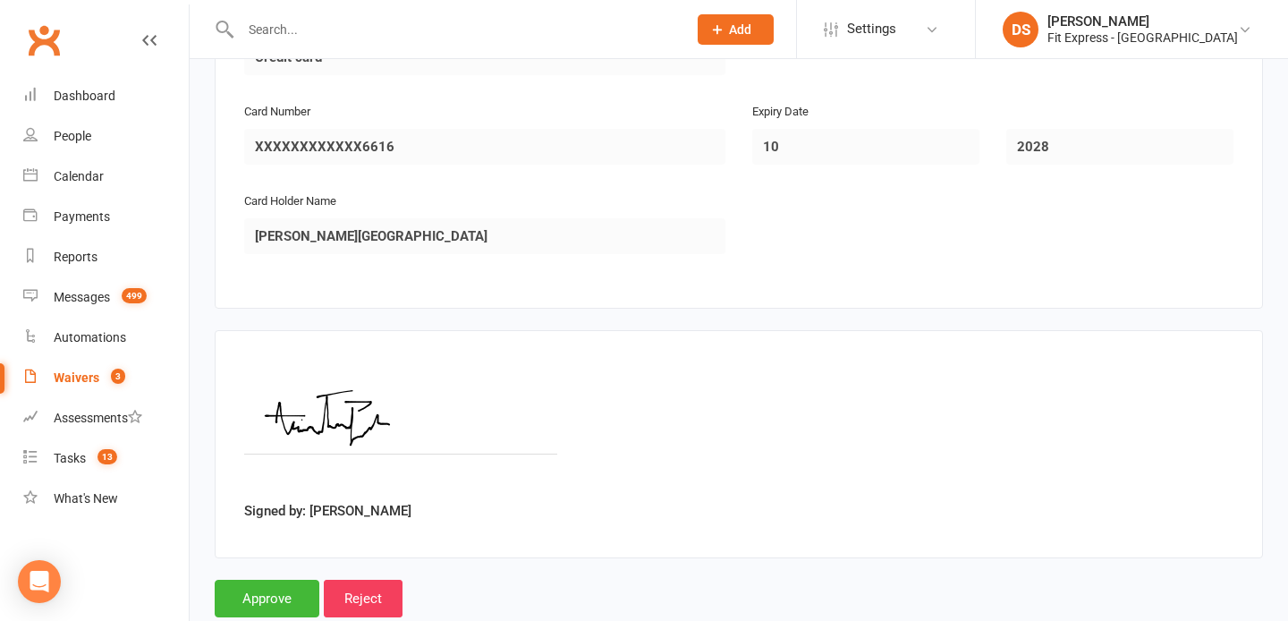
scroll to position [2529, 0]
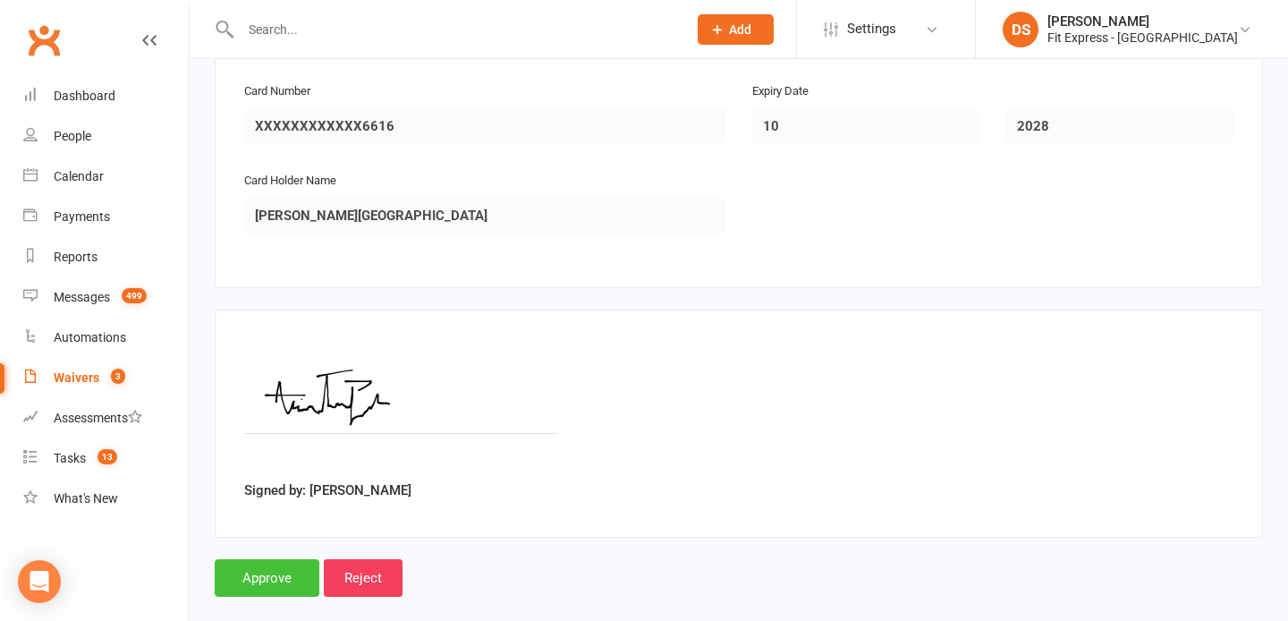
click at [274, 559] on input "Approve" at bounding box center [267, 578] width 105 height 38
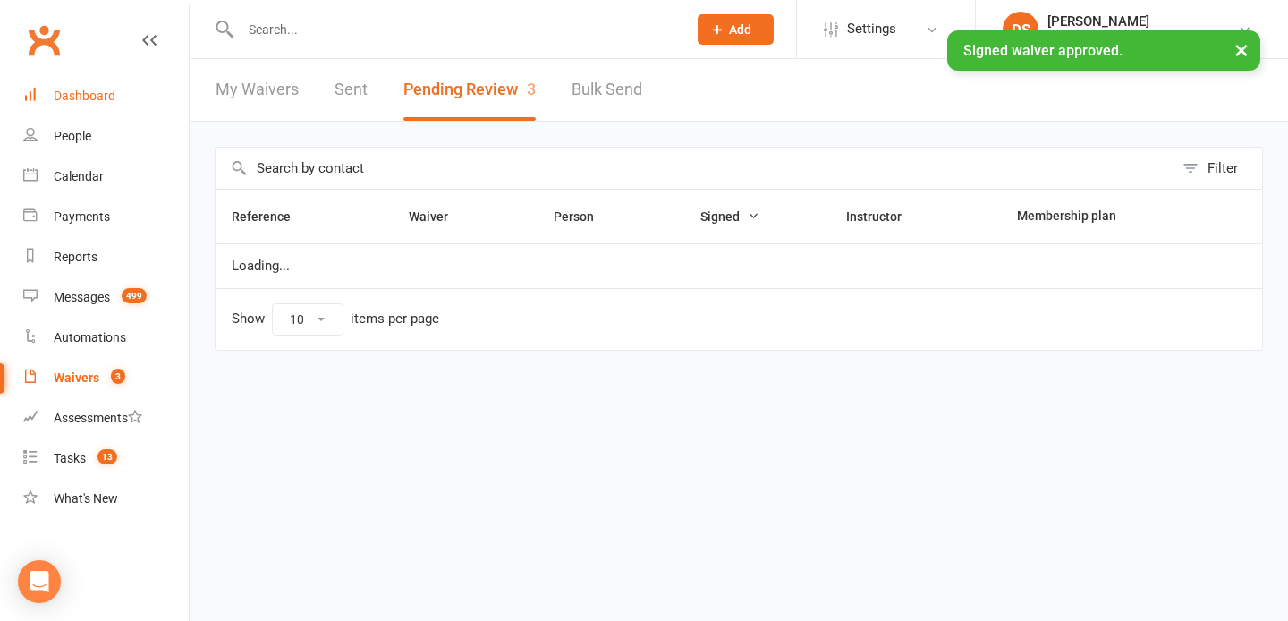
click at [110, 98] on div "Dashboard" at bounding box center [85, 96] width 62 height 14
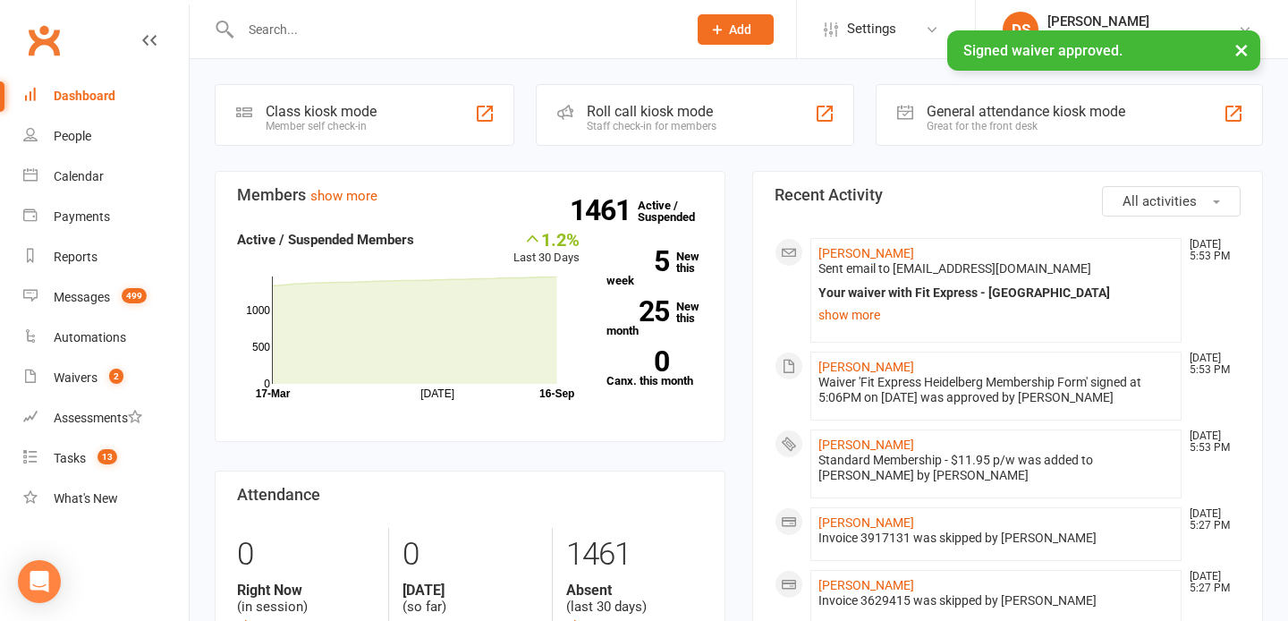
click at [848, 262] on span "Sent email to [EMAIL_ADDRESS][DOMAIN_NAME]" at bounding box center [954, 268] width 273 height 14
click at [842, 253] on link "[PERSON_NAME]" at bounding box center [866, 253] width 96 height 14
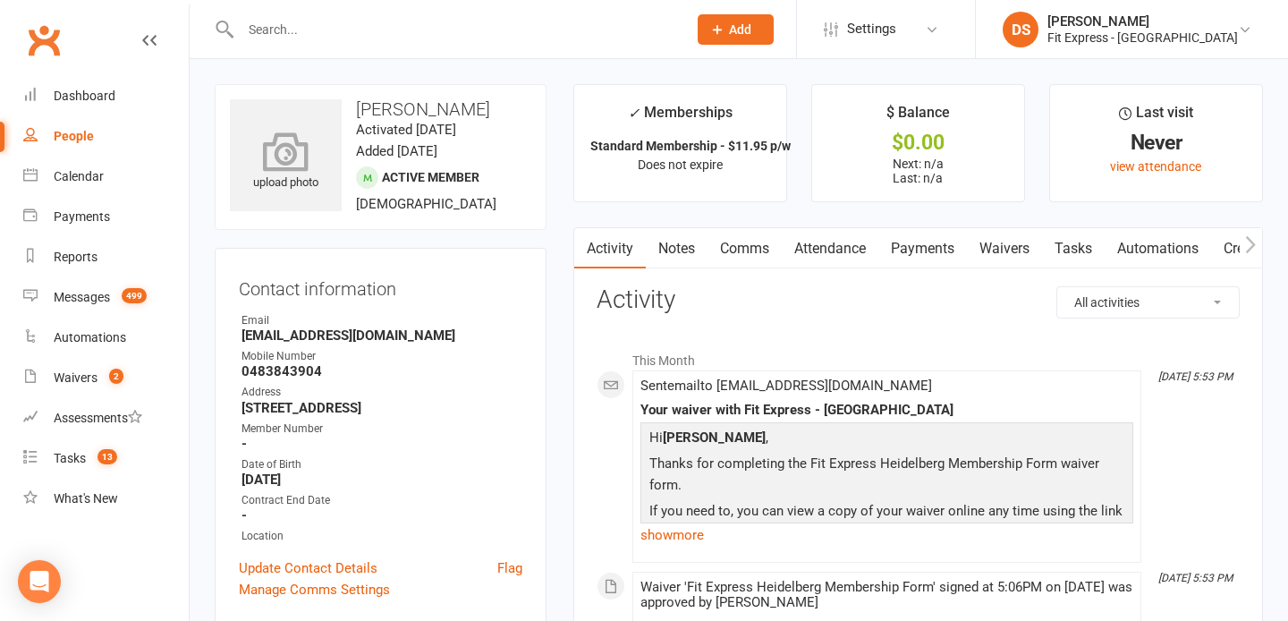
click at [284, 142] on icon at bounding box center [285, 150] width 123 height 39
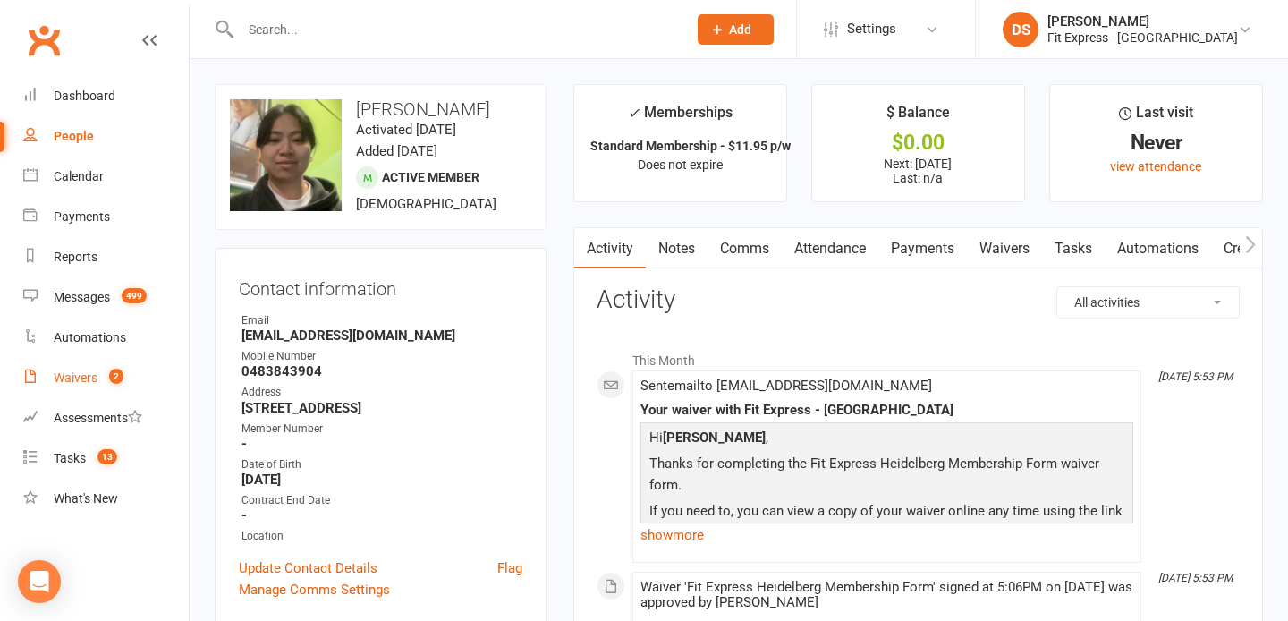
click at [89, 379] on div "Waivers" at bounding box center [76, 377] width 44 height 14
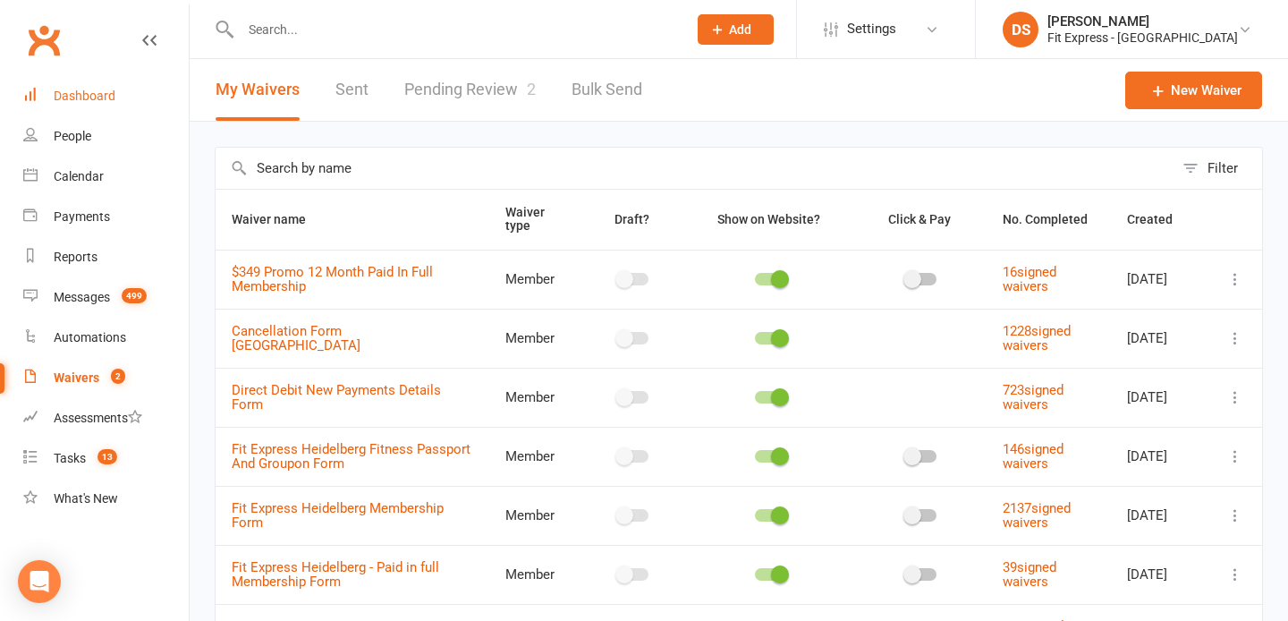
click at [56, 91] on div "Dashboard" at bounding box center [85, 96] width 62 height 14
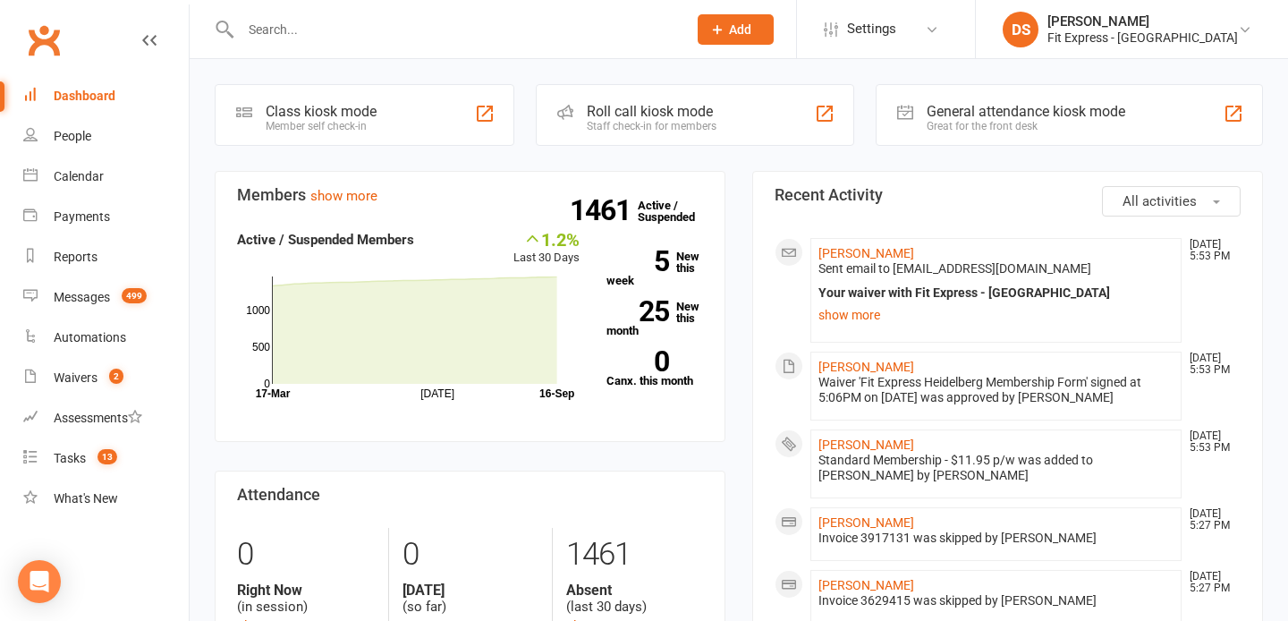
click at [865, 245] on li "Adrianna Pasamba Sep 16, 5:53 PM Sent email to adriannapasamba@gmail.com Your w…" at bounding box center [995, 290] width 371 height 105
click at [865, 249] on link "[PERSON_NAME]" at bounding box center [866, 253] width 96 height 14
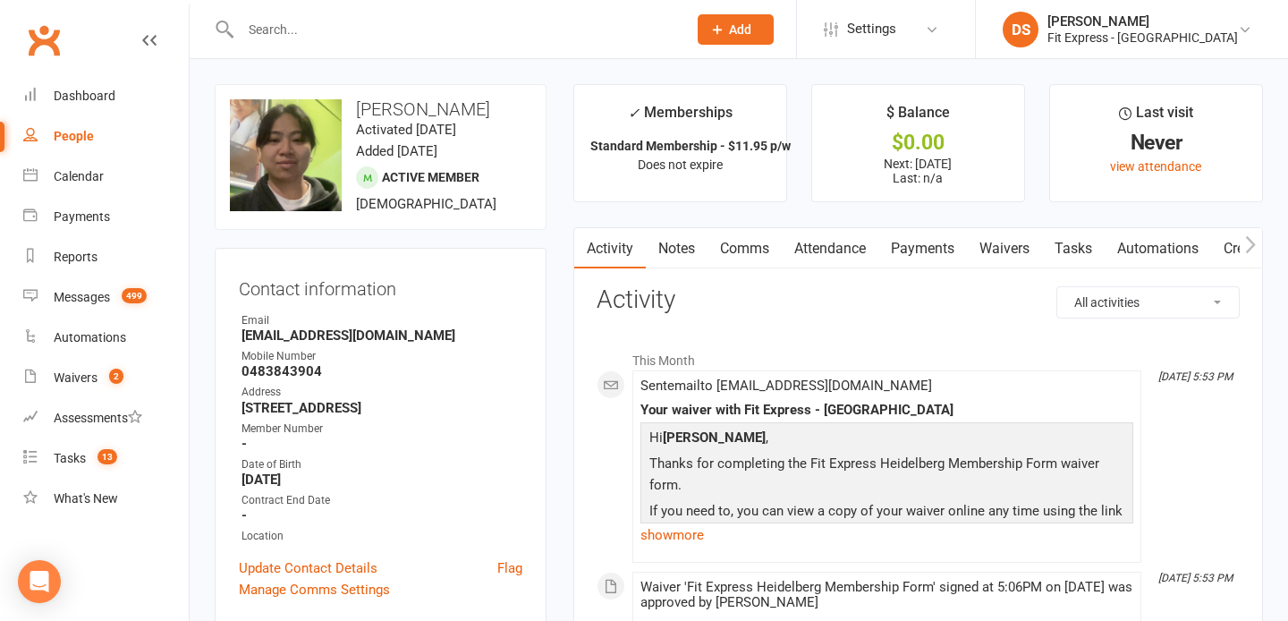
click at [951, 258] on link "Payments" at bounding box center [922, 248] width 89 height 41
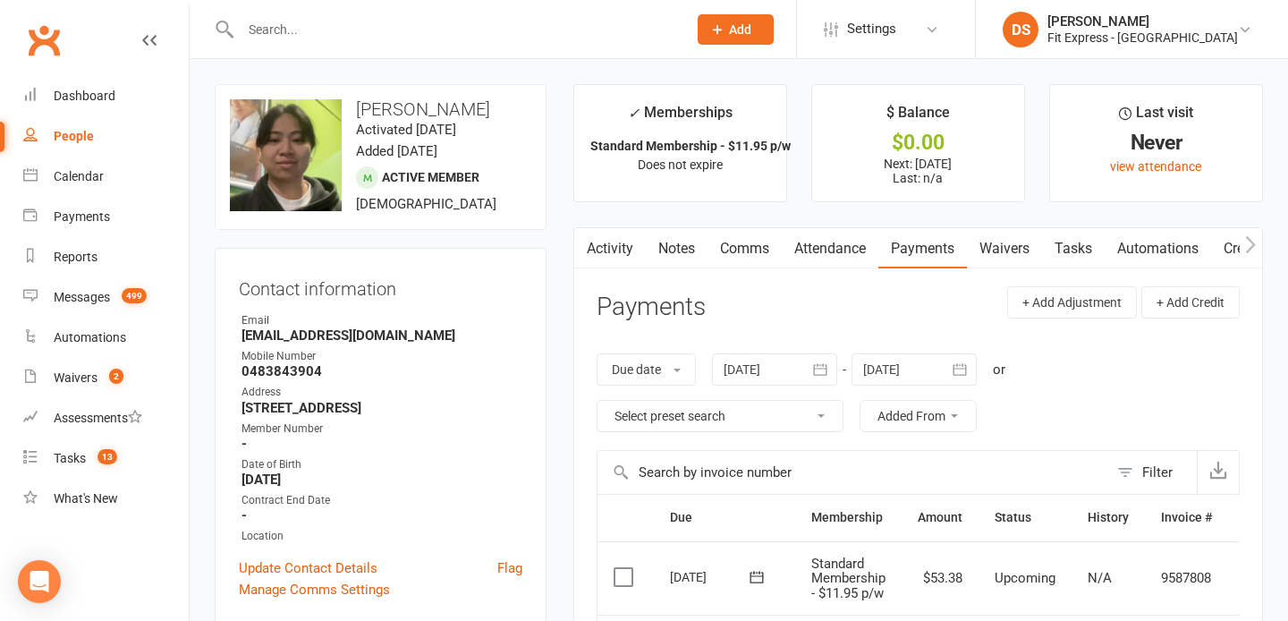
click at [902, 370] on div at bounding box center [913, 369] width 125 height 32
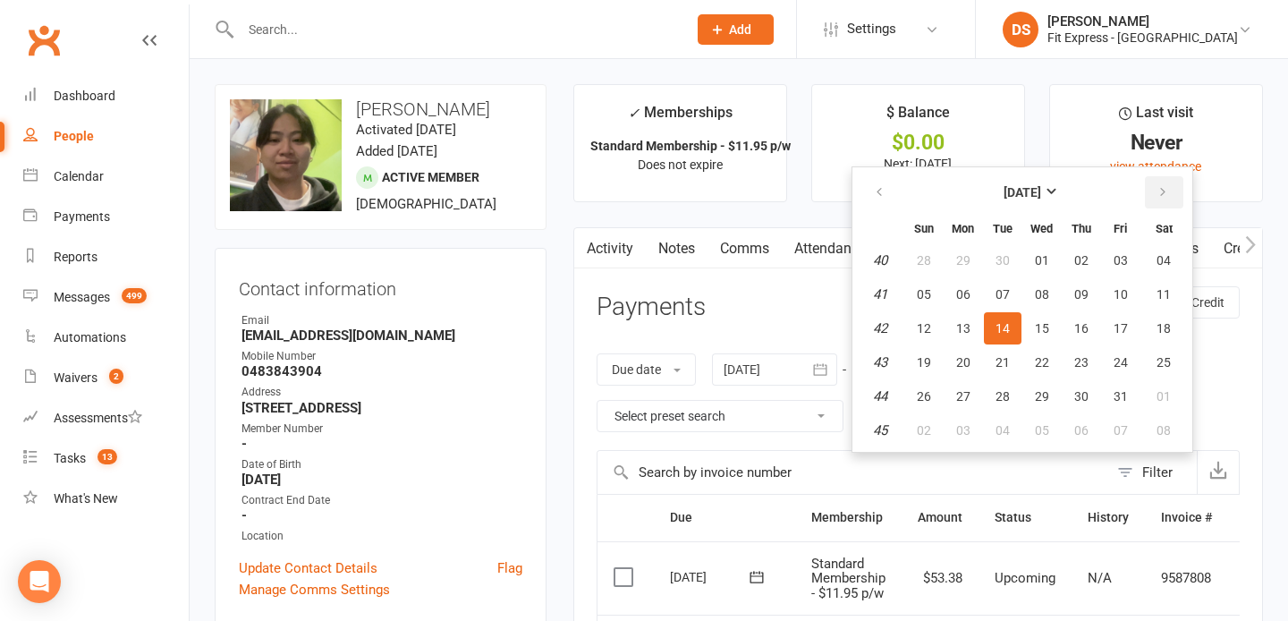
click at [1162, 204] on button "button" at bounding box center [1164, 192] width 38 height 32
click at [927, 258] on span "01" at bounding box center [924, 260] width 14 height 14
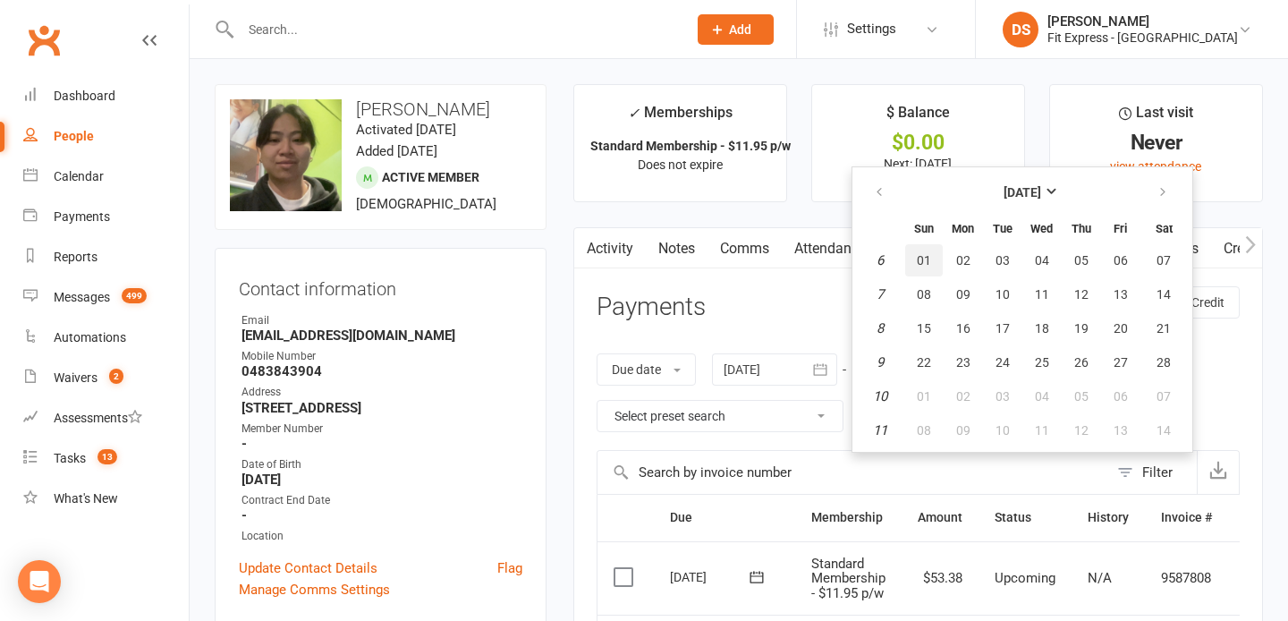
type input "[DATE]"
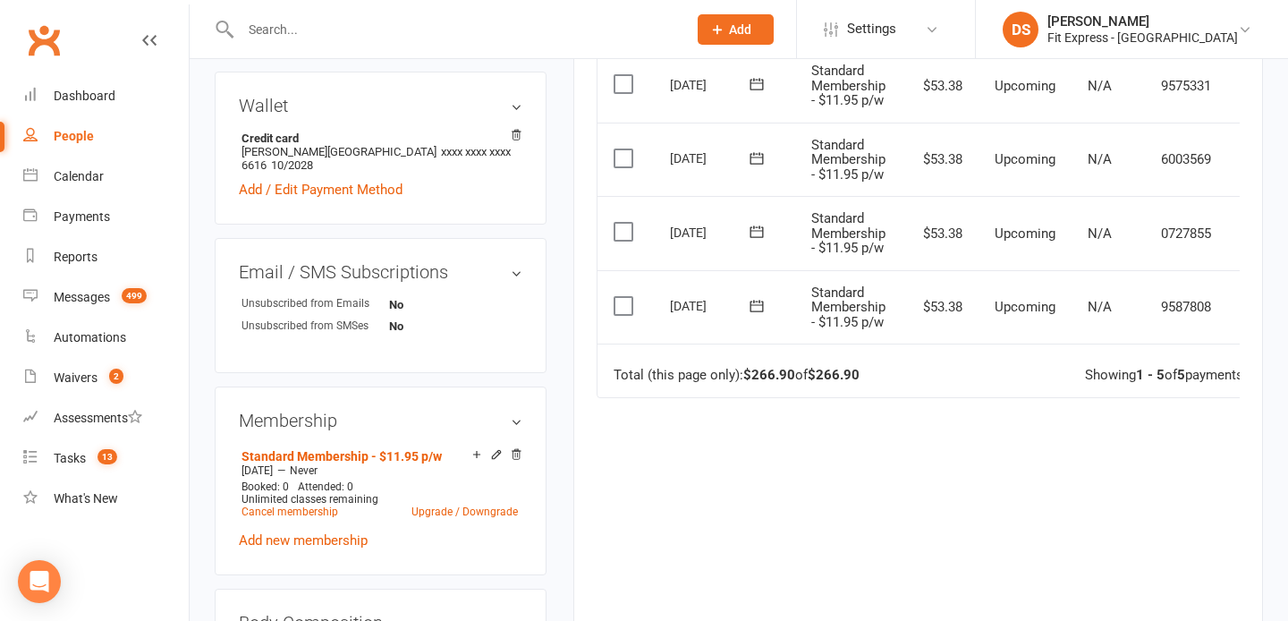
scroll to position [0, 44]
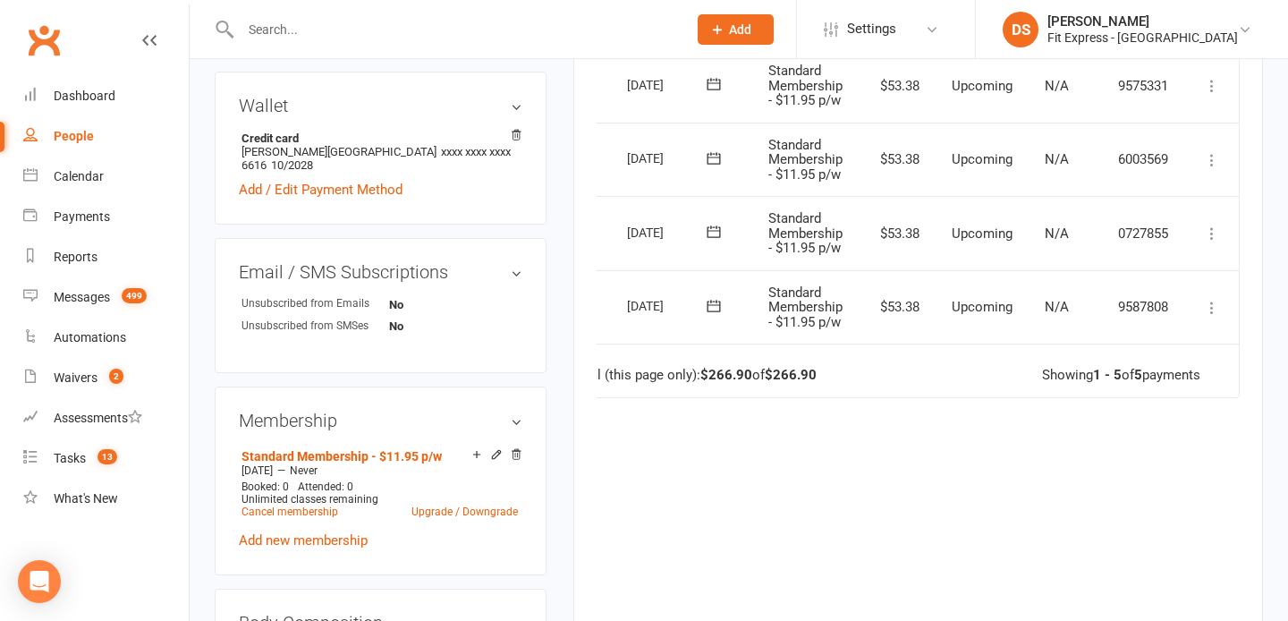
click at [1212, 316] on button at bounding box center [1211, 307] width 21 height 21
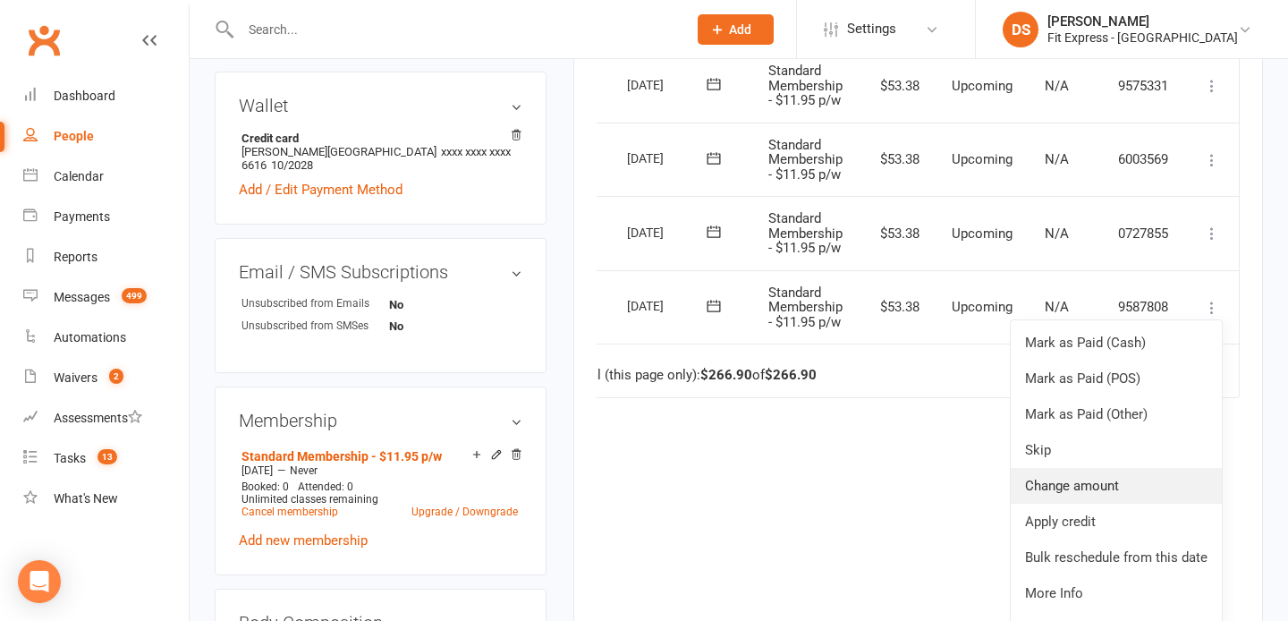
click at [1108, 493] on link "Change amount" at bounding box center [1115, 486] width 211 height 36
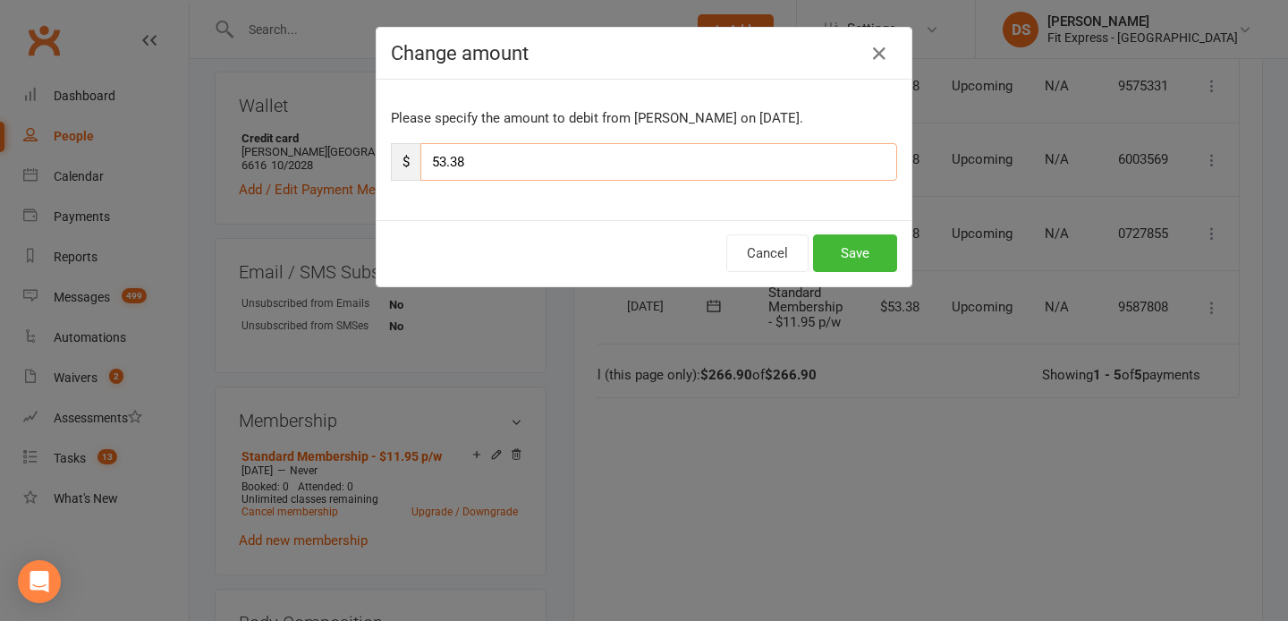
drag, startPoint x: 525, startPoint y: 166, endPoint x: 424, endPoint y: 167, distance: 101.1
click at [424, 167] on input "53.38" at bounding box center [658, 162] width 477 height 38
type input "26.69"
click at [847, 254] on button "Save" at bounding box center [855, 253] width 84 height 38
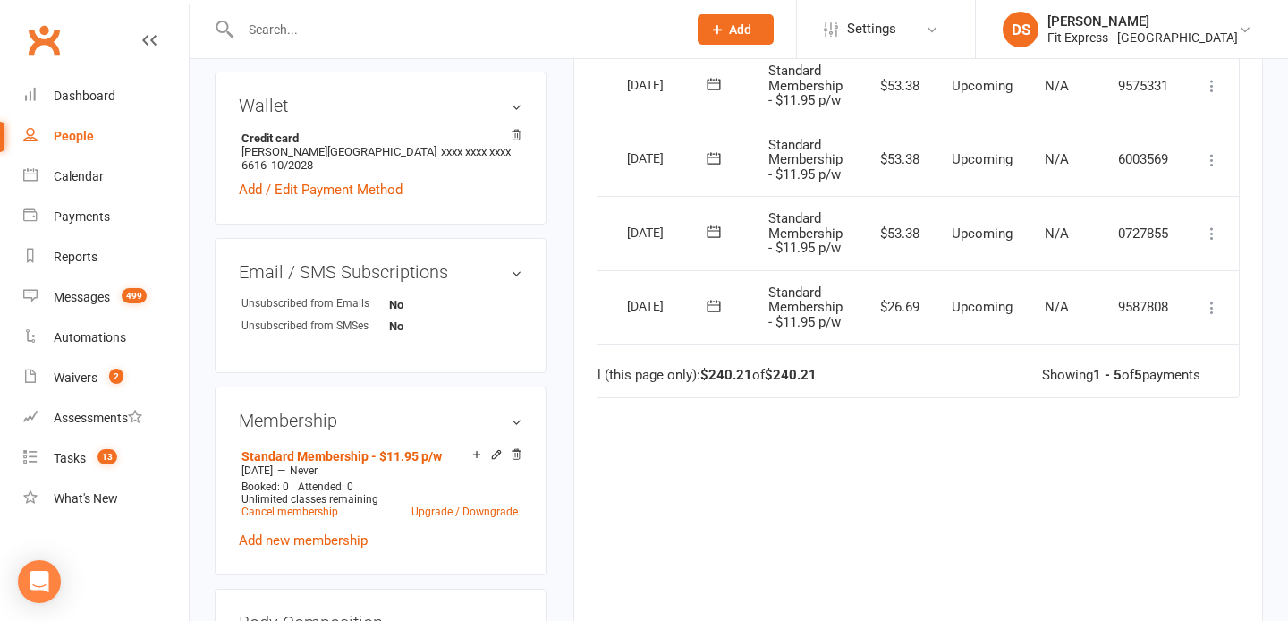
click at [1213, 241] on icon at bounding box center [1212, 233] width 18 height 18
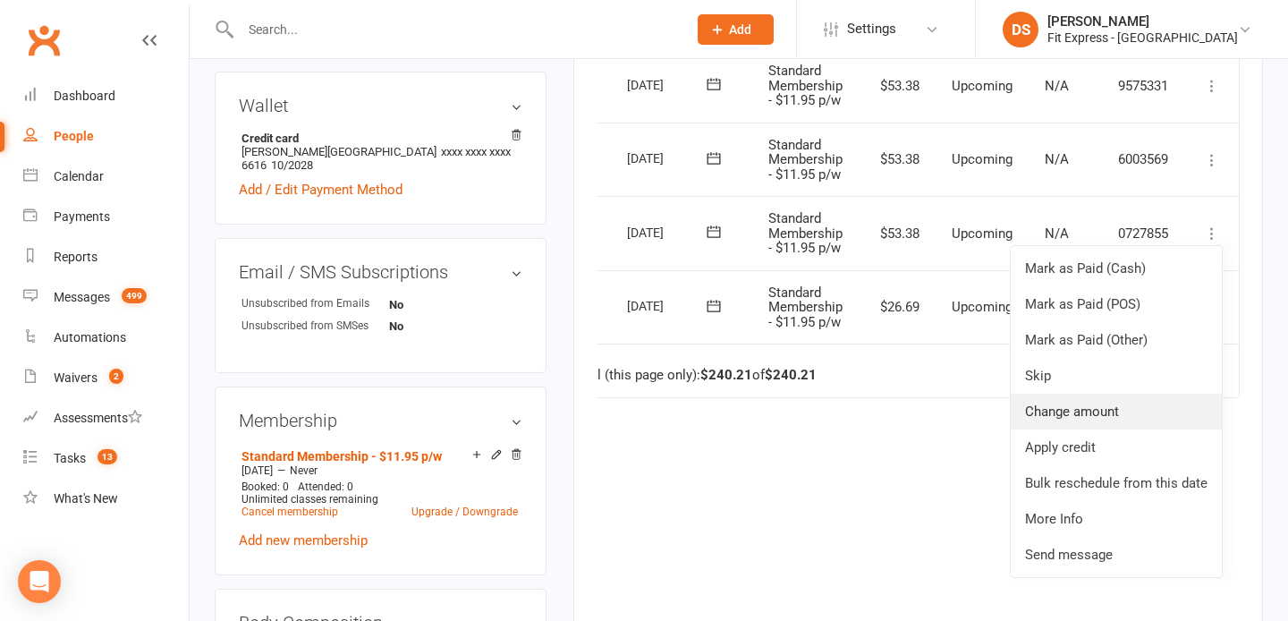
click at [1092, 410] on link "Change amount" at bounding box center [1115, 411] width 211 height 36
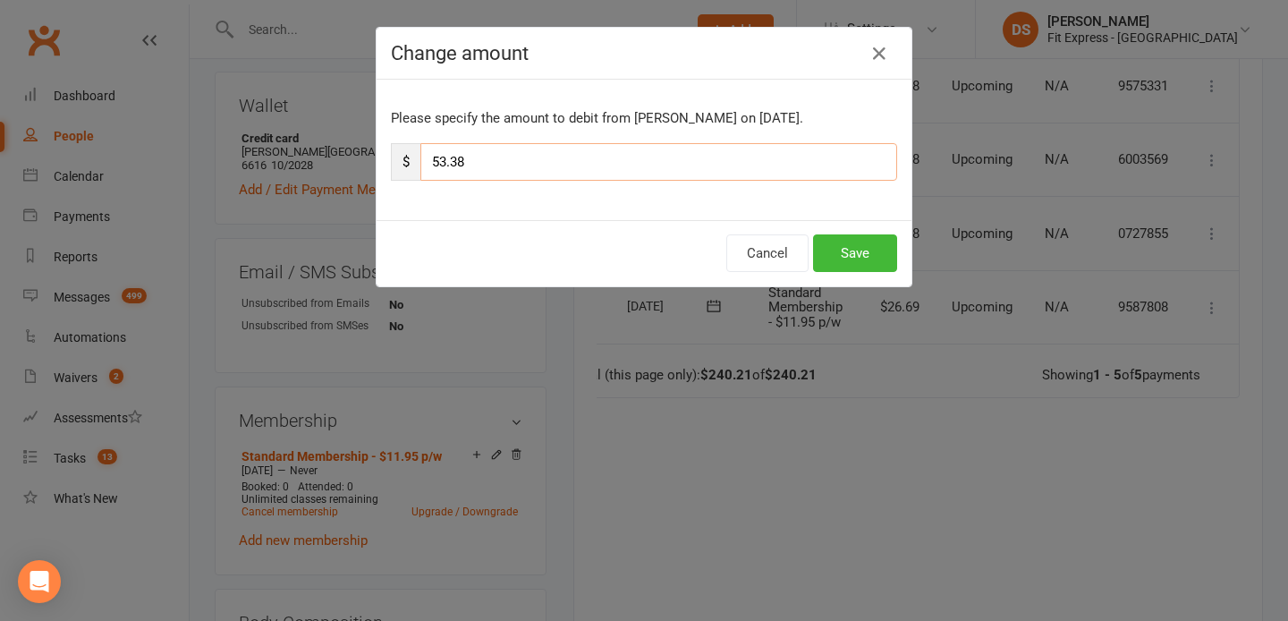
drag, startPoint x: 515, startPoint y: 142, endPoint x: 477, endPoint y: 159, distance: 42.0
click at [477, 159] on input "53.38" at bounding box center [658, 162] width 477 height 38
type input "26.69"
click at [843, 248] on button "Save" at bounding box center [855, 253] width 84 height 38
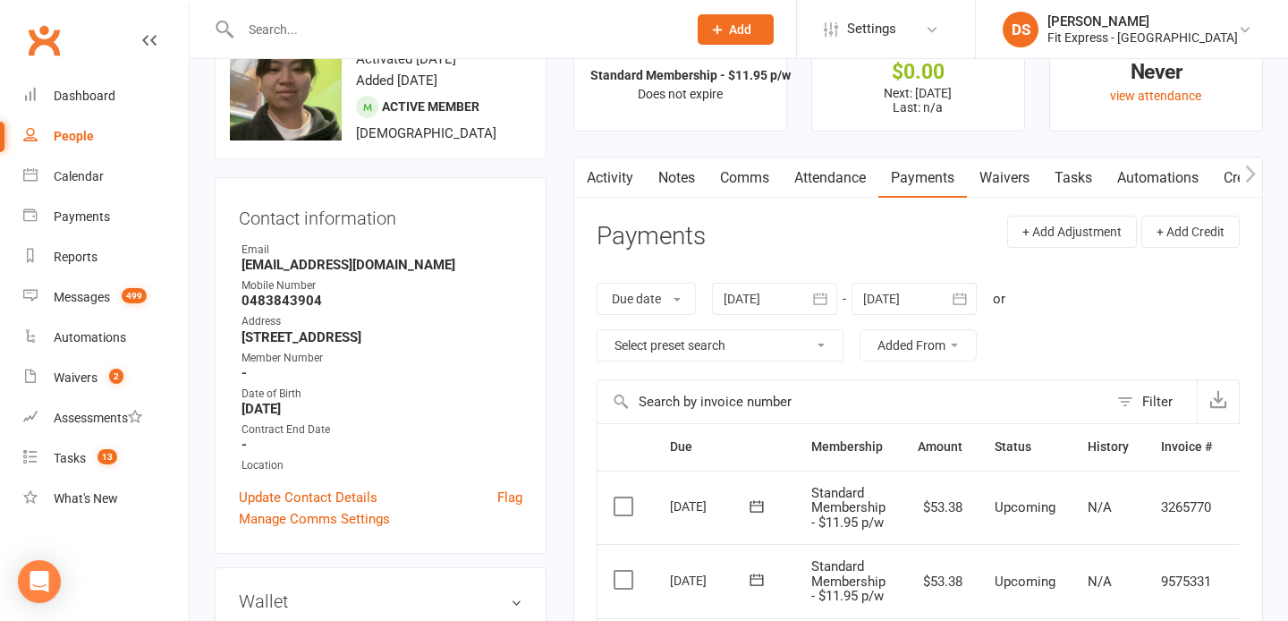
scroll to position [0, 0]
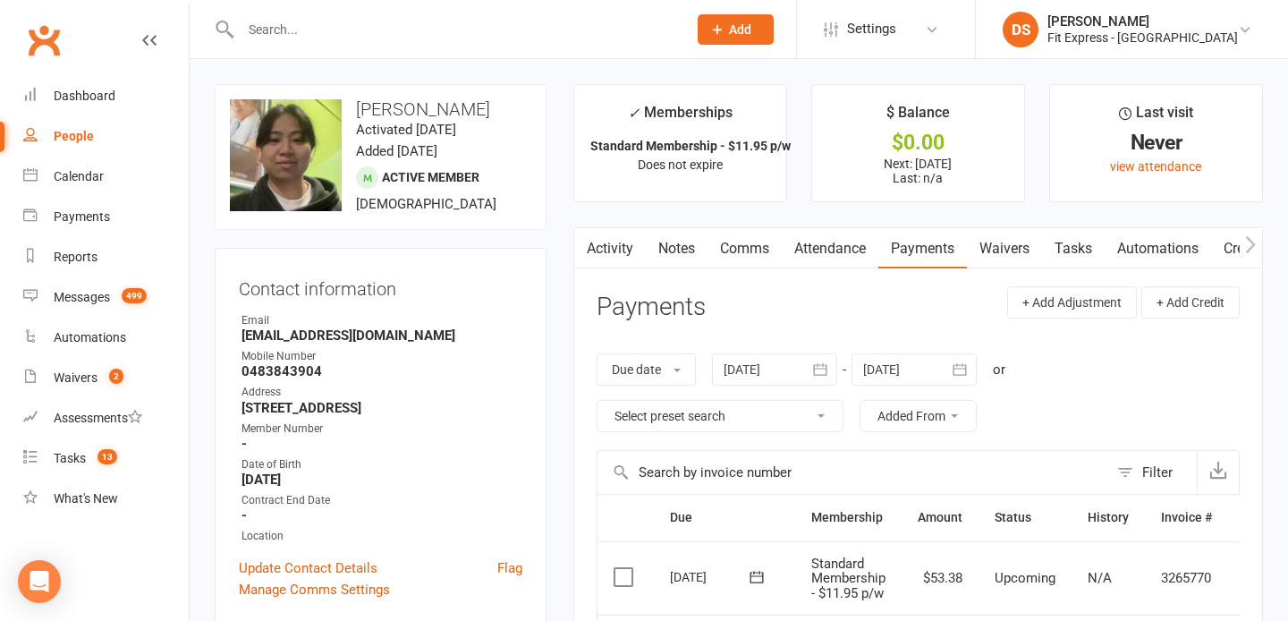
click at [667, 241] on link "Notes" at bounding box center [677, 248] width 62 height 41
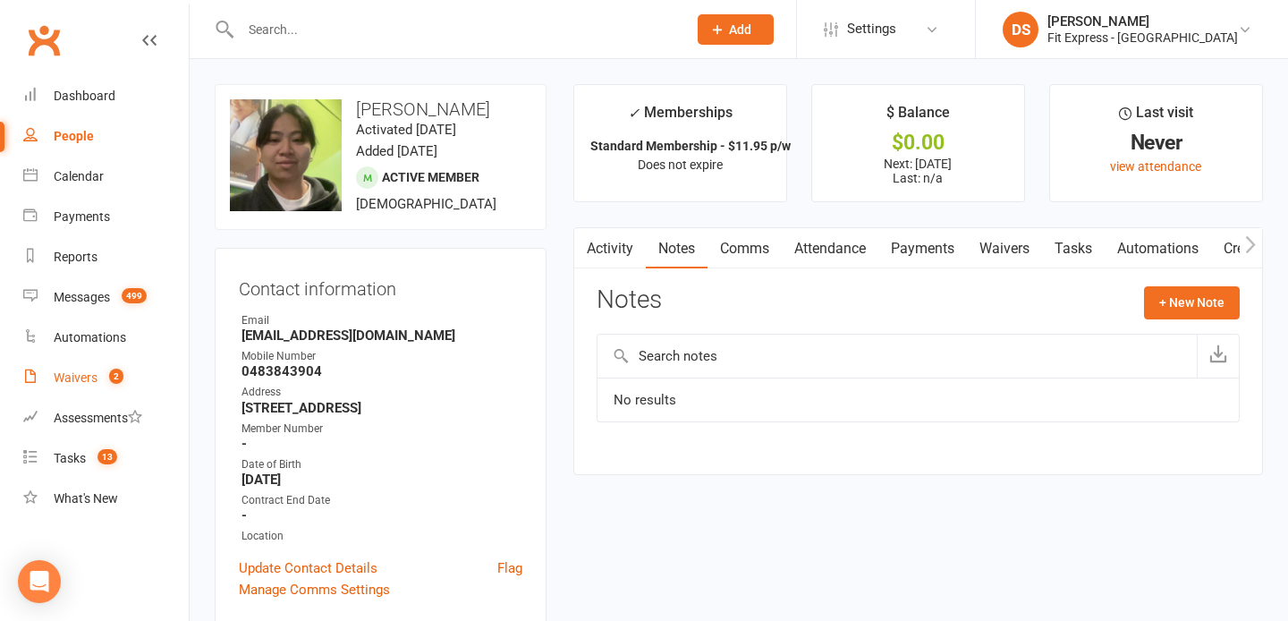
click at [89, 381] on div "Waivers" at bounding box center [76, 377] width 44 height 14
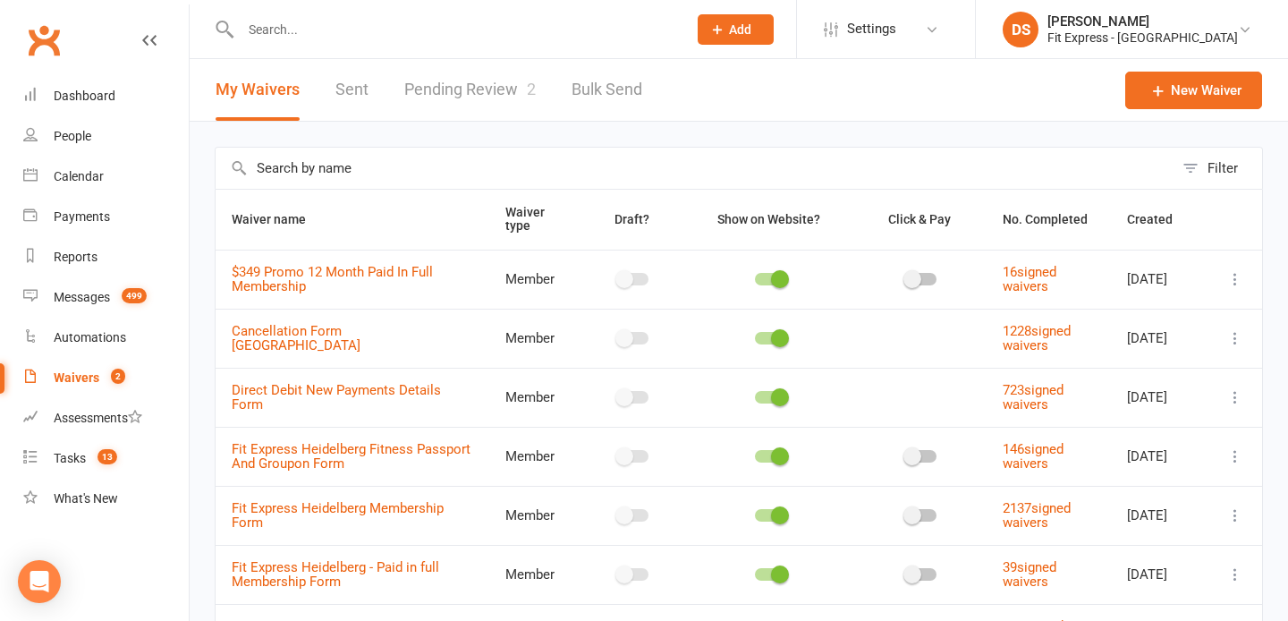
click at [451, 80] on link "Pending Review 2" at bounding box center [469, 90] width 131 height 62
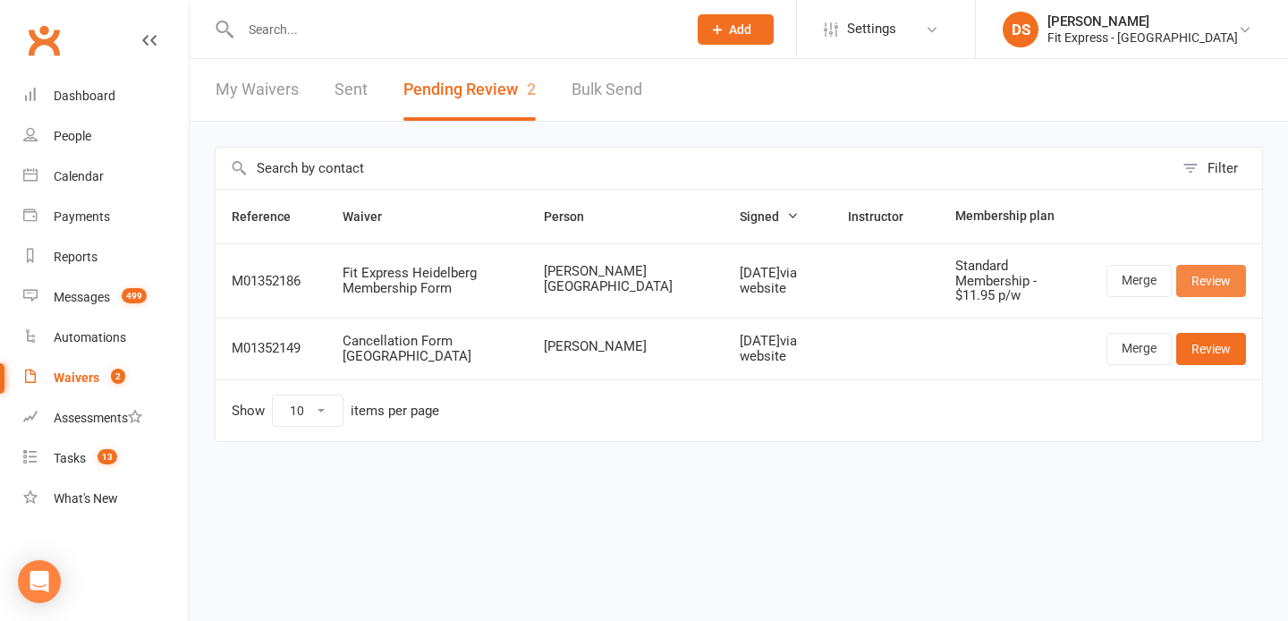
click at [1198, 271] on link "Review" at bounding box center [1211, 281] width 70 height 32
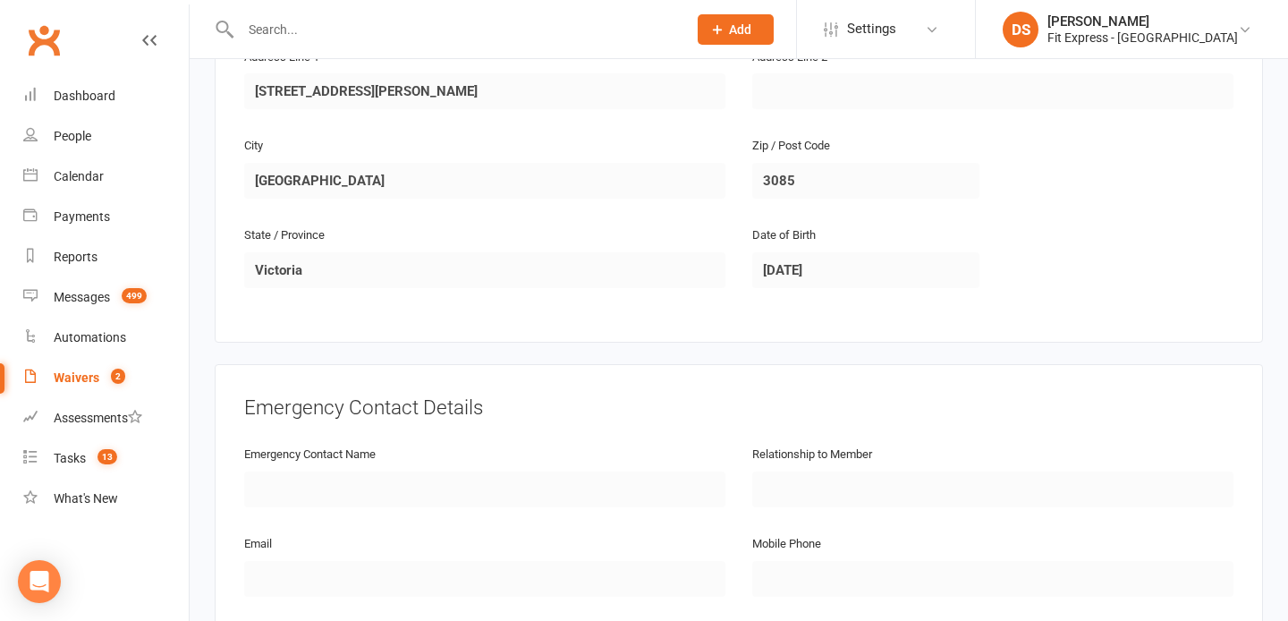
scroll to position [516, 0]
click at [35, 44] on link "Clubworx" at bounding box center [43, 40] width 45 height 45
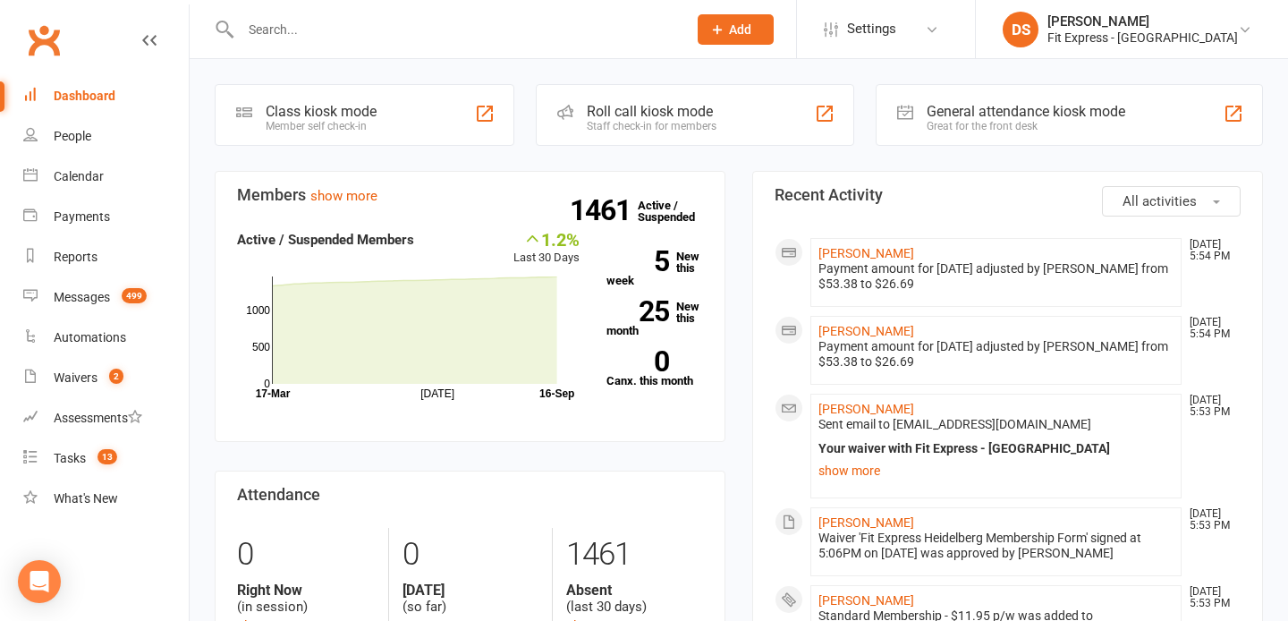
click at [35, 44] on link "Clubworx" at bounding box center [43, 40] width 45 height 45
click at [98, 363] on link "Waivers 2" at bounding box center [105, 378] width 165 height 40
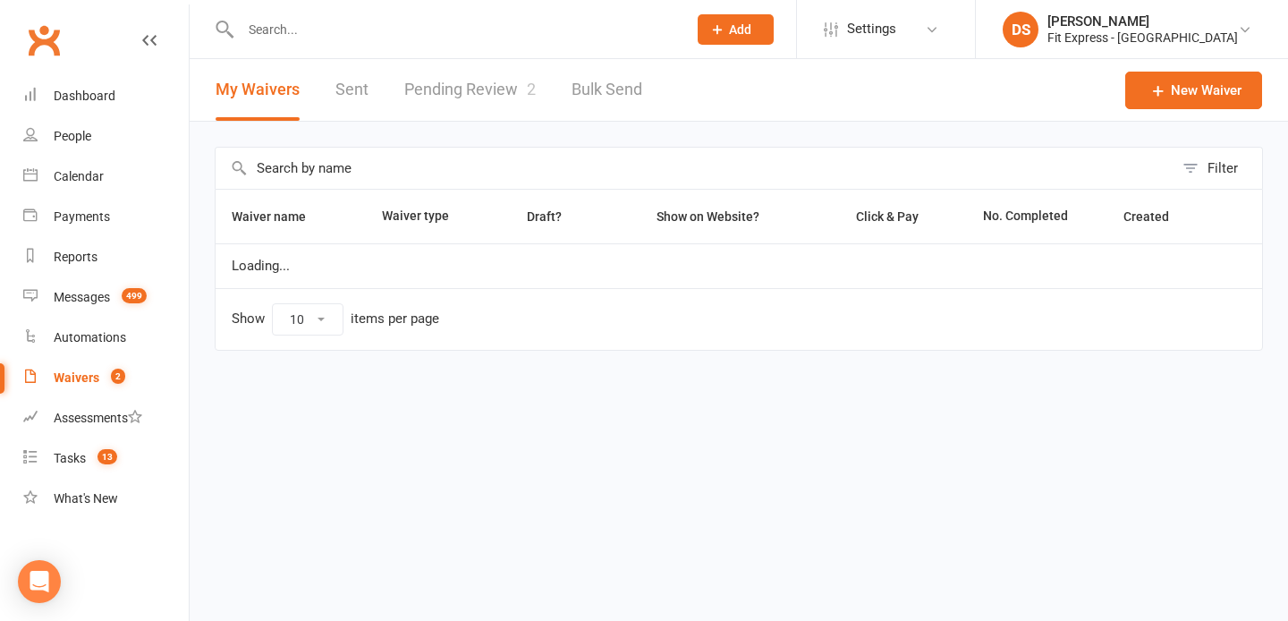
click at [442, 89] on link "Pending Review 2" at bounding box center [469, 90] width 131 height 62
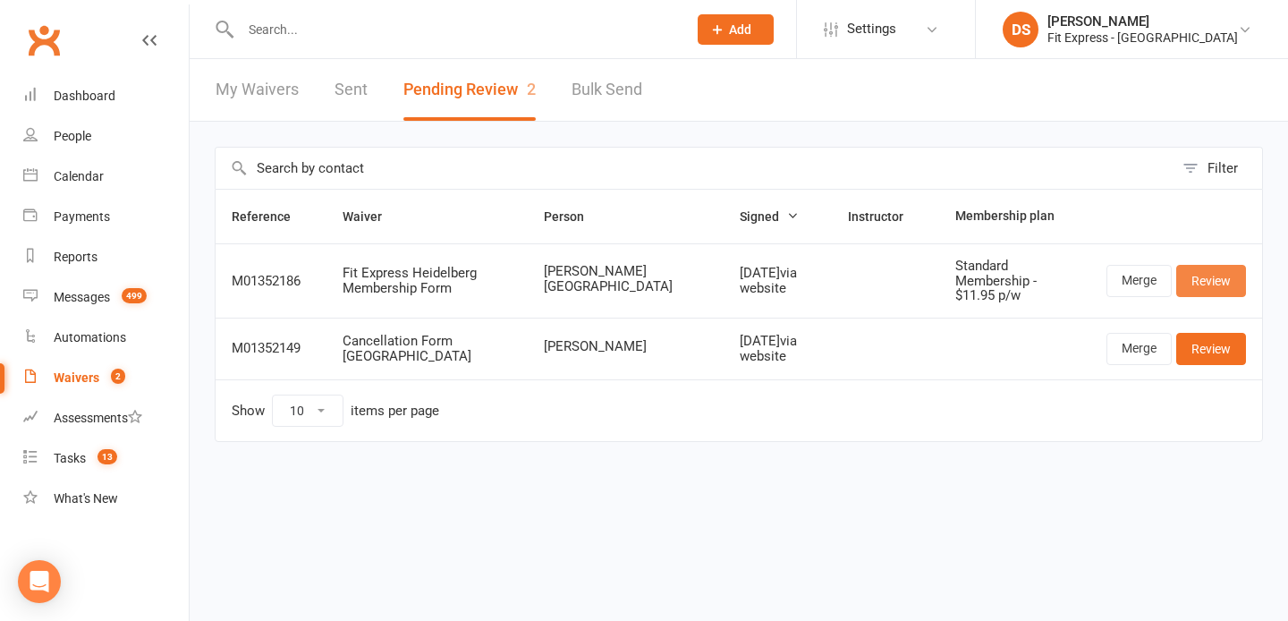
click at [1190, 280] on link "Review" at bounding box center [1211, 281] width 70 height 32
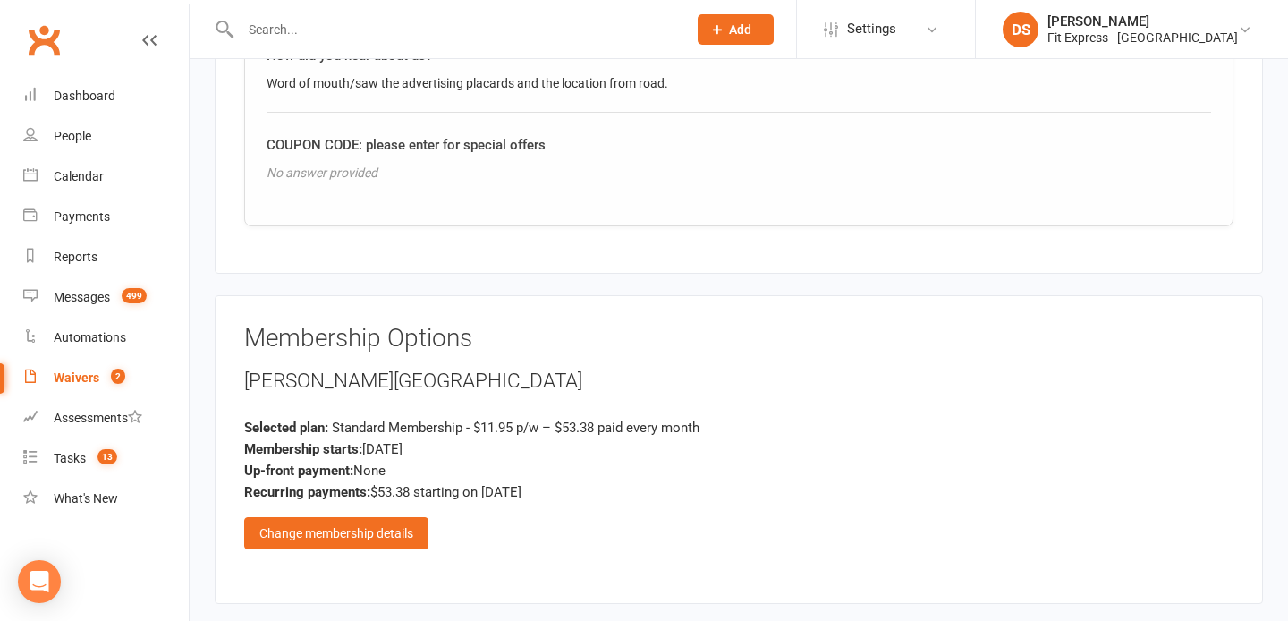
scroll to position [1826, 0]
click at [388, 514] on div "Change membership details" at bounding box center [336, 530] width 184 height 32
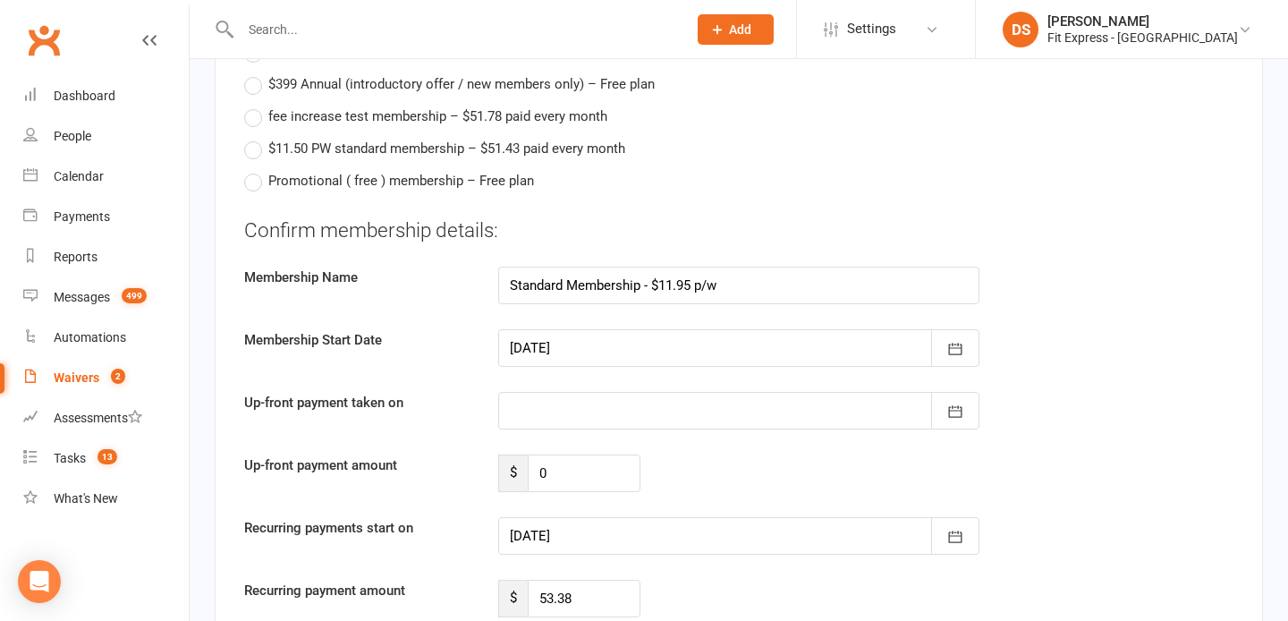
scroll to position [3405, 0]
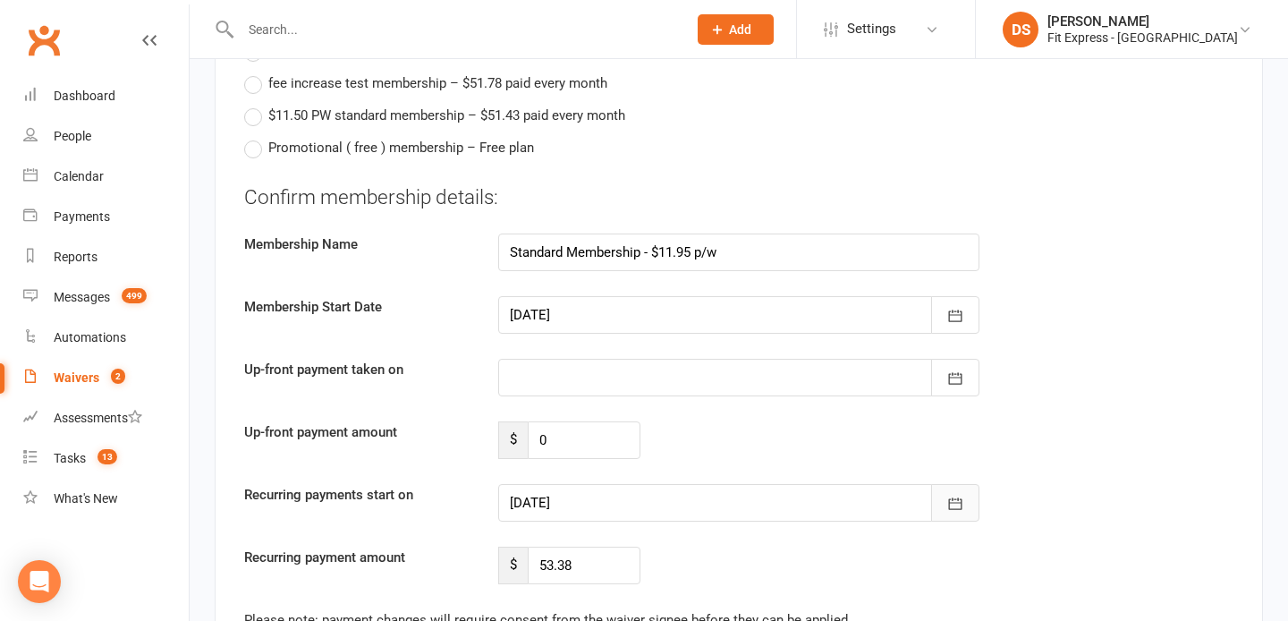
click at [967, 484] on button "button" at bounding box center [955, 503] width 48 height 38
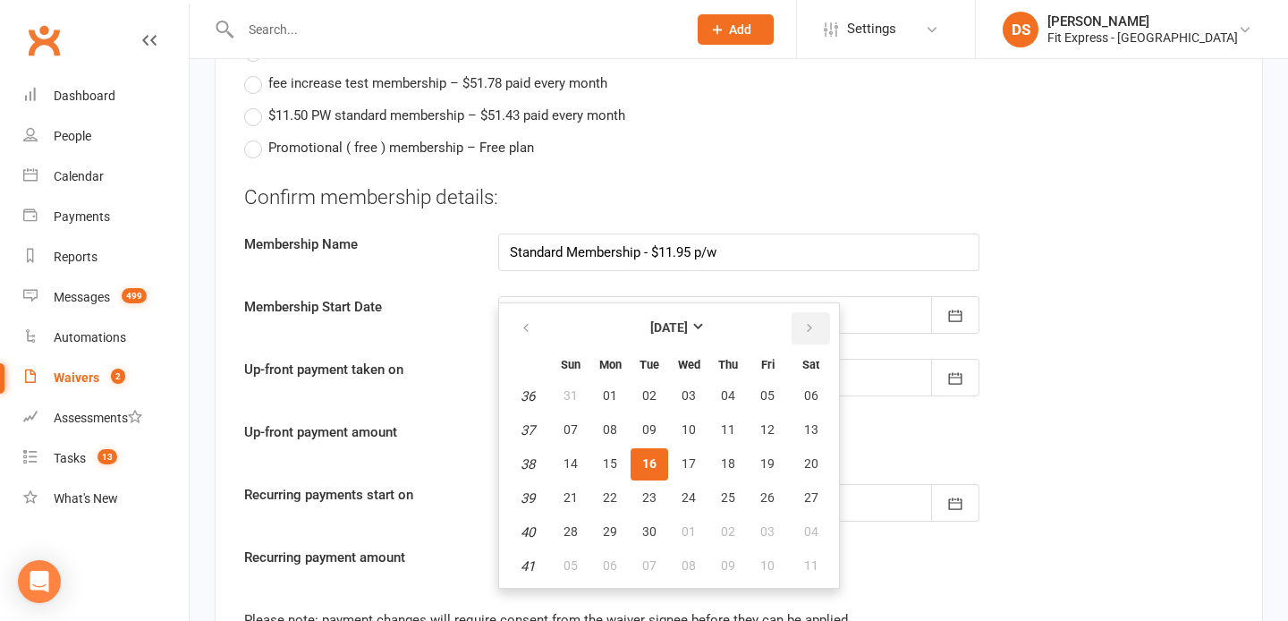
click at [807, 321] on icon "button" at bounding box center [809, 328] width 13 height 14
click at [682, 380] on button "01" at bounding box center [689, 396] width 38 height 32
type input "[DATE]"
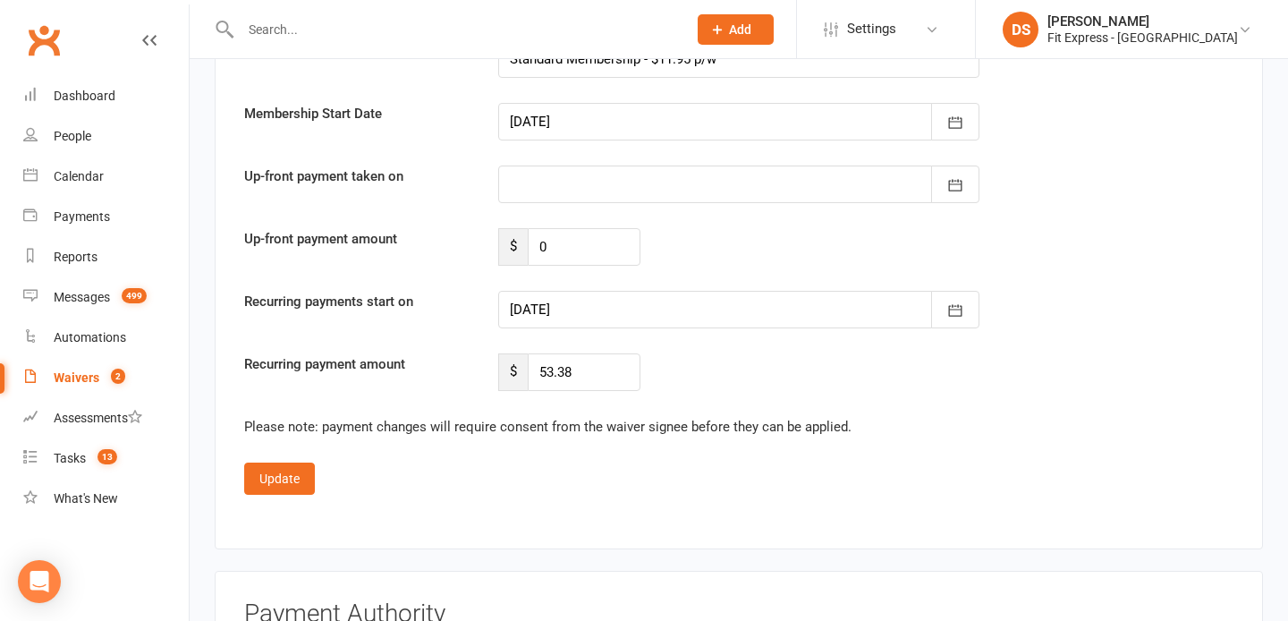
scroll to position [3614, 0]
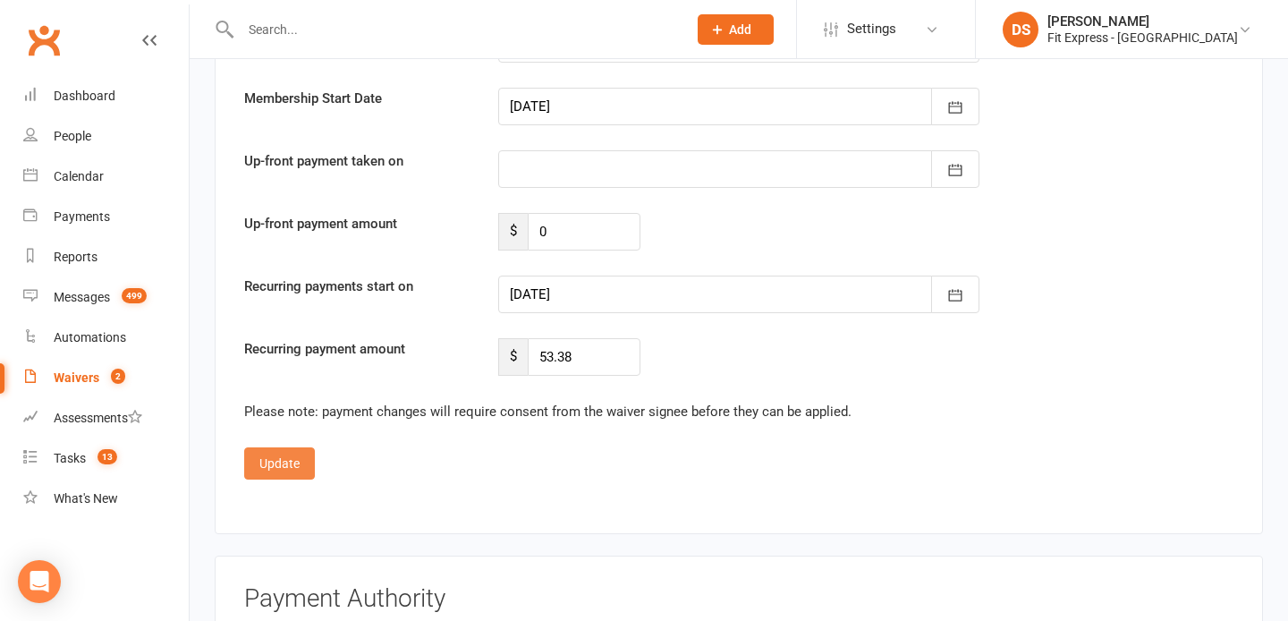
click at [292, 447] on button "Update" at bounding box center [279, 463] width 71 height 32
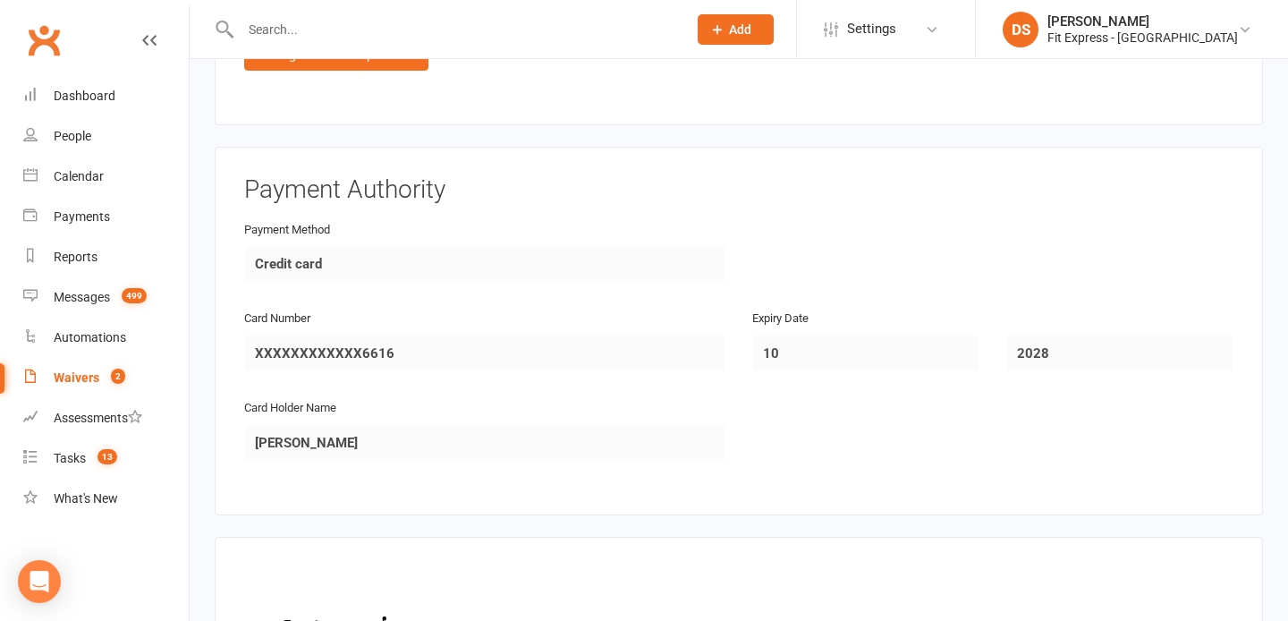
scroll to position [2529, 0]
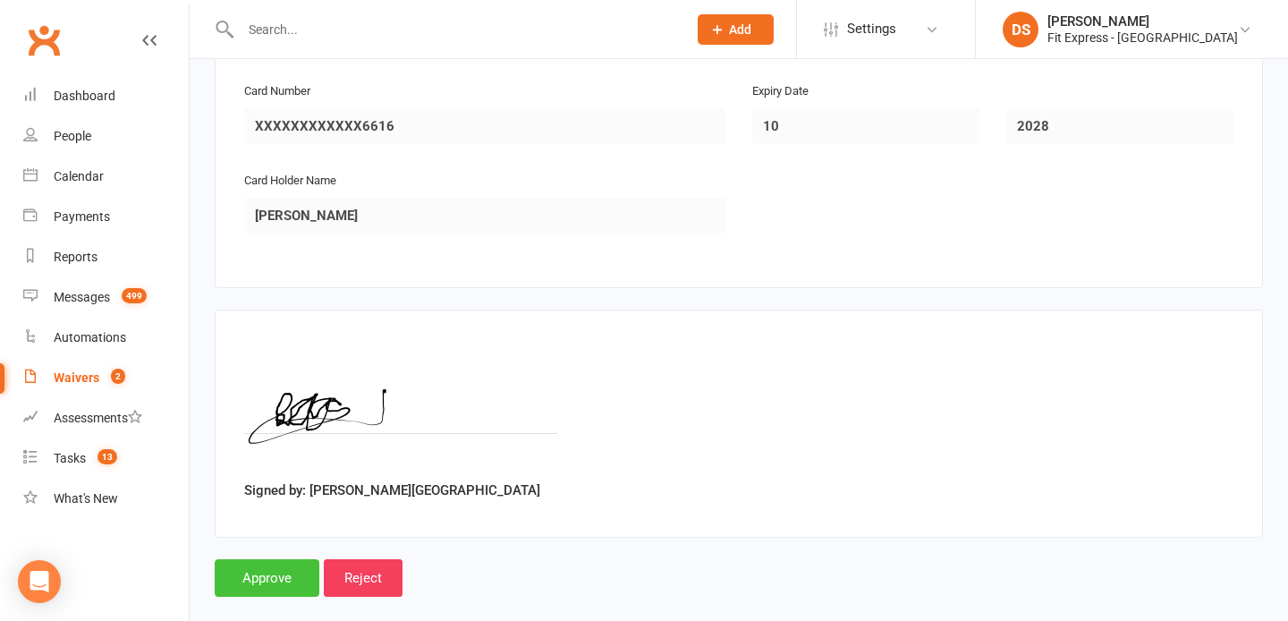
click at [264, 559] on input "Approve" at bounding box center [267, 578] width 105 height 38
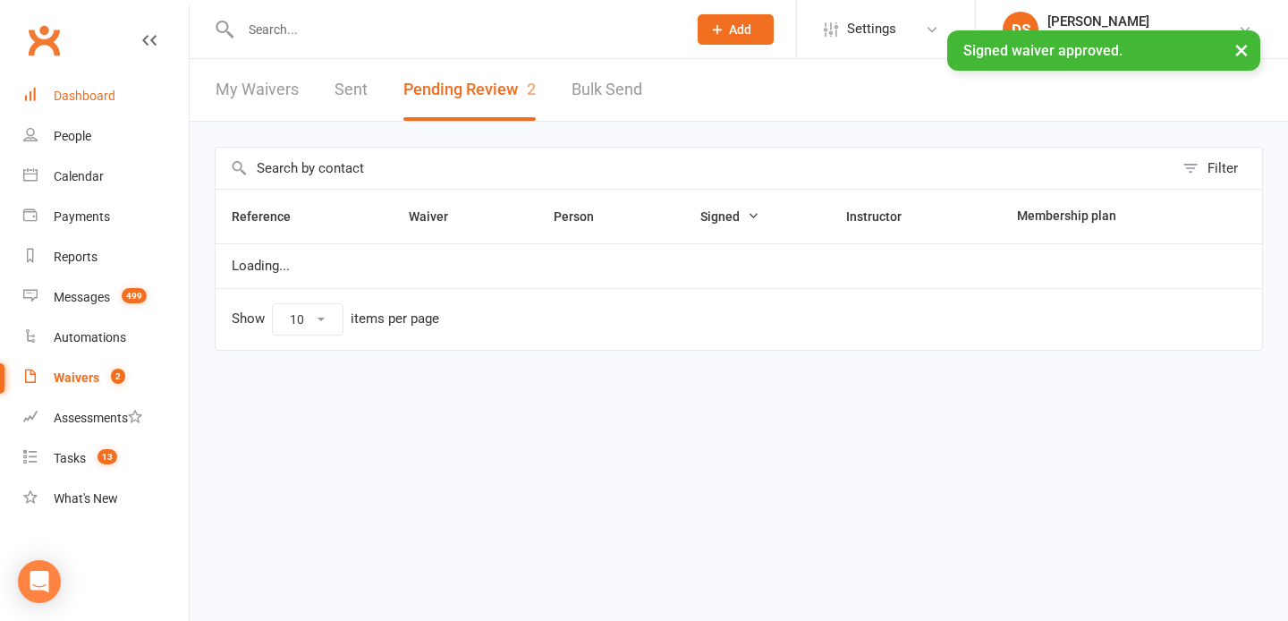
click at [86, 106] on link "Dashboard" at bounding box center [105, 96] width 165 height 40
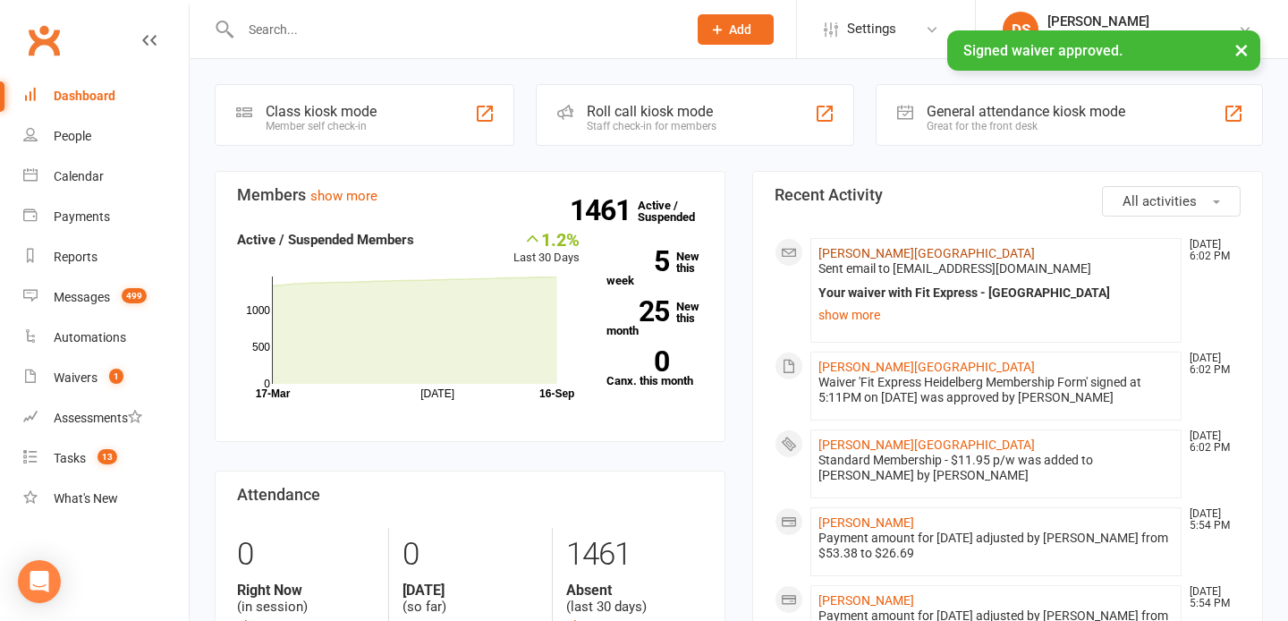
click at [913, 258] on link "[PERSON_NAME][GEOGRAPHIC_DATA]" at bounding box center [926, 253] width 216 height 14
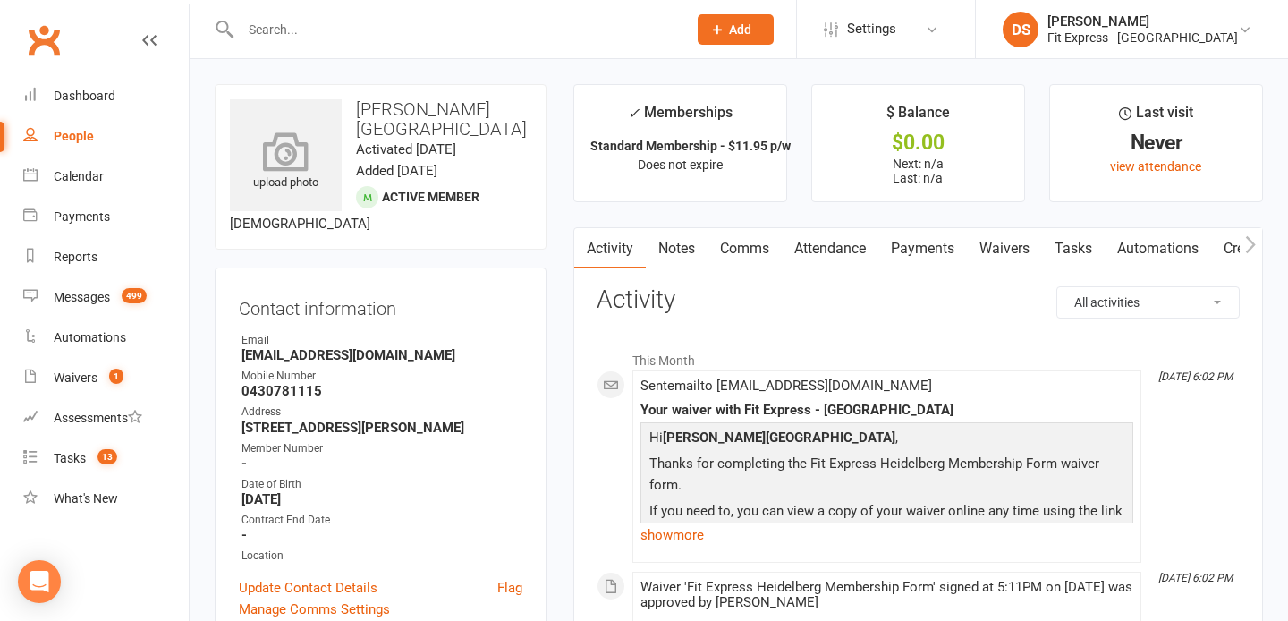
click at [275, 148] on icon at bounding box center [285, 150] width 123 height 39
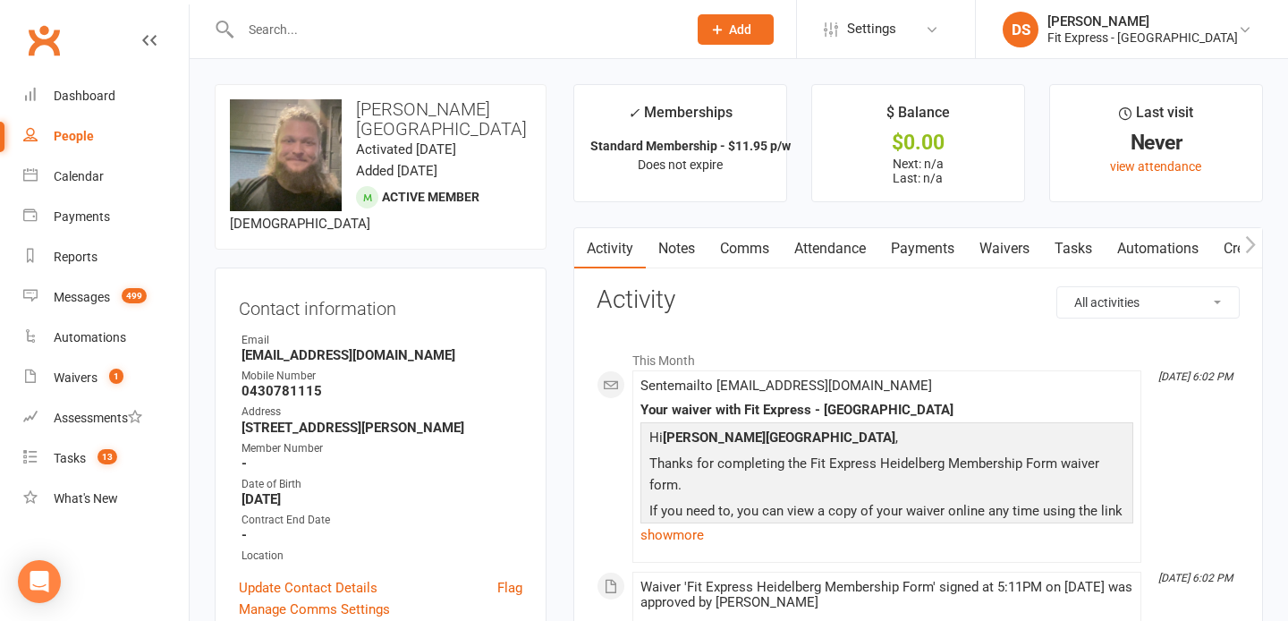
click at [695, 245] on link "Notes" at bounding box center [677, 248] width 62 height 41
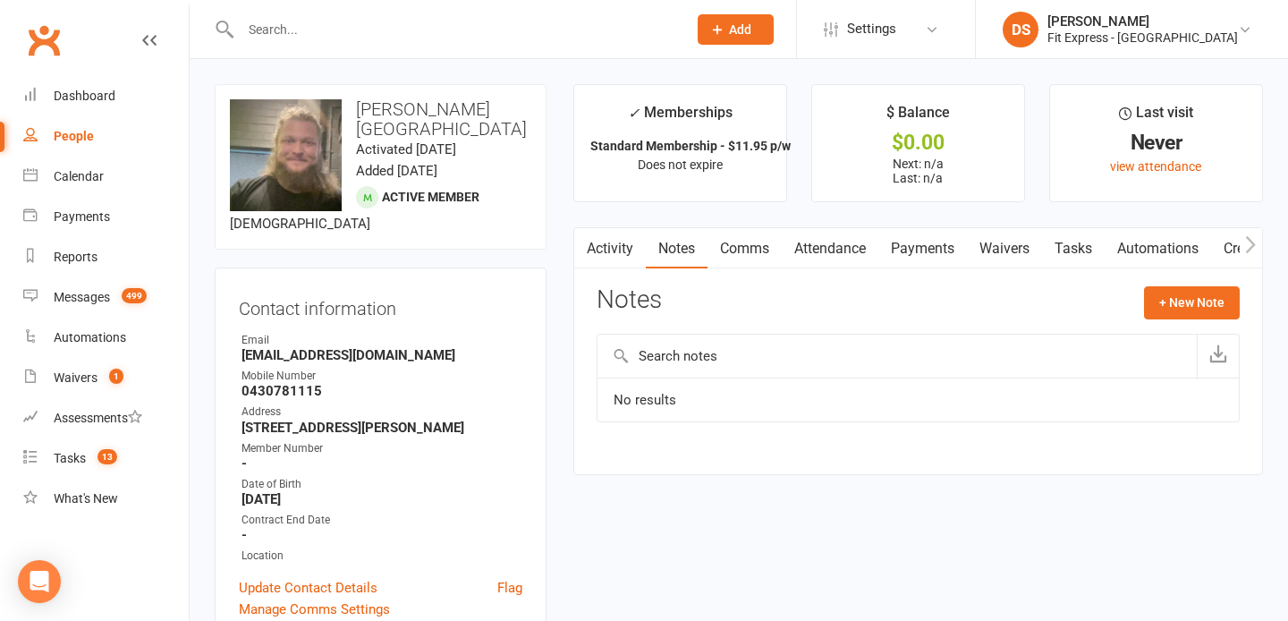
click at [946, 255] on link "Payments" at bounding box center [922, 248] width 89 height 41
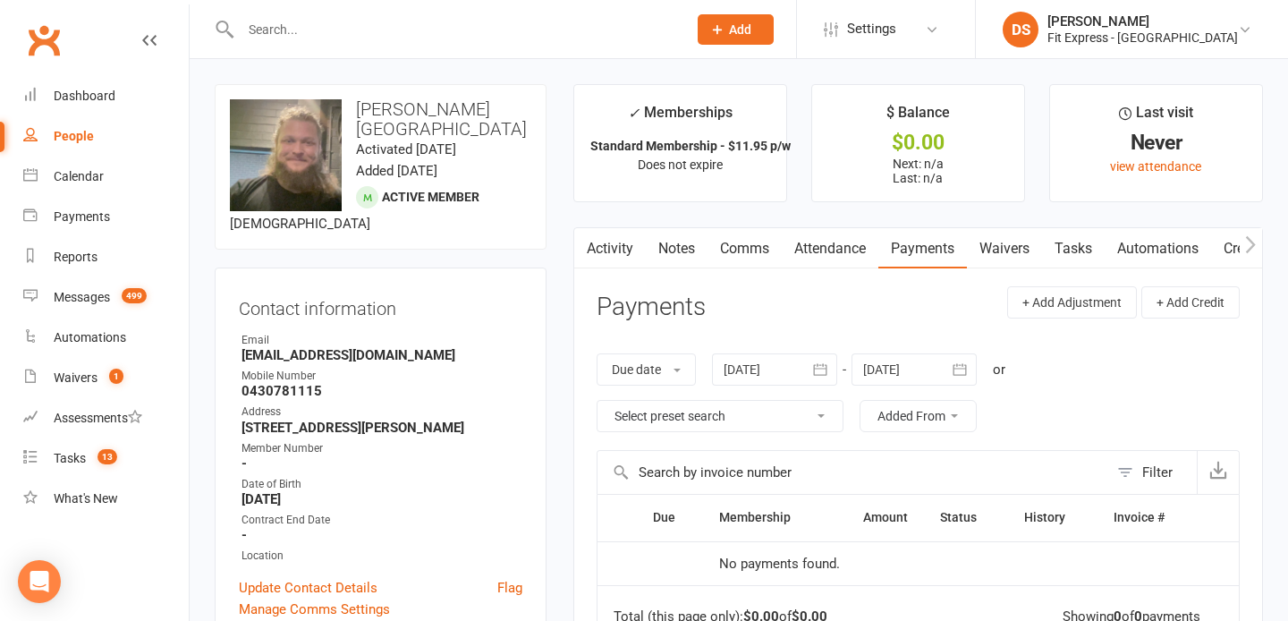
click at [906, 365] on div at bounding box center [913, 369] width 125 height 32
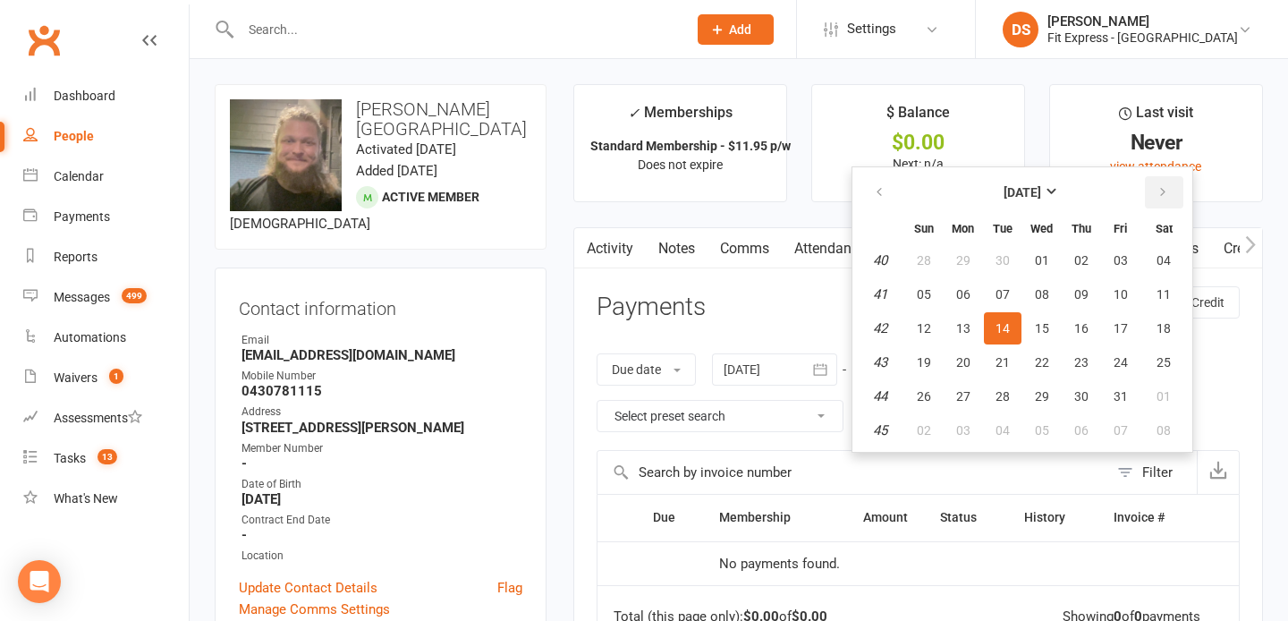
click at [1172, 207] on button "button" at bounding box center [1164, 192] width 38 height 32
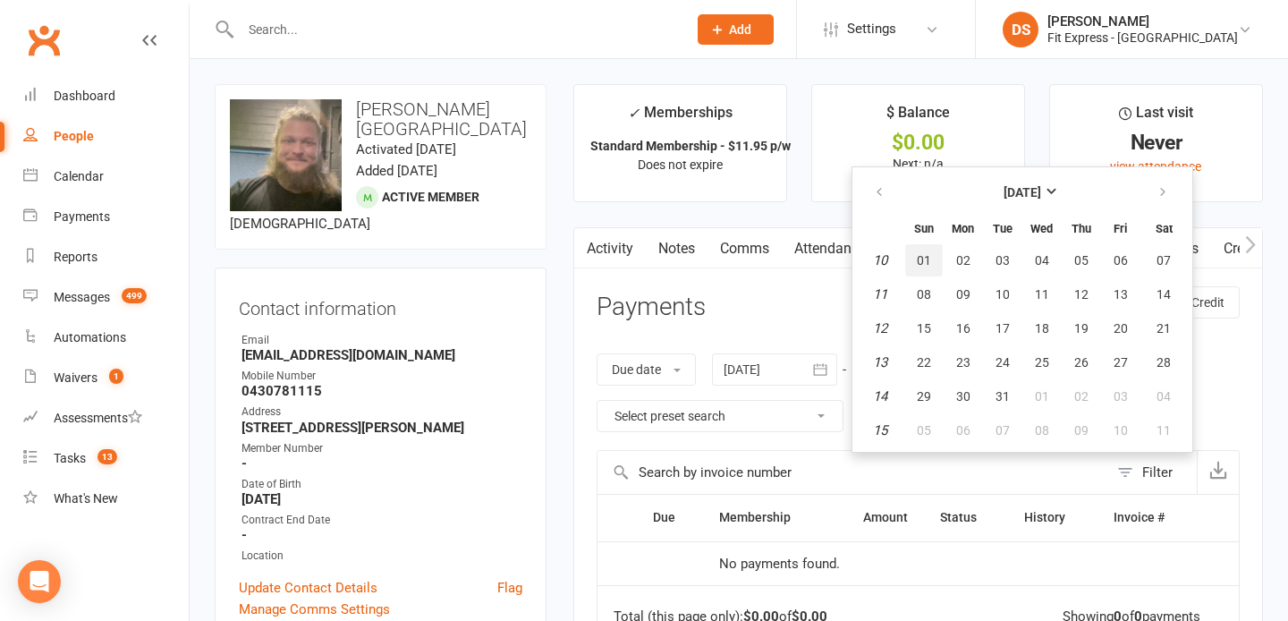
click at [931, 254] on span "01" at bounding box center [924, 260] width 14 height 14
type input "[DATE]"
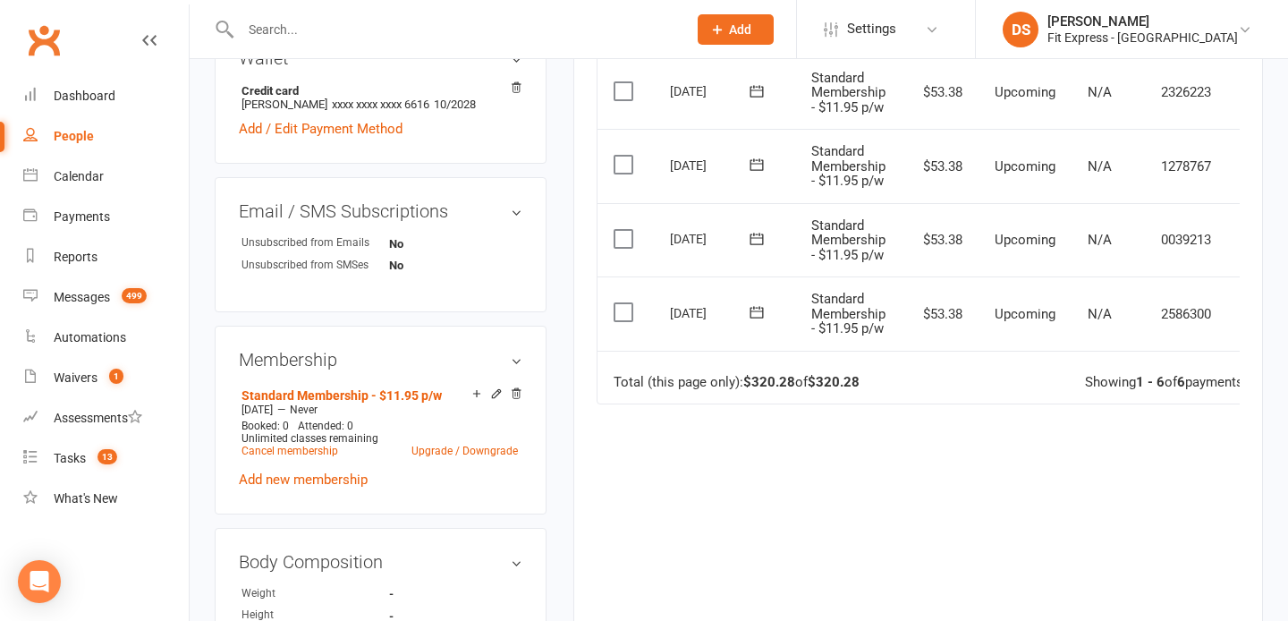
scroll to position [0, 44]
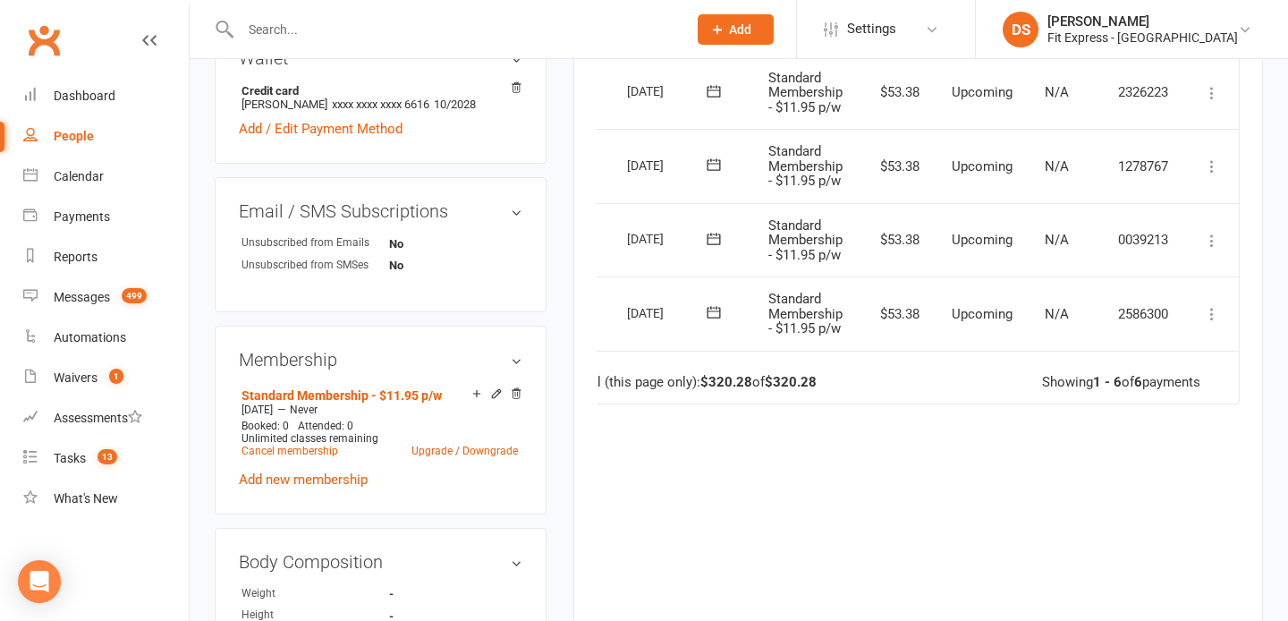
click at [1213, 315] on icon at bounding box center [1212, 314] width 18 height 18
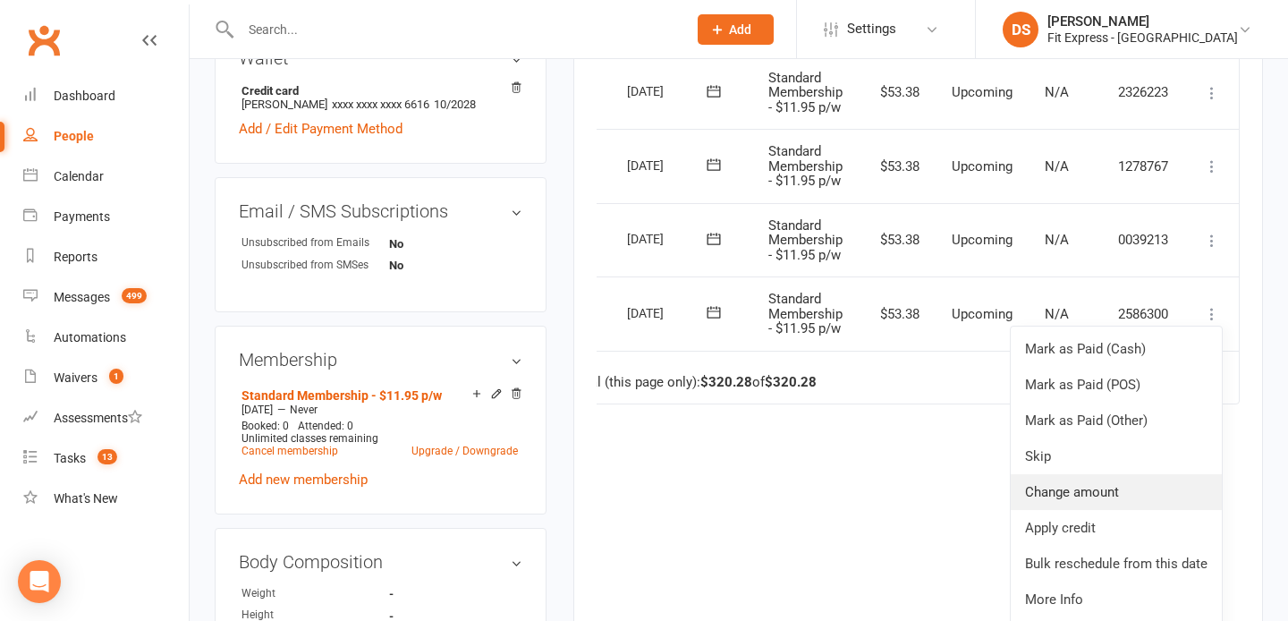
click at [1128, 490] on link "Change amount" at bounding box center [1115, 492] width 211 height 36
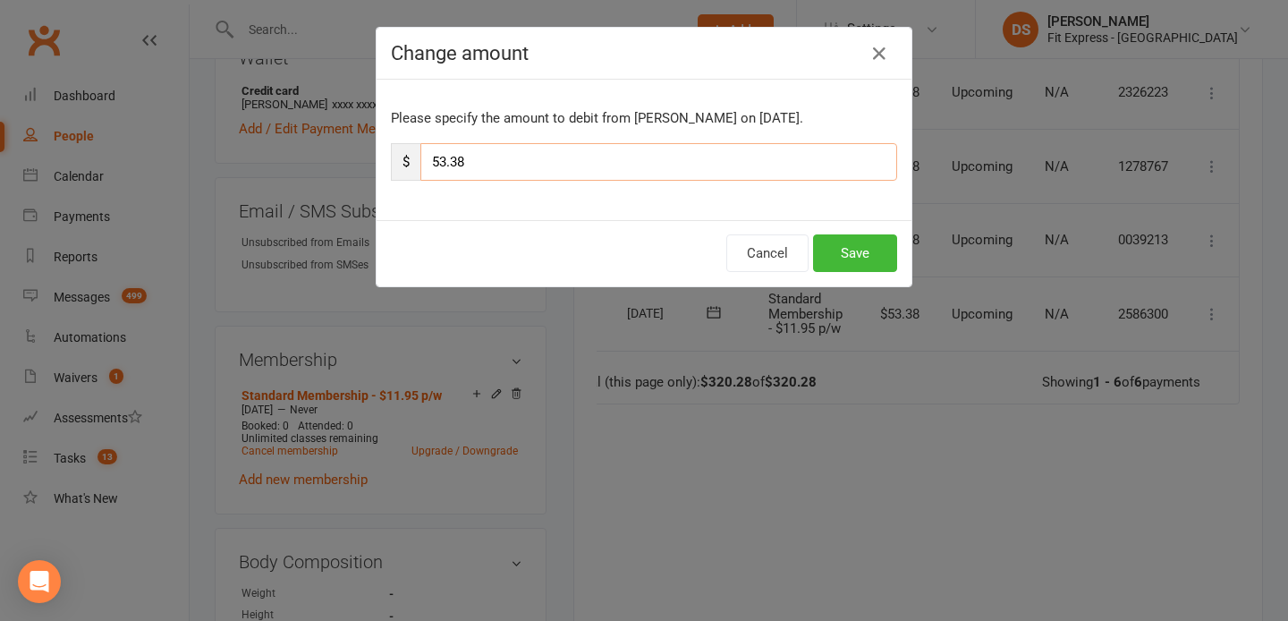
drag, startPoint x: 510, startPoint y: 173, endPoint x: 423, endPoint y: 161, distance: 87.5
click at [423, 161] on input "53.38" at bounding box center [658, 162] width 477 height 38
type input "26.69"
click at [859, 254] on button "Save" at bounding box center [855, 253] width 84 height 38
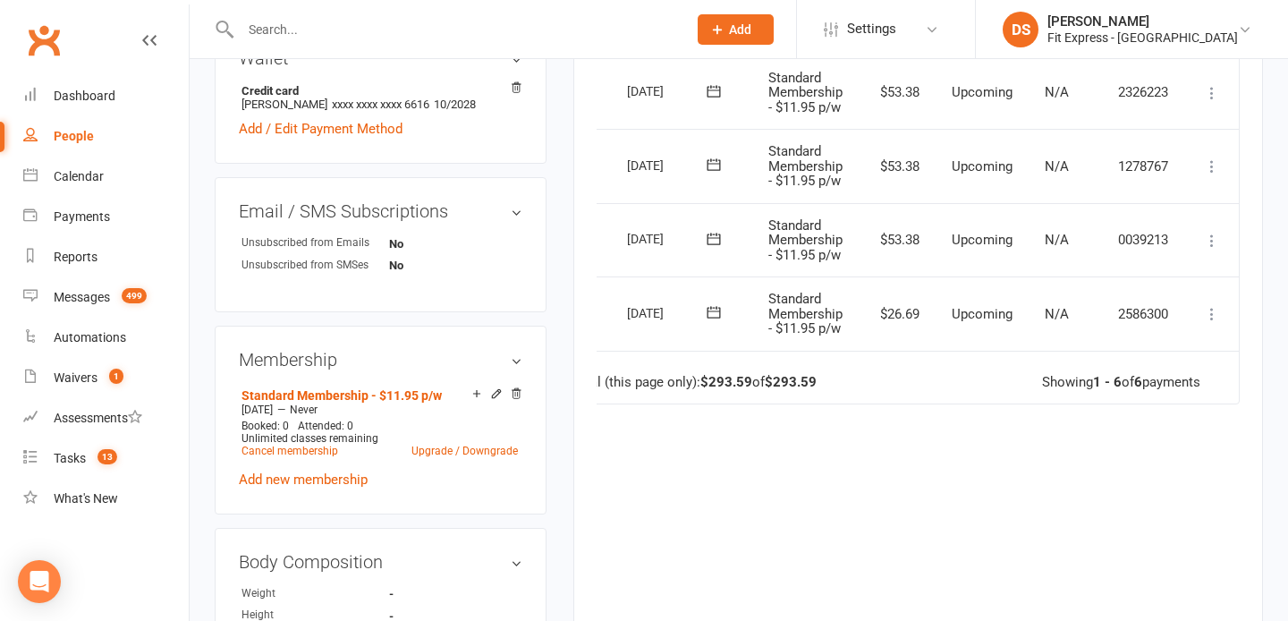
click at [1219, 244] on icon at bounding box center [1212, 241] width 18 height 18
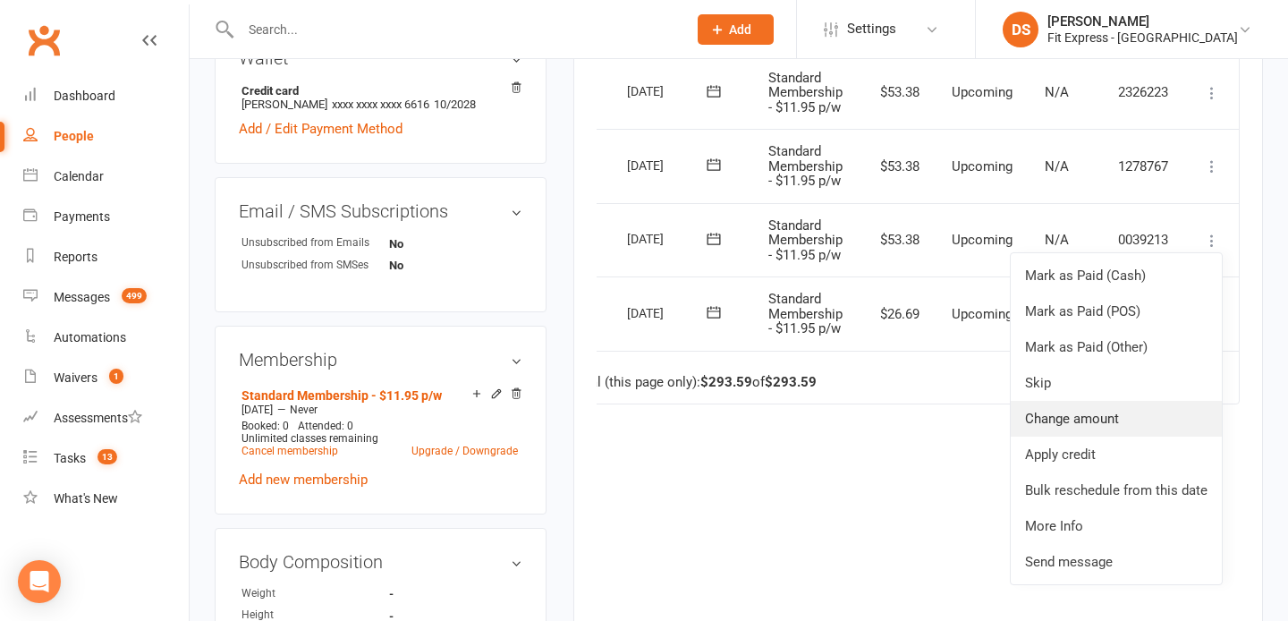
click at [1098, 410] on link "Change amount" at bounding box center [1115, 419] width 211 height 36
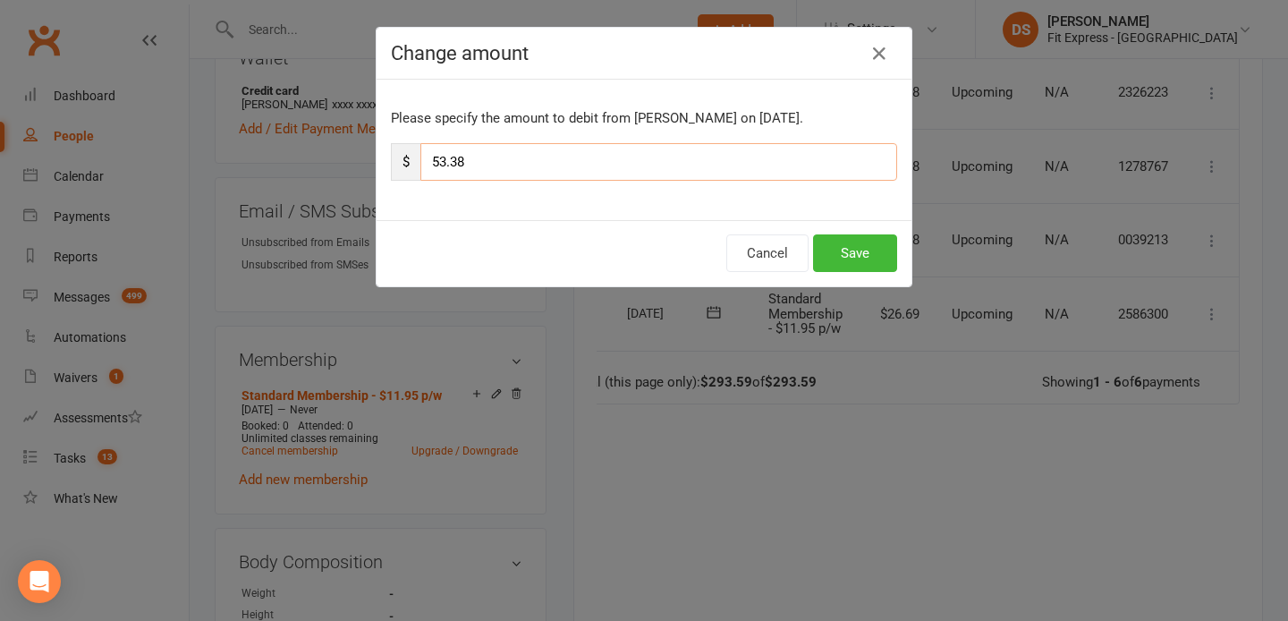
drag, startPoint x: 498, startPoint y: 165, endPoint x: 422, endPoint y: 165, distance: 76.0
click at [422, 165] on input "53.38" at bounding box center [658, 162] width 477 height 38
type input "26.69"
click at [867, 248] on button "Save" at bounding box center [855, 253] width 84 height 38
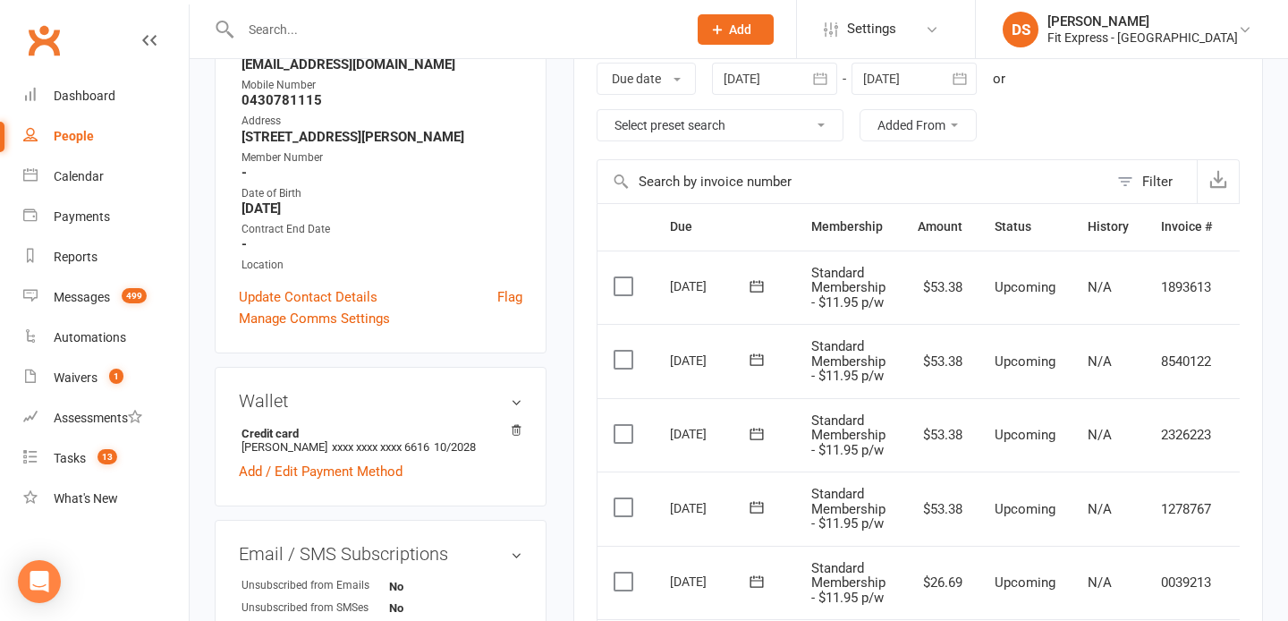
scroll to position [0, 0]
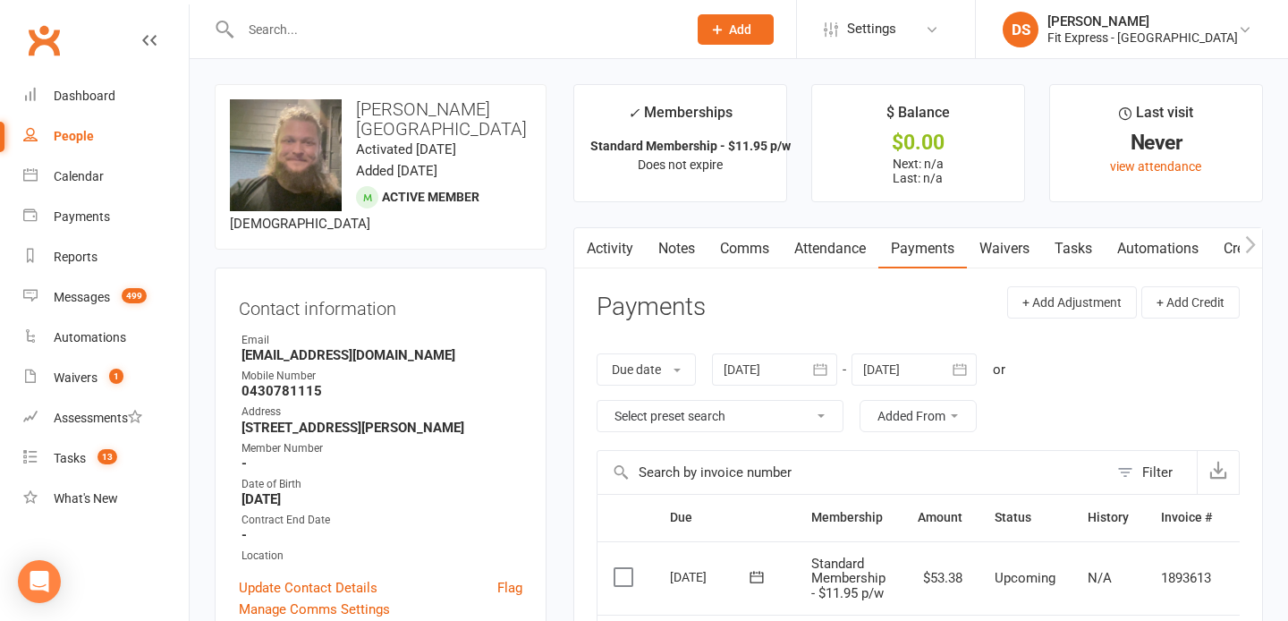
click at [663, 243] on link "Notes" at bounding box center [677, 248] width 62 height 41
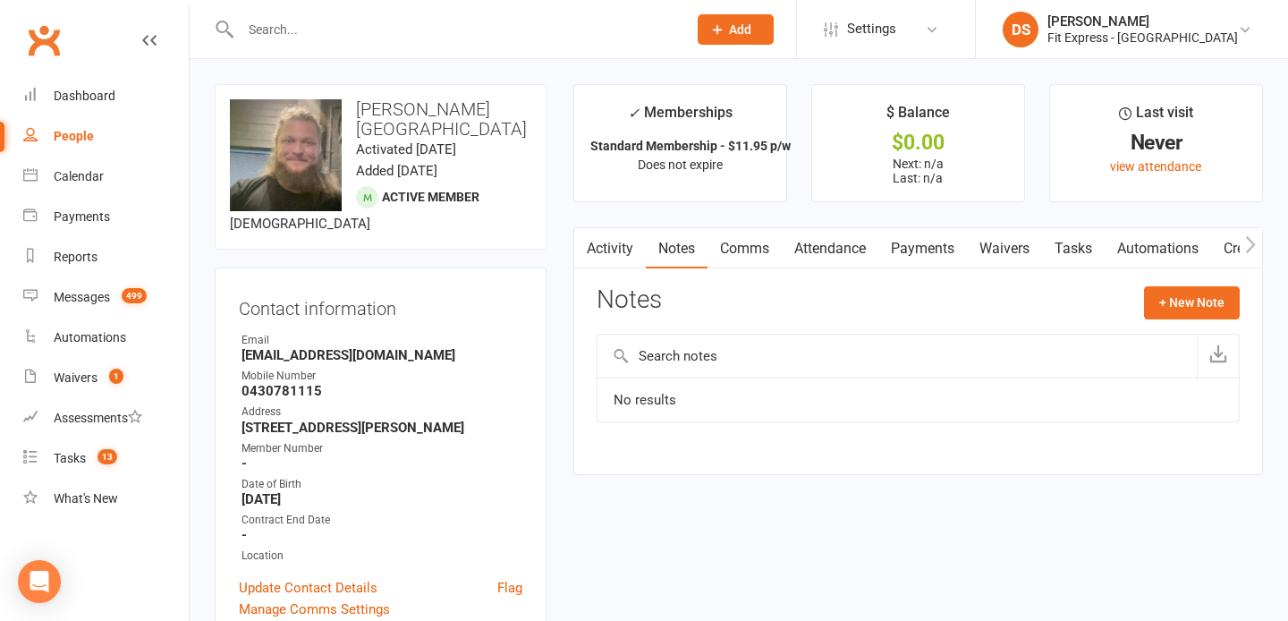
click at [934, 266] on link "Payments" at bounding box center [922, 248] width 89 height 41
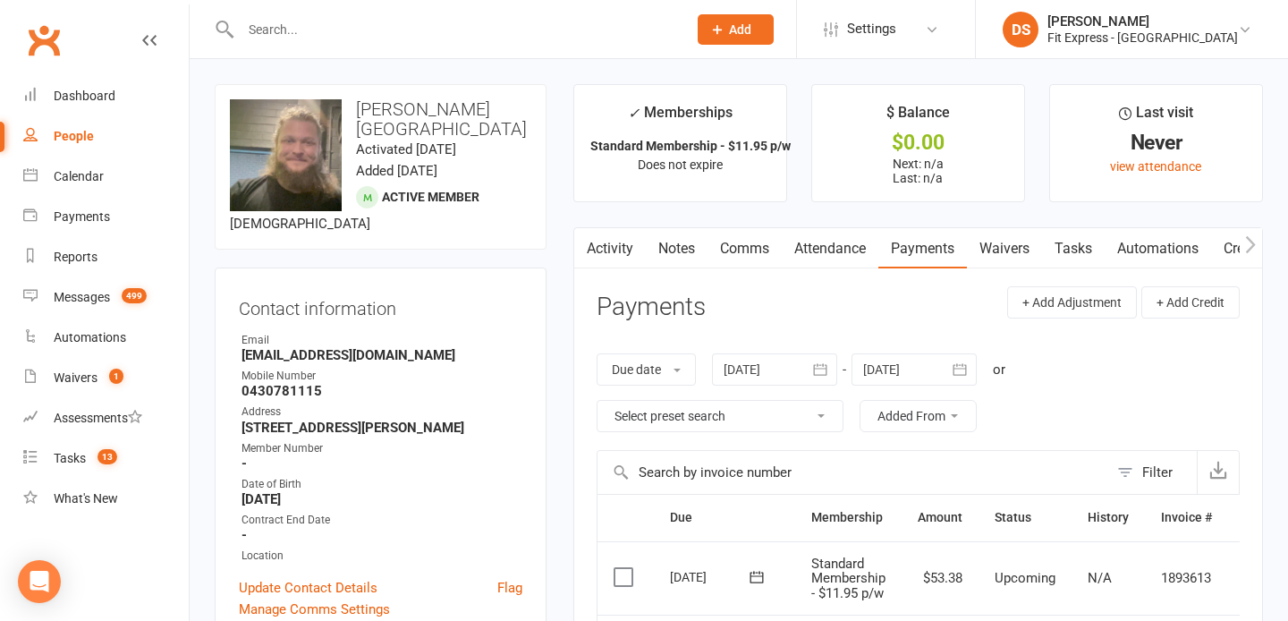
click at [44, 36] on link "Clubworx" at bounding box center [43, 40] width 45 height 45
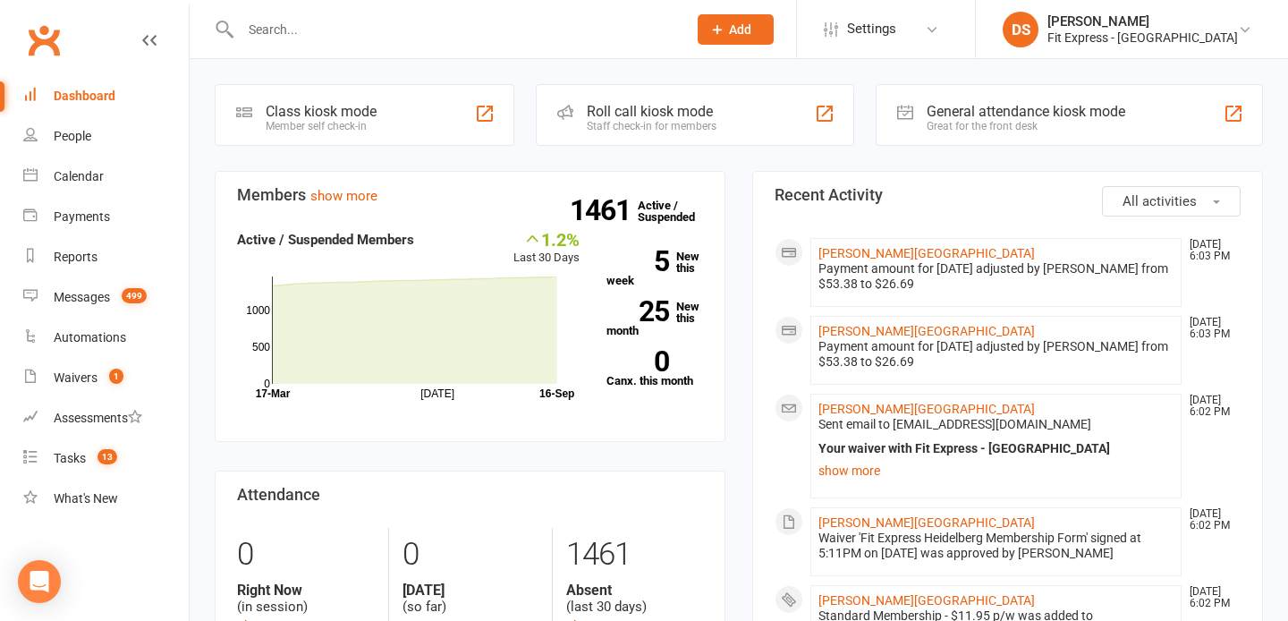
click at [50, 27] on link "Clubworx" at bounding box center [43, 40] width 45 height 45
click at [38, 49] on link "Clubworx" at bounding box center [43, 40] width 45 height 45
click at [47, 38] on link "Clubworx" at bounding box center [43, 40] width 45 height 45
click at [29, 29] on link "Clubworx" at bounding box center [43, 40] width 45 height 45
click at [286, 28] on input "text" at bounding box center [454, 29] width 439 height 25
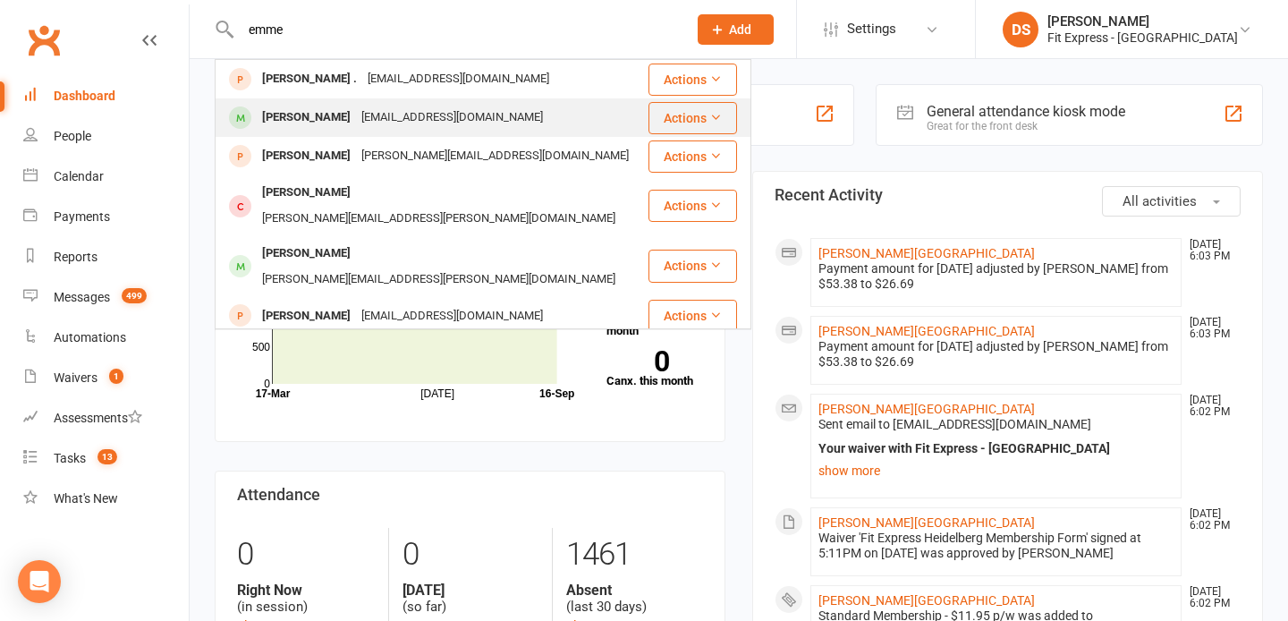
type input "emme"
click at [277, 125] on div "Emmet Keenan" at bounding box center [306, 118] width 99 height 26
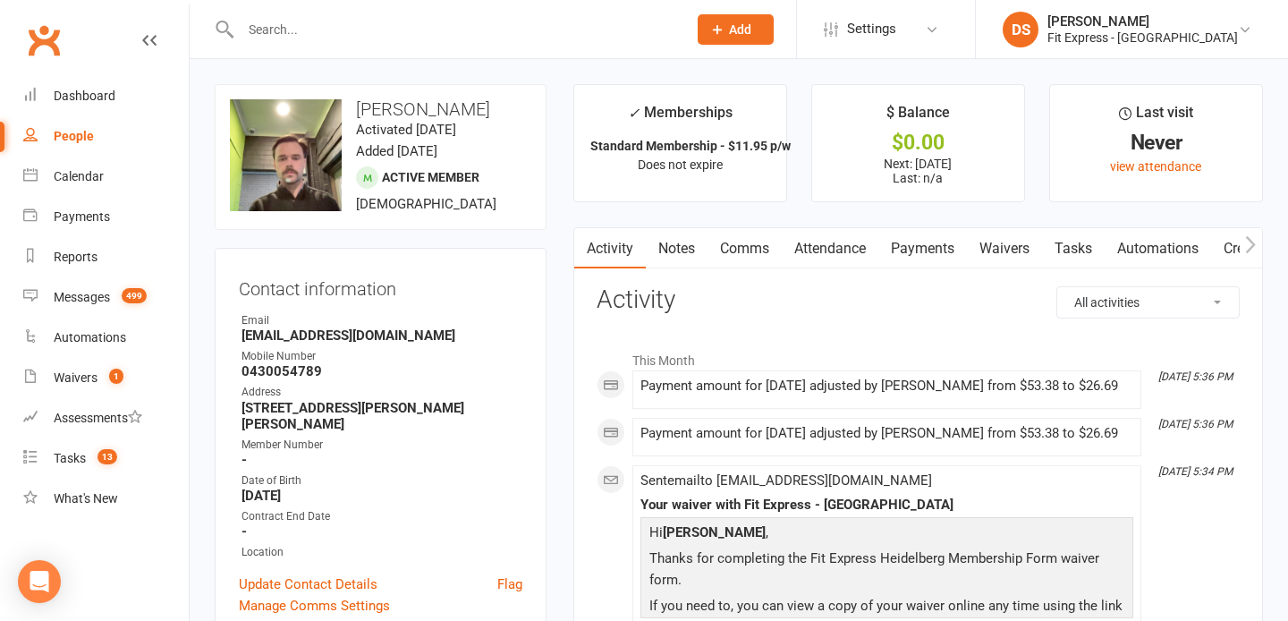
click at [44, 38] on link "Clubworx" at bounding box center [43, 40] width 45 height 45
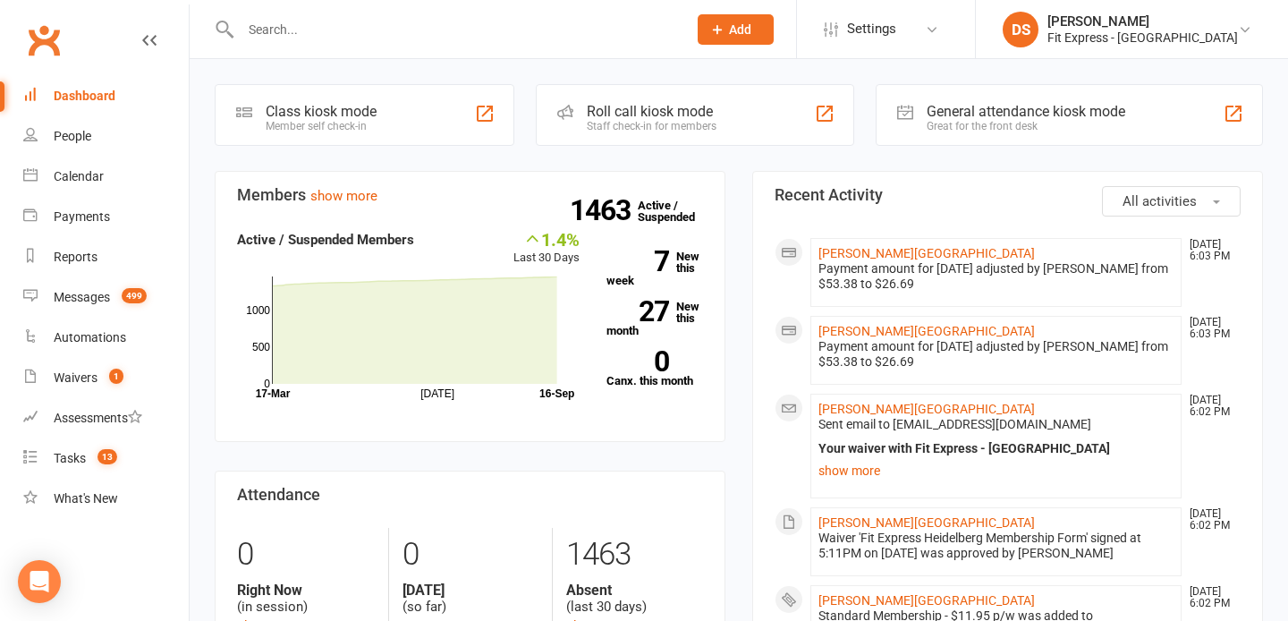
click at [269, 33] on input "text" at bounding box center [454, 29] width 439 height 25
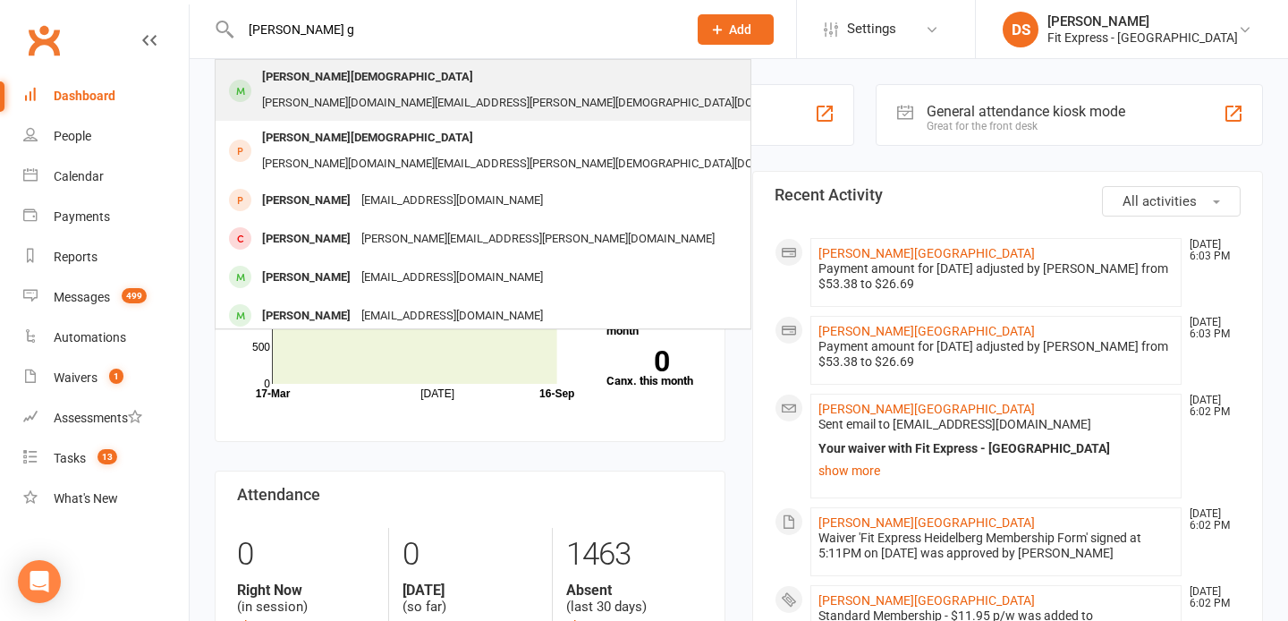
type input "[PERSON_NAME] g"
click at [308, 85] on div "[PERSON_NAME][DEMOGRAPHIC_DATA]" at bounding box center [368, 77] width 222 height 26
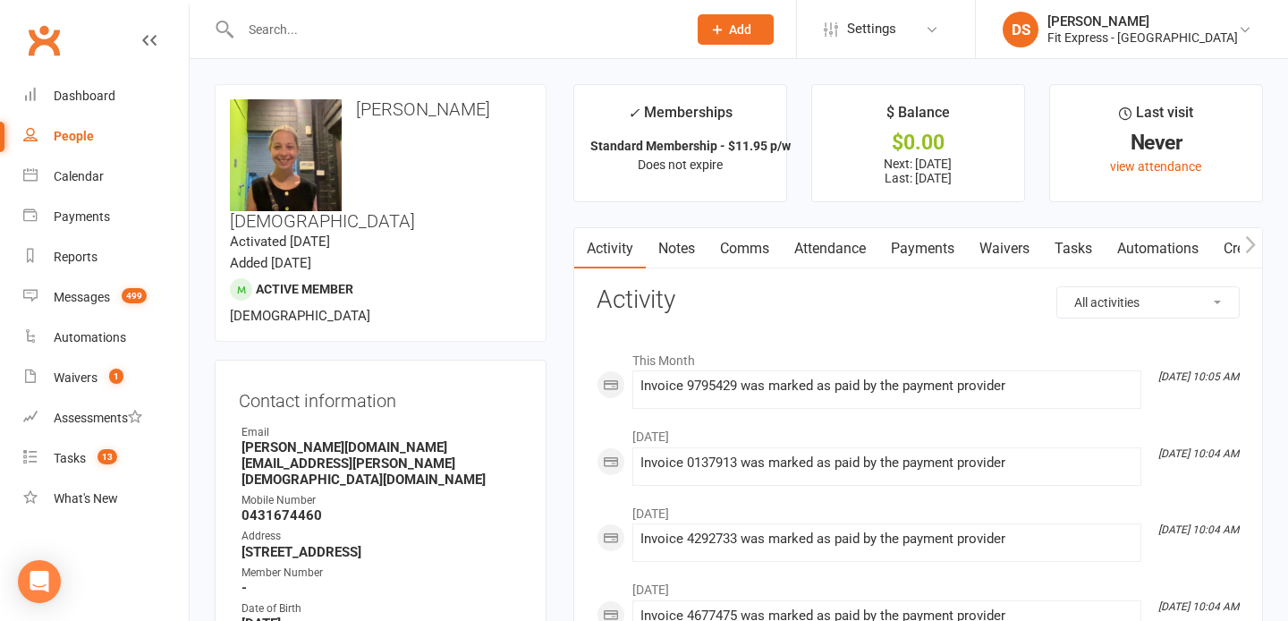
click at [41, 34] on link "Clubworx" at bounding box center [43, 40] width 45 height 45
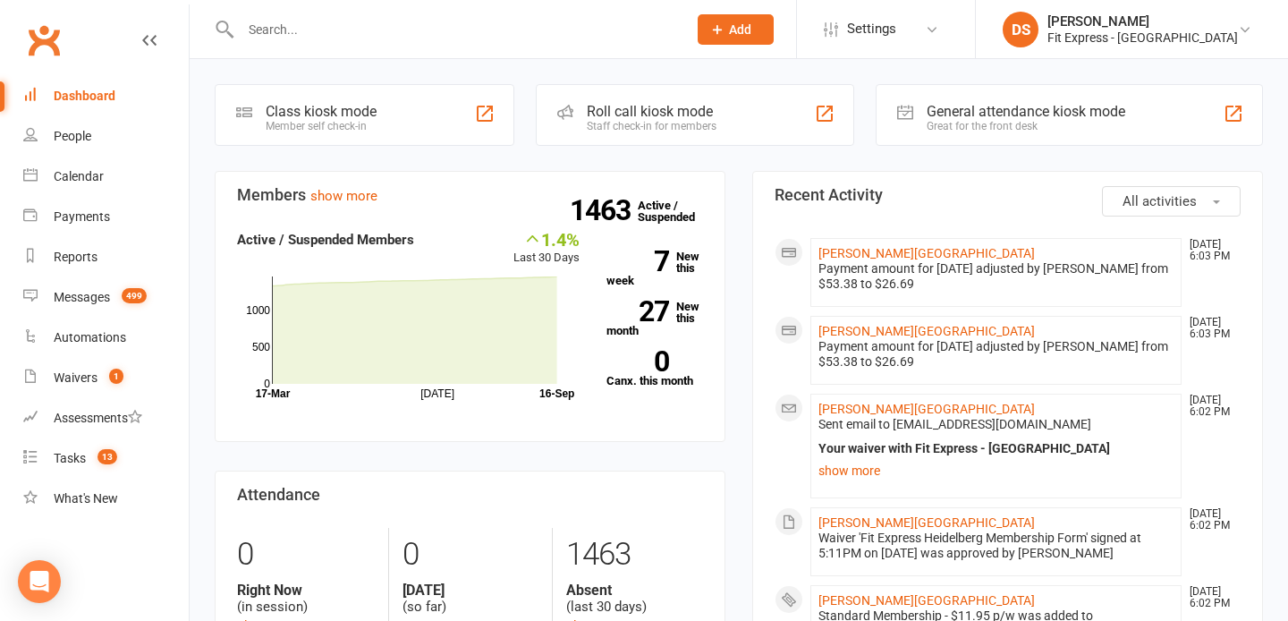
click at [43, 28] on link "Clubworx" at bounding box center [43, 40] width 45 height 45
click at [292, 45] on div at bounding box center [445, 29] width 460 height 58
click at [291, 34] on input "text" at bounding box center [454, 29] width 439 height 25
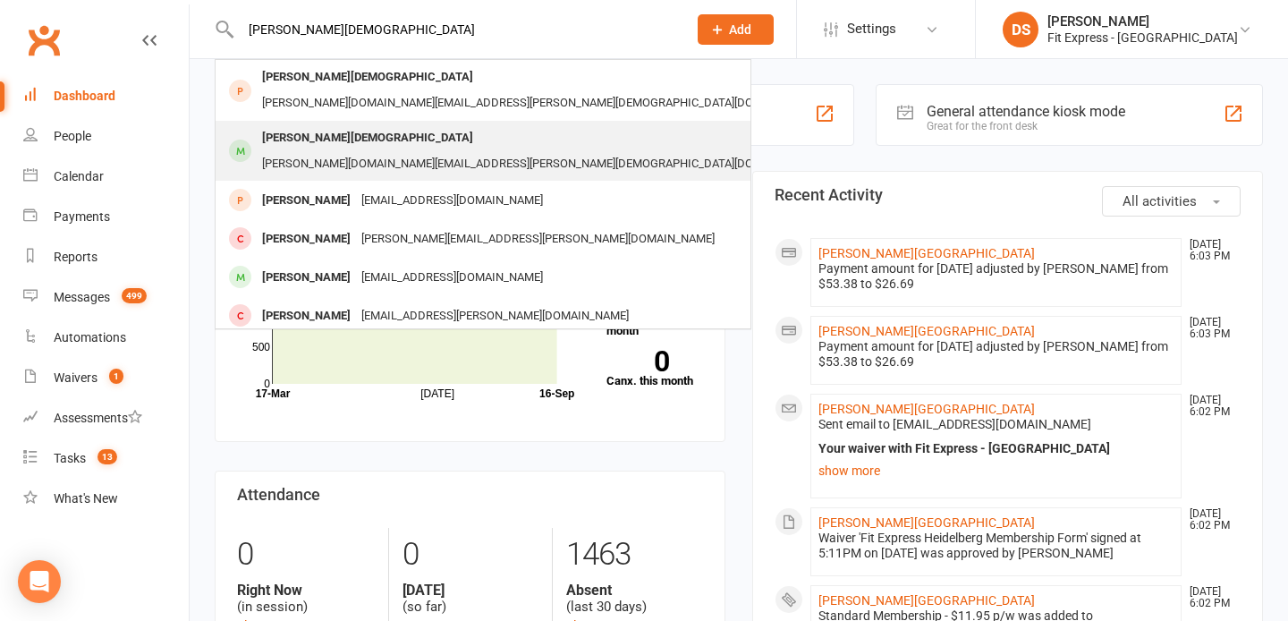
type input "belinda gay"
click at [286, 125] on div "Belinda GAY" at bounding box center [368, 138] width 222 height 26
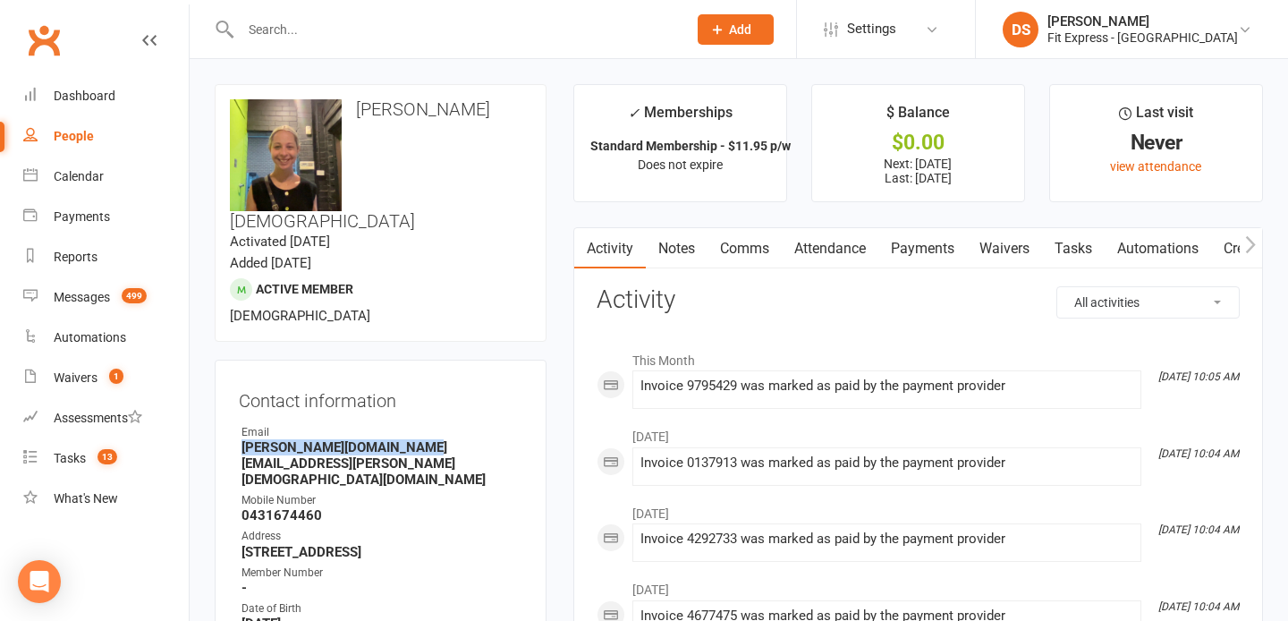
drag, startPoint x: 409, startPoint y: 333, endPoint x: 236, endPoint y: 337, distance: 172.6
click at [236, 359] on div "Contact information Owner Email belinda.n.gay@hotmail.com Mobile Number 0431674…" at bounding box center [381, 563] width 332 height 409
copy strong "belinda.n.gay@hotmail.com"
click at [44, 39] on link "Clubworx" at bounding box center [43, 40] width 45 height 45
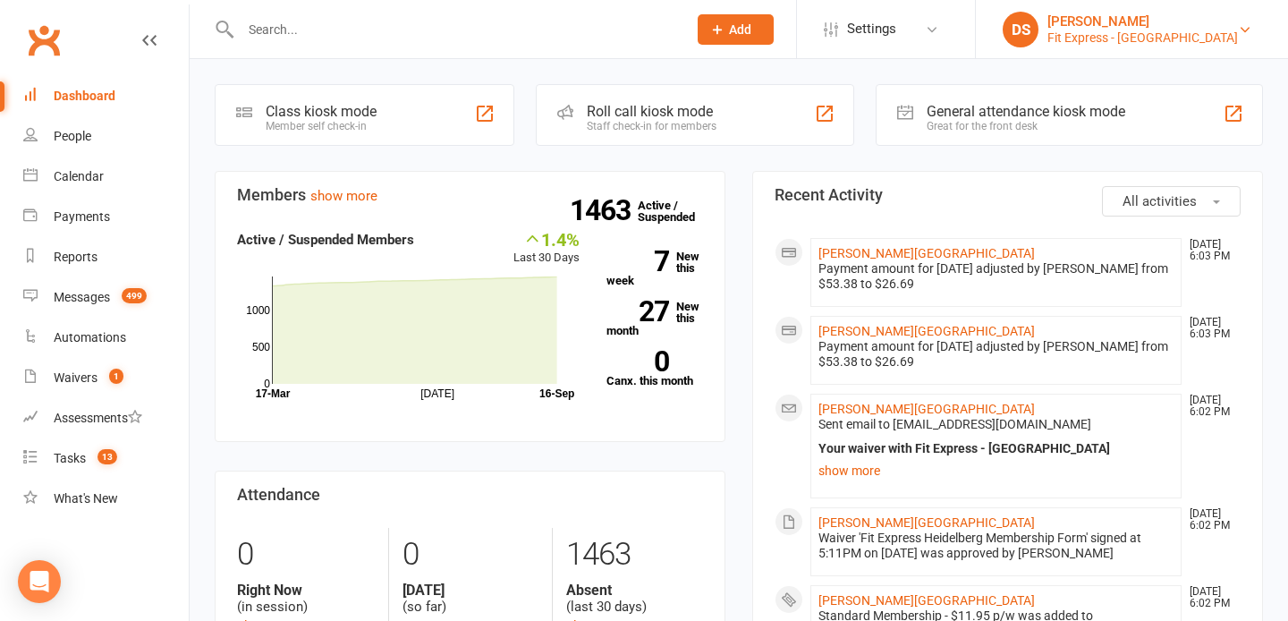
click at [1135, 27] on div "[PERSON_NAME]" at bounding box center [1142, 21] width 190 height 16
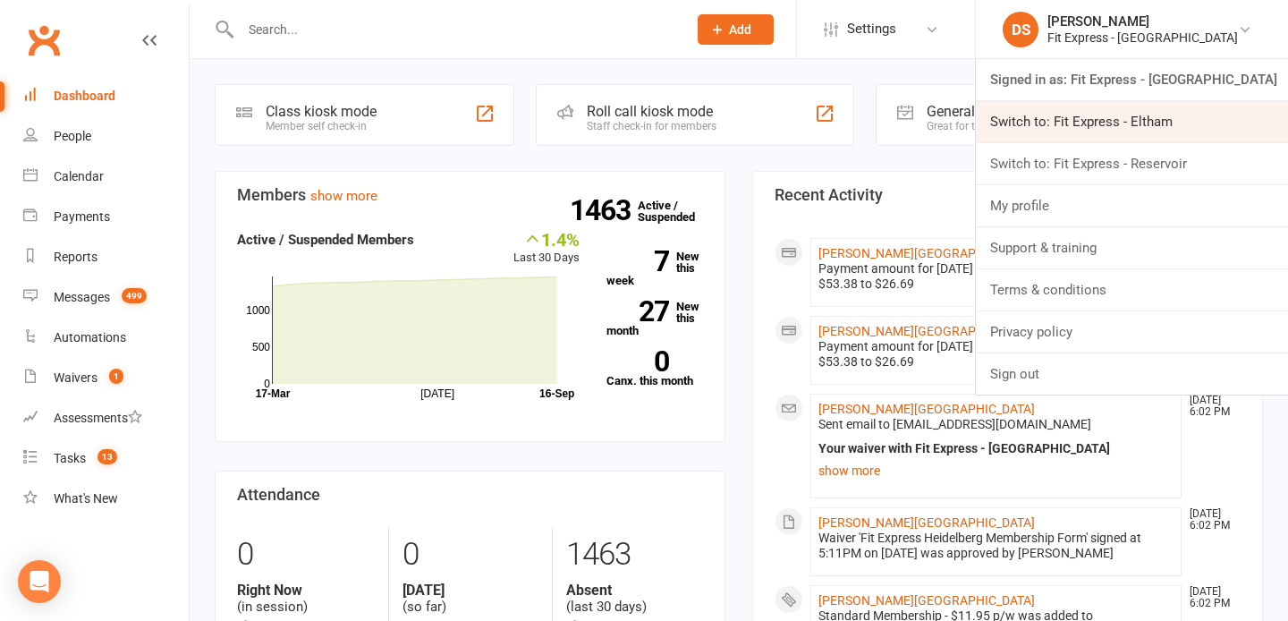
click at [1154, 136] on link "Switch to: Fit Express - Eltham" at bounding box center [1132, 121] width 312 height 41
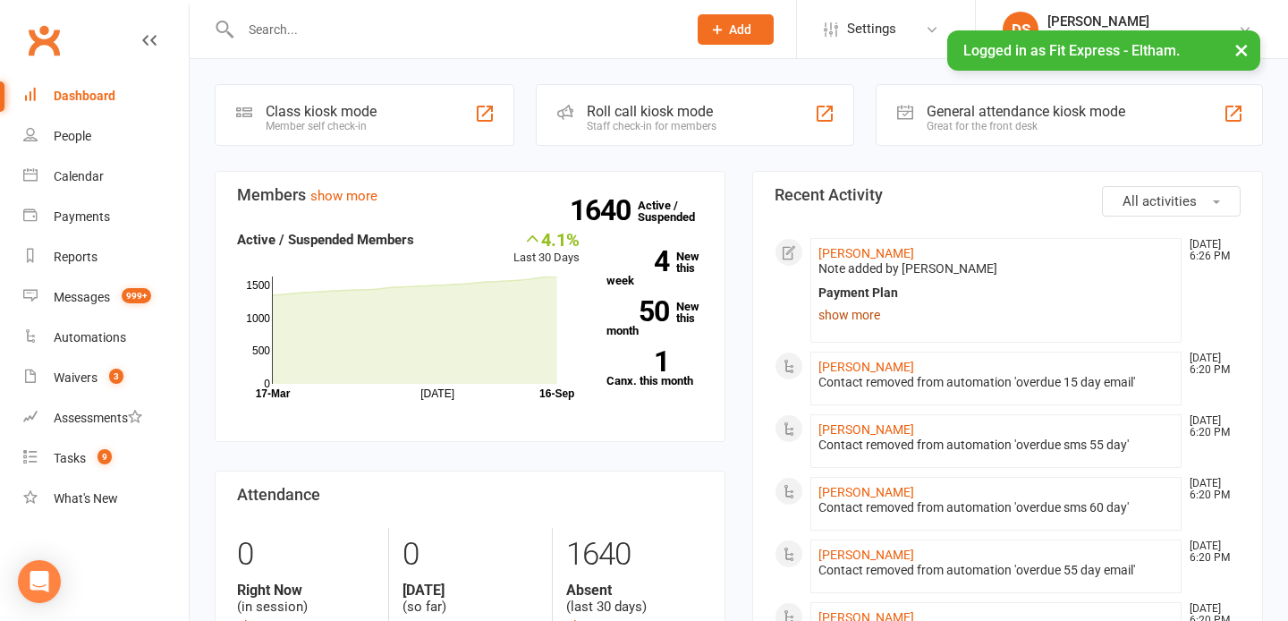
click at [868, 315] on link "show more" at bounding box center [995, 314] width 355 height 25
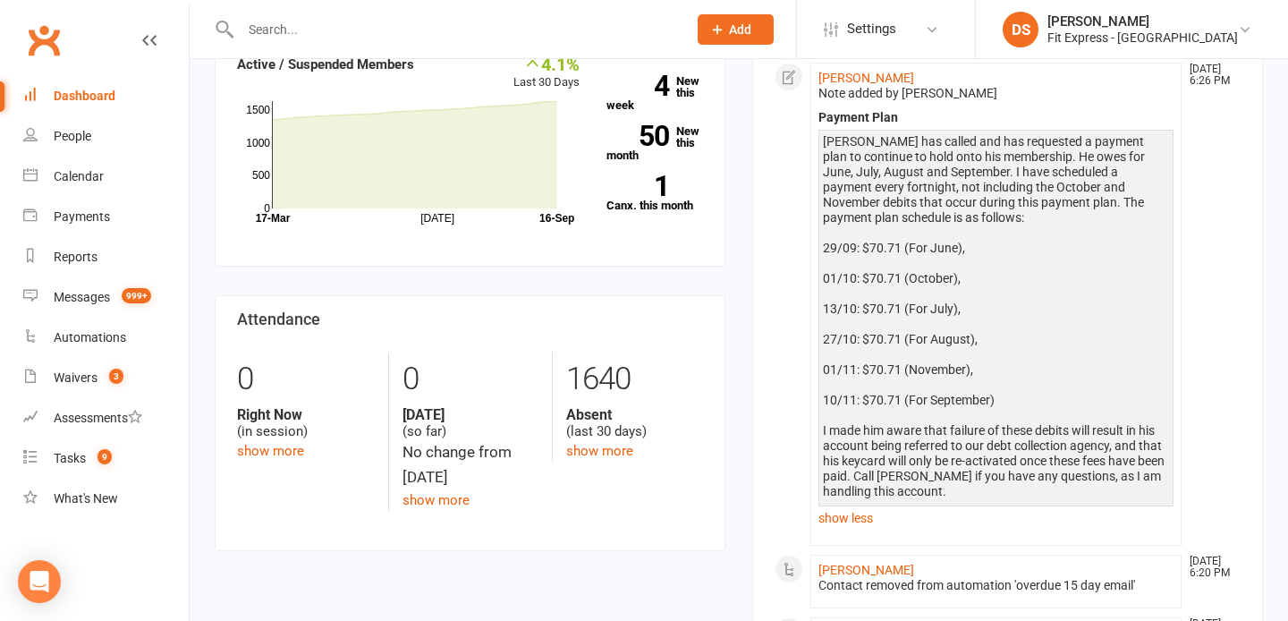
scroll to position [165, 0]
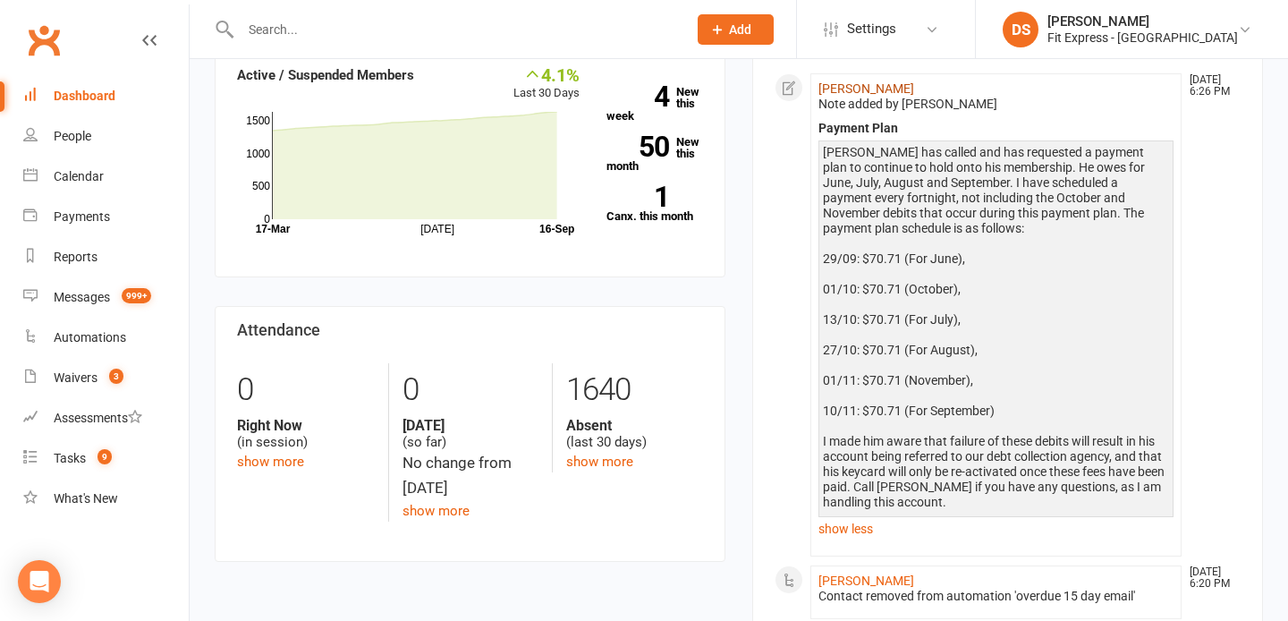
click at [861, 89] on link "[PERSON_NAME]" at bounding box center [866, 88] width 96 height 14
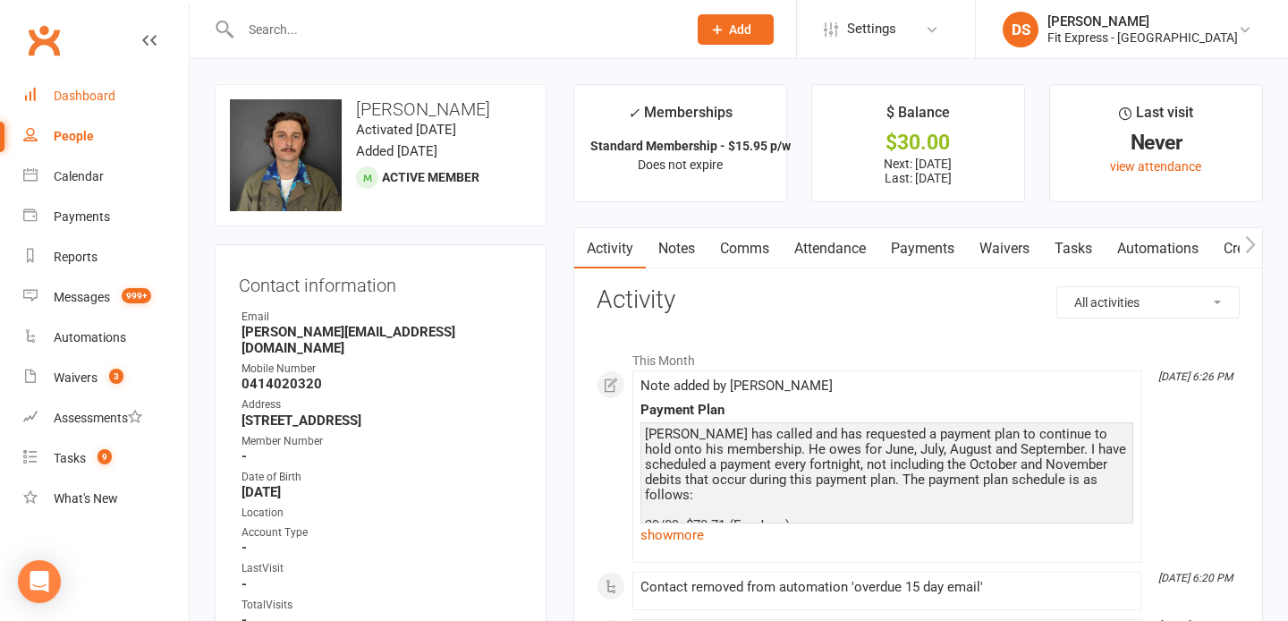
click at [96, 90] on div "Dashboard" at bounding box center [85, 96] width 62 height 14
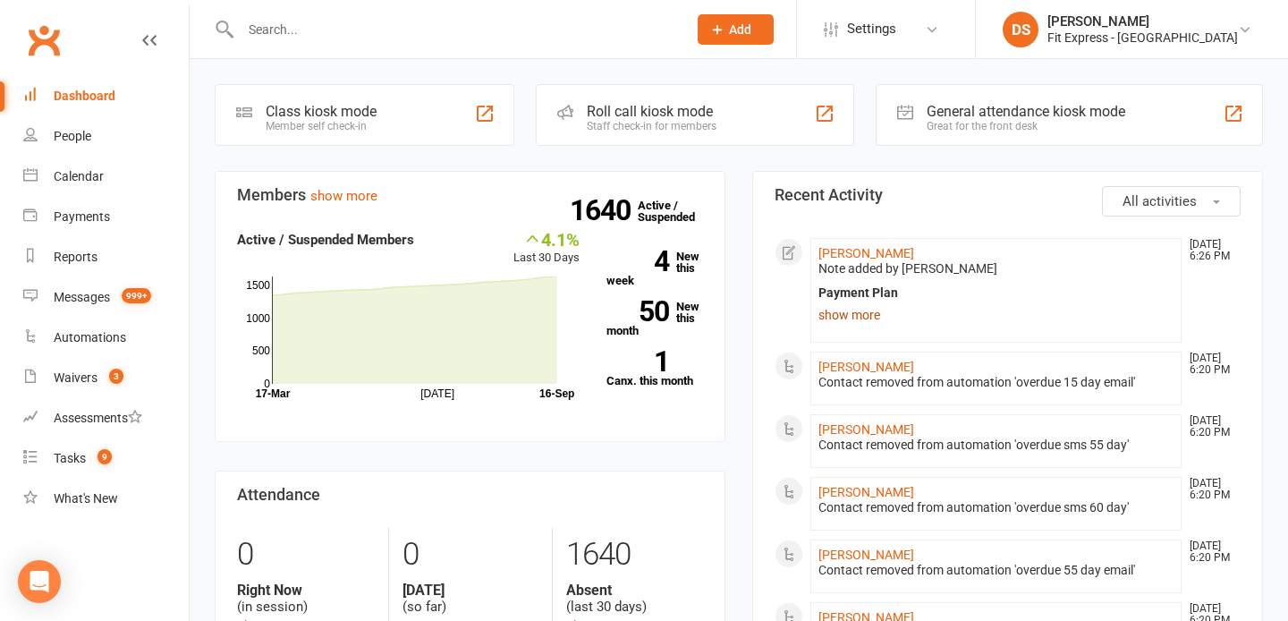
click at [869, 322] on link "show more" at bounding box center [995, 314] width 355 height 25
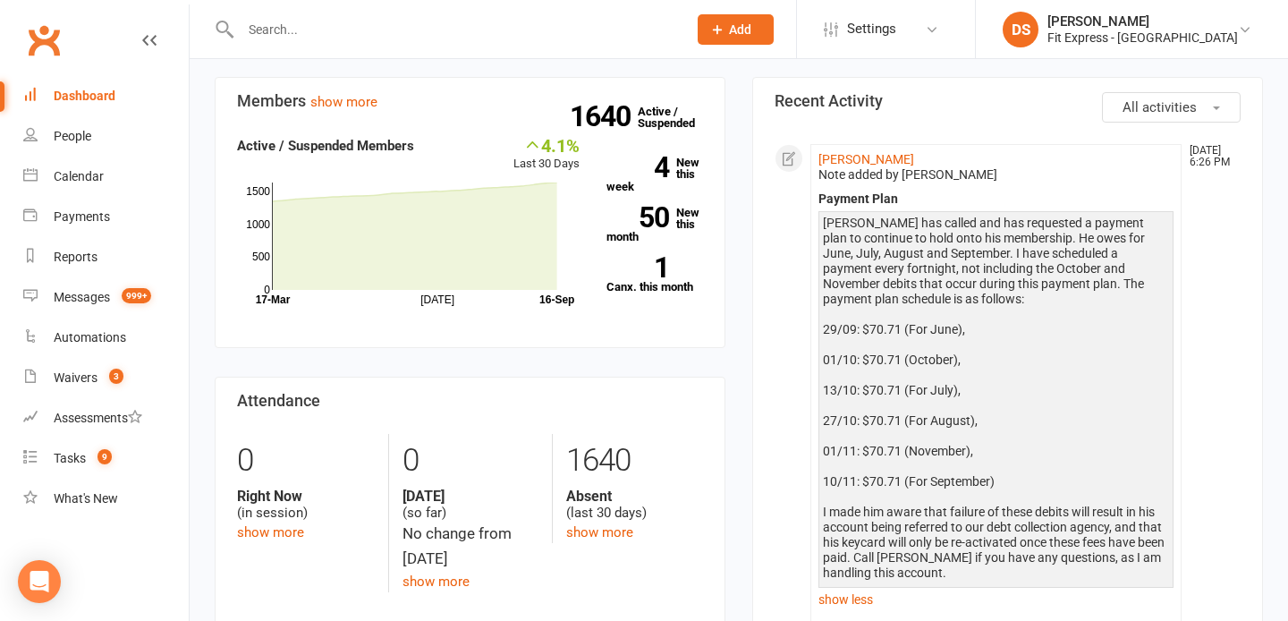
scroll to position [132, 0]
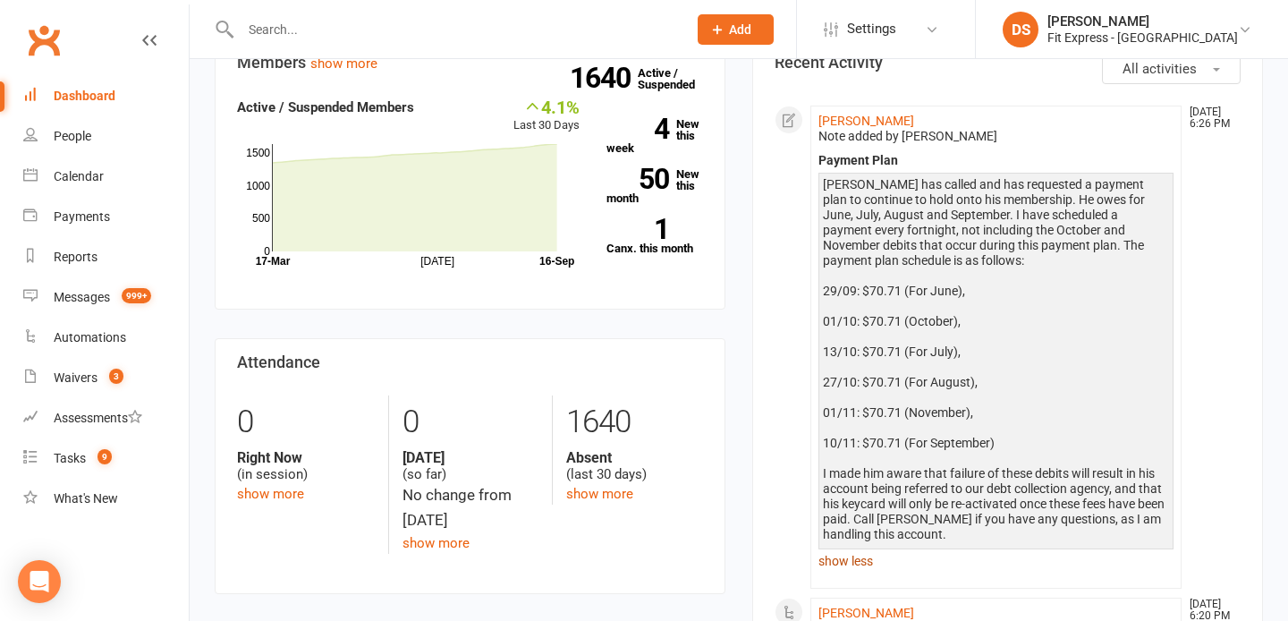
click at [843, 554] on link "show less" at bounding box center [995, 560] width 355 height 25
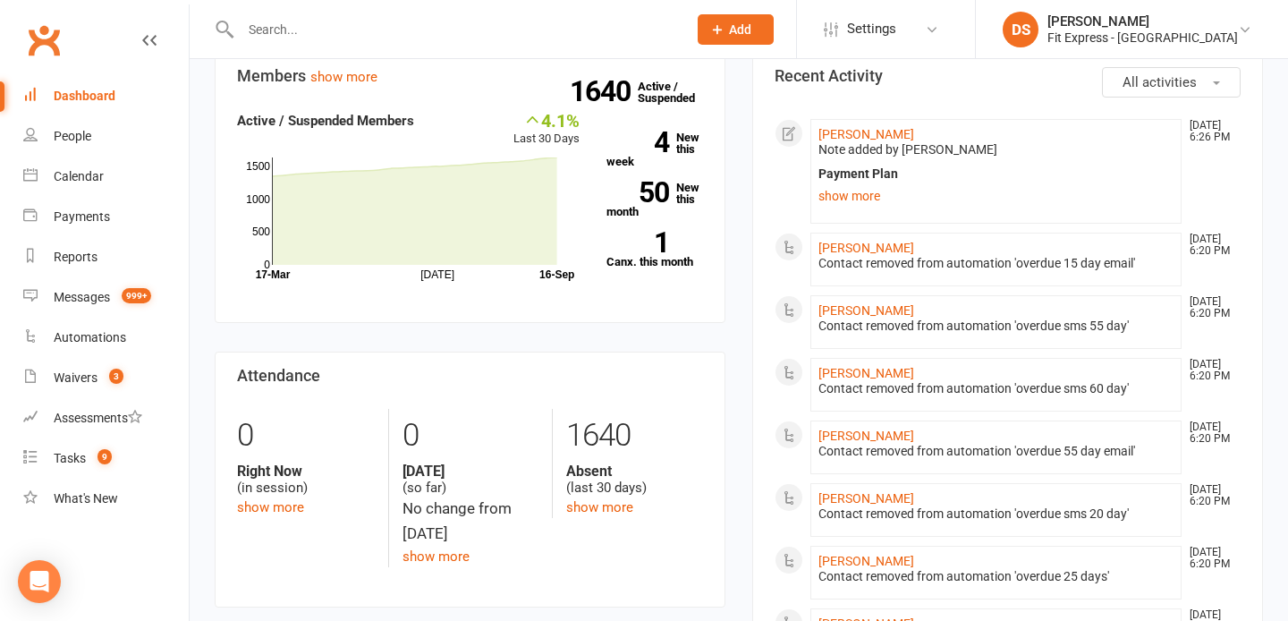
scroll to position [0, 0]
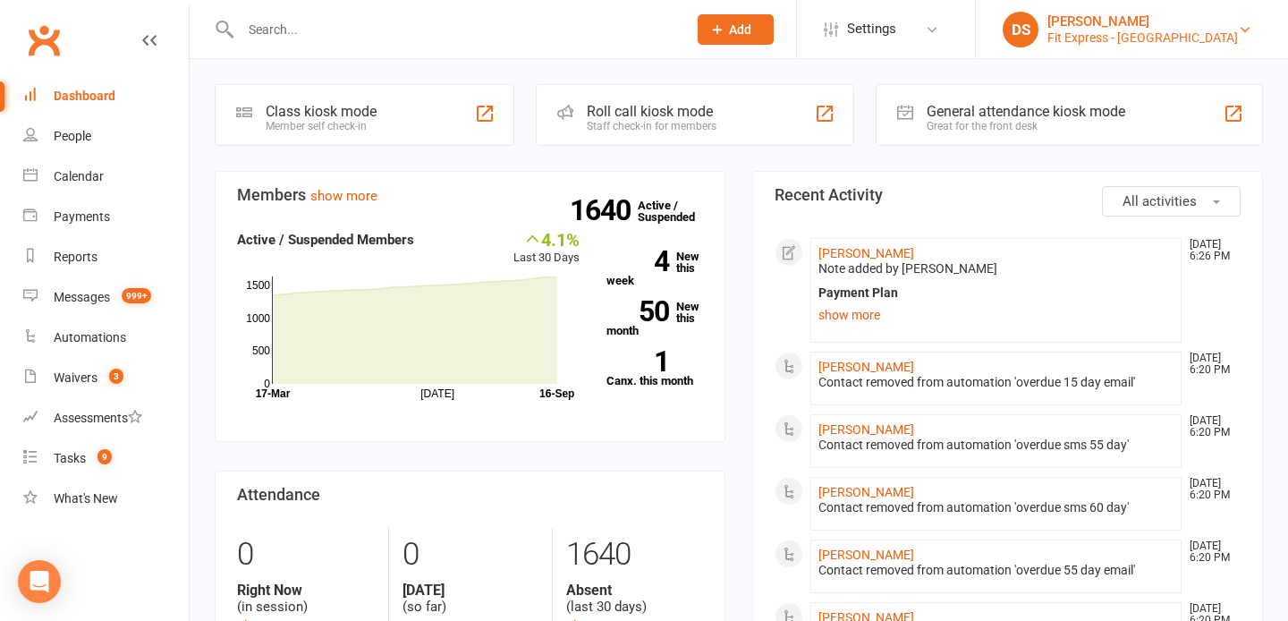
click at [1128, 36] on div "Fit Express - Eltham" at bounding box center [1142, 38] width 190 height 16
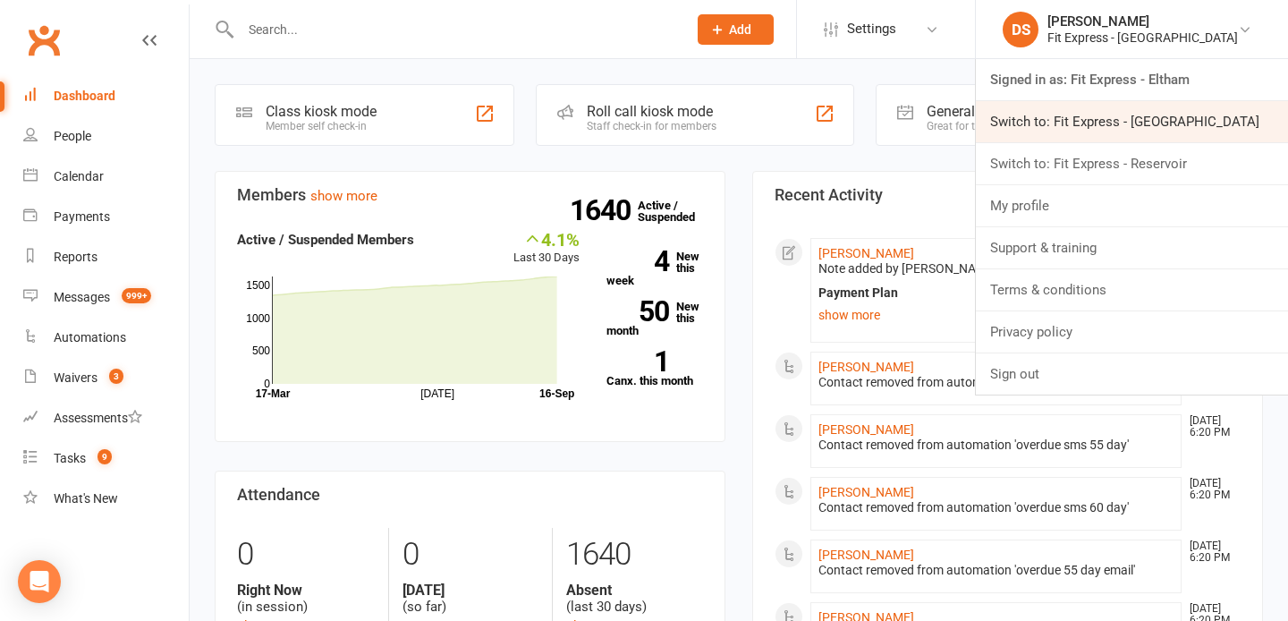
click at [1126, 128] on link "Switch to: Fit Express - Heidelberg" at bounding box center [1132, 121] width 312 height 41
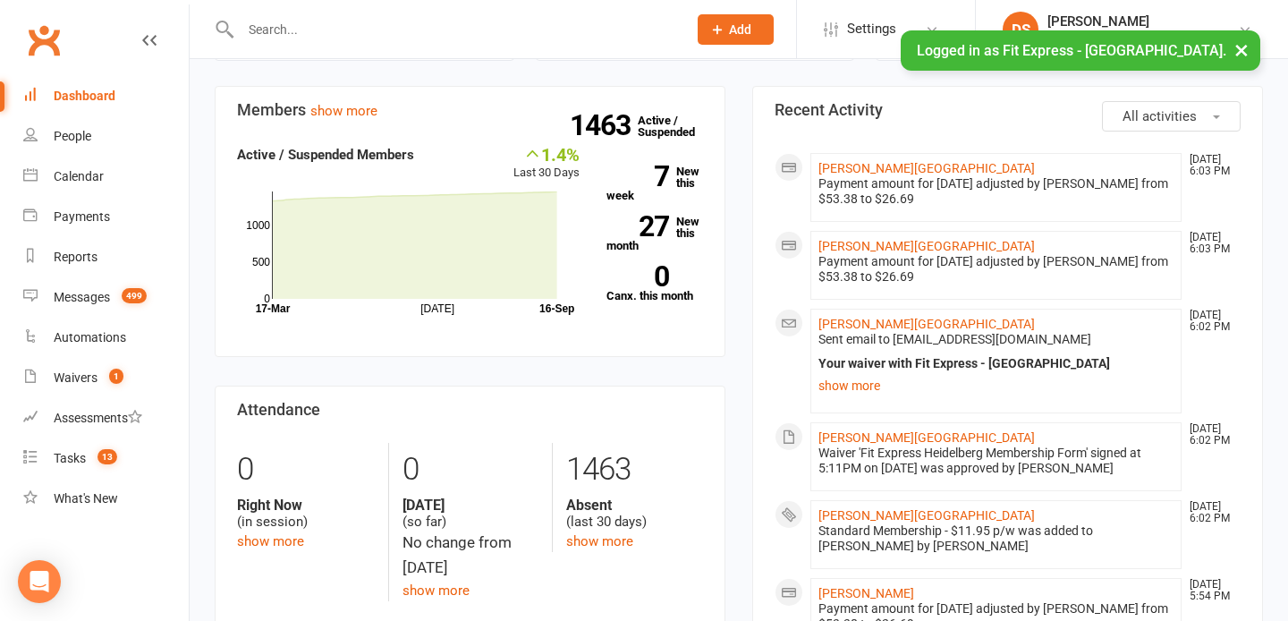
scroll to position [87, 0]
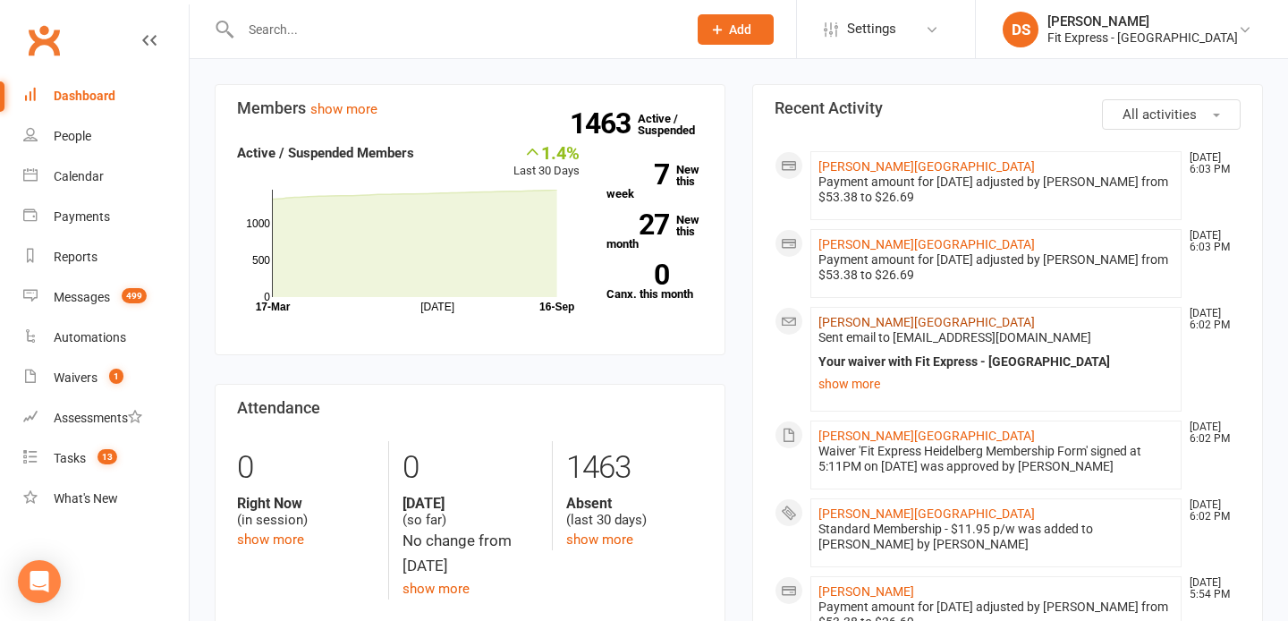
click at [849, 317] on link "[PERSON_NAME][GEOGRAPHIC_DATA]" at bounding box center [926, 322] width 216 height 14
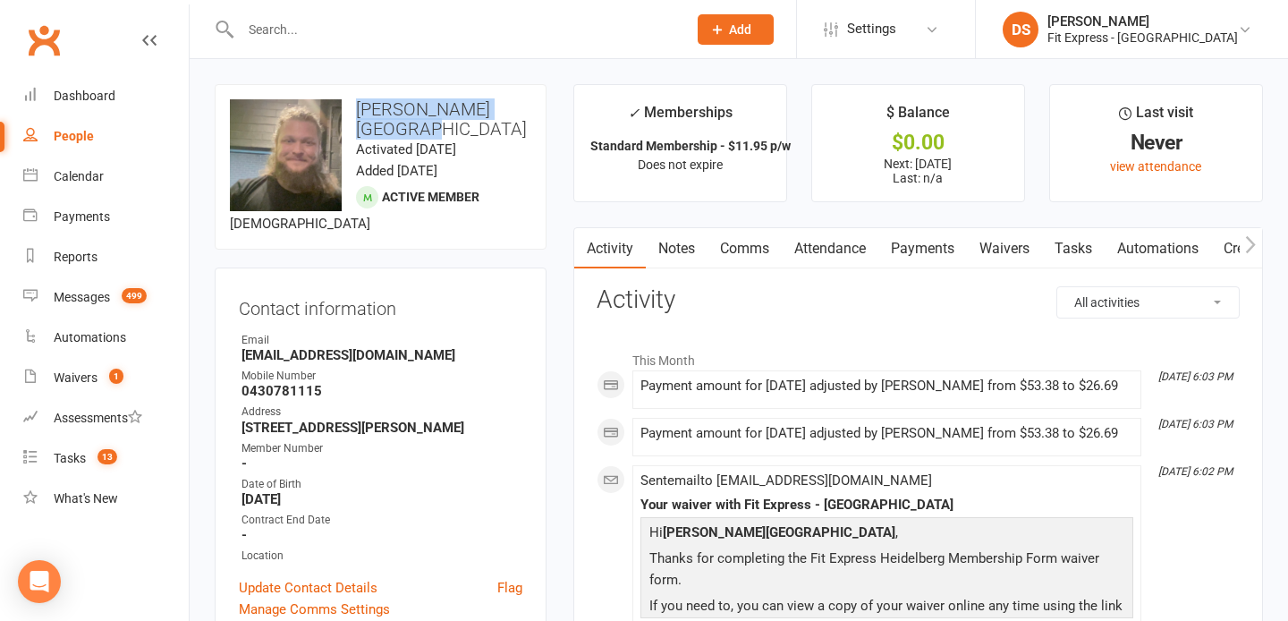
drag, startPoint x: 417, startPoint y: 131, endPoint x: 359, endPoint y: 110, distance: 61.7
click at [359, 110] on h3 "[PERSON_NAME][GEOGRAPHIC_DATA]" at bounding box center [380, 118] width 301 height 39
copy h3 "[PERSON_NAME][GEOGRAPHIC_DATA]"
click at [49, 35] on link "Clubworx" at bounding box center [43, 40] width 45 height 45
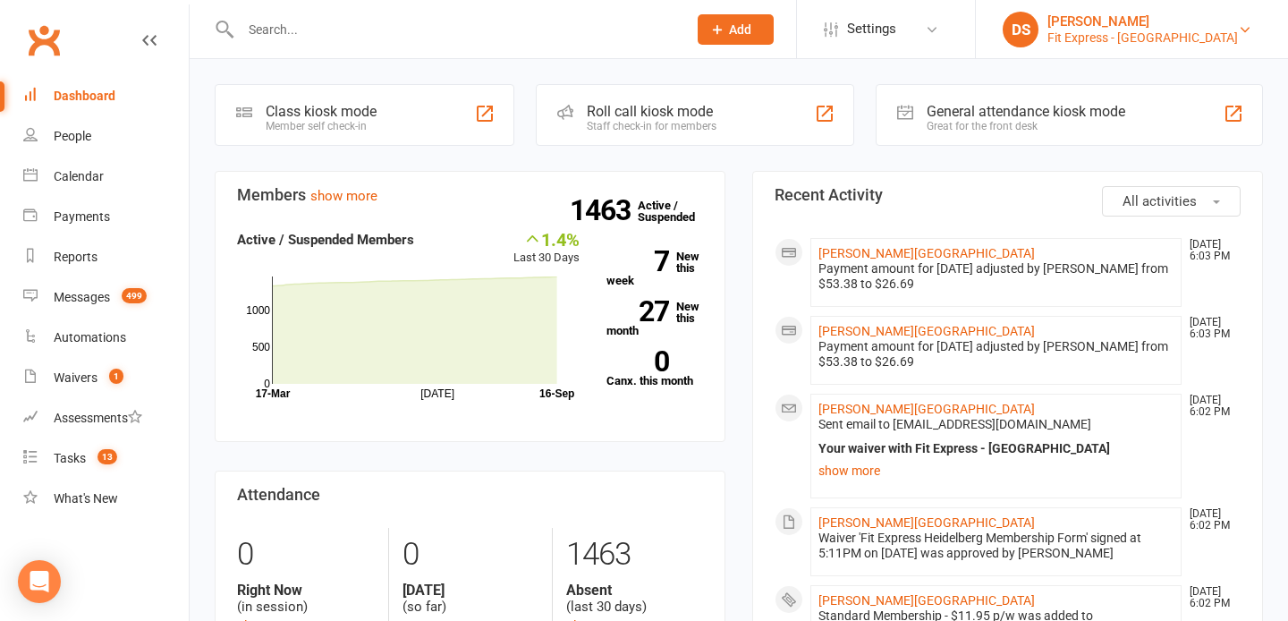
click at [1128, 23] on div "[PERSON_NAME]" at bounding box center [1142, 21] width 190 height 16
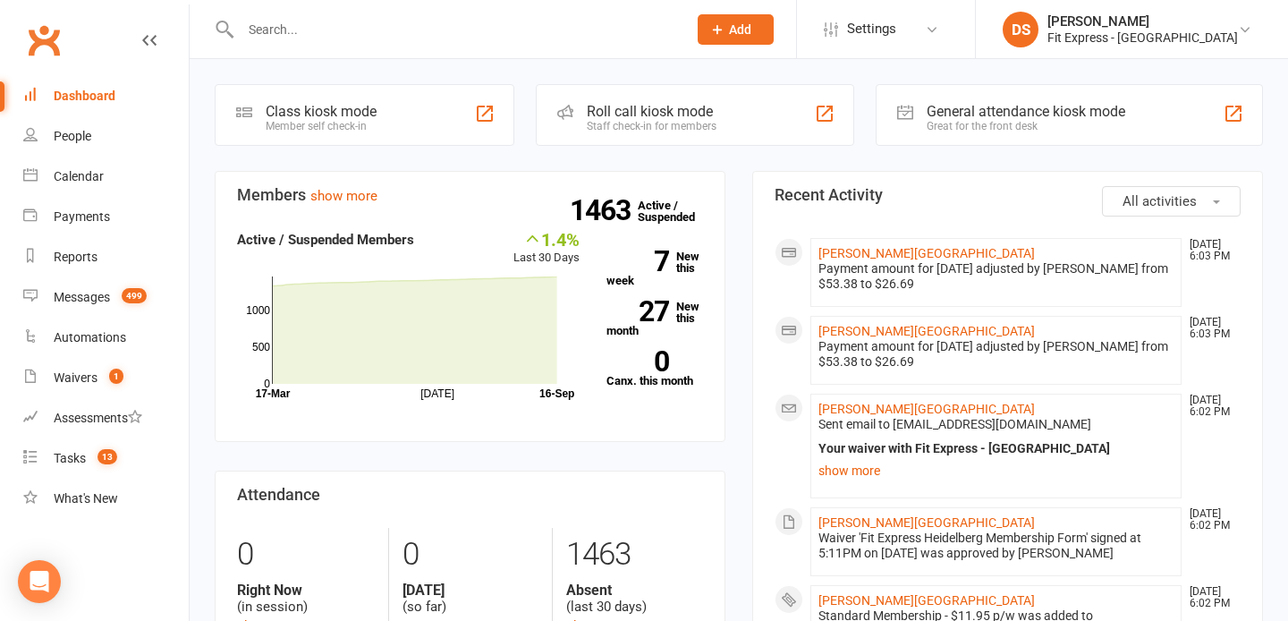
click at [38, 33] on link "Clubworx" at bounding box center [43, 40] width 45 height 45
click at [47, 48] on link "Clubworx" at bounding box center [43, 40] width 45 height 45
click at [1161, 49] on li "DS Drew Stubbs Fit Express - Heidelberg Signed in as: Fit Express - Heidelberg …" at bounding box center [1131, 29] width 313 height 58
click at [613, 25] on input "text" at bounding box center [454, 29] width 439 height 25
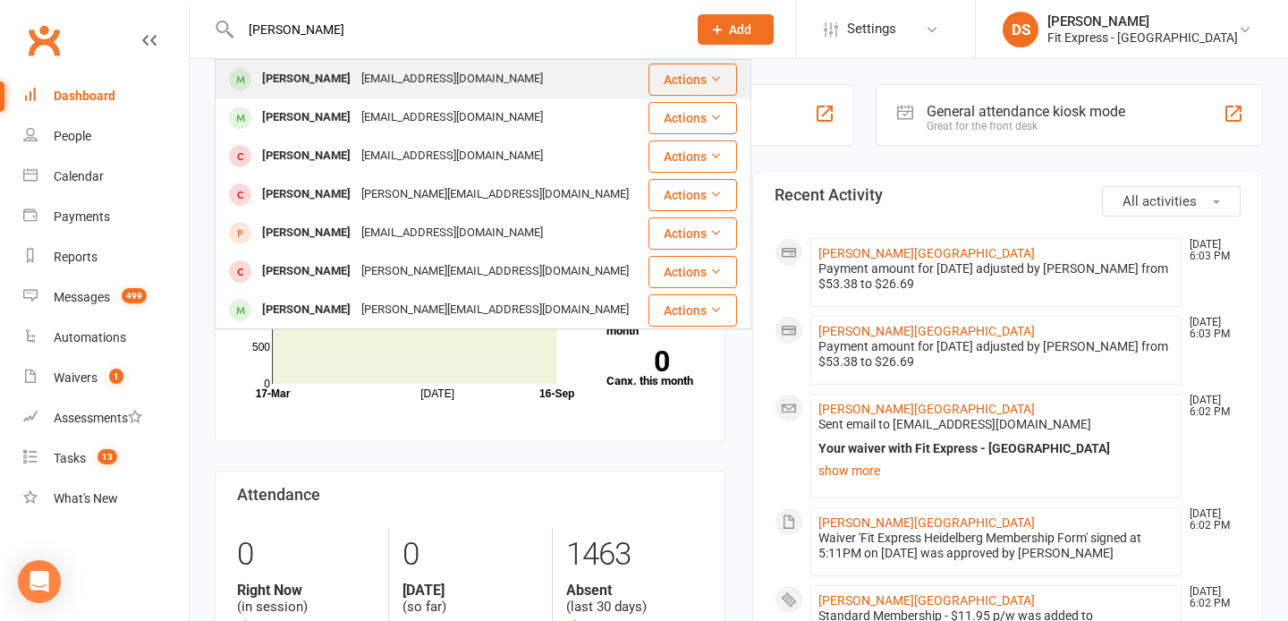
type input "oliver mea"
click at [563, 78] on div "Oliver Meagher twistymeagher@gmail.com" at bounding box center [431, 79] width 430 height 37
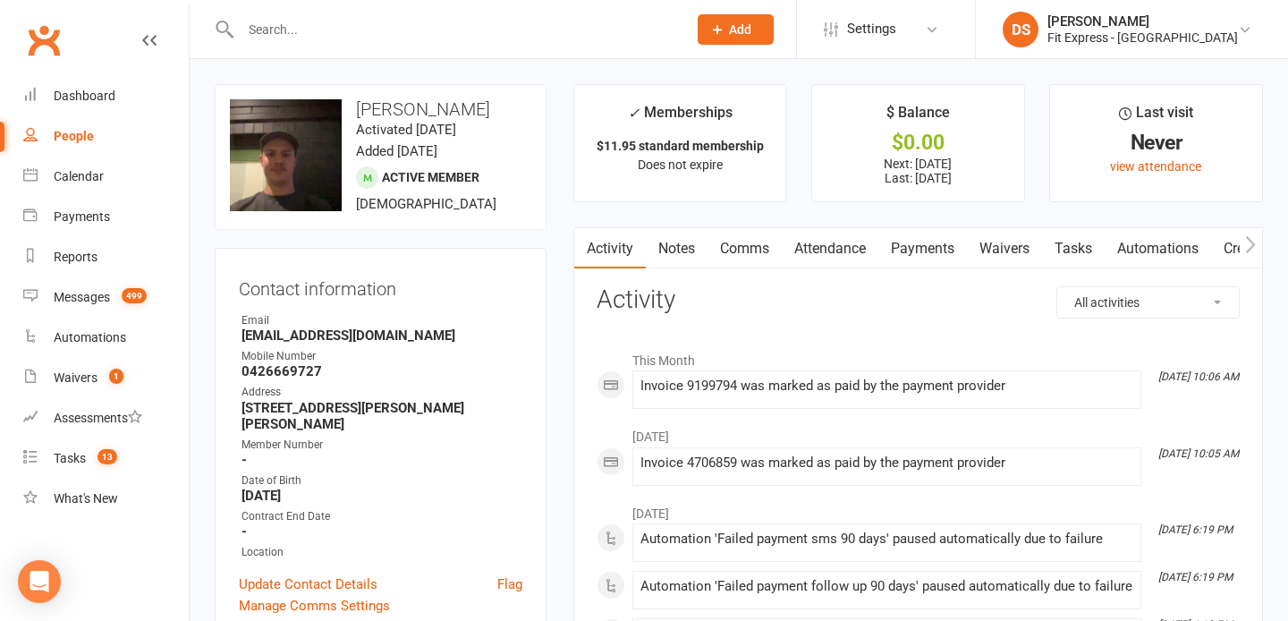
click at [991, 243] on link "Waivers" at bounding box center [1004, 248] width 75 height 41
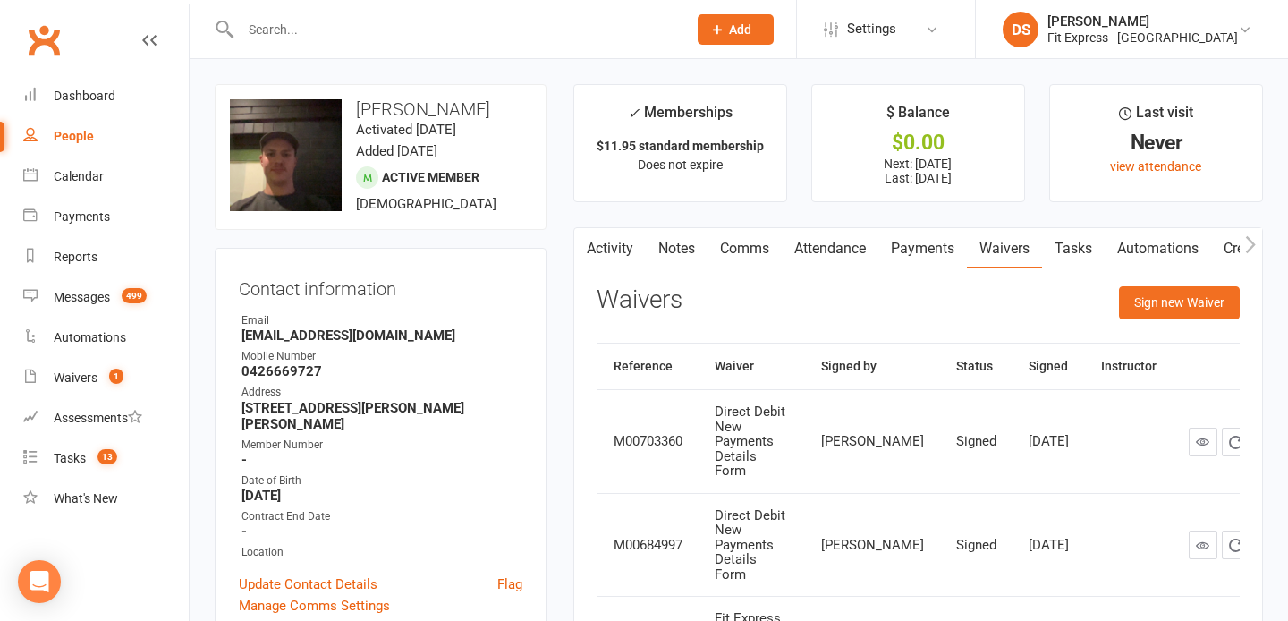
click at [56, 42] on link "Clubworx" at bounding box center [43, 40] width 45 height 45
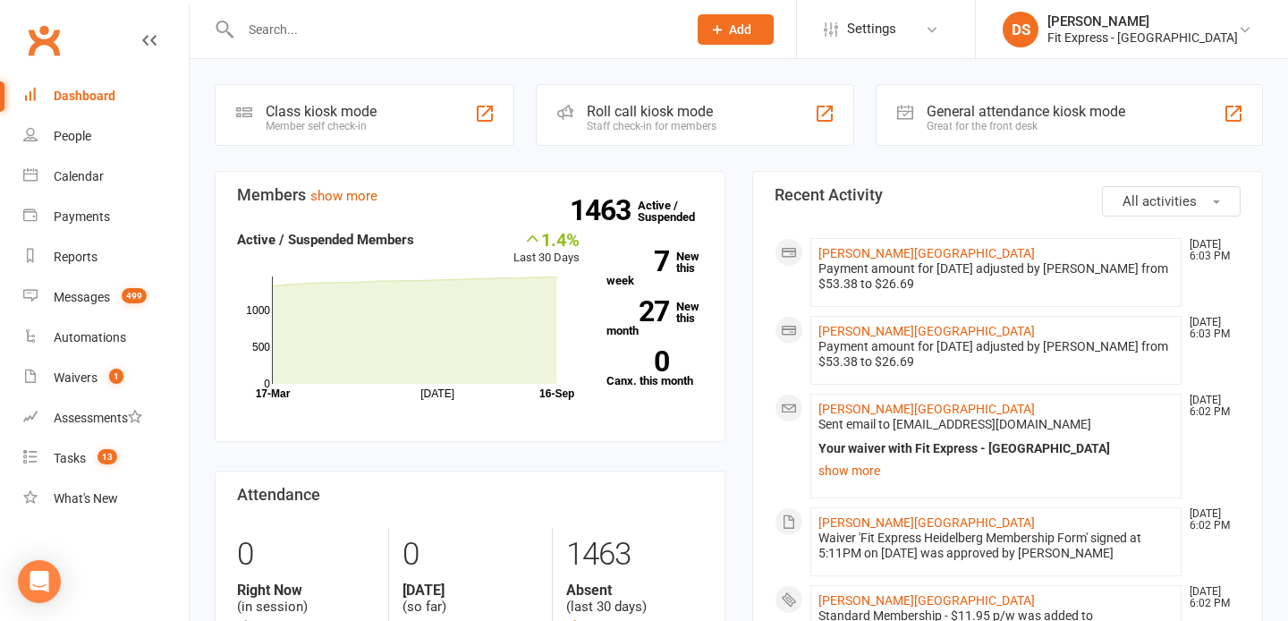
click at [266, 29] on input "text" at bounding box center [454, 29] width 439 height 25
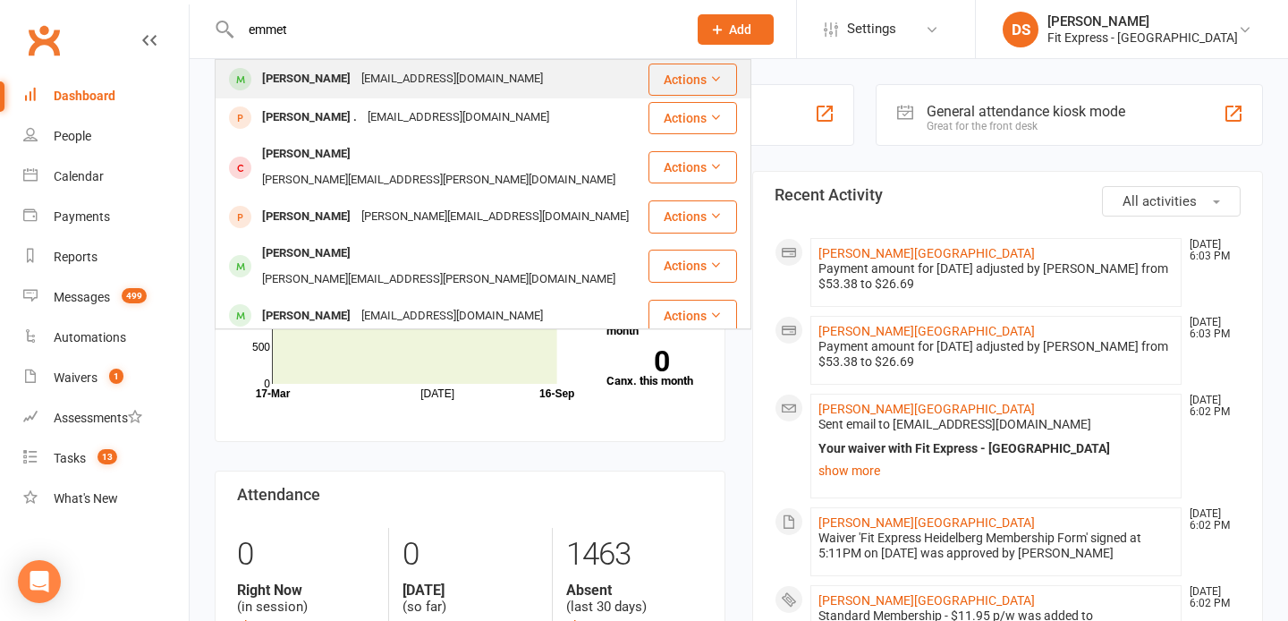
type input "emmet"
click at [310, 70] on div "[PERSON_NAME]" at bounding box center [306, 79] width 99 height 26
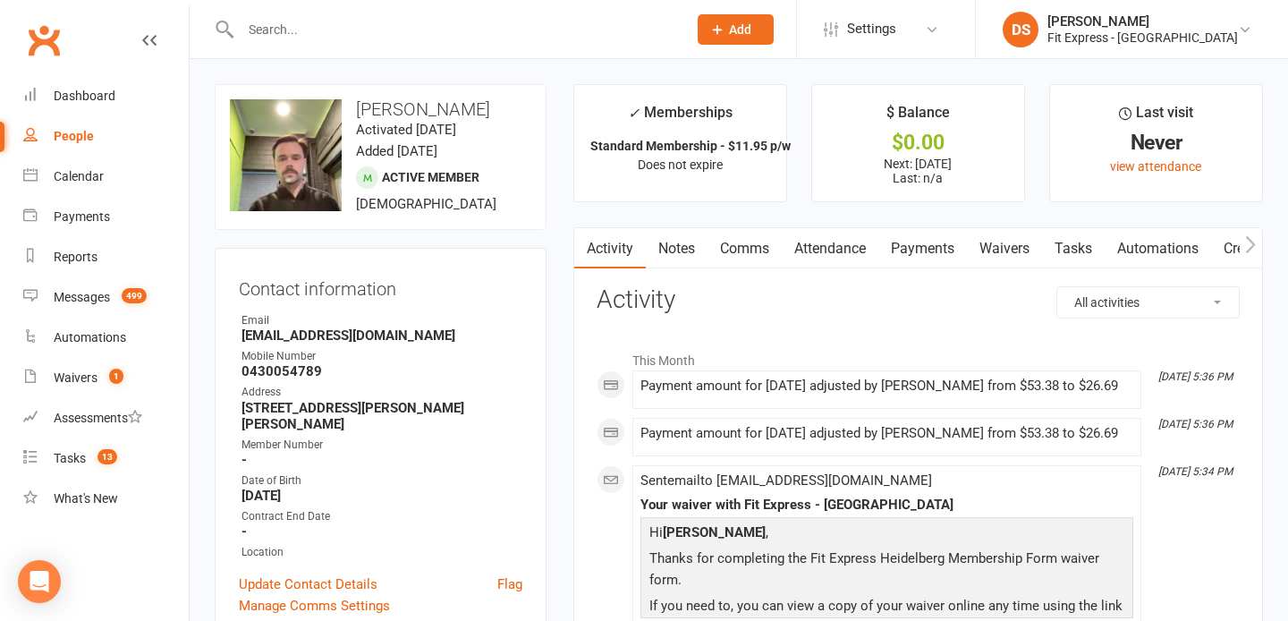
click at [295, 32] on input "text" at bounding box center [454, 29] width 439 height 25
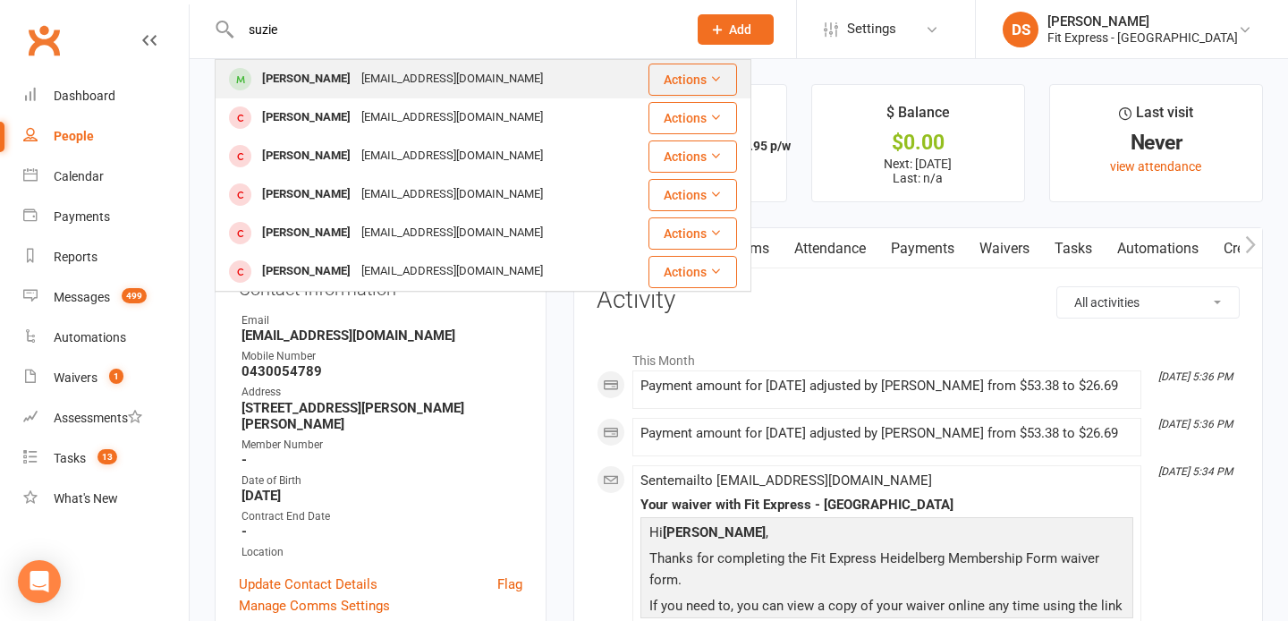
type input "suzie"
click at [273, 74] on div "[PERSON_NAME]" at bounding box center [306, 79] width 99 height 26
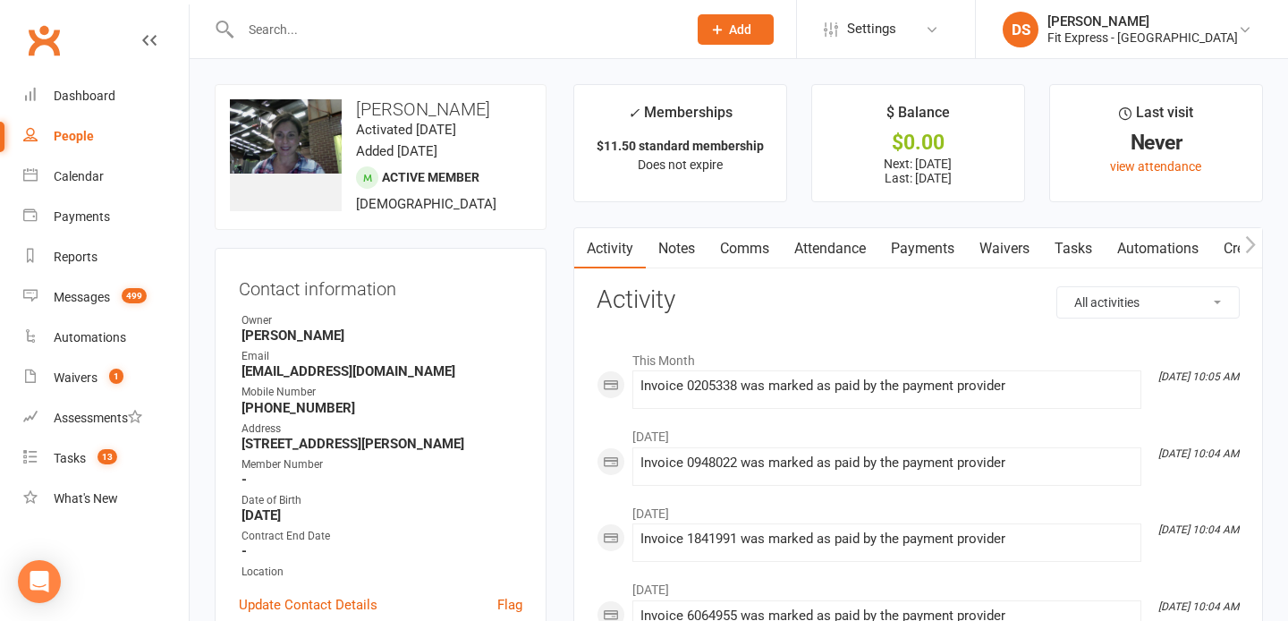
click at [44, 25] on link "Clubworx" at bounding box center [43, 40] width 45 height 45
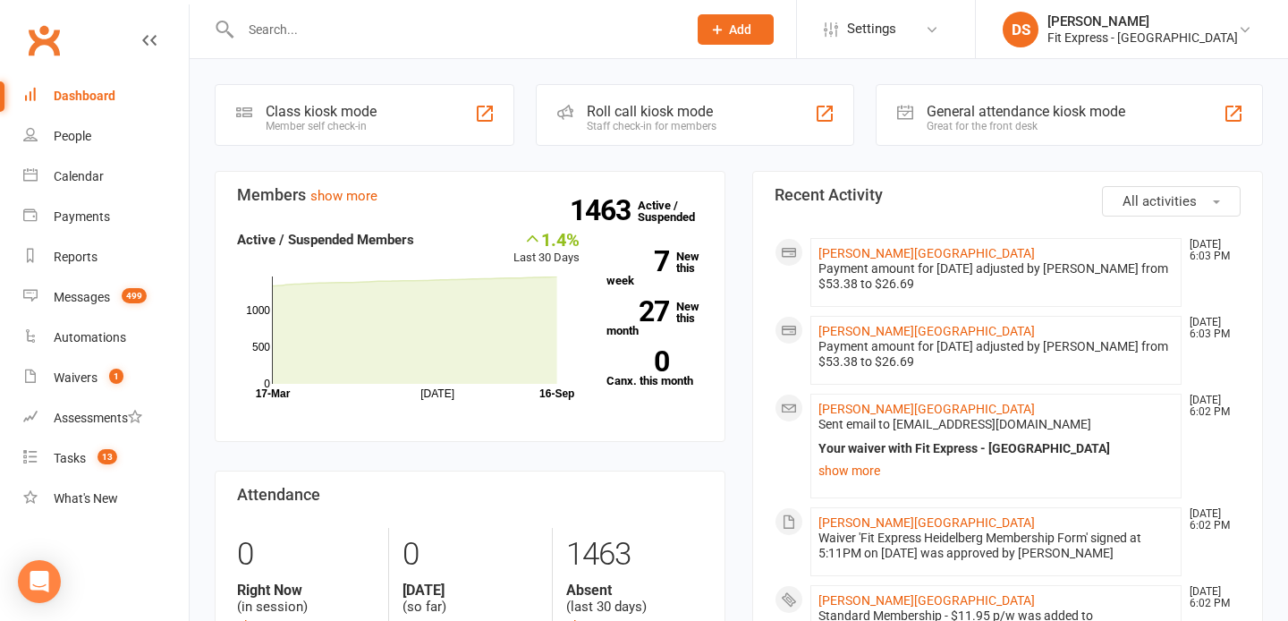
click at [285, 31] on input "text" at bounding box center [454, 29] width 439 height 25
click at [49, 33] on link "Clubworx" at bounding box center [43, 40] width 45 height 45
click at [45, 33] on link "Clubworx" at bounding box center [43, 40] width 45 height 45
click at [1114, 43] on div "Fit Express - [GEOGRAPHIC_DATA]" at bounding box center [1142, 38] width 190 height 16
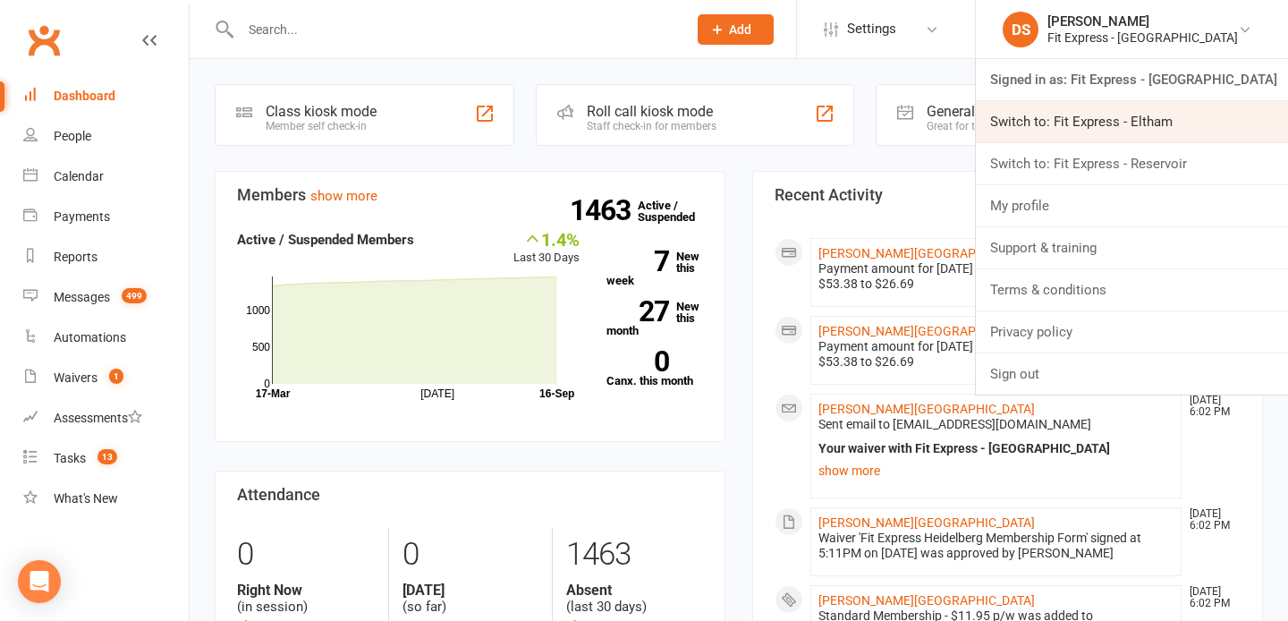
click at [1073, 140] on link "Switch to: Fit Express - Eltham" at bounding box center [1132, 121] width 312 height 41
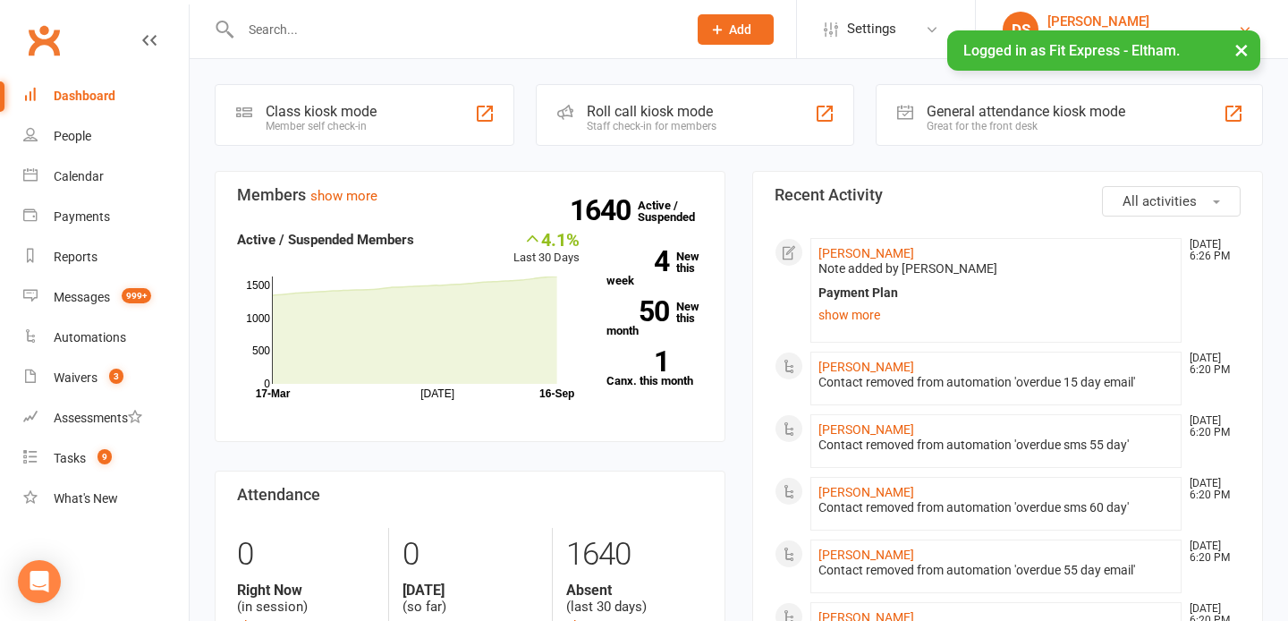
click at [1114, 28] on div "[PERSON_NAME]" at bounding box center [1142, 21] width 190 height 16
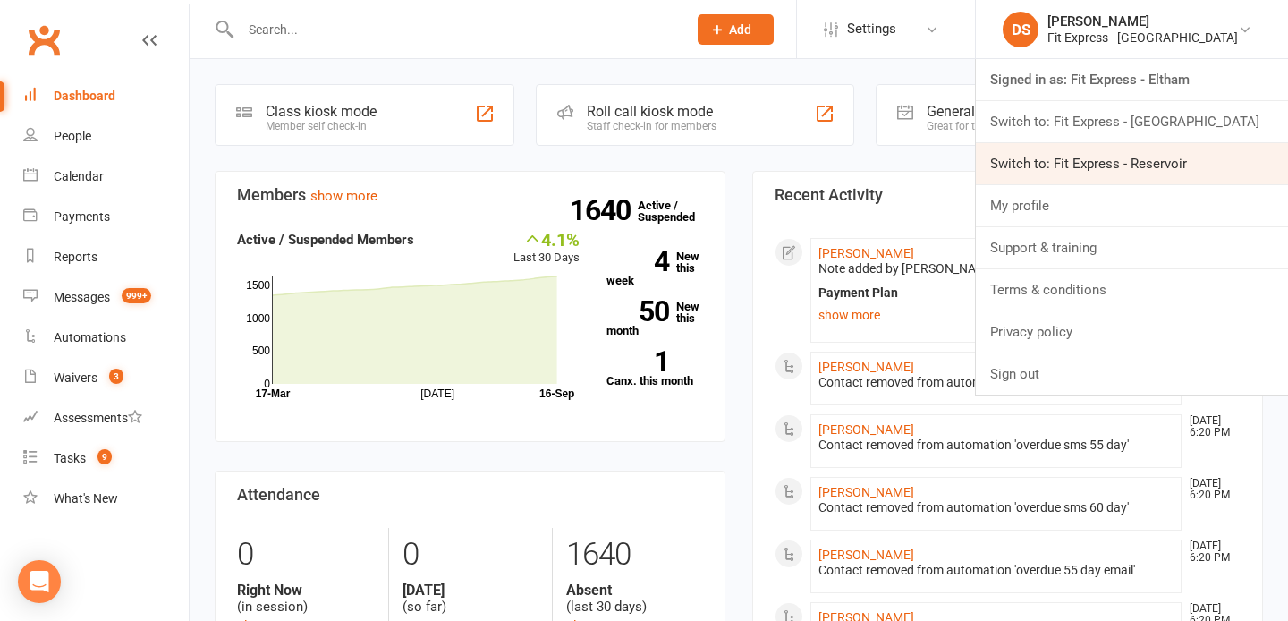
click at [1114, 154] on link "Switch to: Fit Express - Reservoir" at bounding box center [1132, 163] width 312 height 41
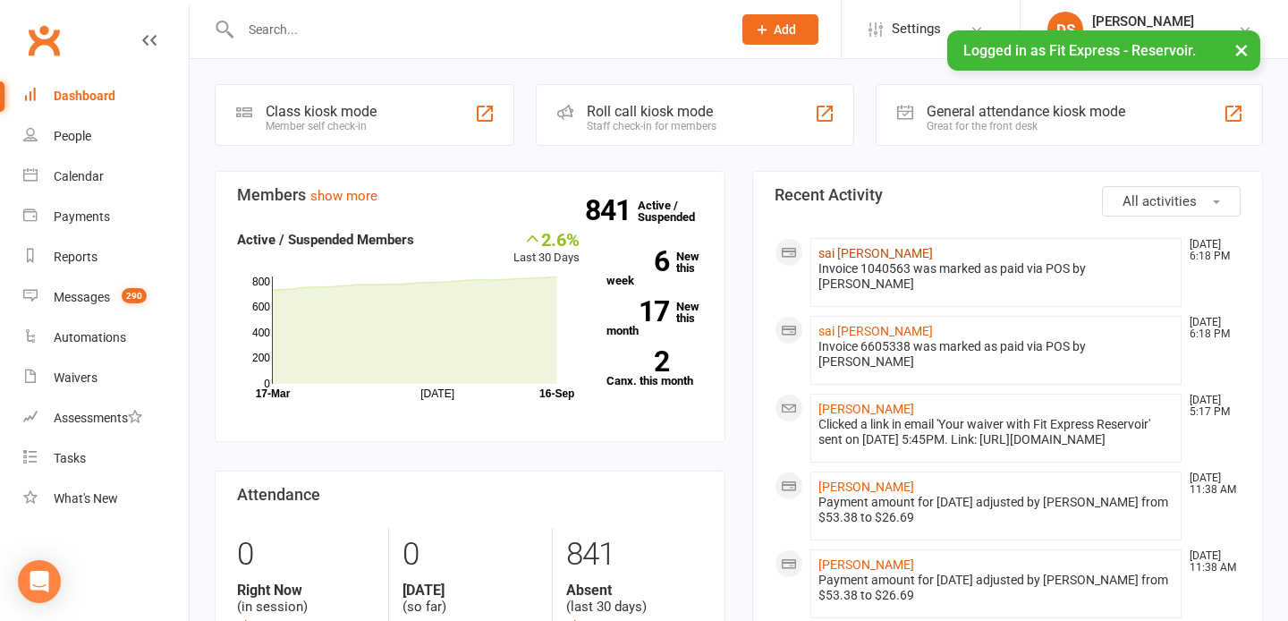
click at [864, 251] on link "sai [PERSON_NAME]" at bounding box center [875, 253] width 114 height 14
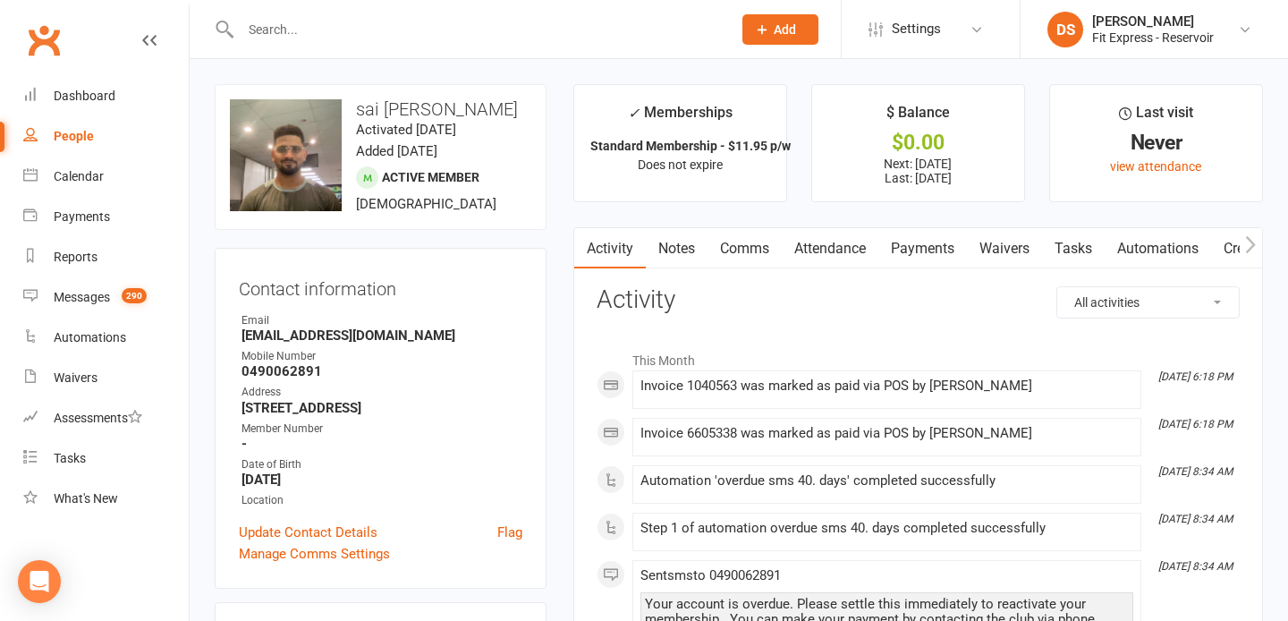
click at [38, 21] on link "Clubworx" at bounding box center [43, 40] width 45 height 45
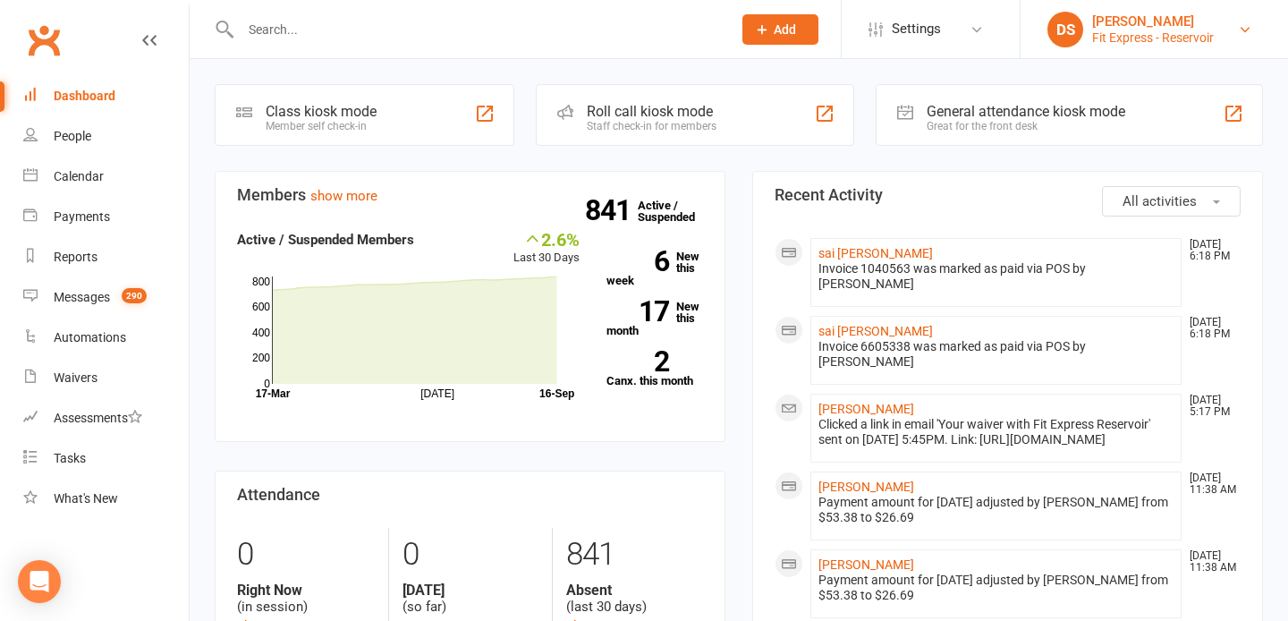
click at [1156, 32] on div "Fit Express - Reservoir" at bounding box center [1153, 38] width 122 height 16
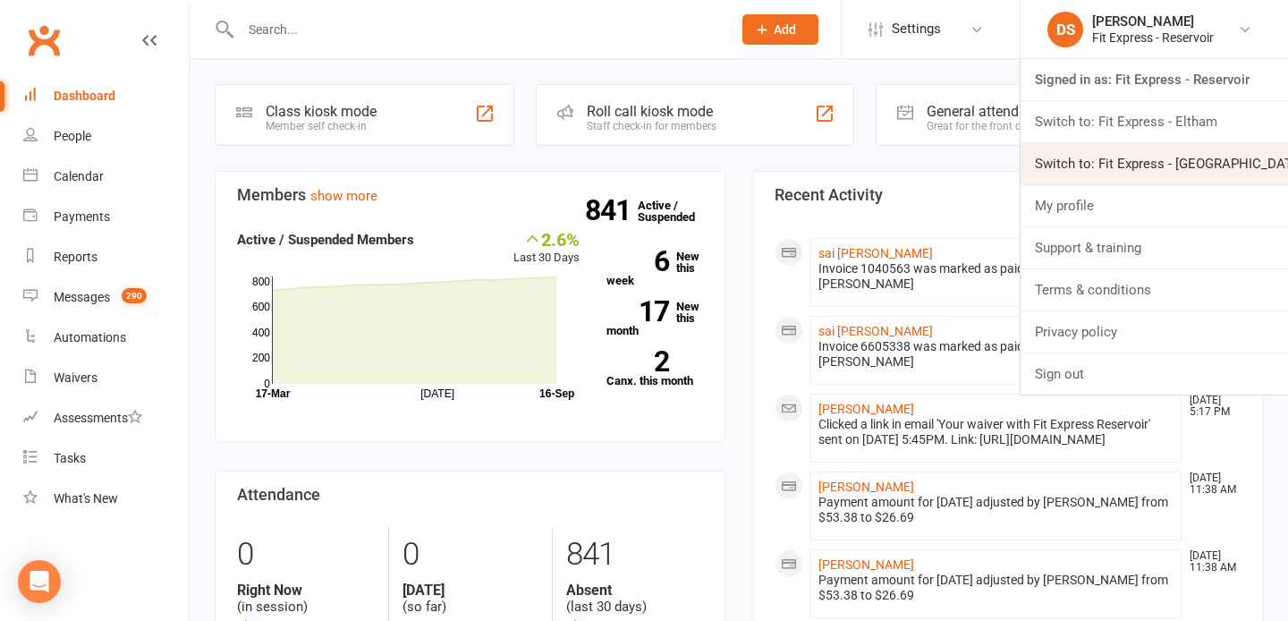
click at [1146, 156] on link "Switch to: Fit Express - [GEOGRAPHIC_DATA]" at bounding box center [1153, 163] width 267 height 41
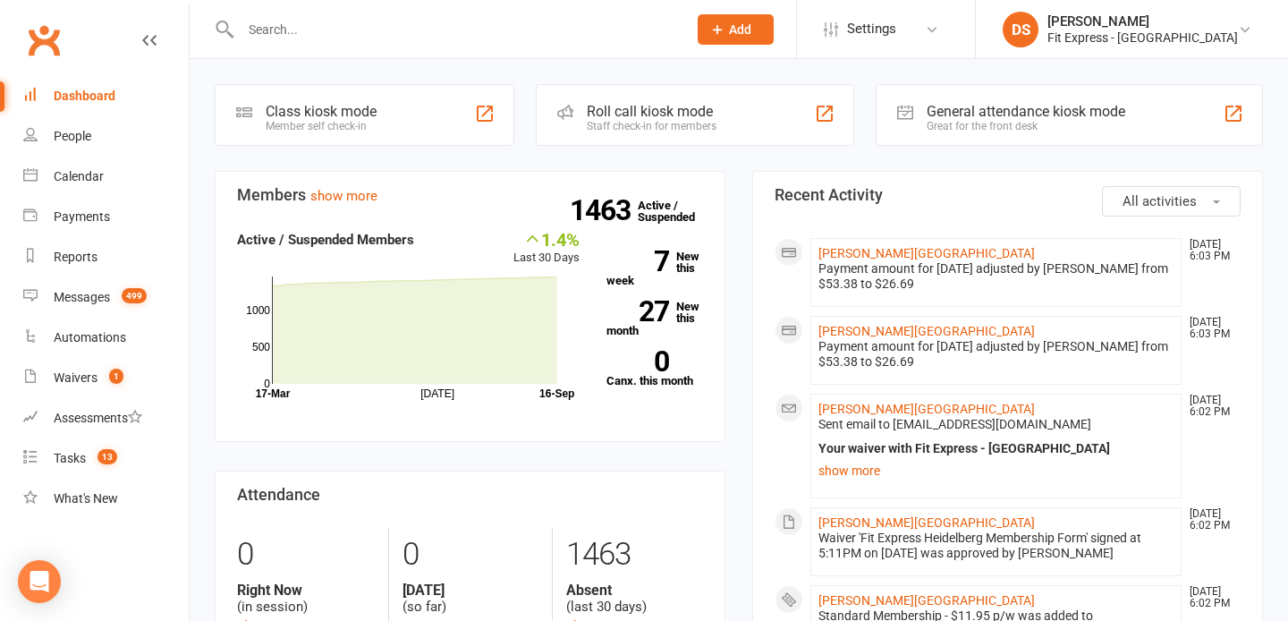
click at [52, 27] on link "Clubworx" at bounding box center [43, 40] width 45 height 45
click at [43, 33] on link "Clubworx" at bounding box center [43, 40] width 45 height 45
click at [43, 49] on link "Clubworx" at bounding box center [43, 40] width 45 height 45
click at [1119, 46] on link "DS [PERSON_NAME] Fit Express - [GEOGRAPHIC_DATA]" at bounding box center [1131, 30] width 258 height 36
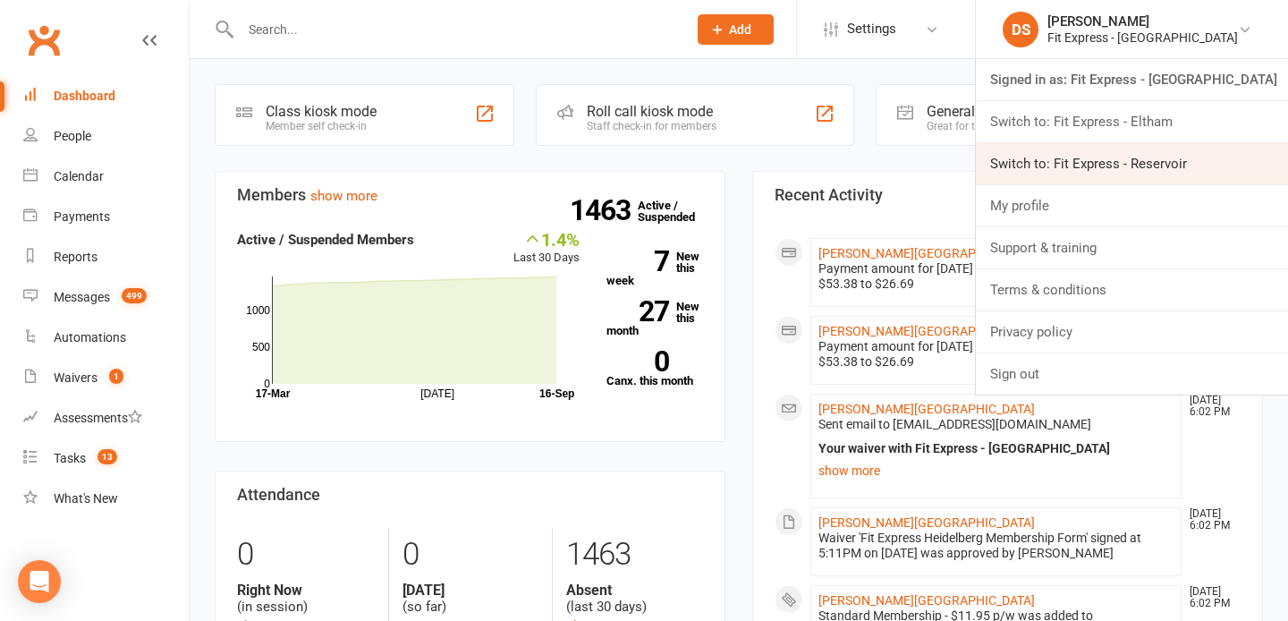
click at [1105, 151] on link "Switch to: Fit Express - Reservoir" at bounding box center [1132, 163] width 312 height 41
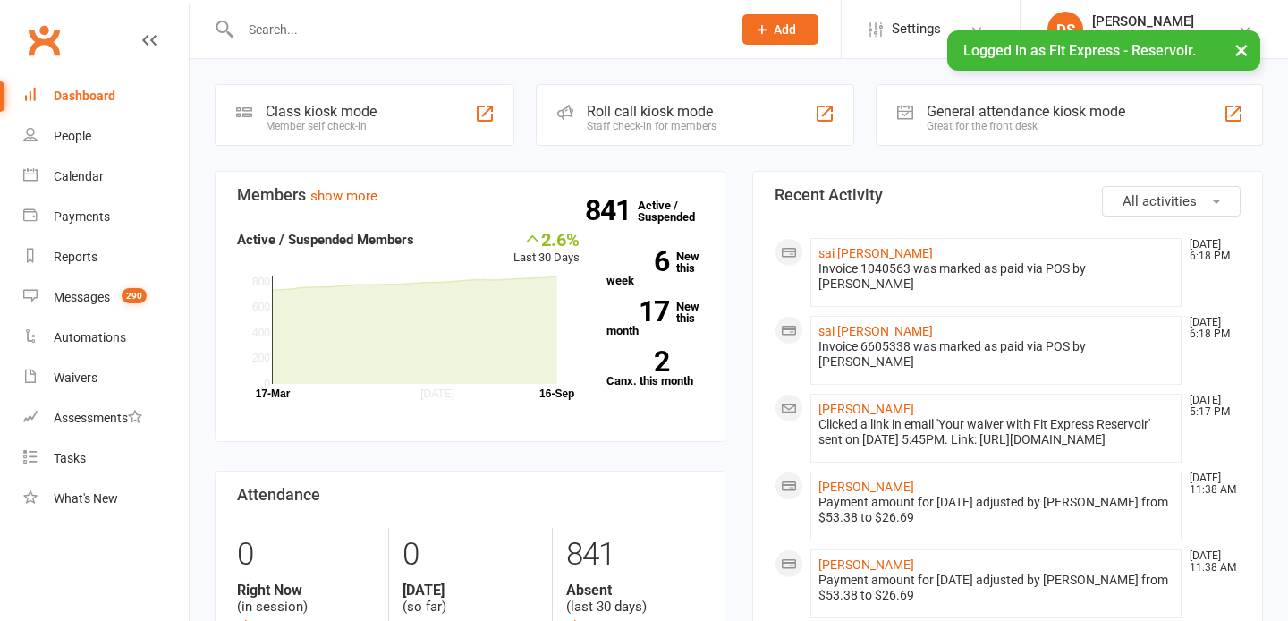
click at [444, 21] on input "text" at bounding box center [477, 29] width 484 height 25
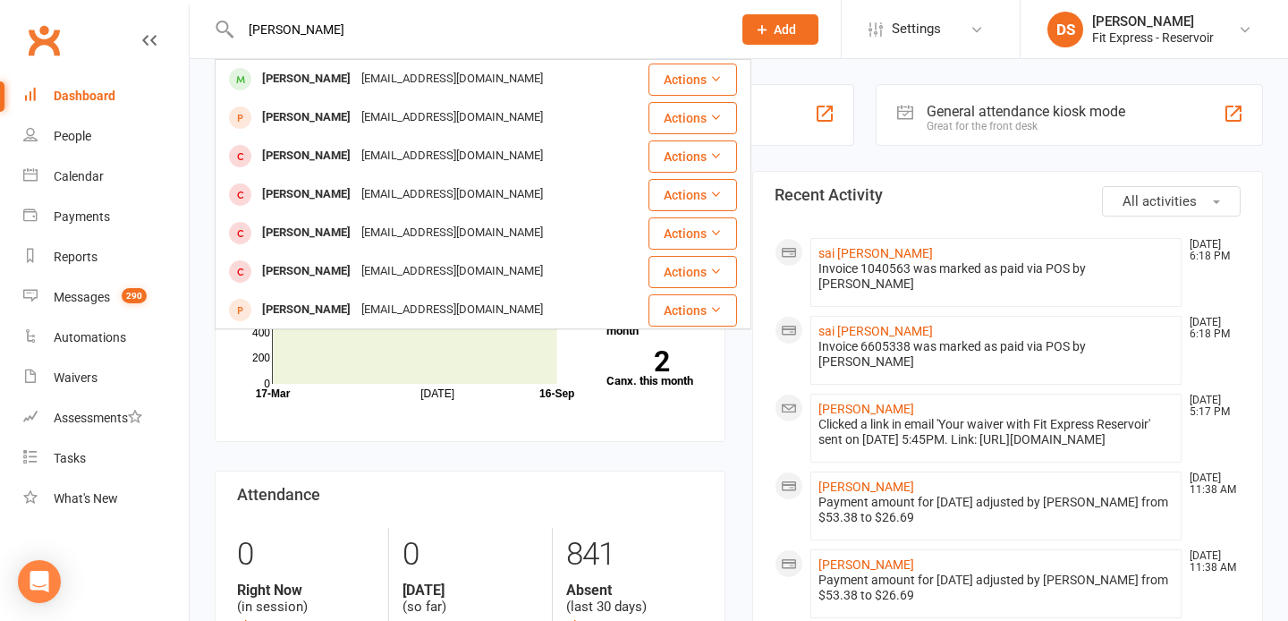
type input "diana"
click at [395, 57] on div "diana Diana Caillier dianacaillier@gmail.com Actions diana vanegas di_nana@hotm…" at bounding box center [467, 29] width 504 height 58
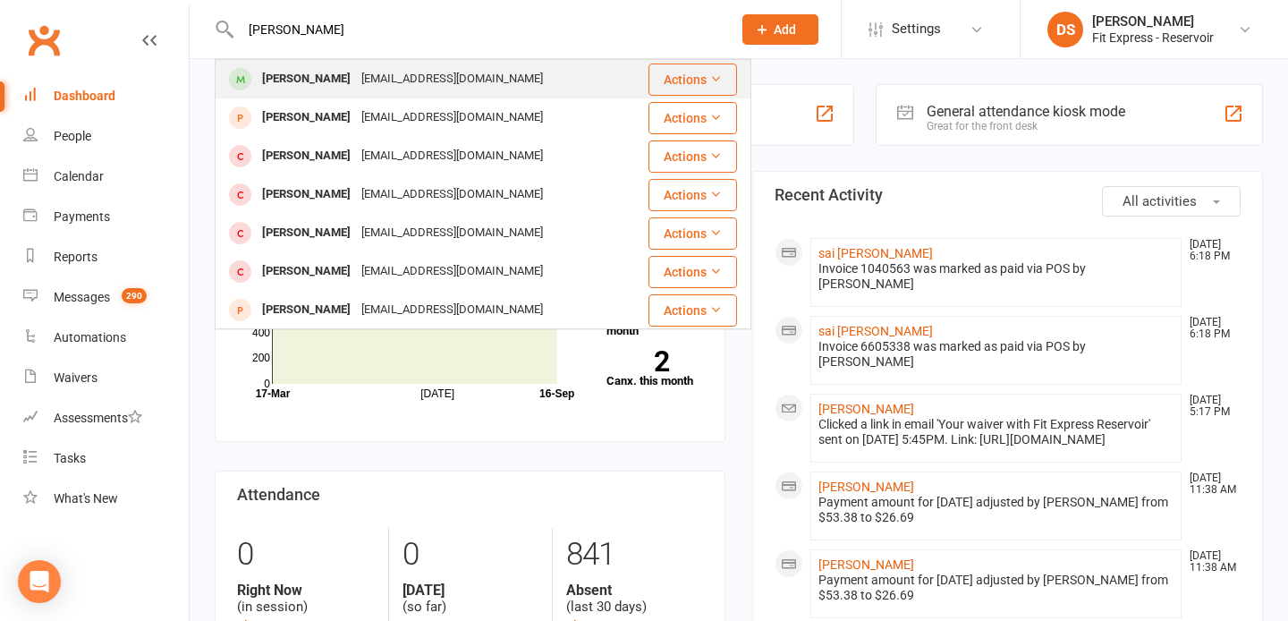
click at [386, 72] on div "dianacaillier@gmail.com" at bounding box center [452, 79] width 192 height 26
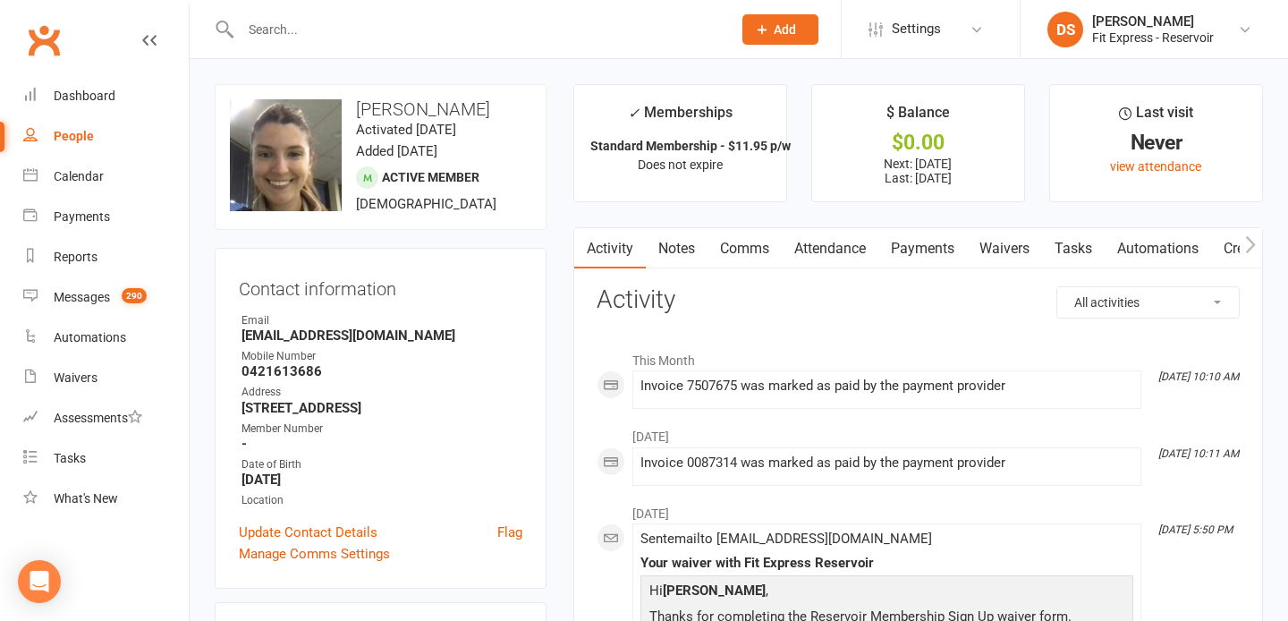
click at [926, 246] on link "Payments" at bounding box center [922, 248] width 89 height 41
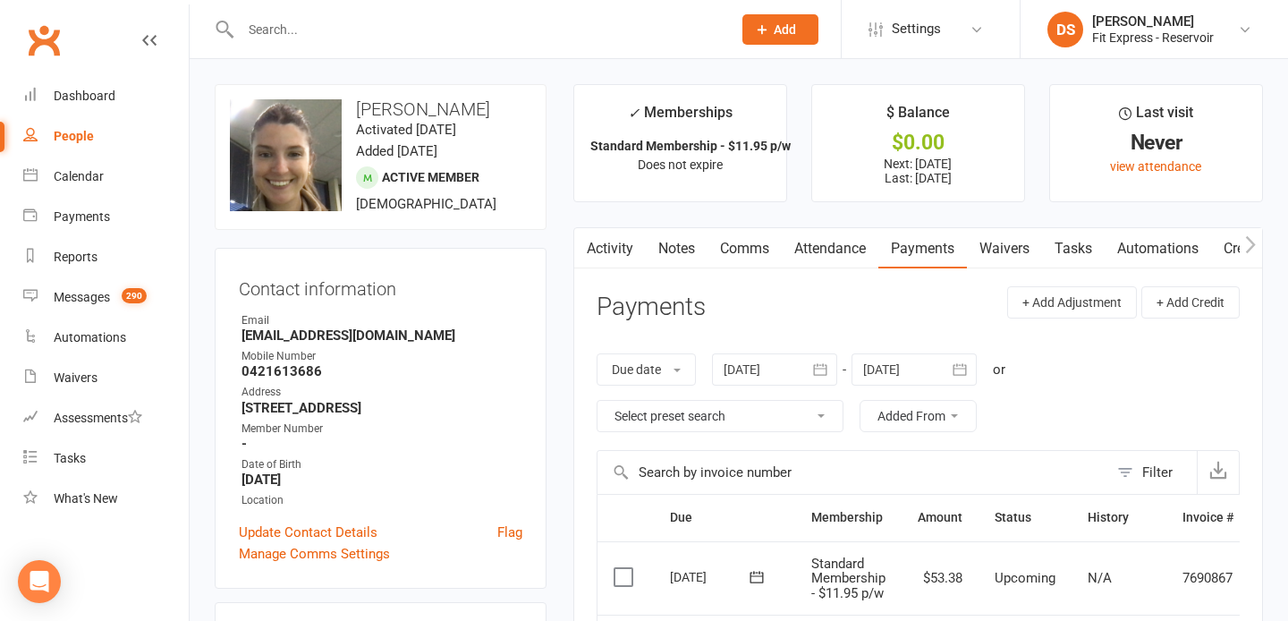
click at [50, 45] on link "Clubworx" at bounding box center [43, 40] width 45 height 45
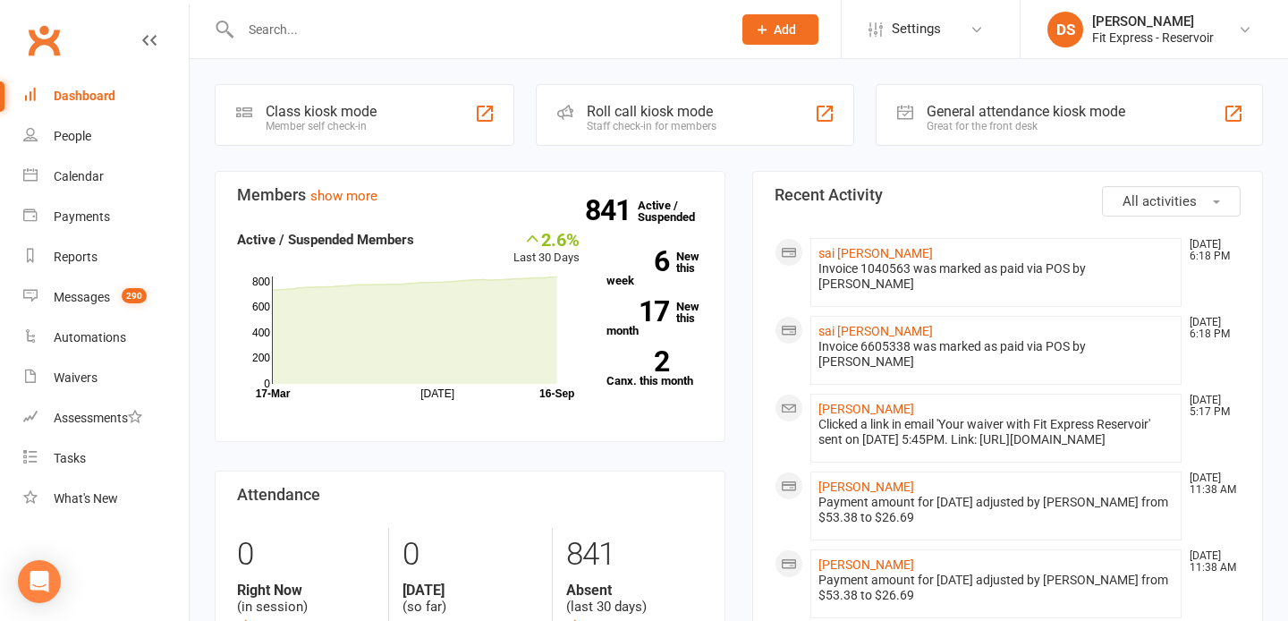
click at [50, 44] on link "Clubworx" at bounding box center [43, 40] width 45 height 45
click at [35, 46] on link "Clubworx" at bounding box center [43, 40] width 45 height 45
click at [1087, 26] on link "DS [PERSON_NAME] Fit Express - Reservoir" at bounding box center [1154, 30] width 214 height 36
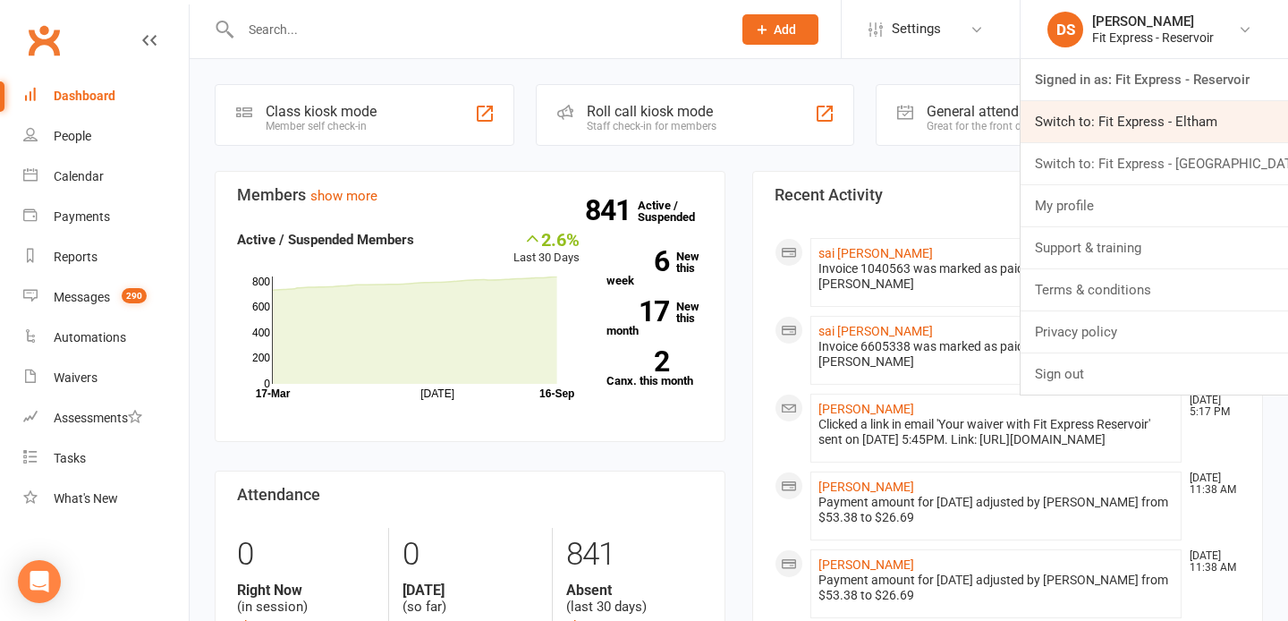
click at [1097, 131] on link "Switch to: Fit Express - Eltham" at bounding box center [1153, 121] width 267 height 41
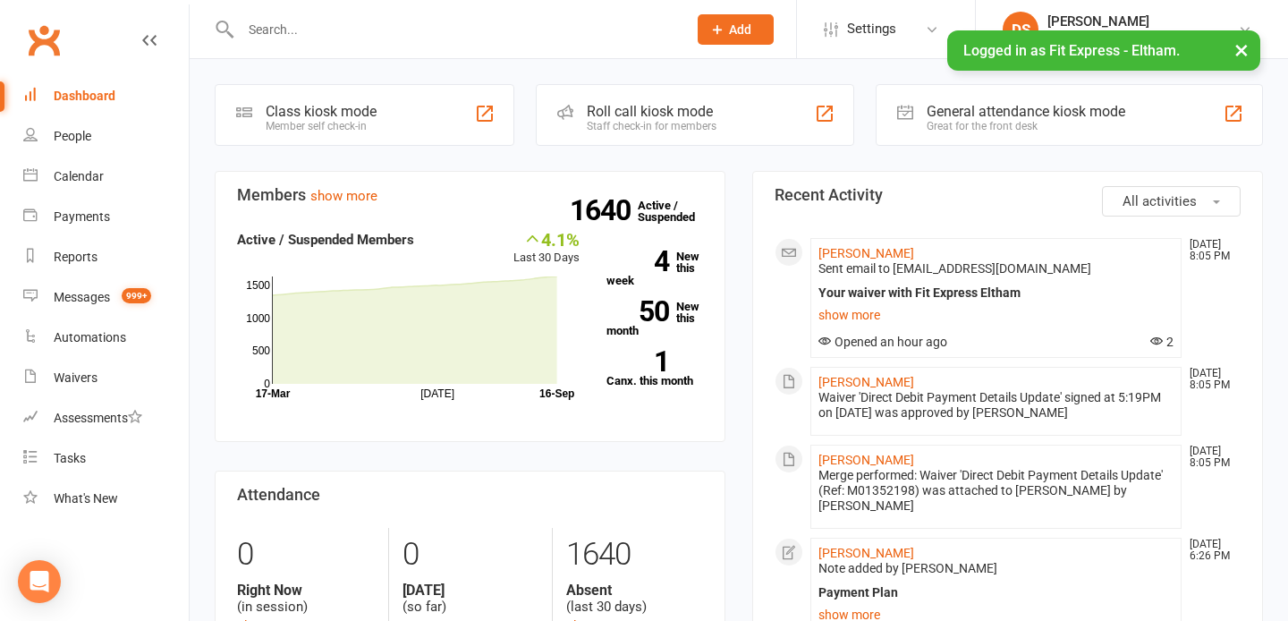
click at [557, 22] on input "text" at bounding box center [454, 29] width 439 height 25
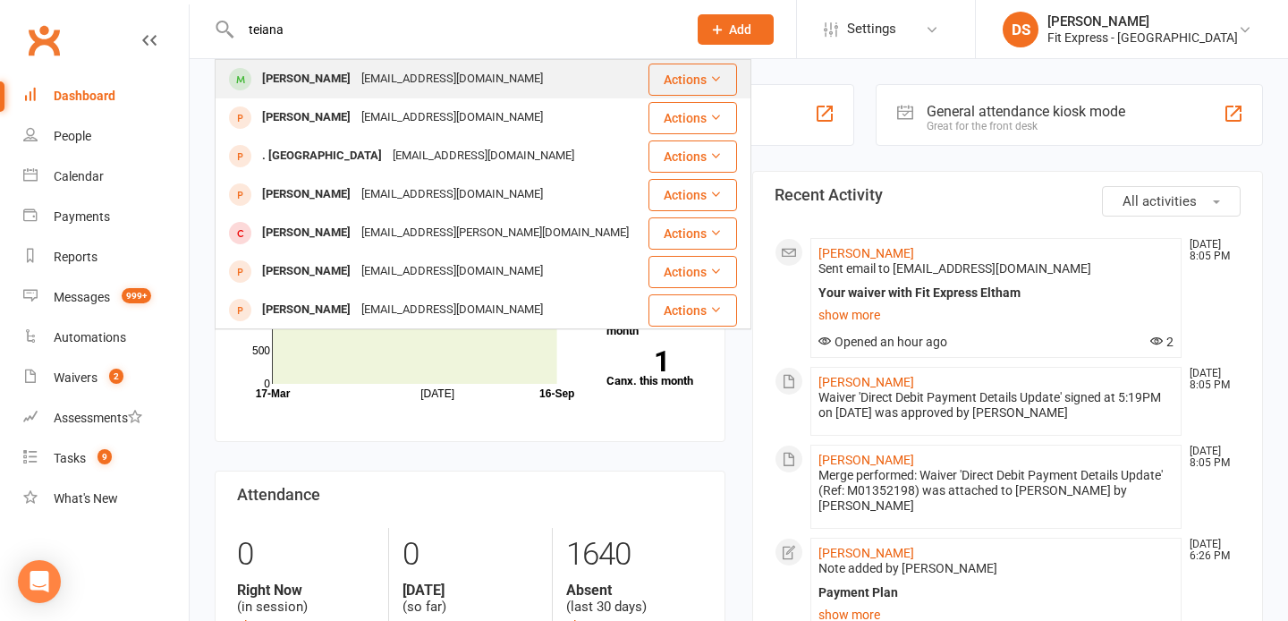
type input "teiana"
click at [475, 67] on div "teimclean19@gmail.com" at bounding box center [452, 79] width 192 height 26
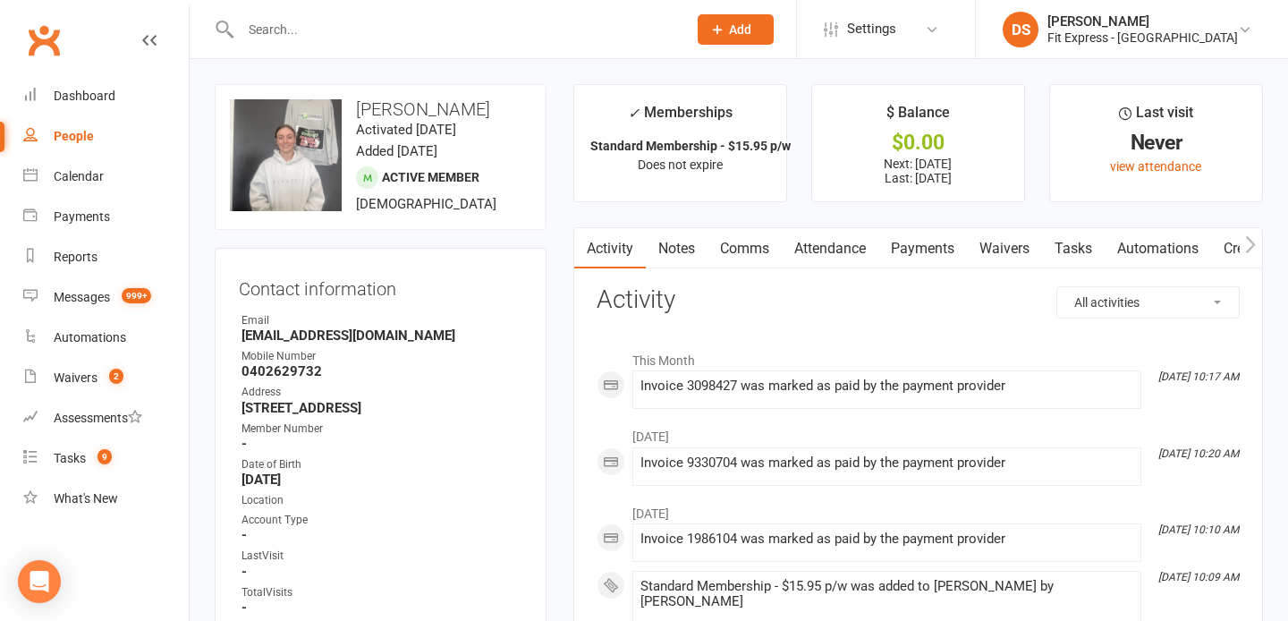
click at [940, 260] on link "Payments" at bounding box center [922, 248] width 89 height 41
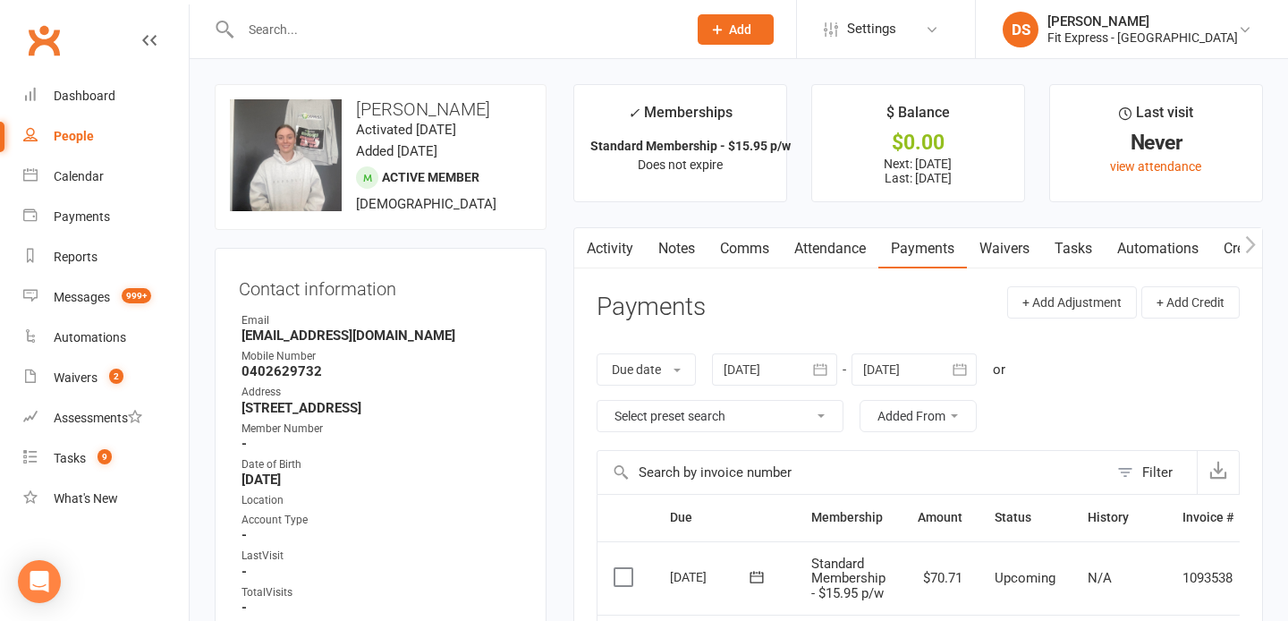
click at [40, 28] on link "Clubworx" at bounding box center [43, 40] width 45 height 45
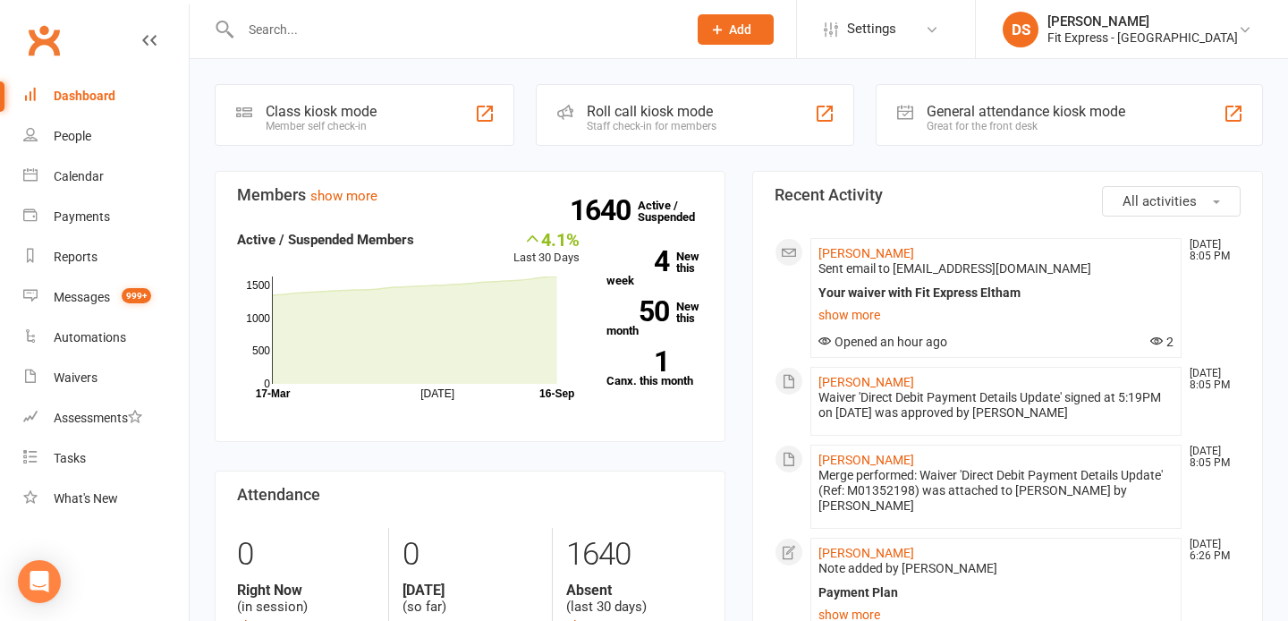
click at [463, 38] on input "text" at bounding box center [454, 29] width 439 height 25
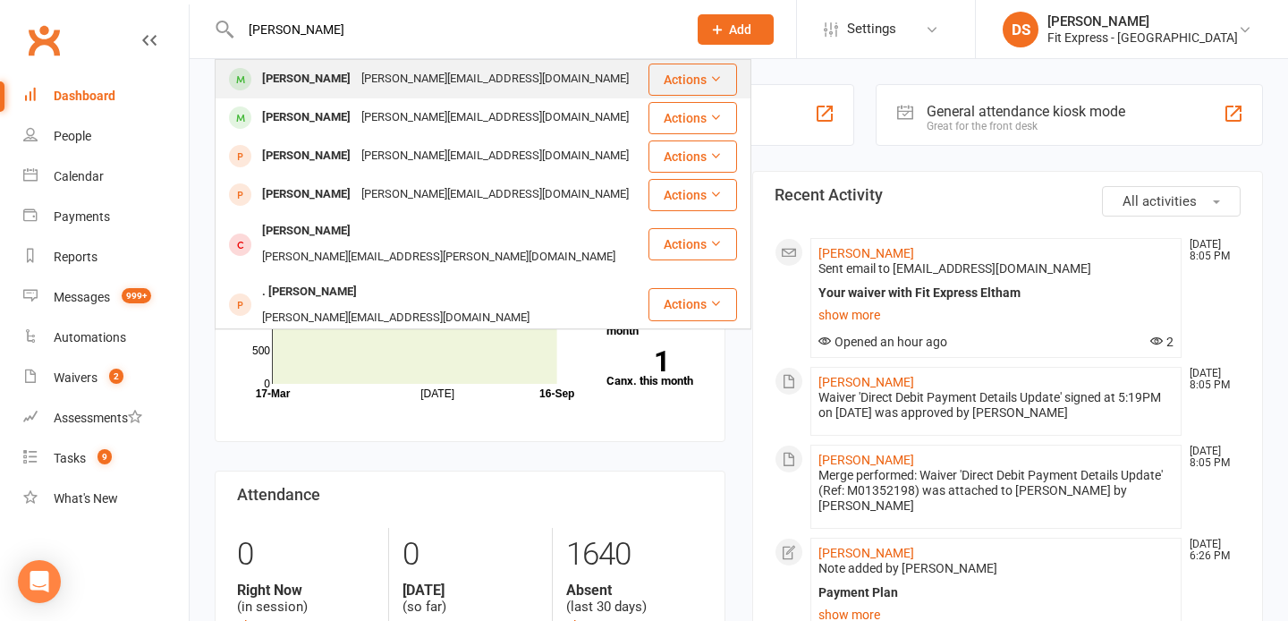
type input "[PERSON_NAME]"
click at [442, 64] on div "[PERSON_NAME] [PERSON_NAME][EMAIL_ADDRESS][DOMAIN_NAME]" at bounding box center [431, 79] width 430 height 37
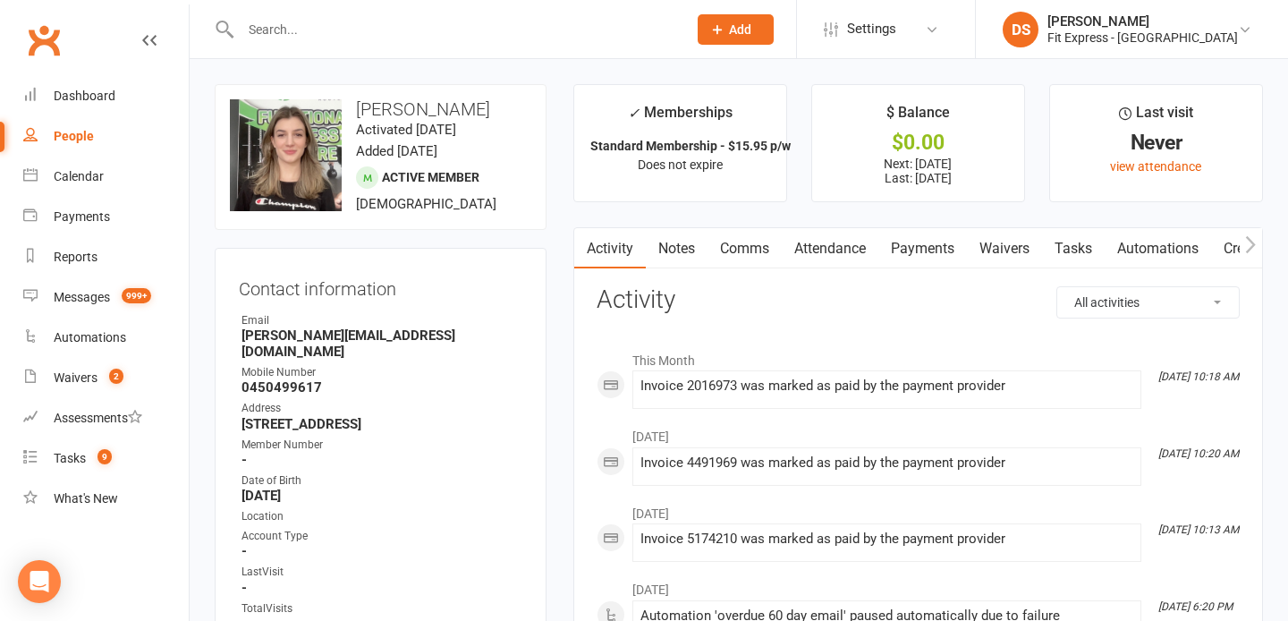
click at [690, 243] on link "Notes" at bounding box center [677, 248] width 62 height 41
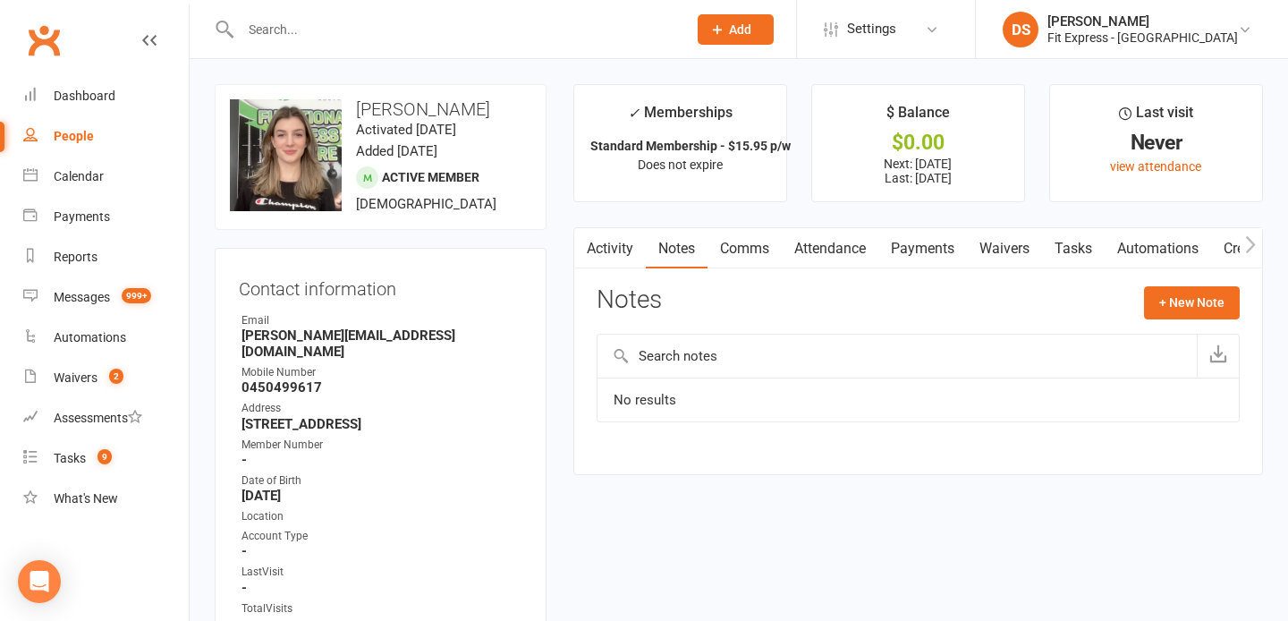
click at [917, 254] on link "Payments" at bounding box center [922, 248] width 89 height 41
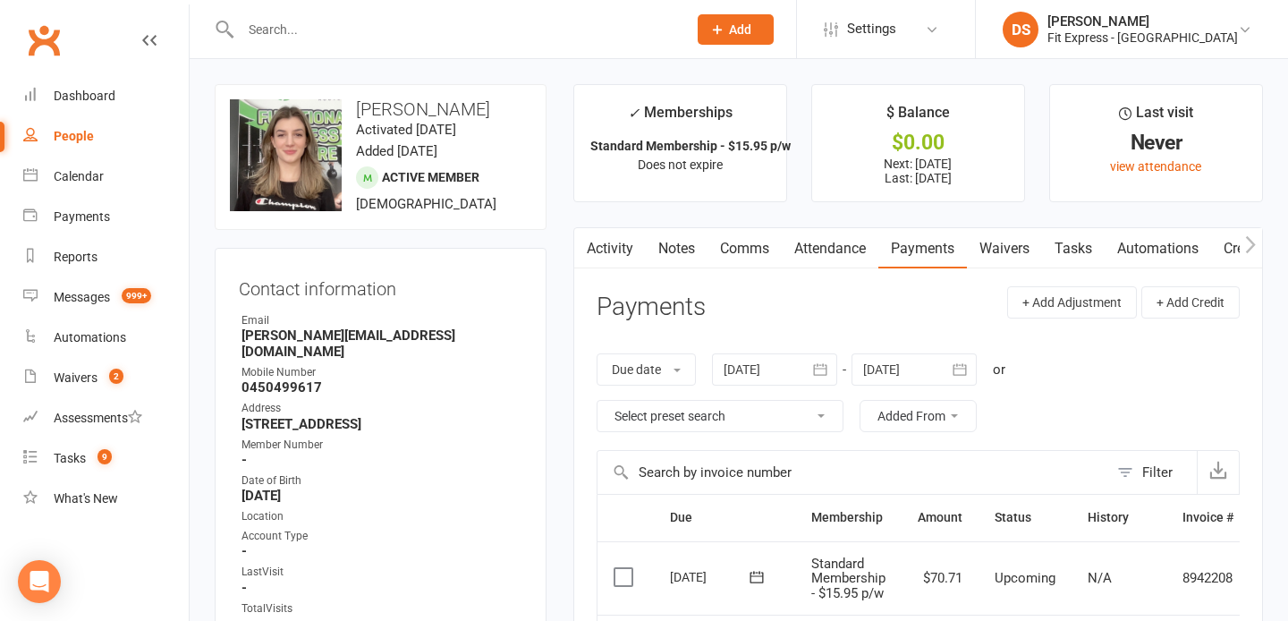
click at [630, 246] on link "Activity" at bounding box center [610, 248] width 72 height 41
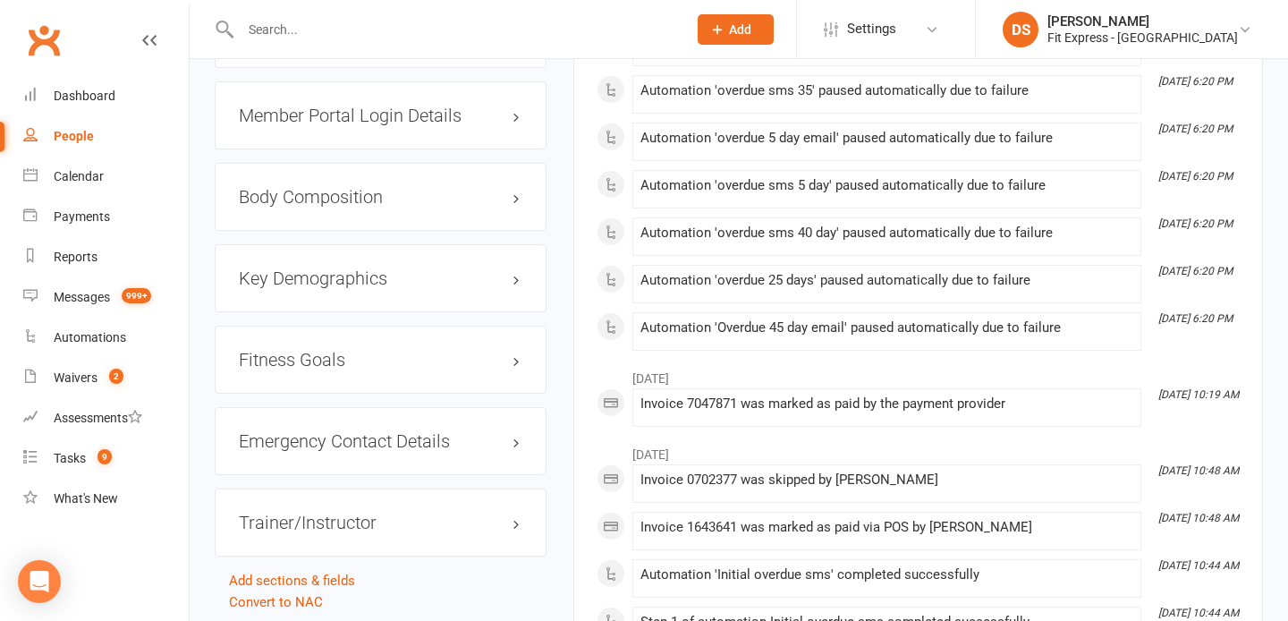
scroll to position [1478, 0]
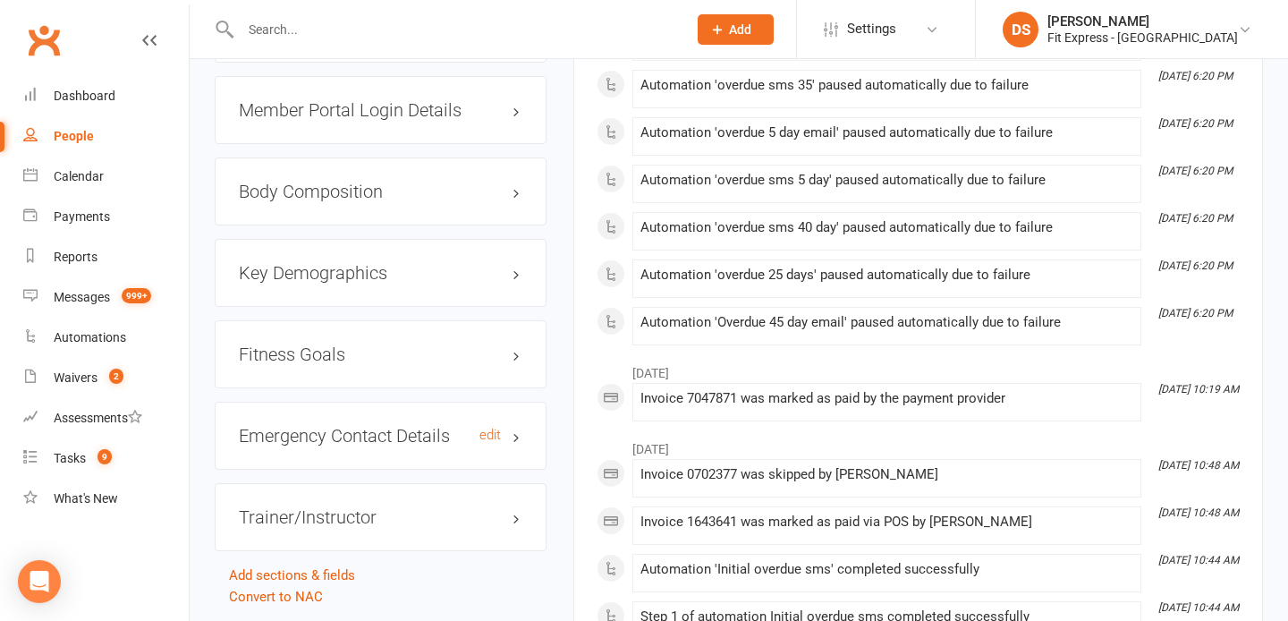
click at [518, 426] on h3 "Emergency Contact Details edit" at bounding box center [380, 436] width 283 height 20
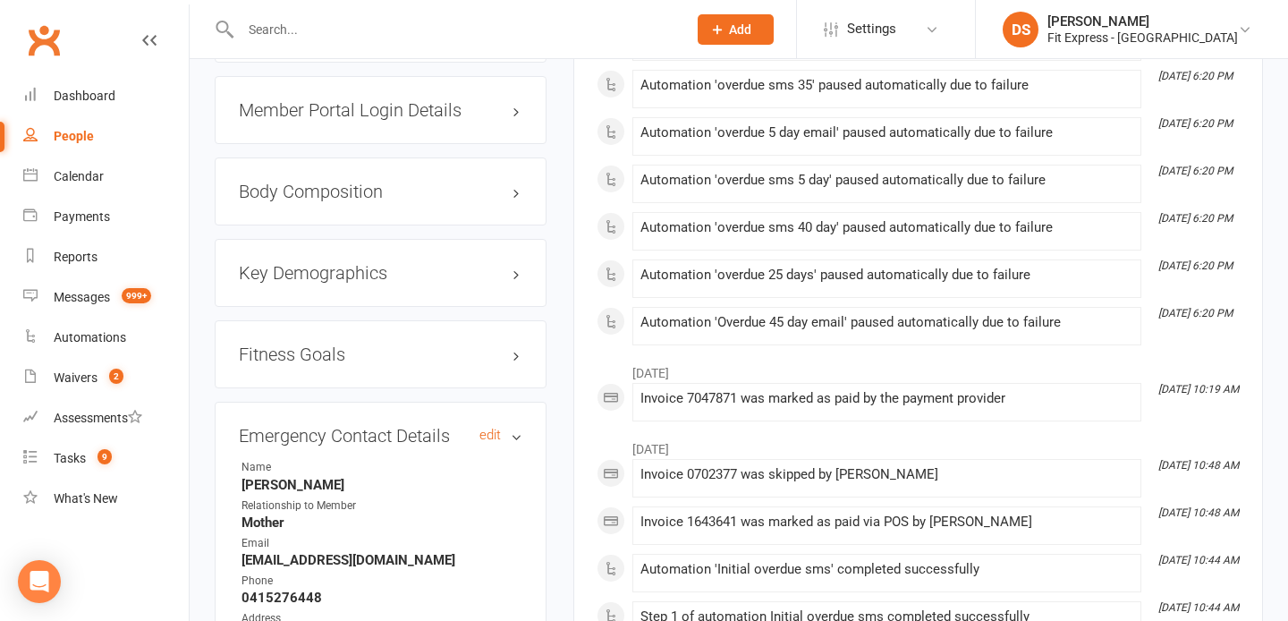
click at [519, 426] on h3 "Emergency Contact Details edit" at bounding box center [380, 436] width 283 height 20
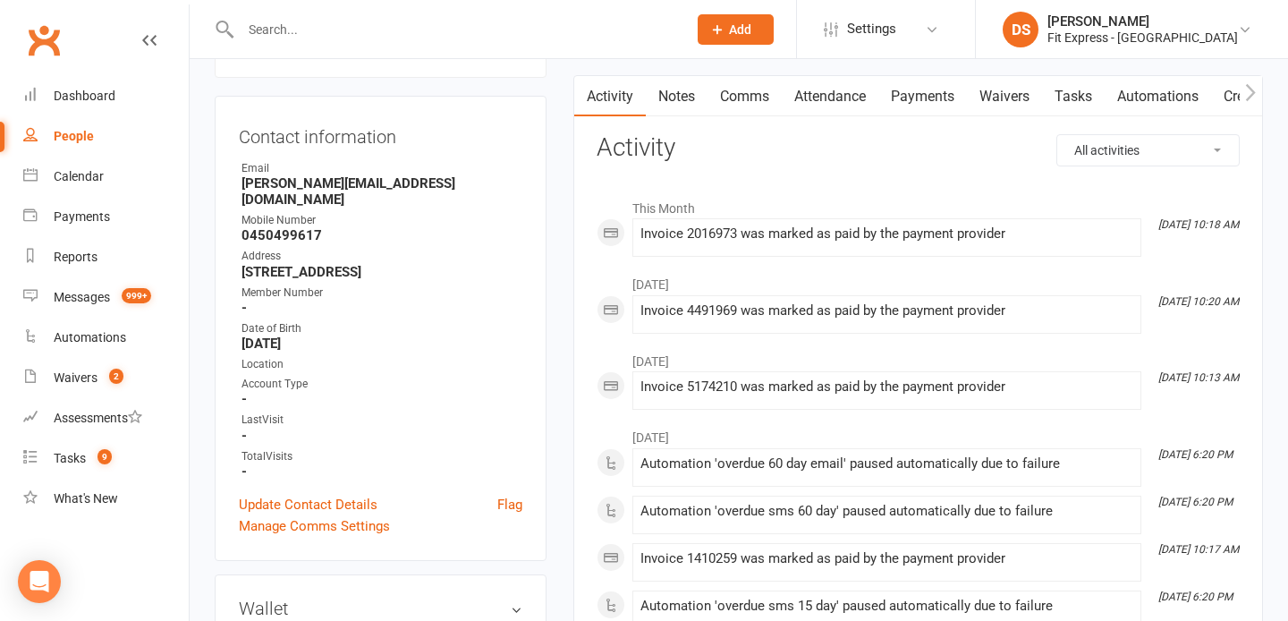
scroll to position [0, 0]
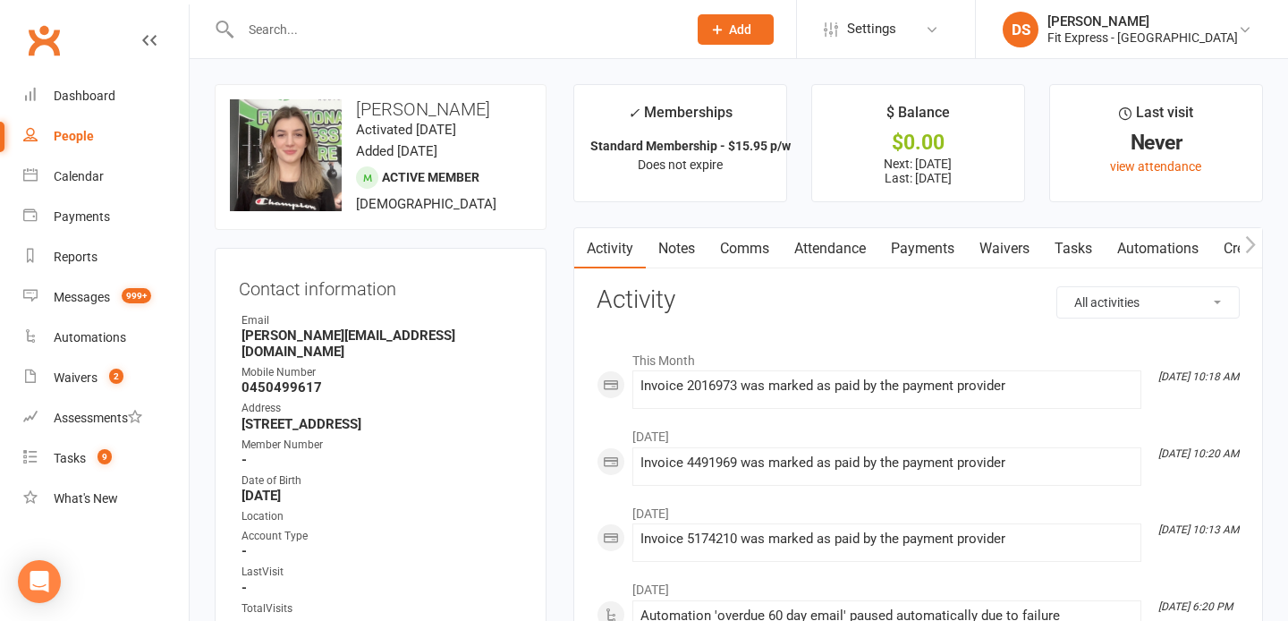
click at [46, 34] on link "Clubworx" at bounding box center [43, 40] width 45 height 45
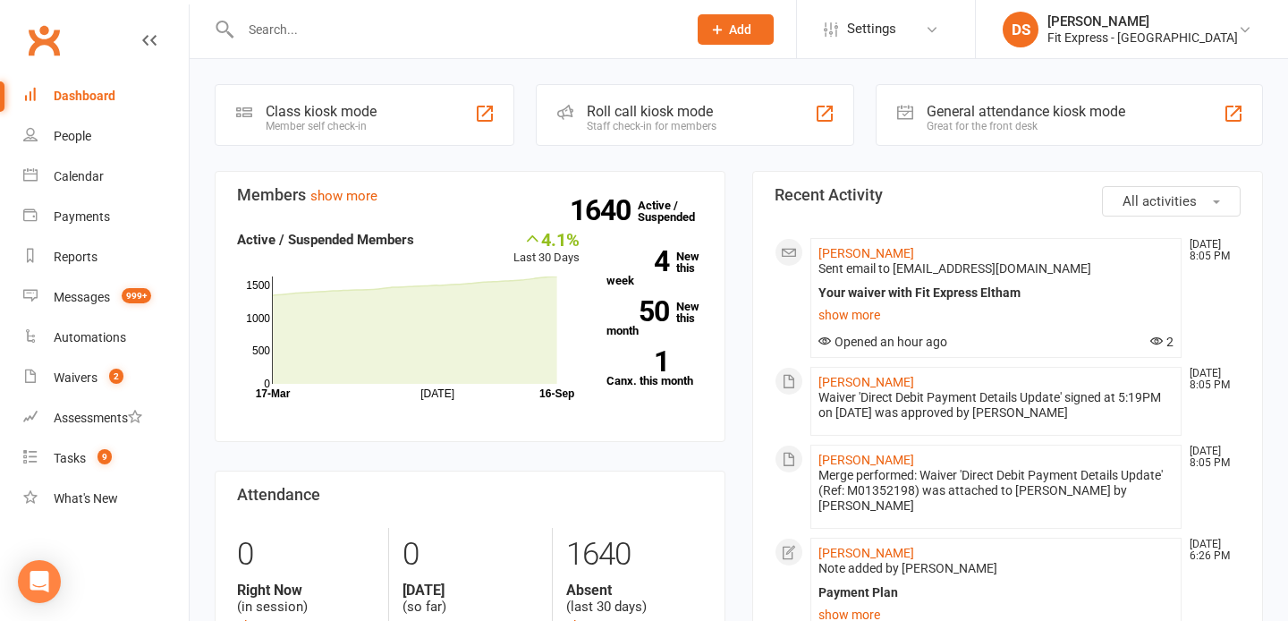
click at [34, 34] on link "Clubworx" at bounding box center [43, 40] width 45 height 45
click at [1104, 15] on div "[PERSON_NAME]" at bounding box center [1142, 21] width 190 height 16
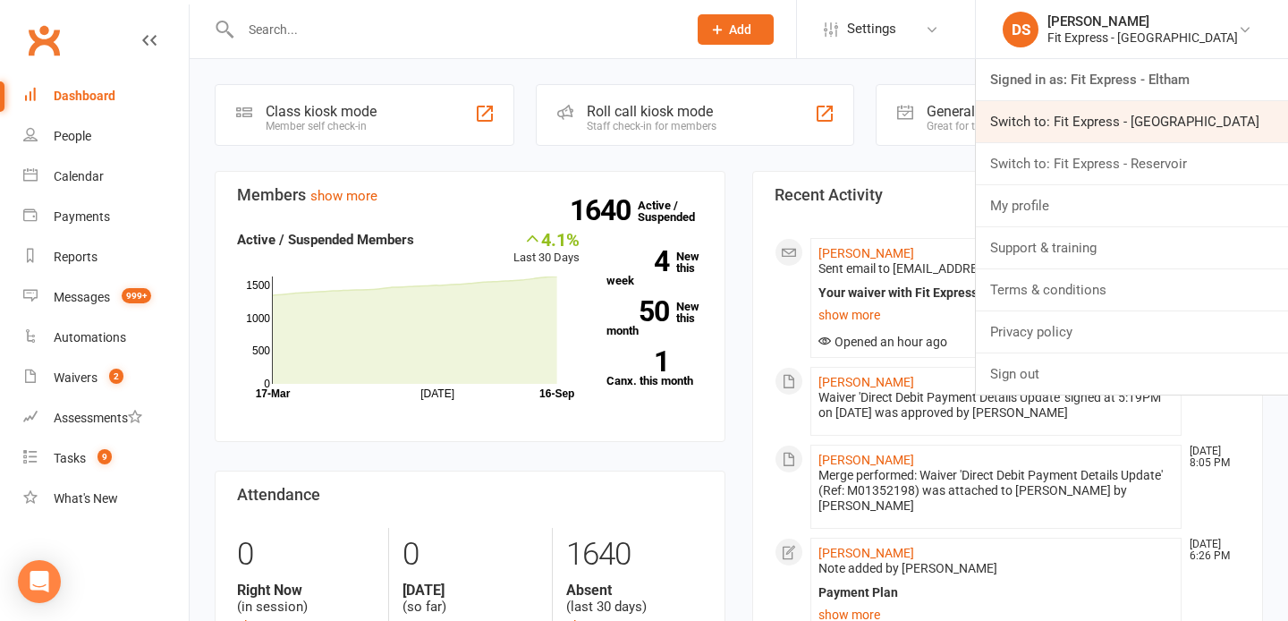
click at [1121, 125] on link "Switch to: Fit Express - [GEOGRAPHIC_DATA]" at bounding box center [1132, 121] width 312 height 41
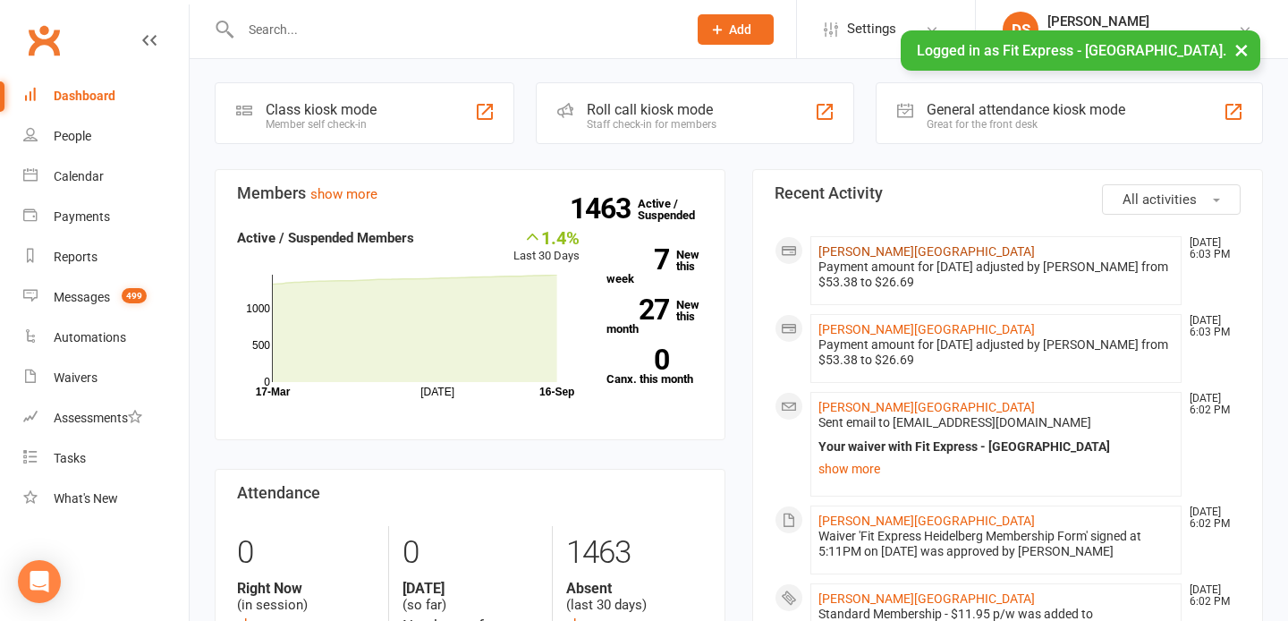
scroll to position [10, 0]
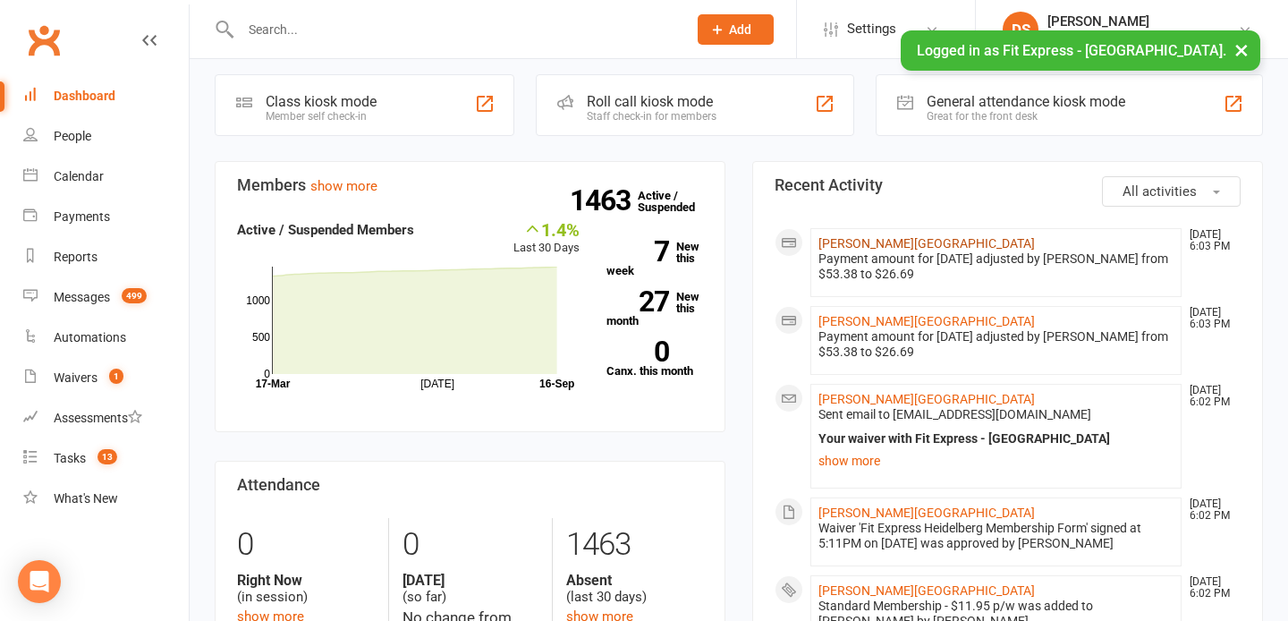
click at [899, 243] on link "[PERSON_NAME][GEOGRAPHIC_DATA]" at bounding box center [926, 243] width 216 height 14
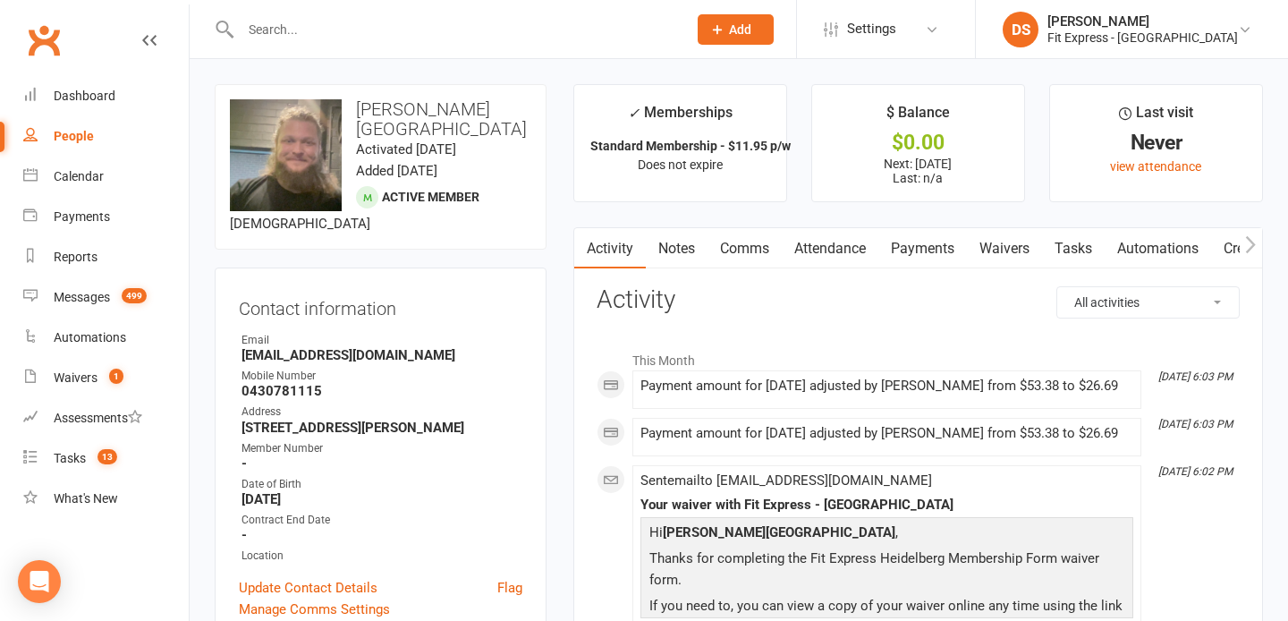
click at [913, 254] on link "Payments" at bounding box center [922, 248] width 89 height 41
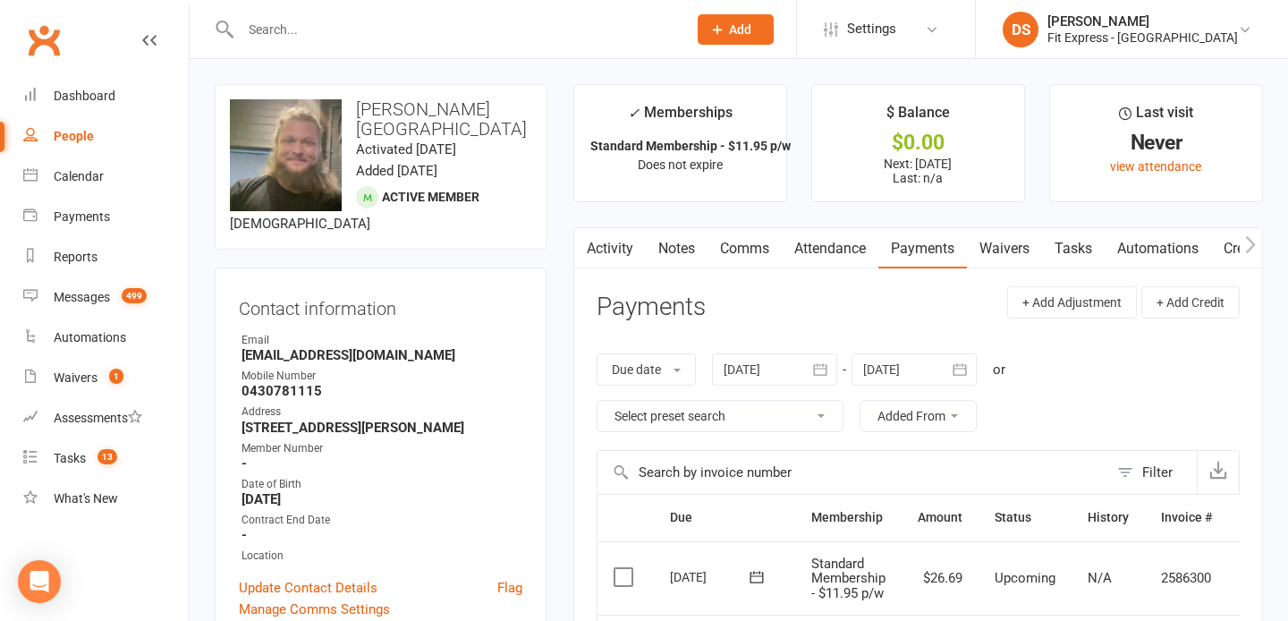
click at [1002, 258] on link "Waivers" at bounding box center [1004, 248] width 75 height 41
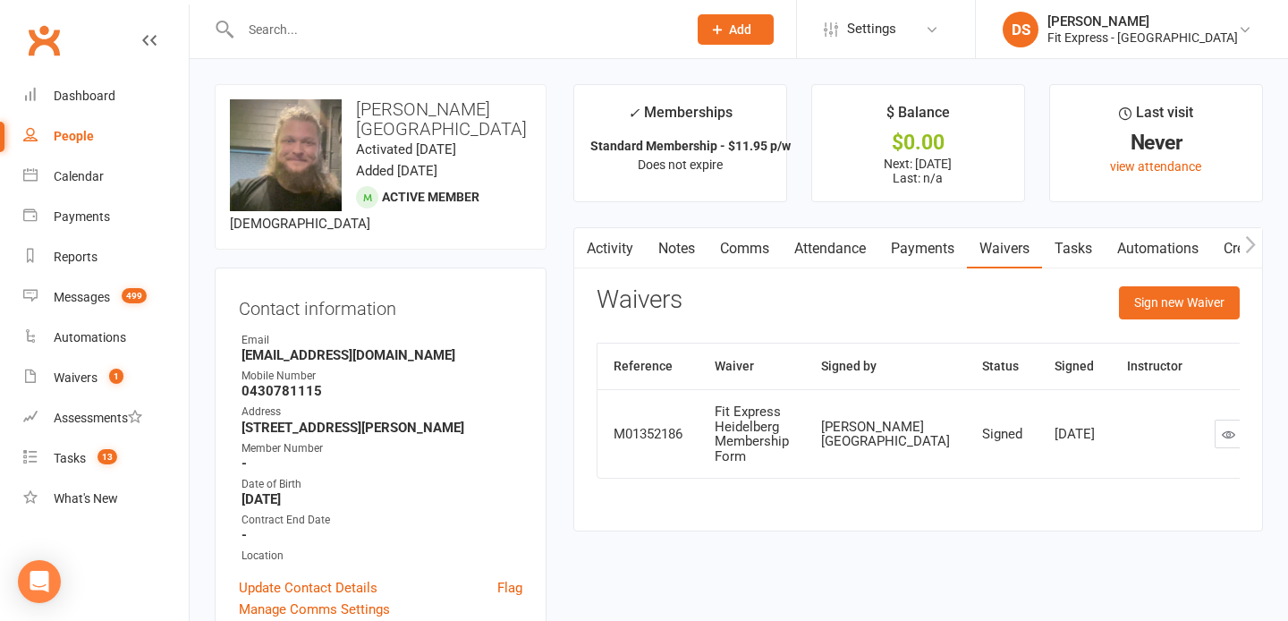
click at [925, 243] on link "Payments" at bounding box center [922, 248] width 89 height 41
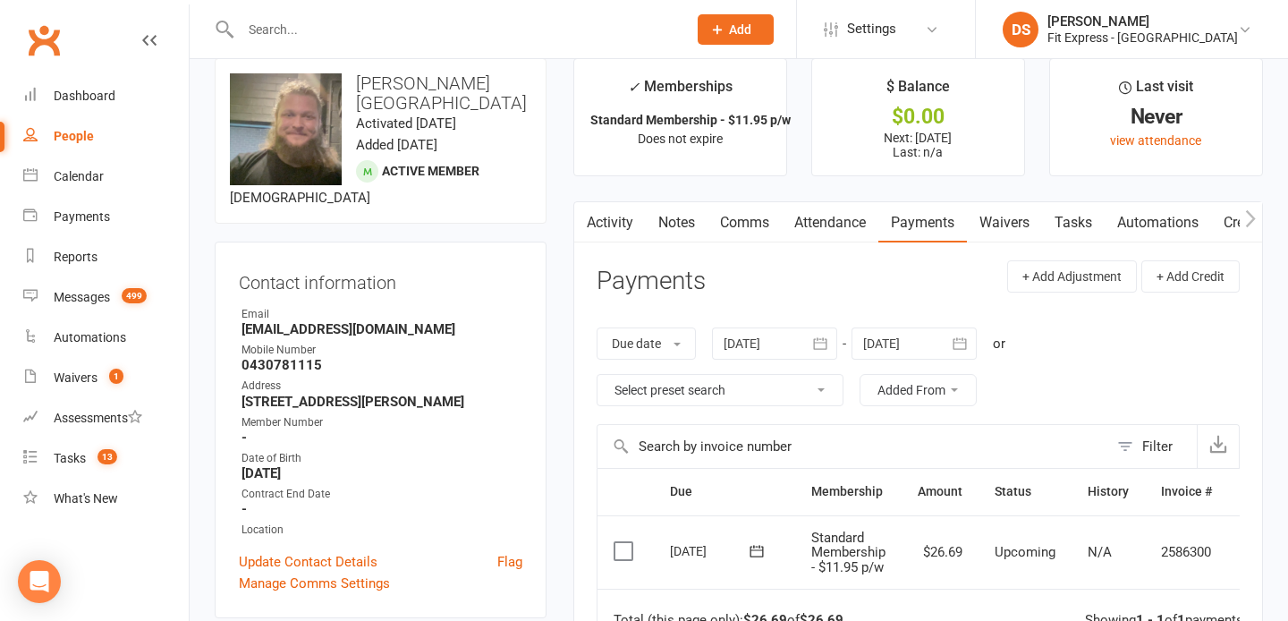
scroll to position [31, 0]
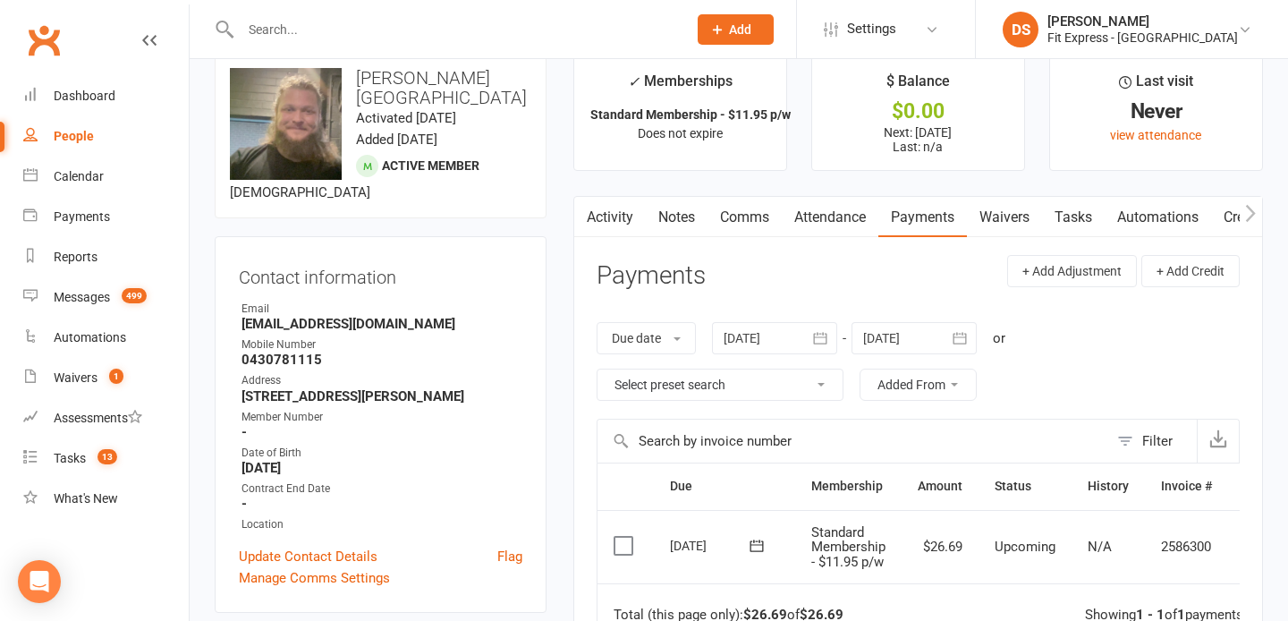
click at [579, 214] on icon "button" at bounding box center [584, 213] width 11 height 19
click at [600, 219] on link "Activity" at bounding box center [610, 217] width 72 height 41
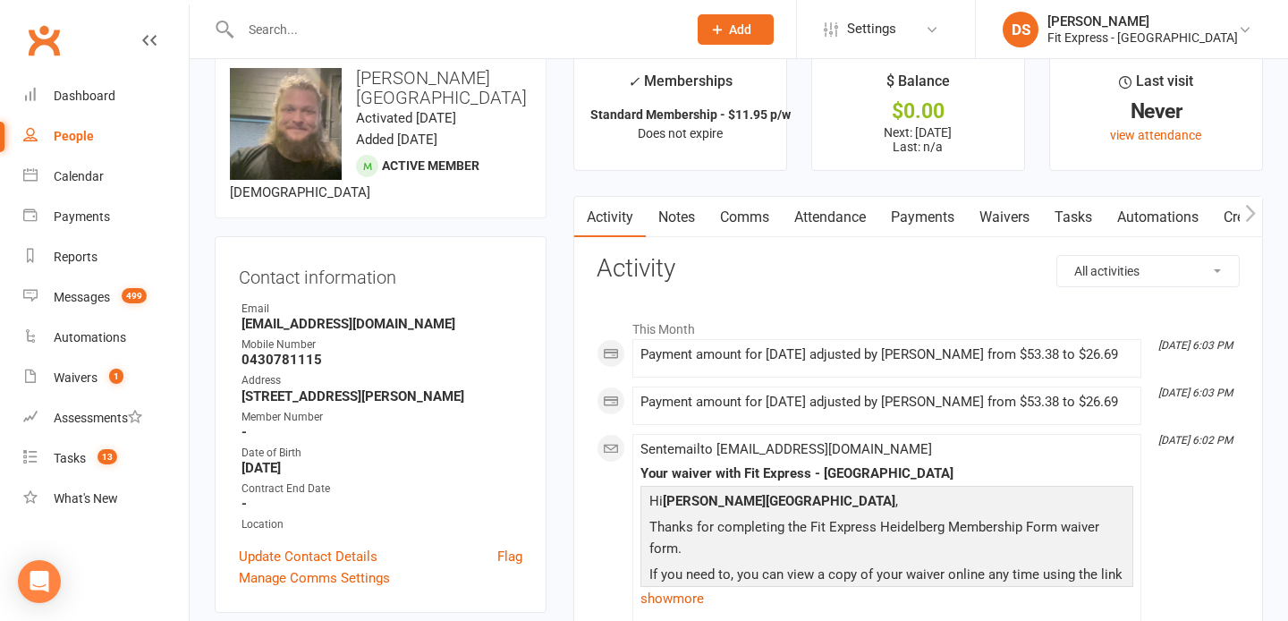
click at [477, 17] on input "text" at bounding box center [454, 29] width 439 height 25
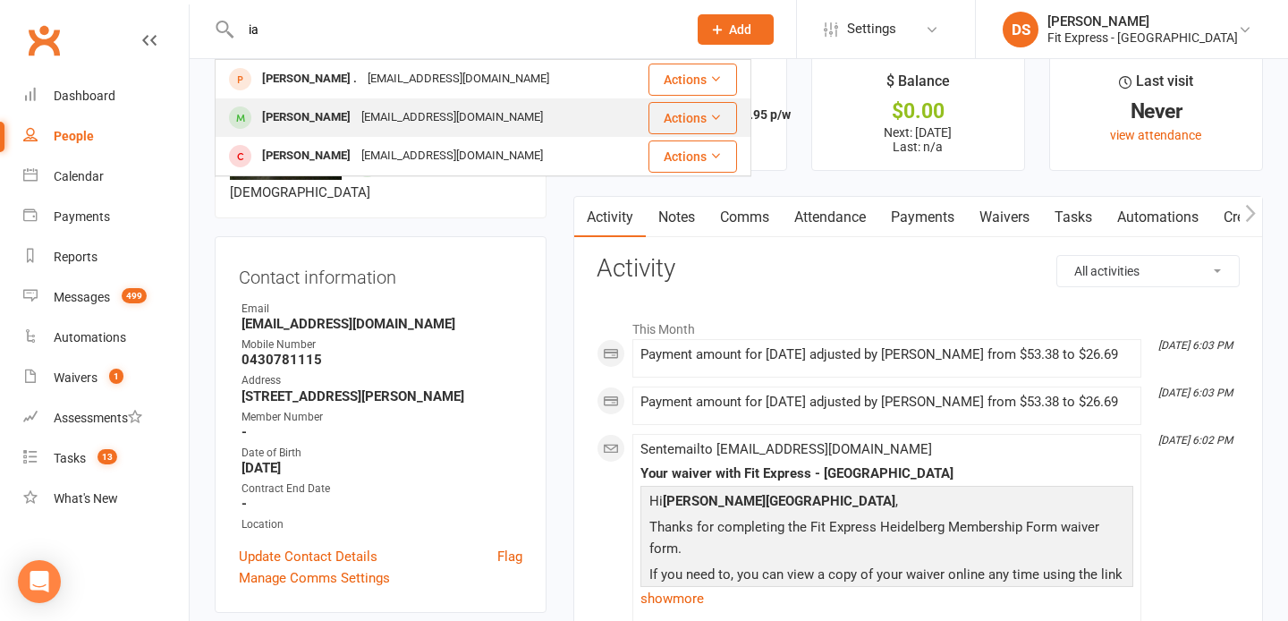
type input "ia"
click at [409, 99] on div "[PERSON_NAME] [EMAIL_ADDRESS][DOMAIN_NAME]" at bounding box center [421, 117] width 410 height 37
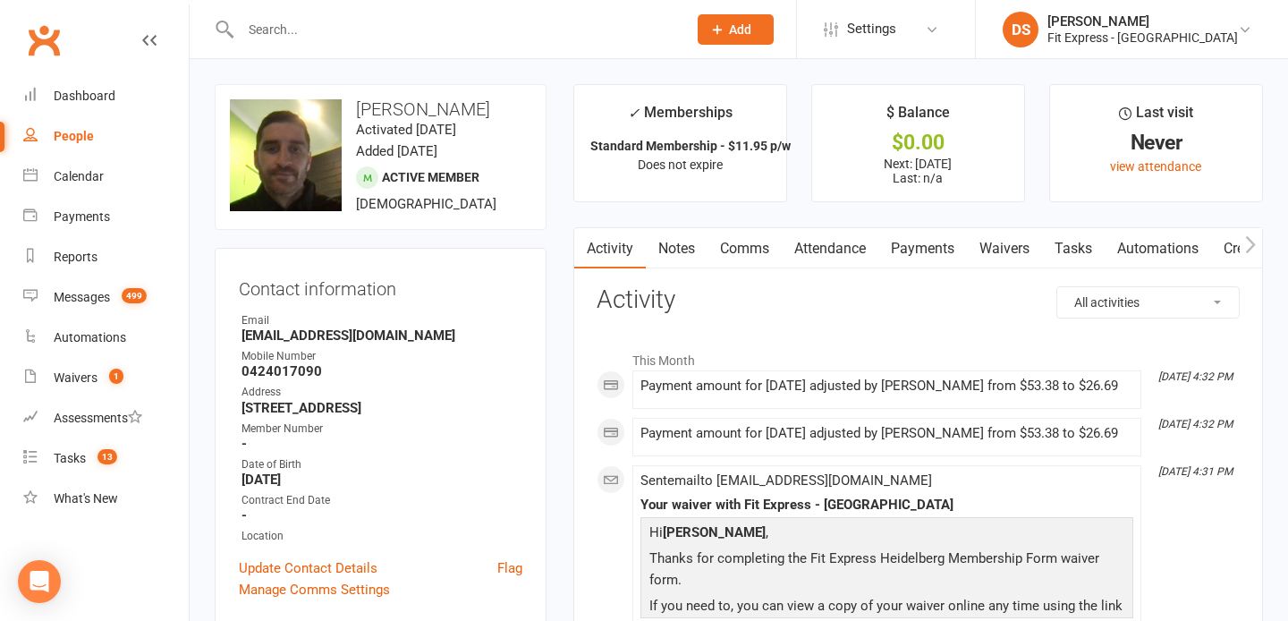
click at [38, 35] on link "Clubworx" at bounding box center [43, 40] width 45 height 45
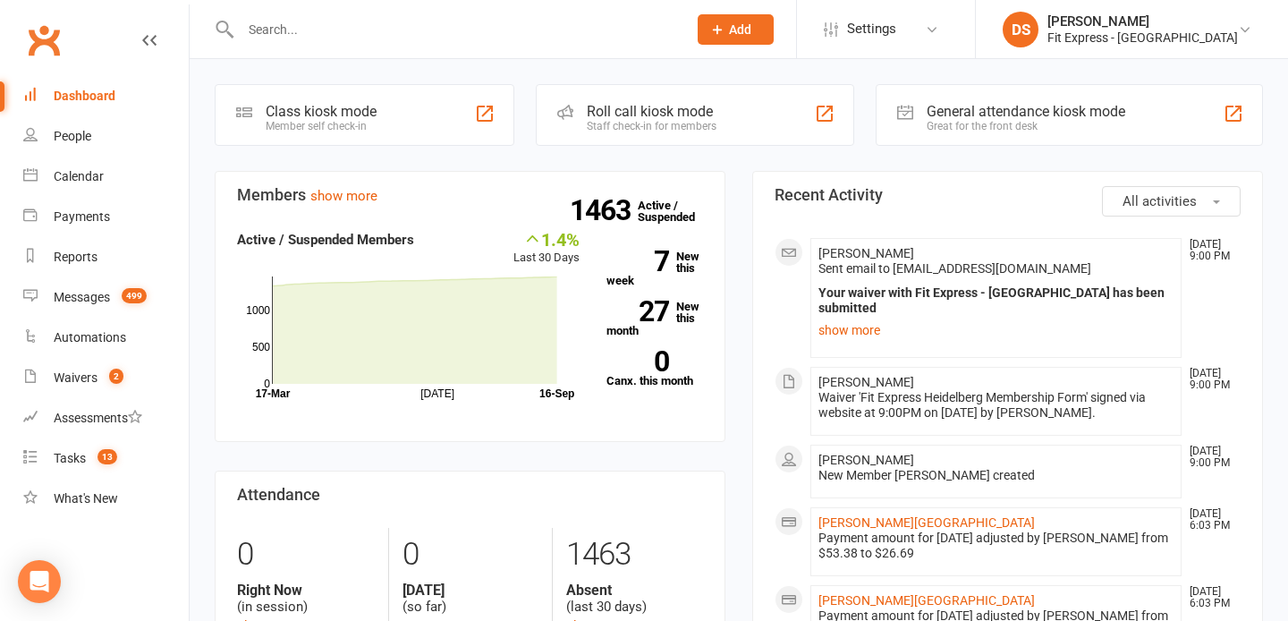
click at [38, 41] on link "Clubworx" at bounding box center [43, 40] width 45 height 45
click at [861, 320] on link "show more" at bounding box center [995, 329] width 355 height 25
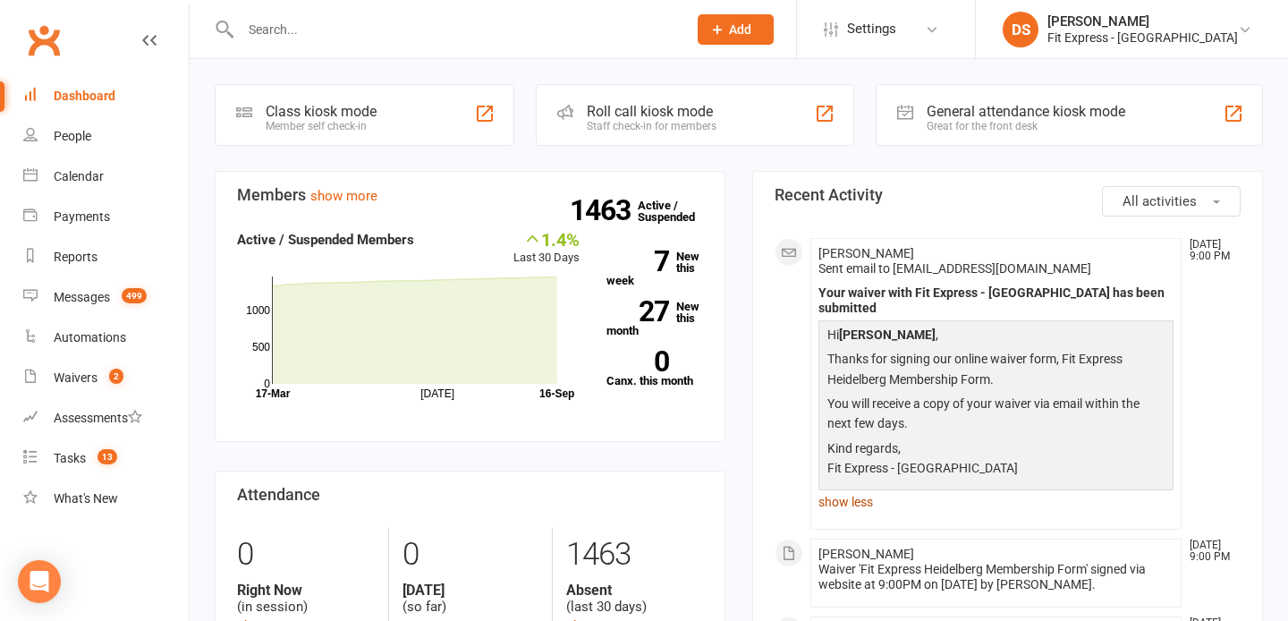
click at [843, 489] on link "show less" at bounding box center [995, 501] width 355 height 25
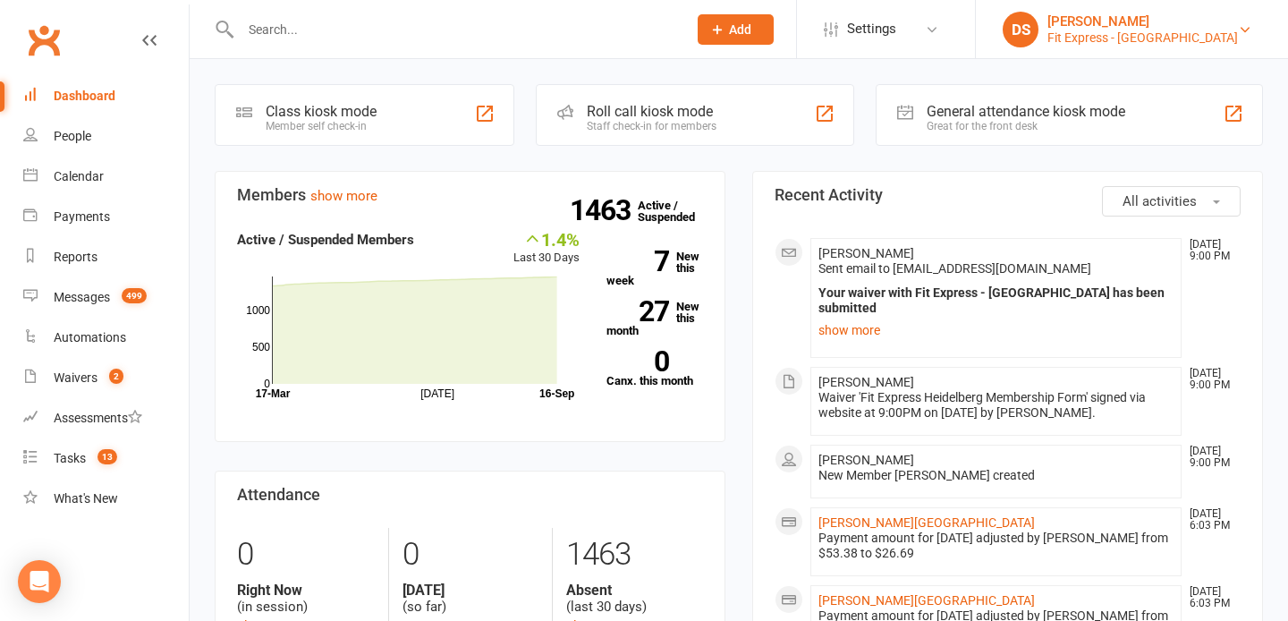
click at [1188, 19] on div "[PERSON_NAME]" at bounding box center [1142, 21] width 190 height 16
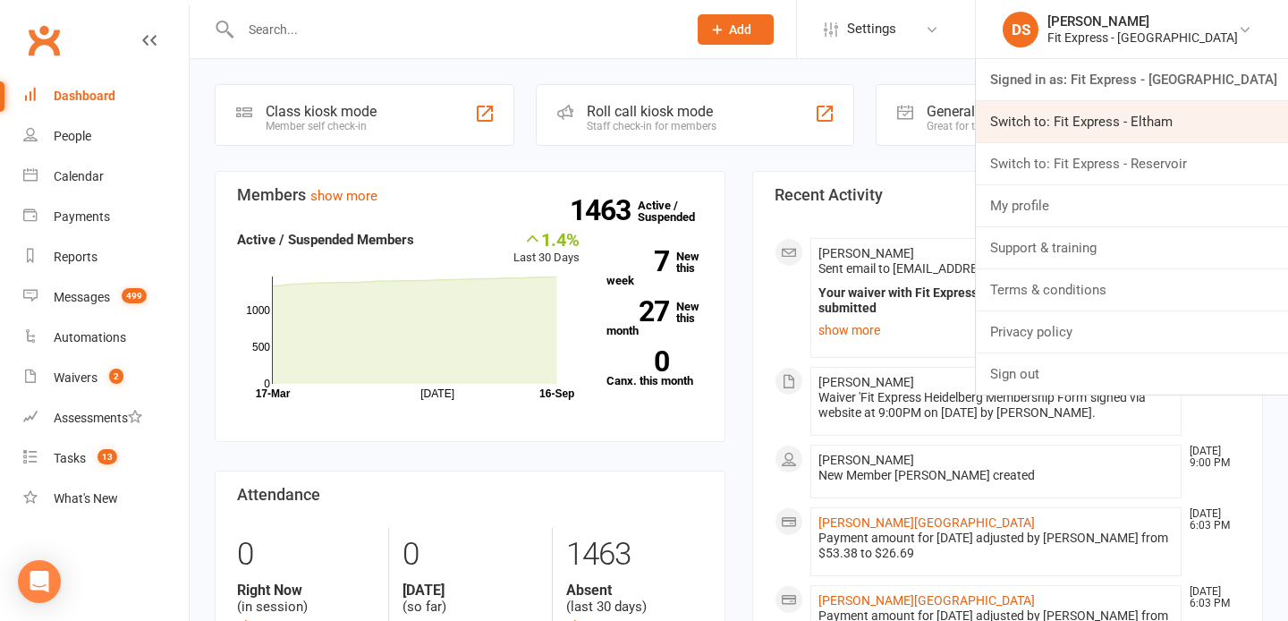
click at [1164, 128] on link "Switch to: Fit Express - Eltham" at bounding box center [1132, 121] width 312 height 41
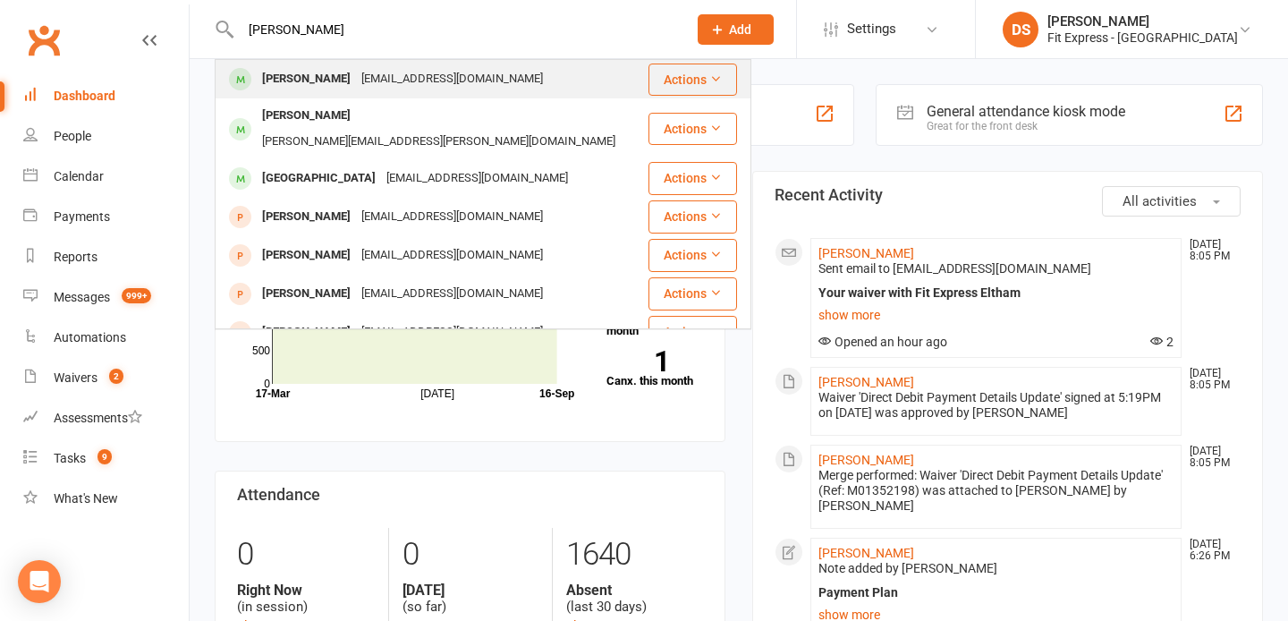
type input "[PERSON_NAME]"
click at [485, 79] on div "[EMAIL_ADDRESS][DOMAIN_NAME]" at bounding box center [452, 79] width 192 height 26
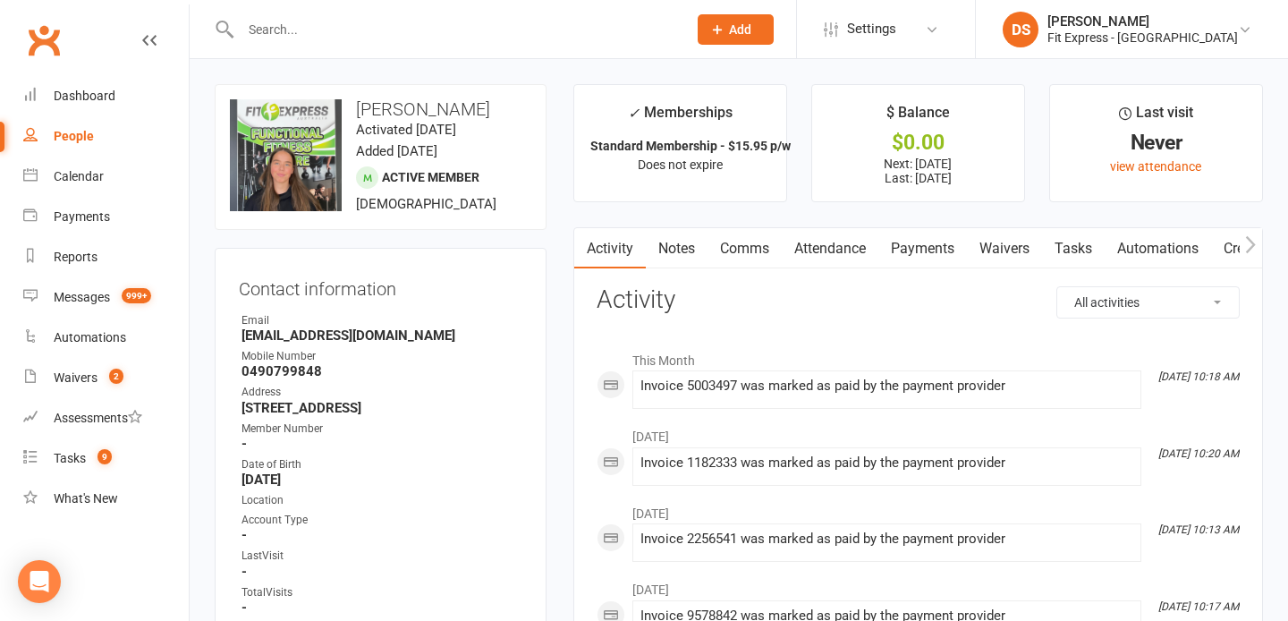
click at [46, 38] on link "Clubworx" at bounding box center [43, 40] width 45 height 45
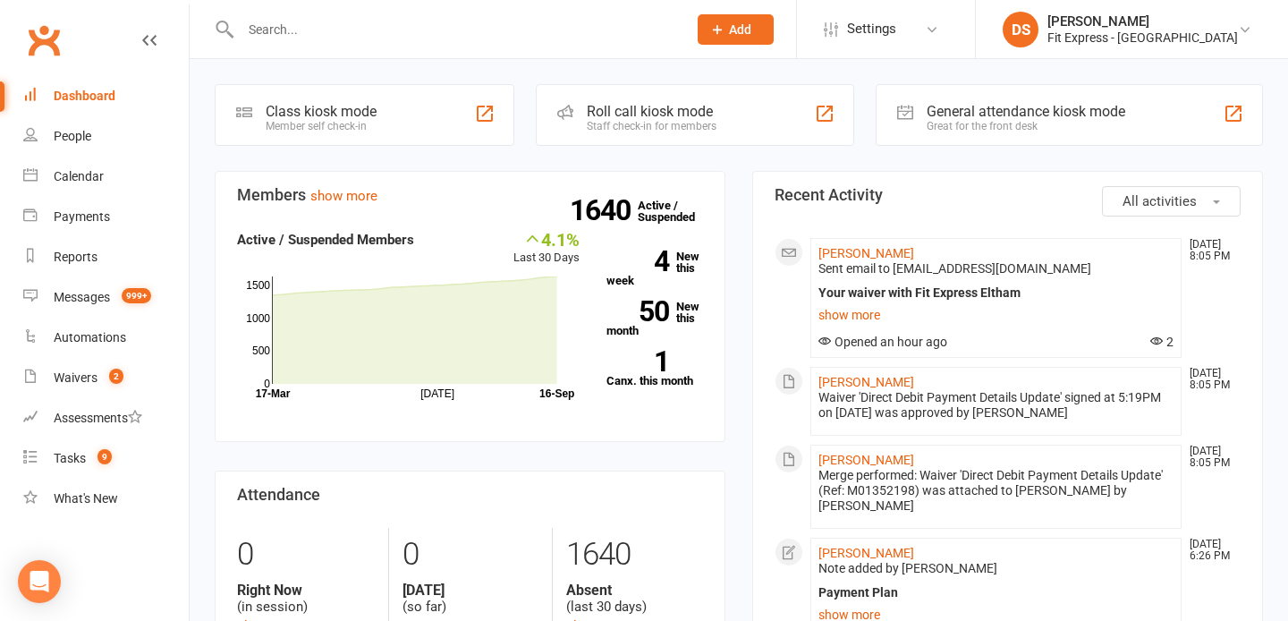
click at [41, 26] on link "Clubworx" at bounding box center [43, 40] width 45 height 45
